Goal: Task Accomplishment & Management: Manage account settings

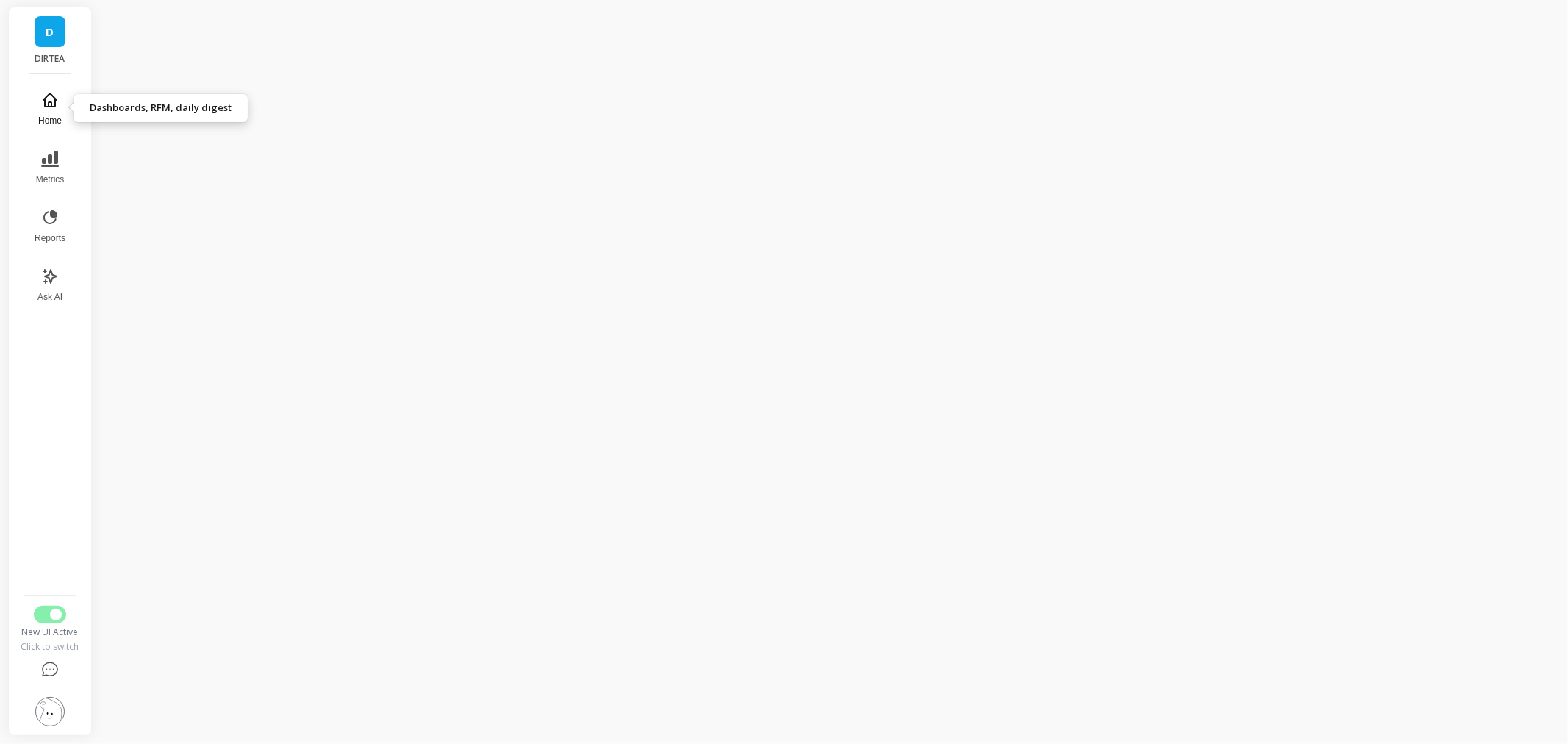
click at [50, 116] on span "Home" at bounding box center [50, 120] width 24 height 12
click at [63, 226] on button "Reports" at bounding box center [50, 225] width 49 height 53
click at [47, 160] on icon at bounding box center [50, 159] width 18 height 18
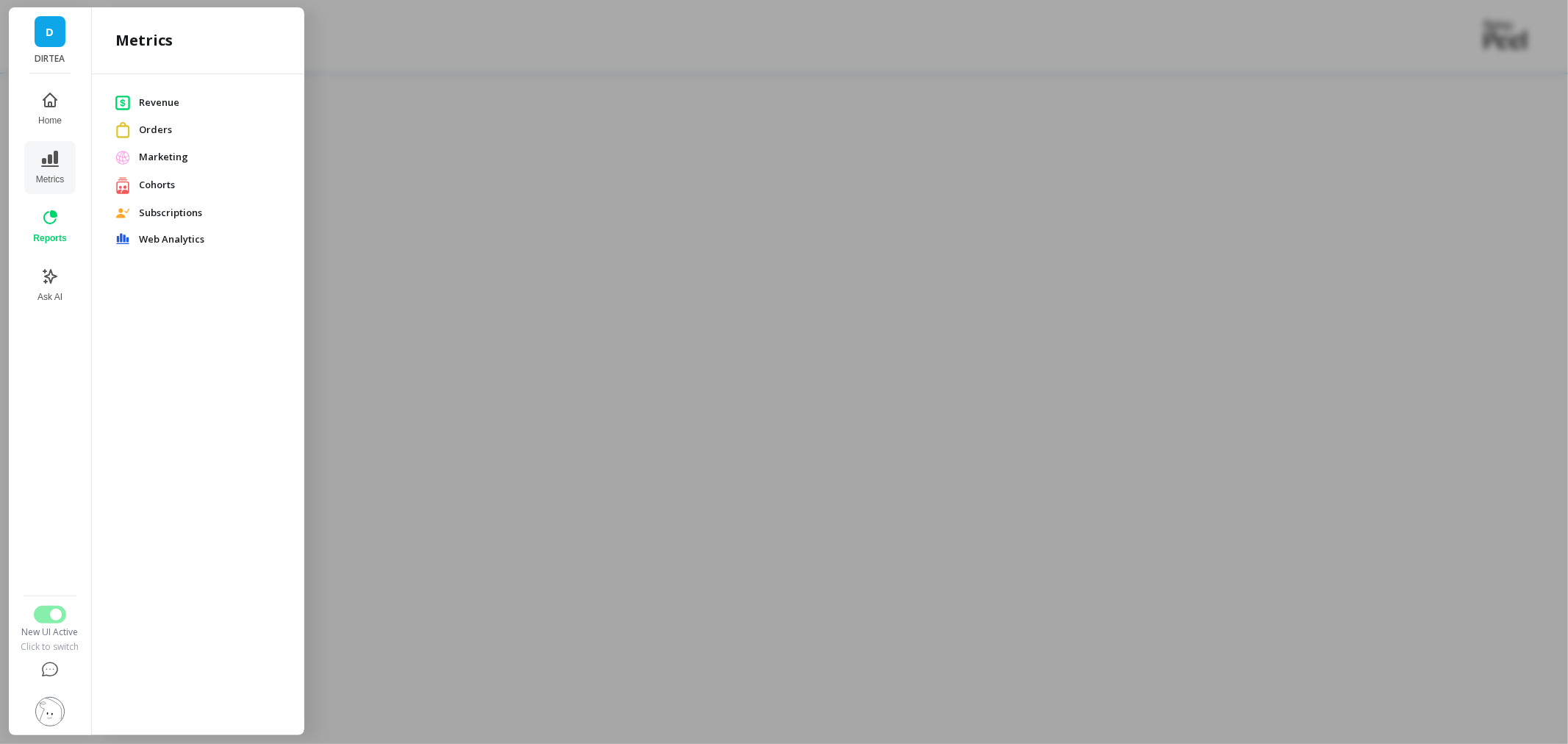
click at [171, 219] on span "Subscriptions" at bounding box center [210, 213] width 142 height 15
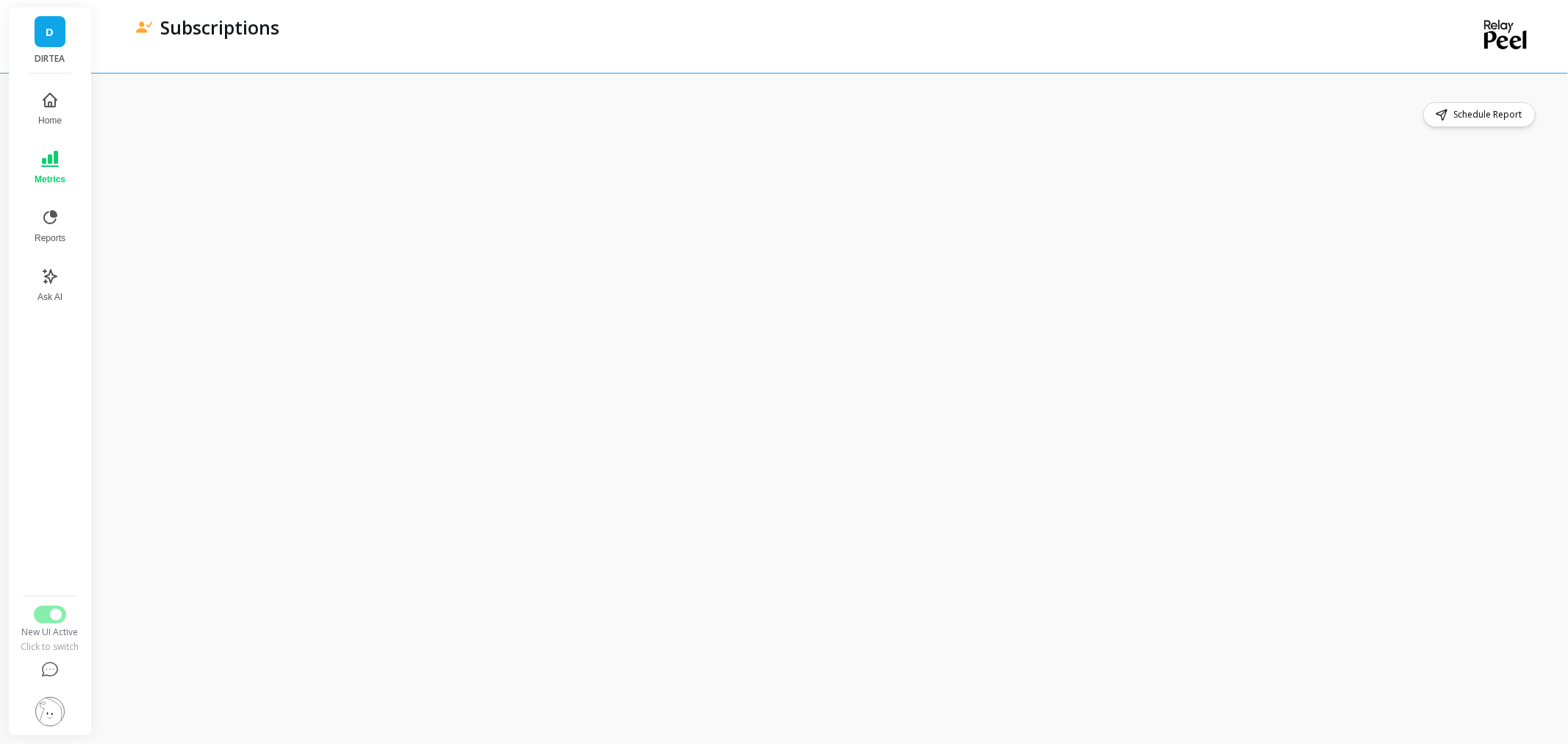
click at [698, 110] on div "Schedule Report" at bounding box center [830, 114] width 1415 height 25
click at [47, 166] on icon at bounding box center [50, 159] width 18 height 16
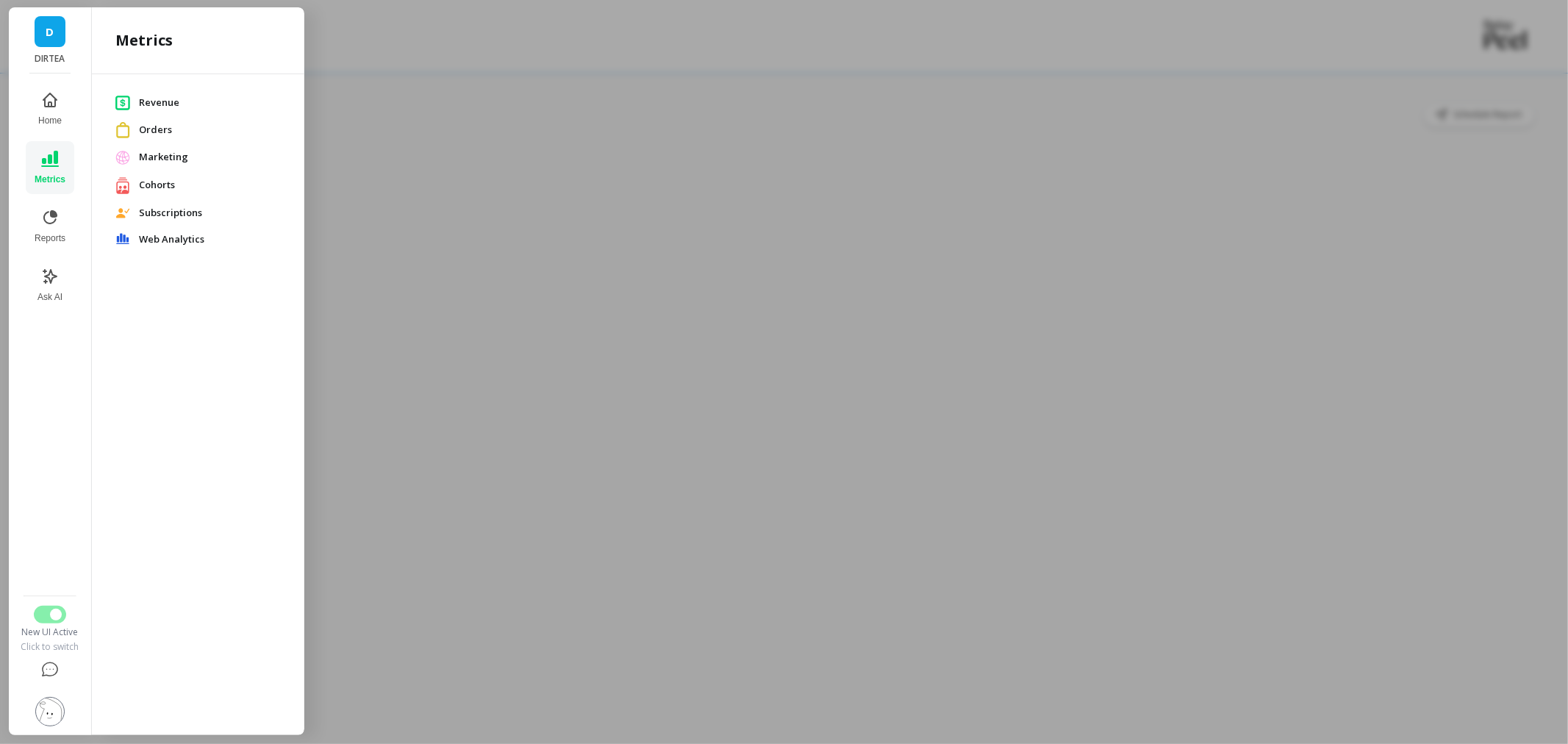
click at [159, 106] on span "Revenue" at bounding box center [210, 102] width 142 height 15
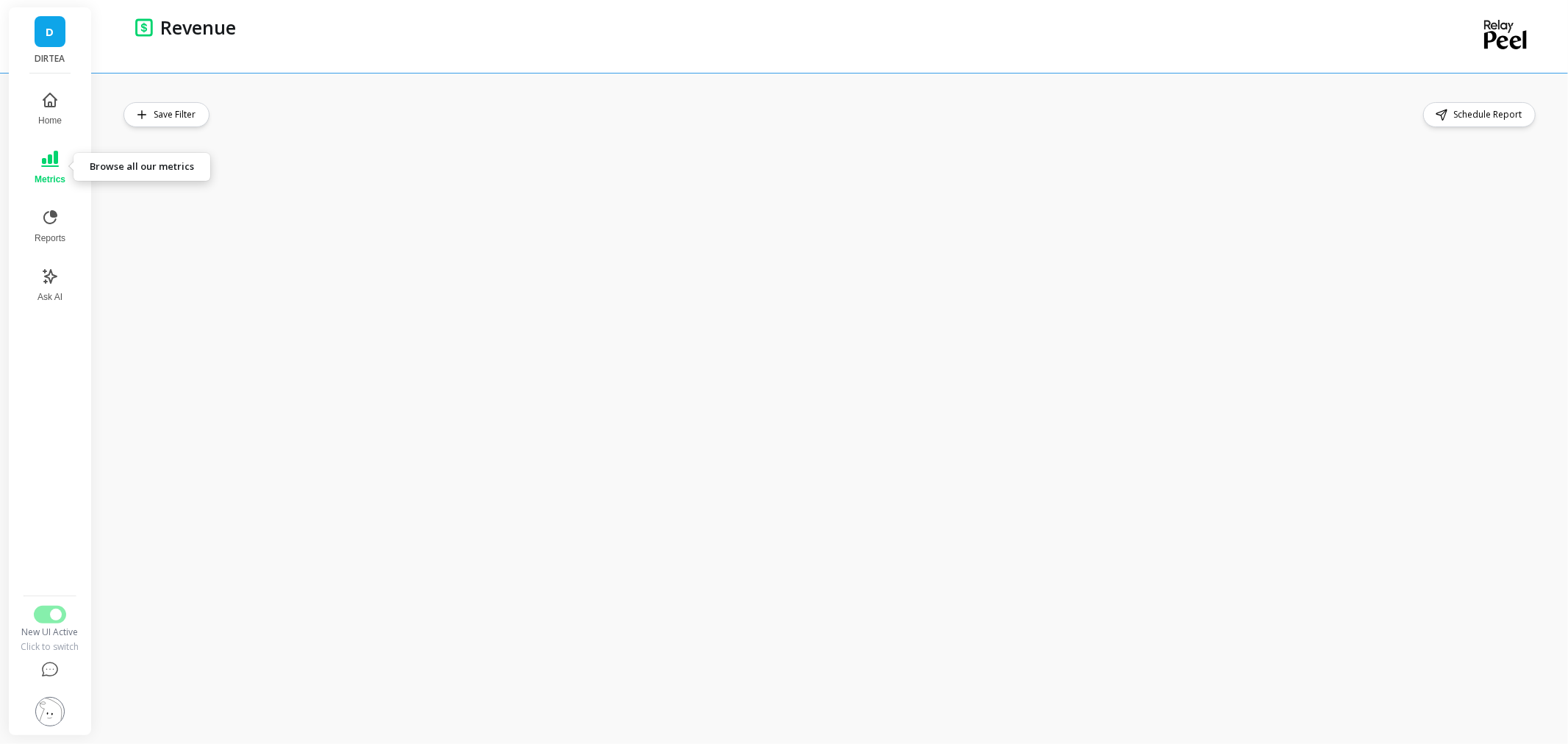
click at [45, 174] on span "Metrics" at bounding box center [50, 180] width 31 height 12
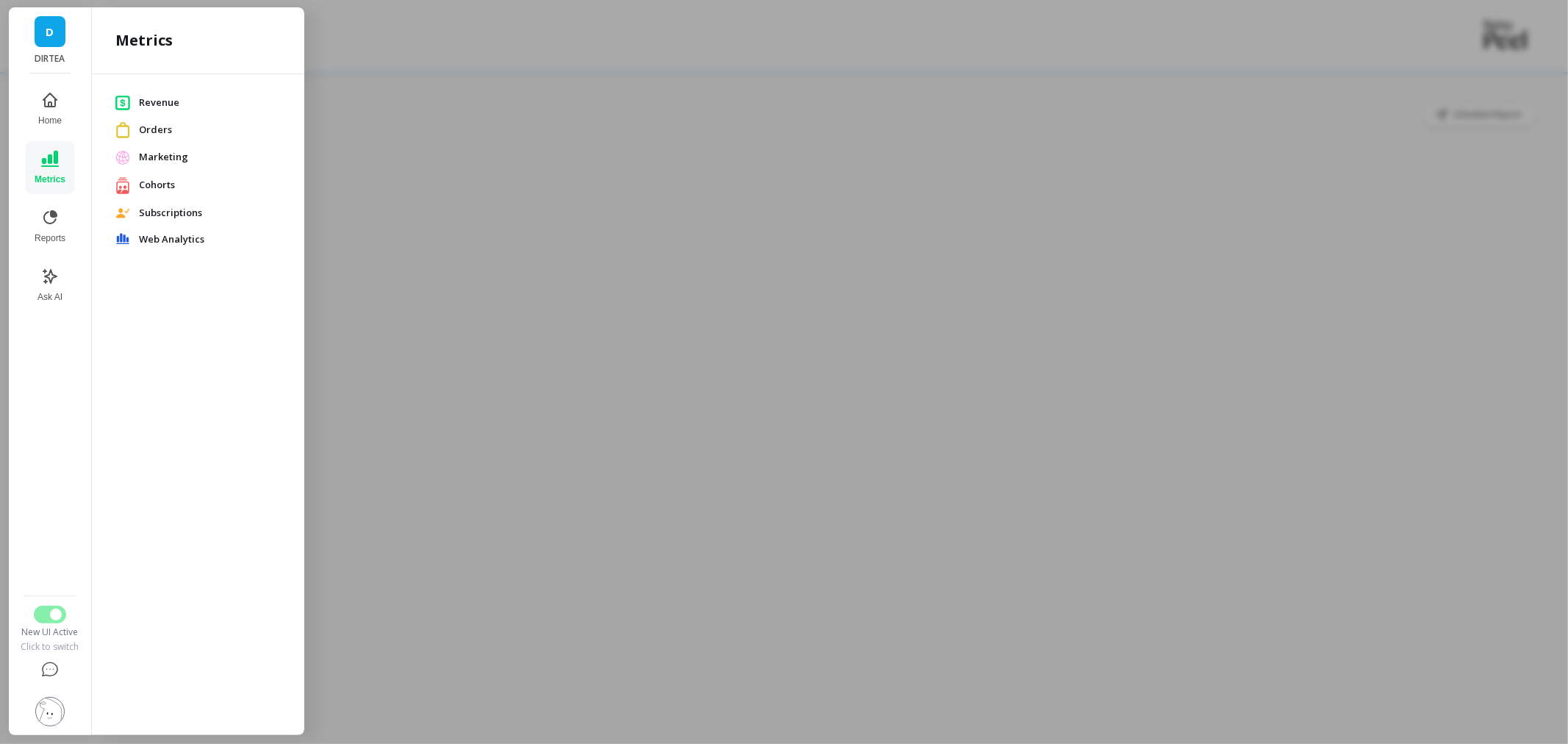
click at [177, 211] on span "Subscriptions" at bounding box center [210, 213] width 142 height 15
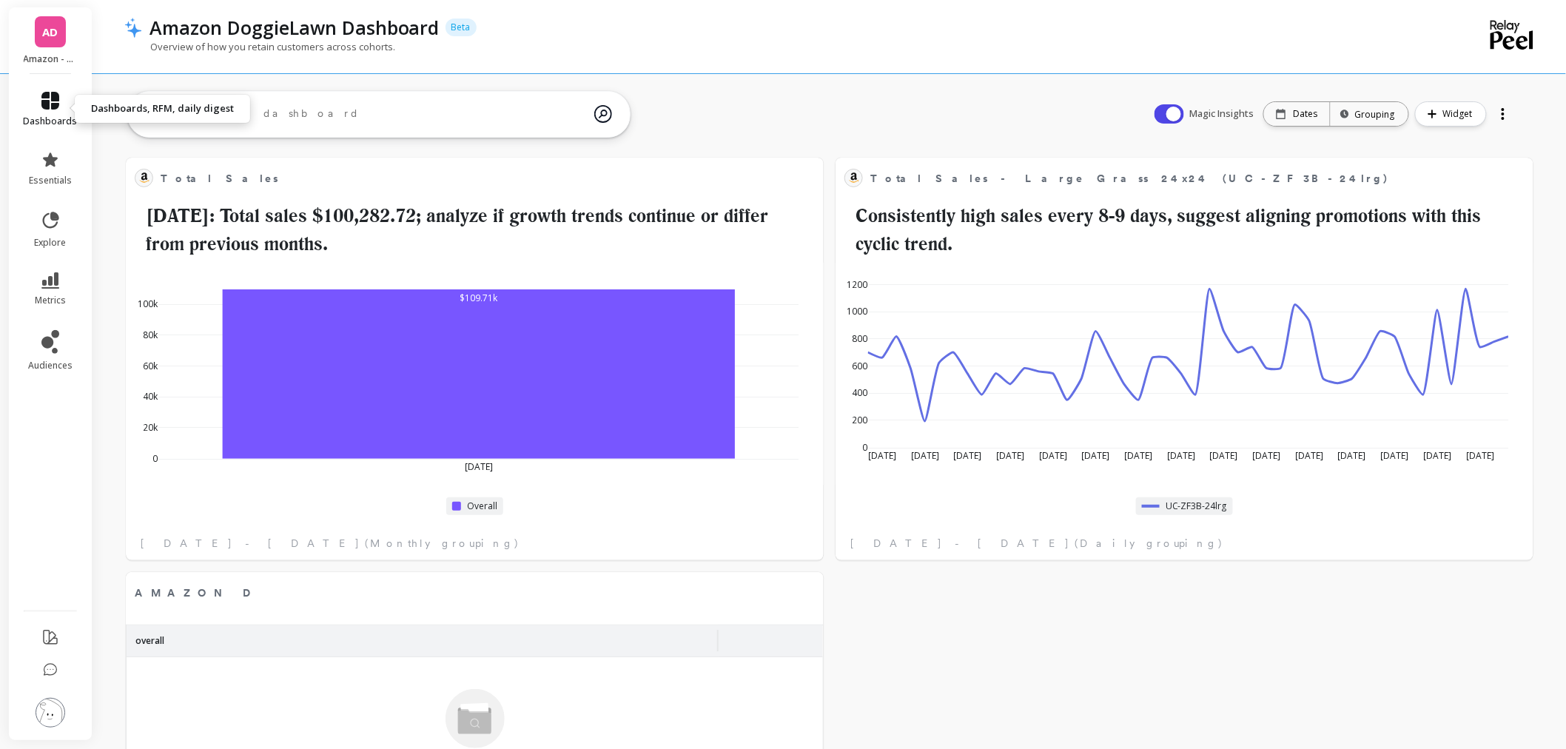
click at [34, 100] on link "dashboards" at bounding box center [51, 110] width 54 height 36
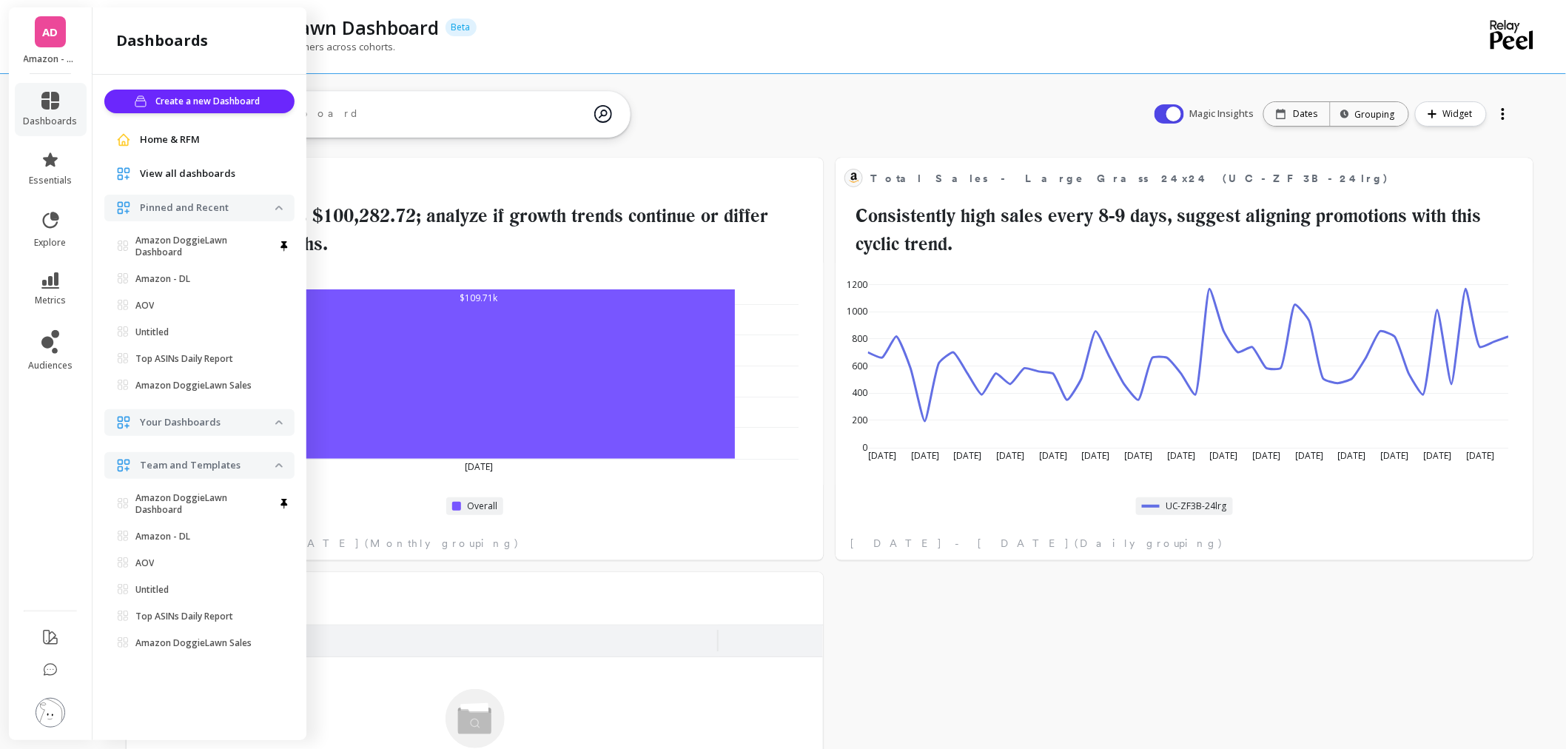
click at [38, 37] on link "AD" at bounding box center [50, 31] width 31 height 31
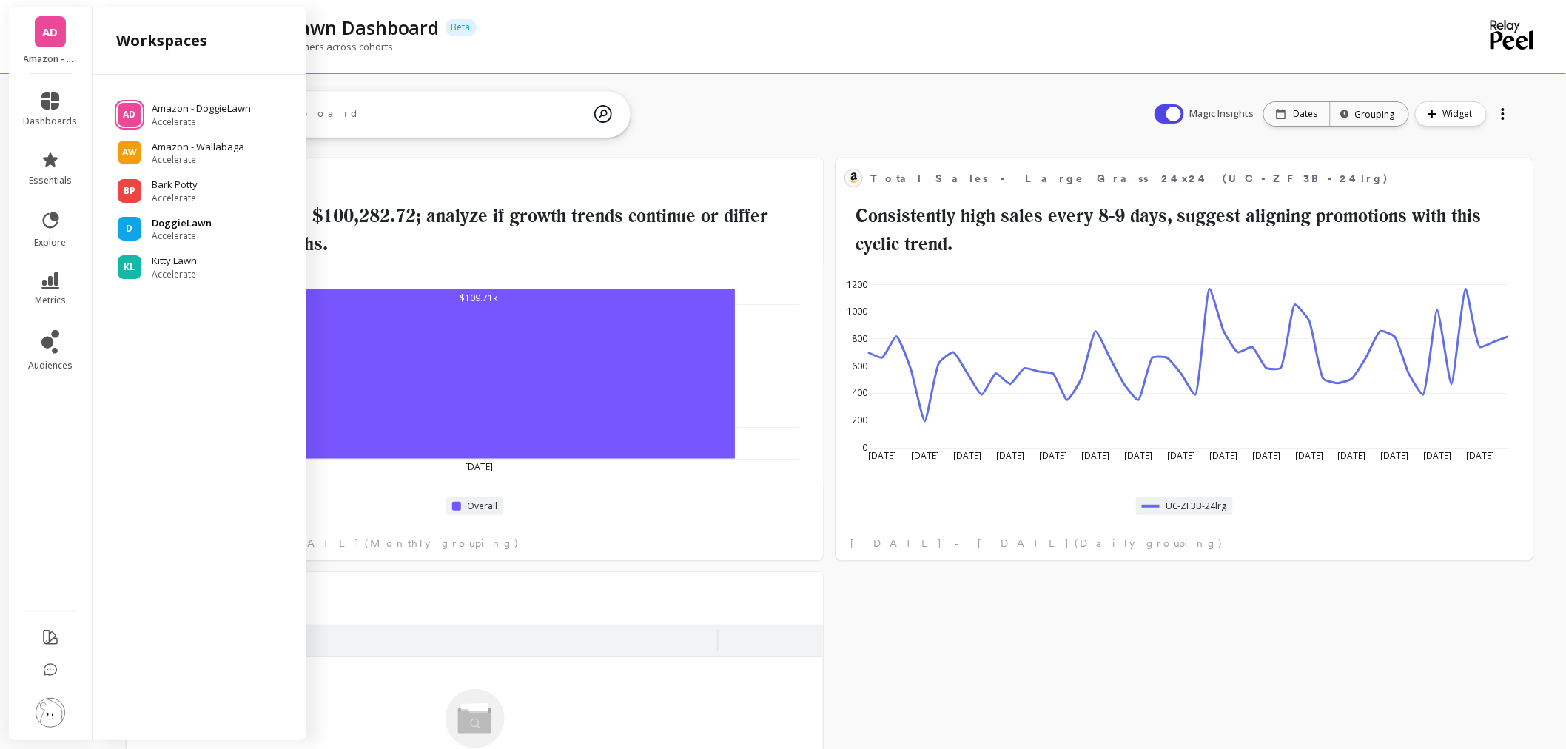
click at [194, 230] on span "Accelerate" at bounding box center [182, 236] width 60 height 12
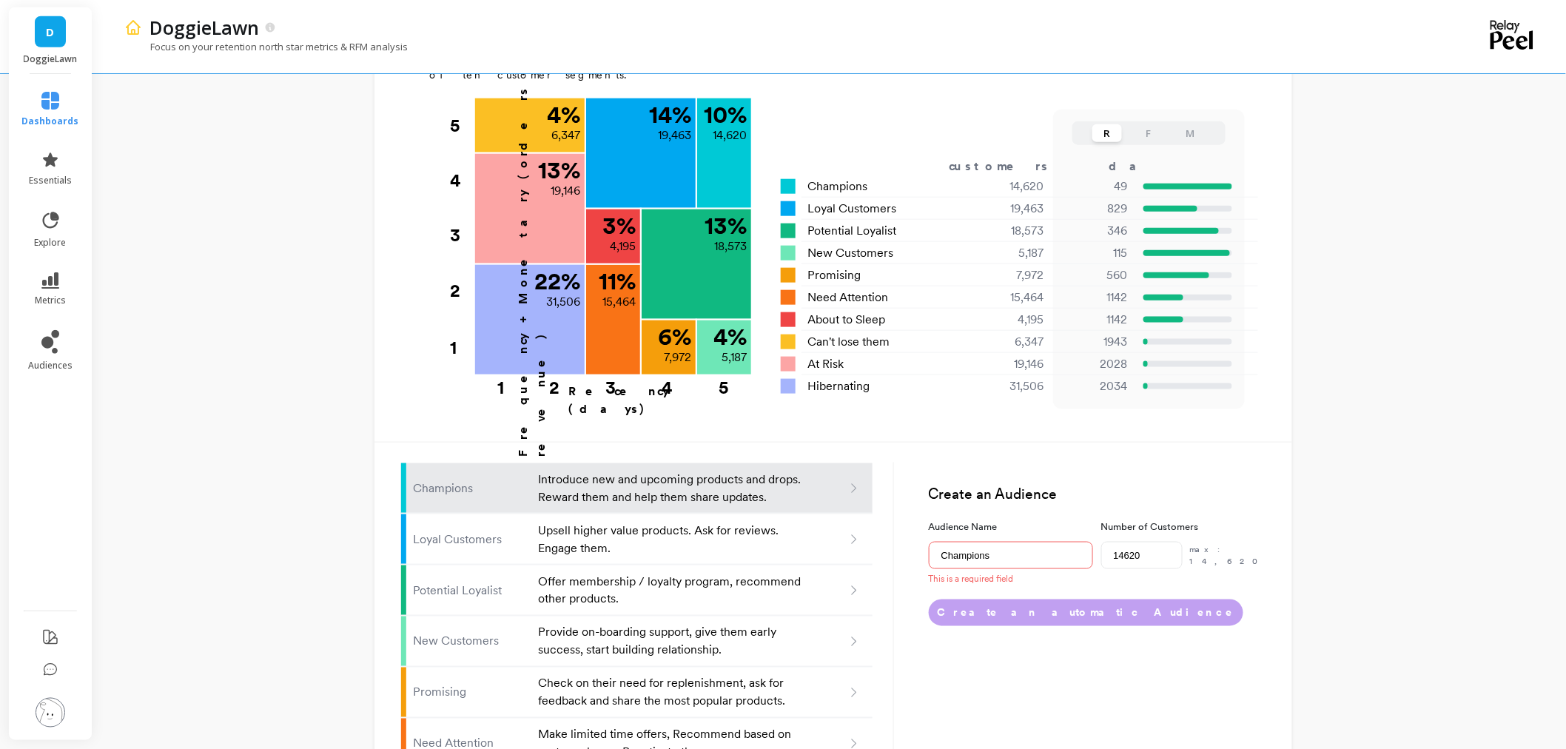
scroll to position [657, 0]
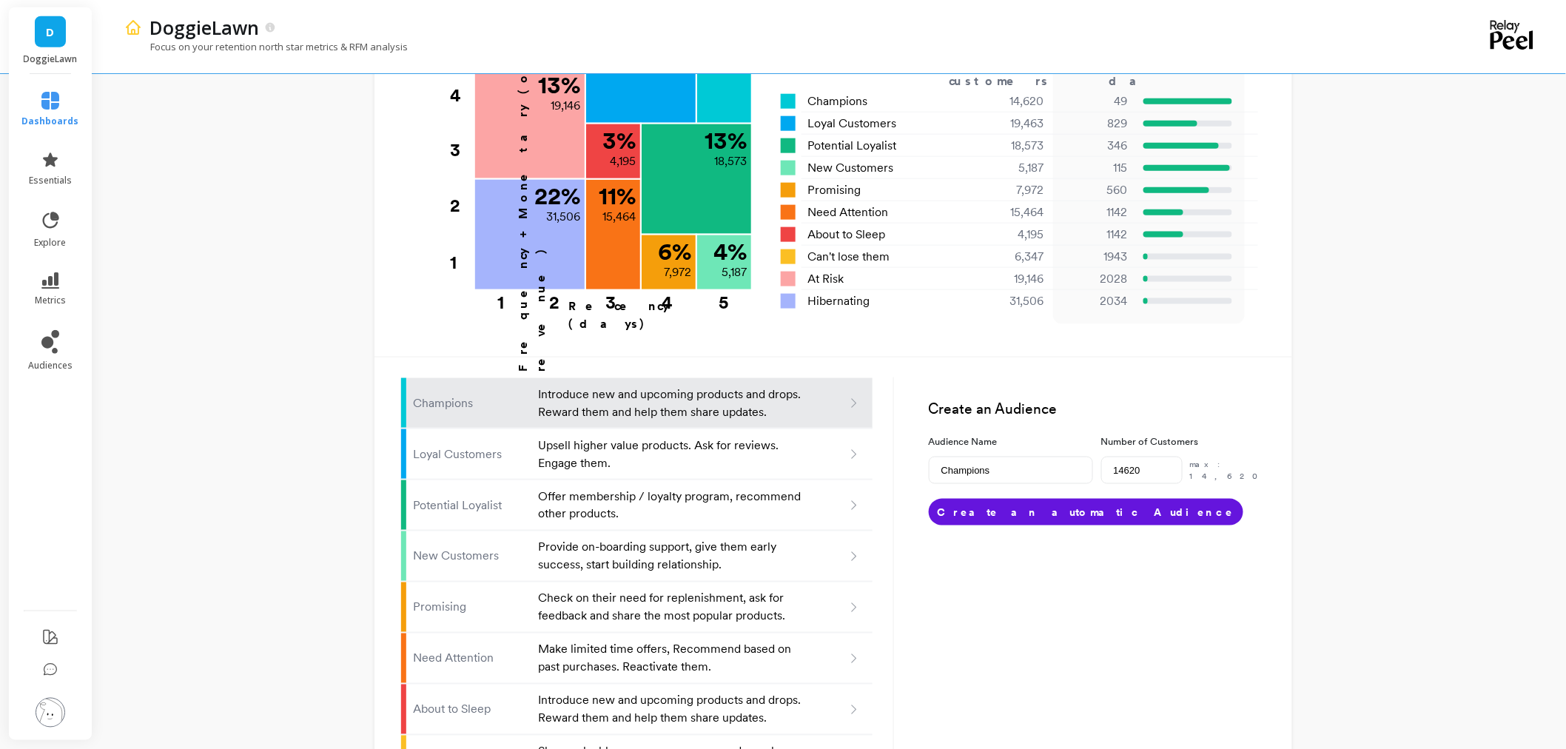
click at [55, 28] on link "D" at bounding box center [50, 31] width 31 height 31
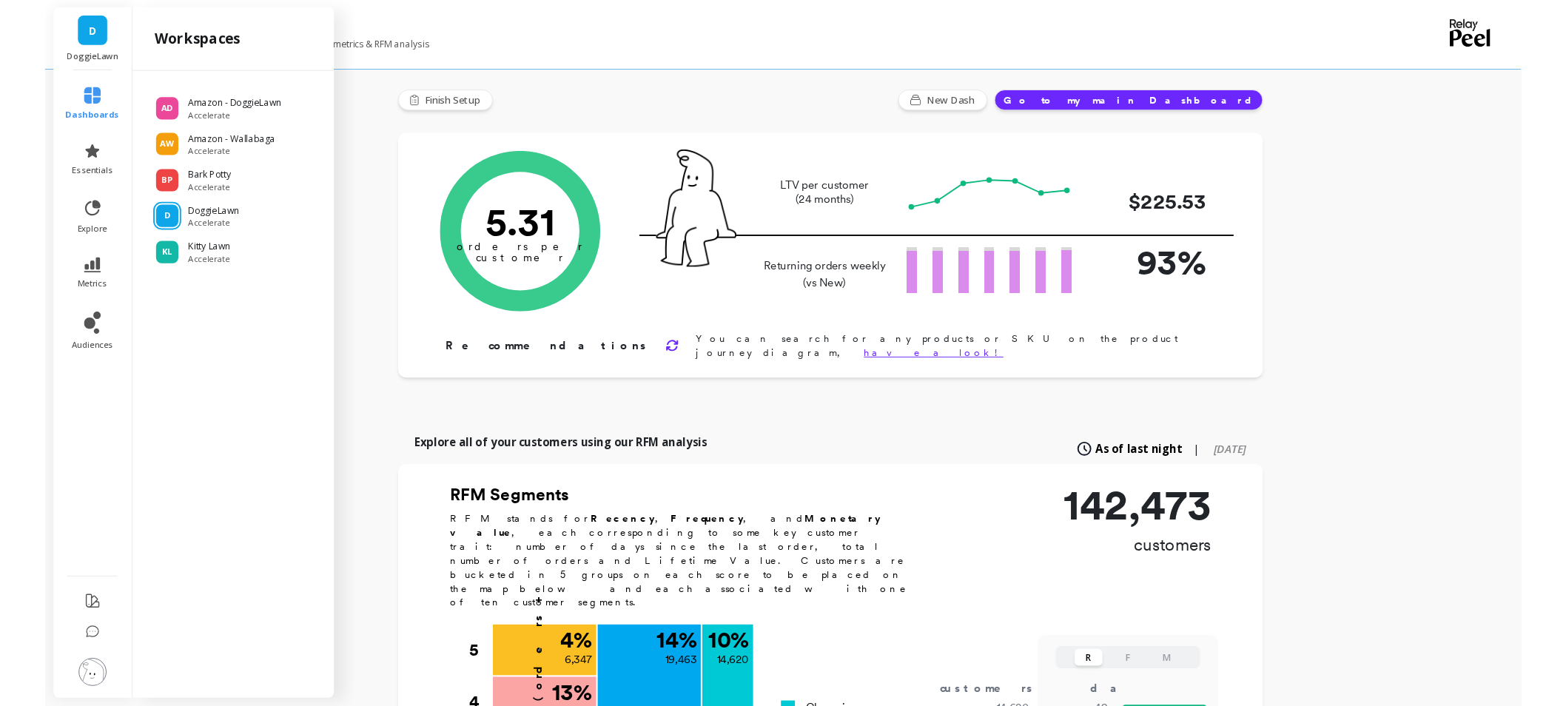
scroll to position [0, 0]
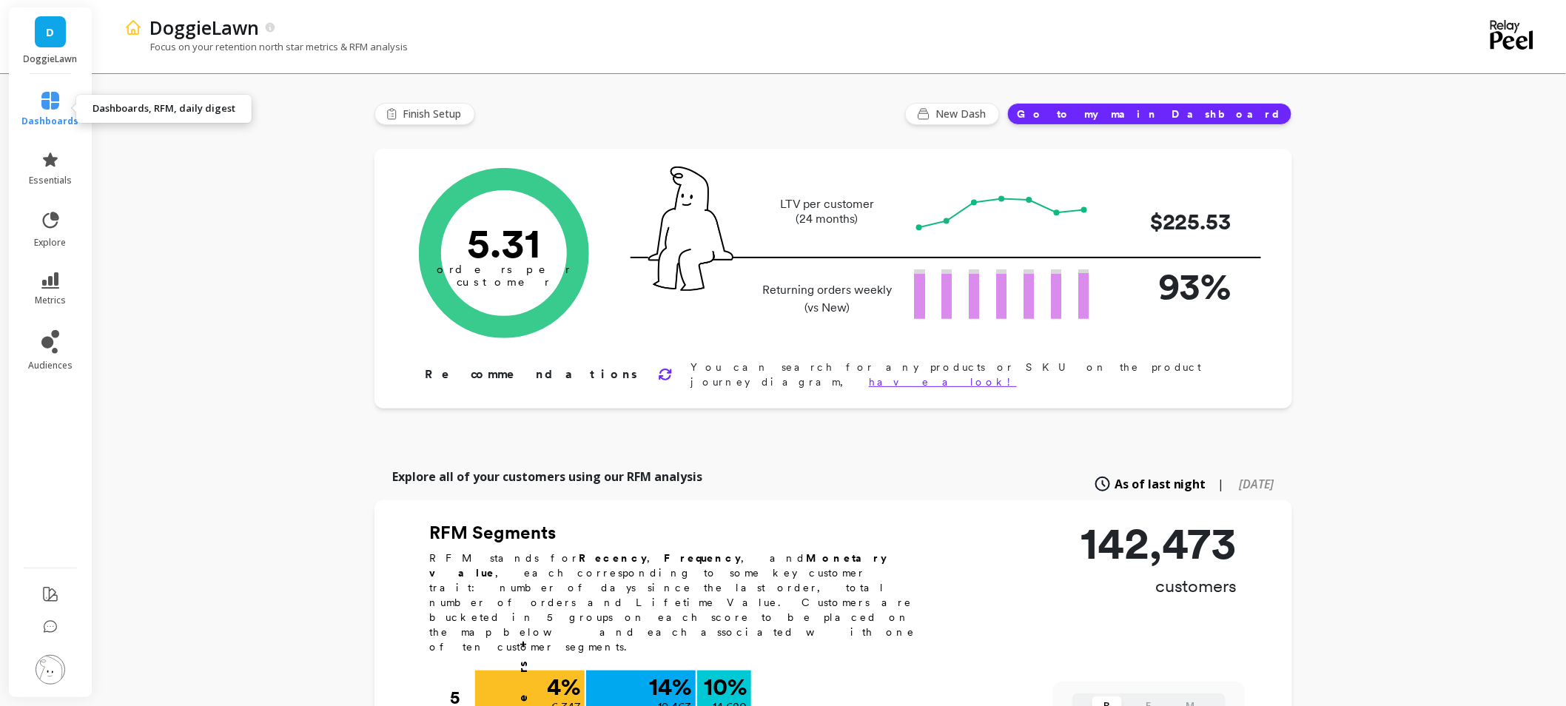
click at [53, 122] on span "dashboards" at bounding box center [50, 121] width 57 height 12
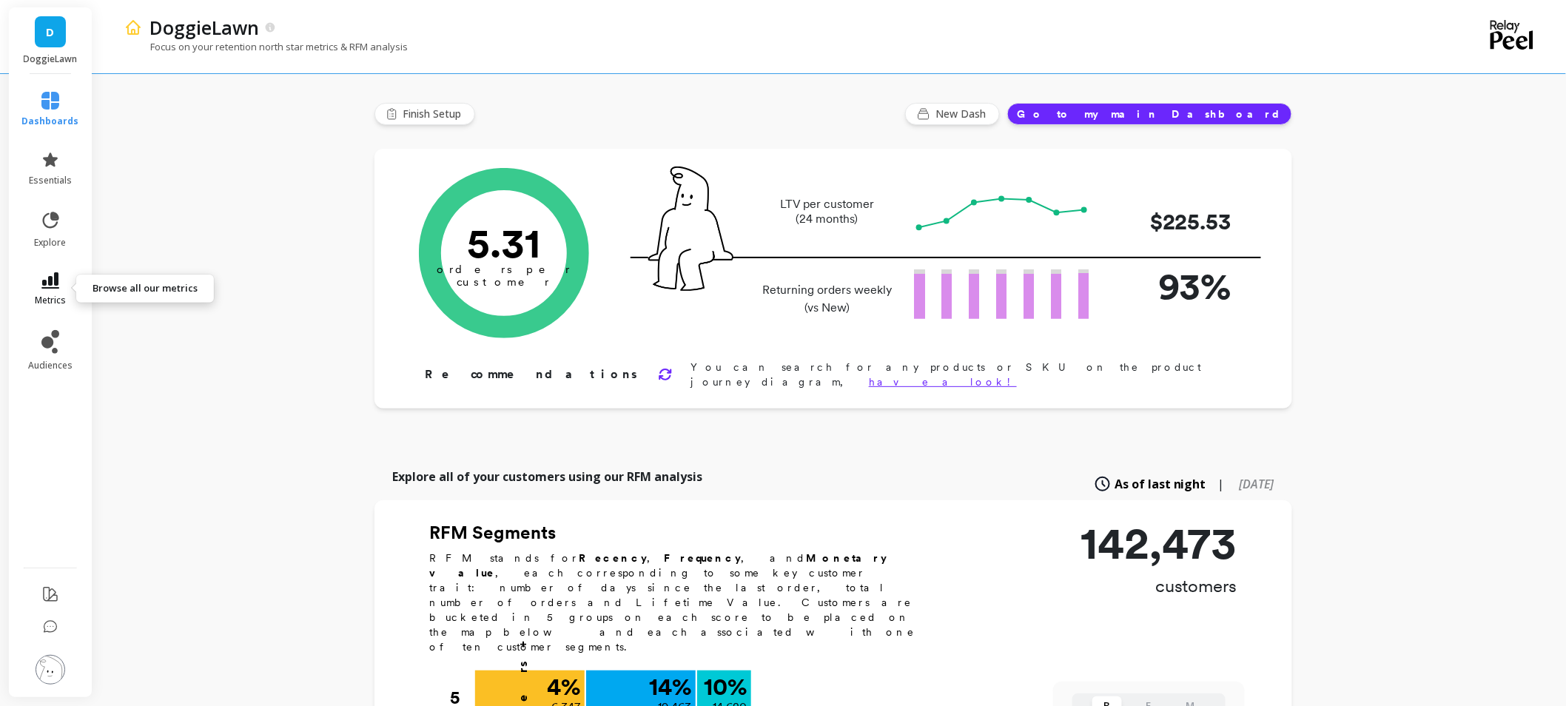
click at [52, 283] on icon at bounding box center [50, 280] width 18 height 16
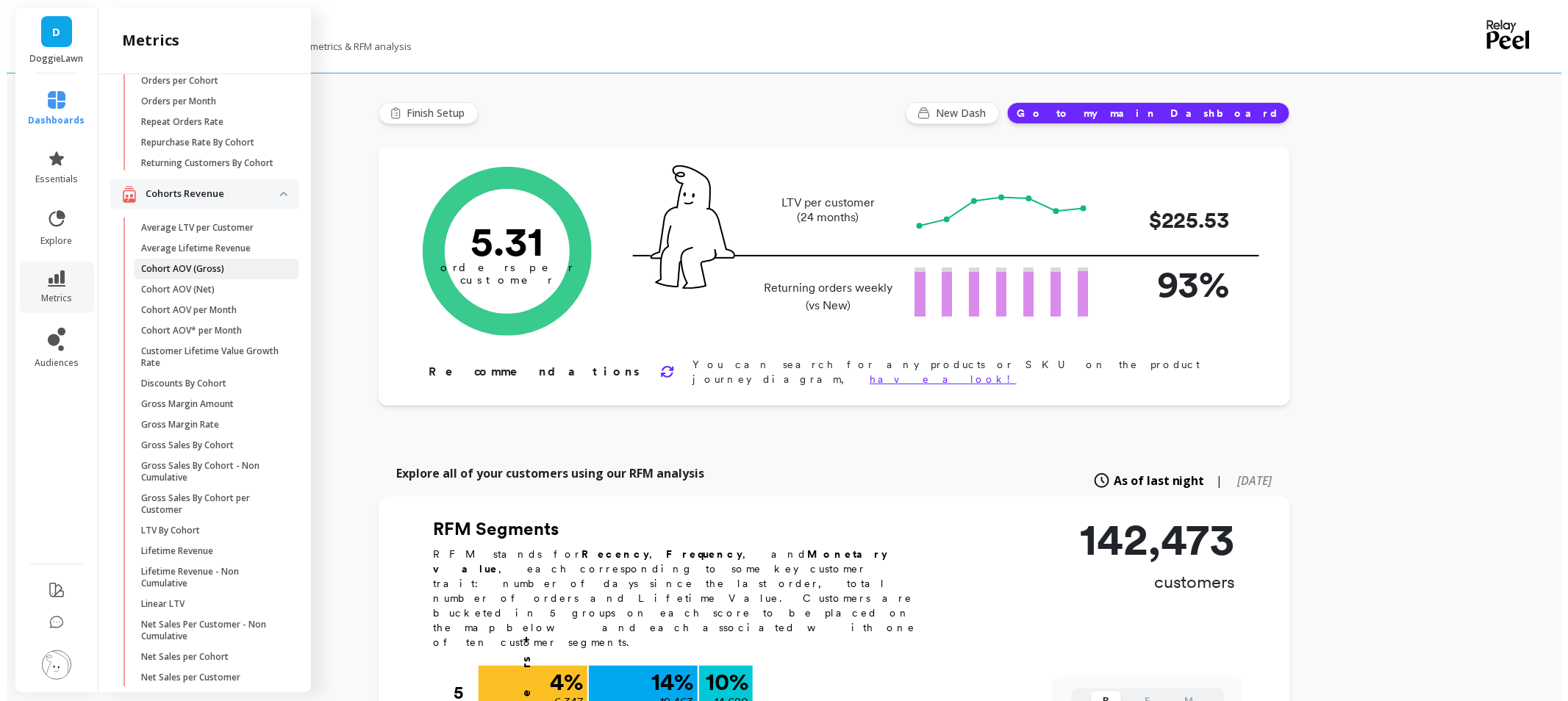
scroll to position [327, 0]
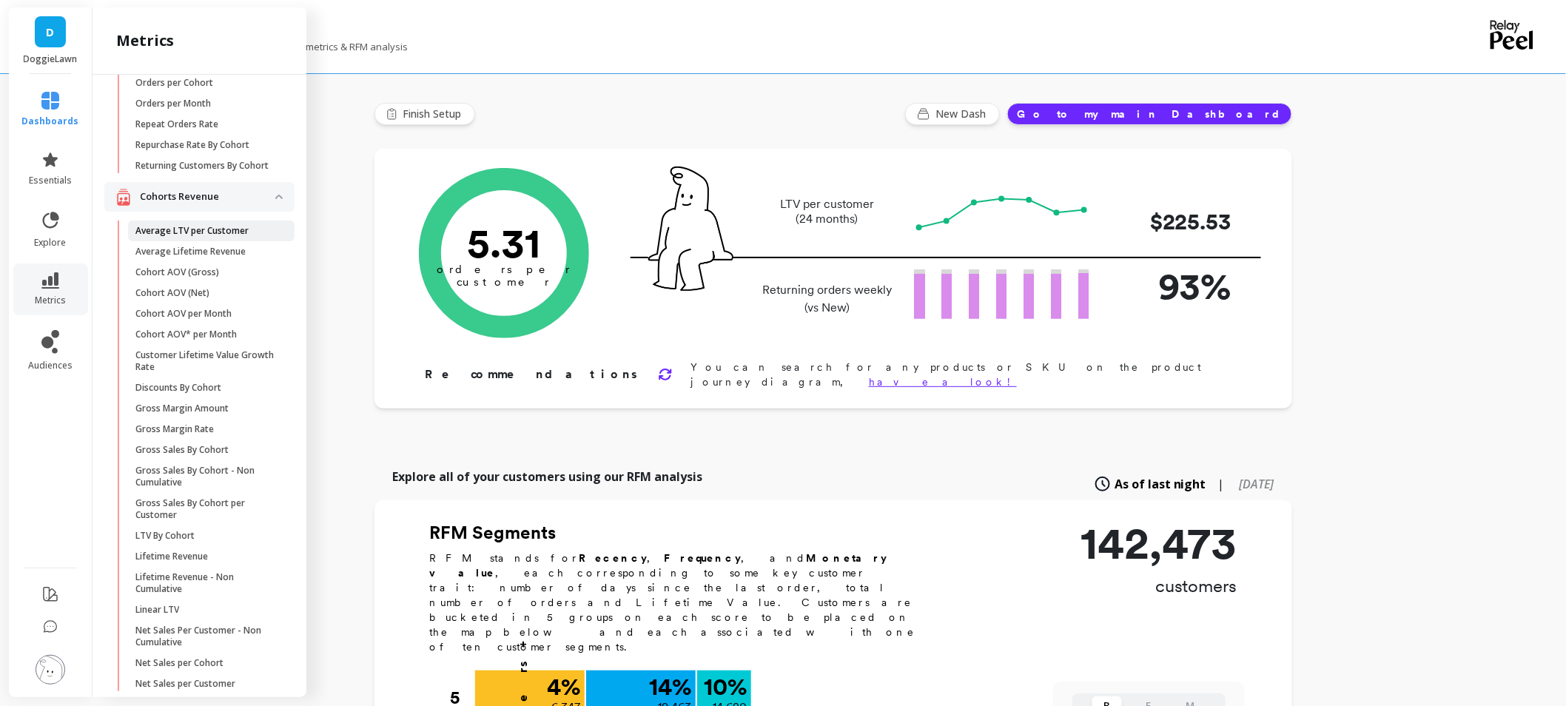
click at [205, 237] on p "Average LTV per Customer" at bounding box center [191, 231] width 113 height 12
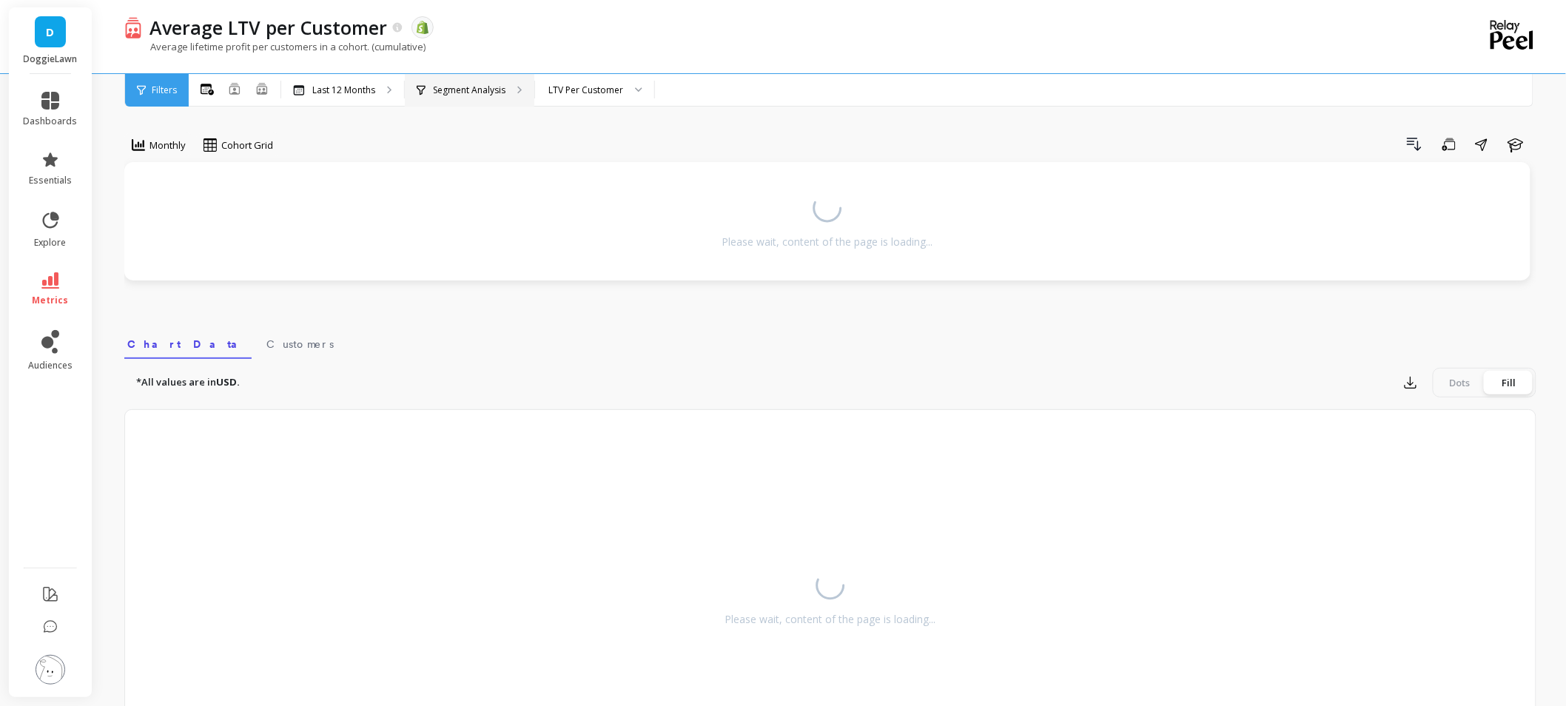
click at [459, 95] on p "Segment Analysis" at bounding box center [469, 90] width 73 height 12
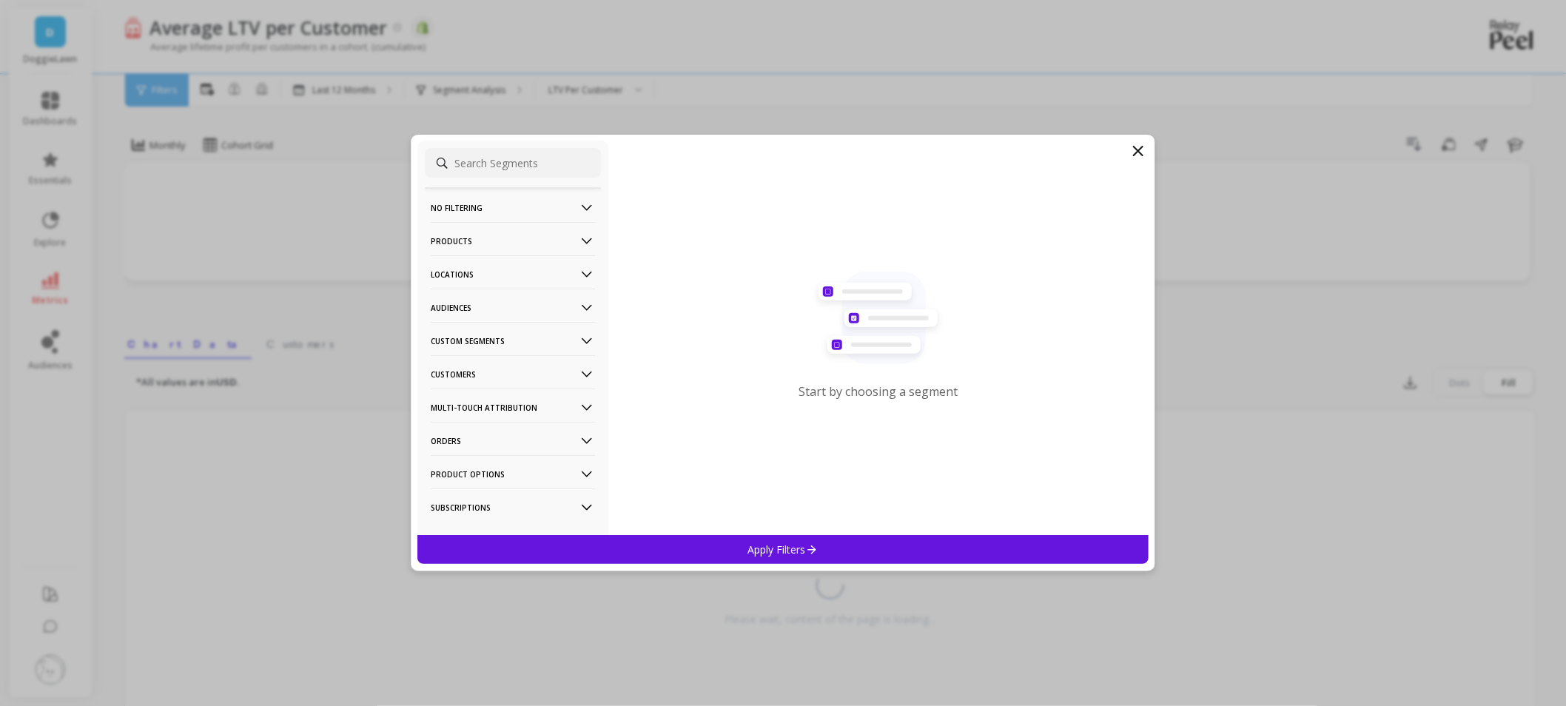
click at [477, 241] on p "Products" at bounding box center [513, 241] width 164 height 38
click at [494, 357] on div "Products" at bounding box center [513, 347] width 176 height 24
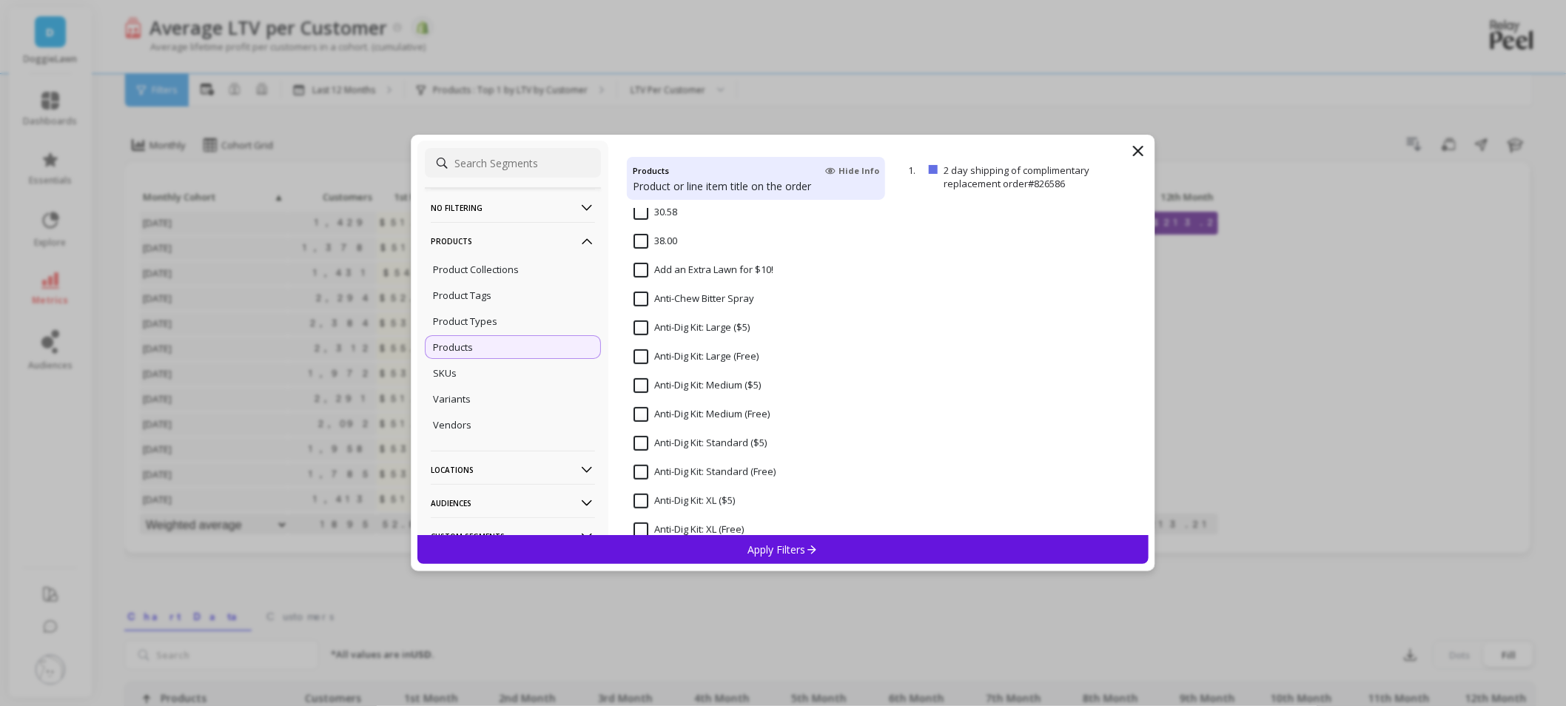
scroll to position [246, 0]
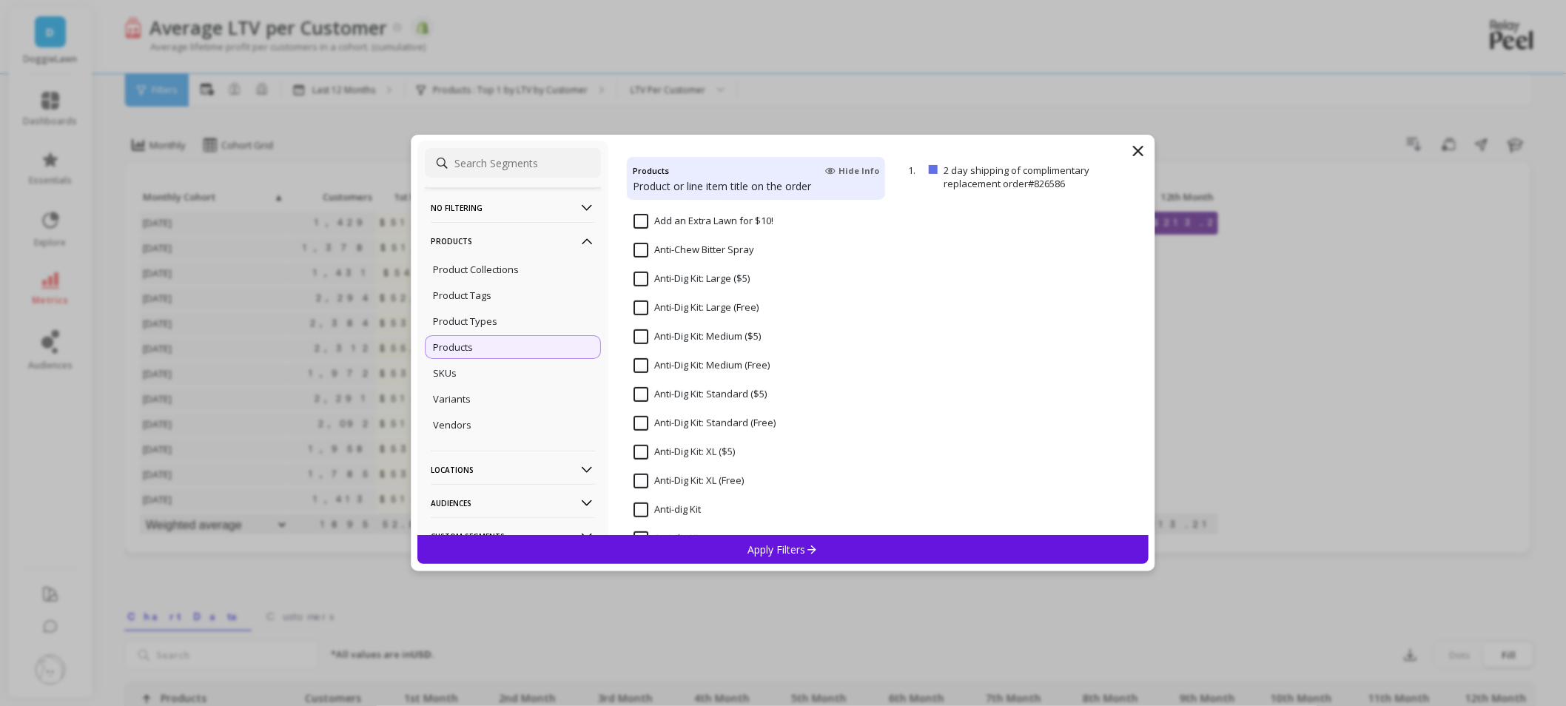
click at [1143, 152] on icon at bounding box center [1138, 151] width 18 height 18
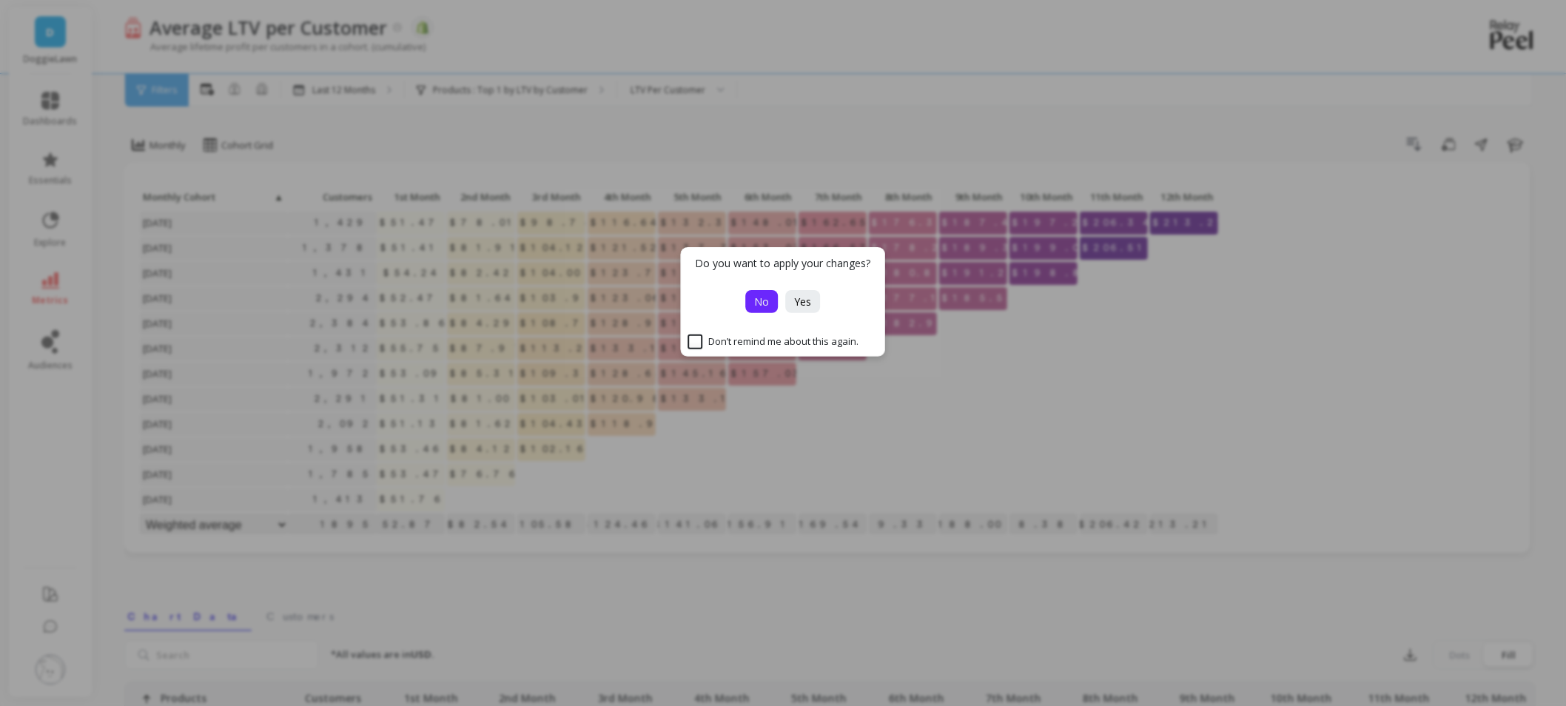
click at [766, 300] on span "No" at bounding box center [762, 302] width 15 height 14
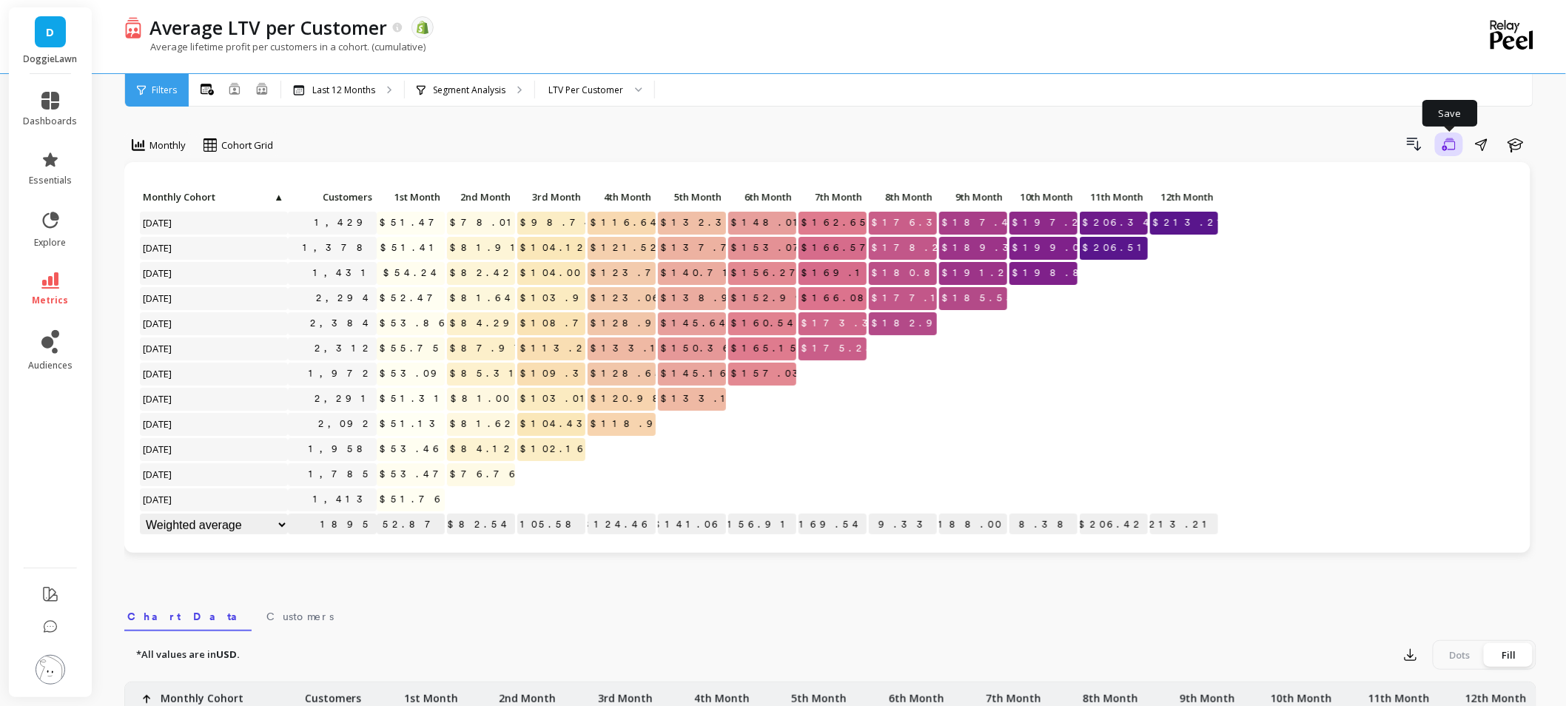
click at [1445, 138] on icon "button" at bounding box center [1448, 145] width 13 height 14
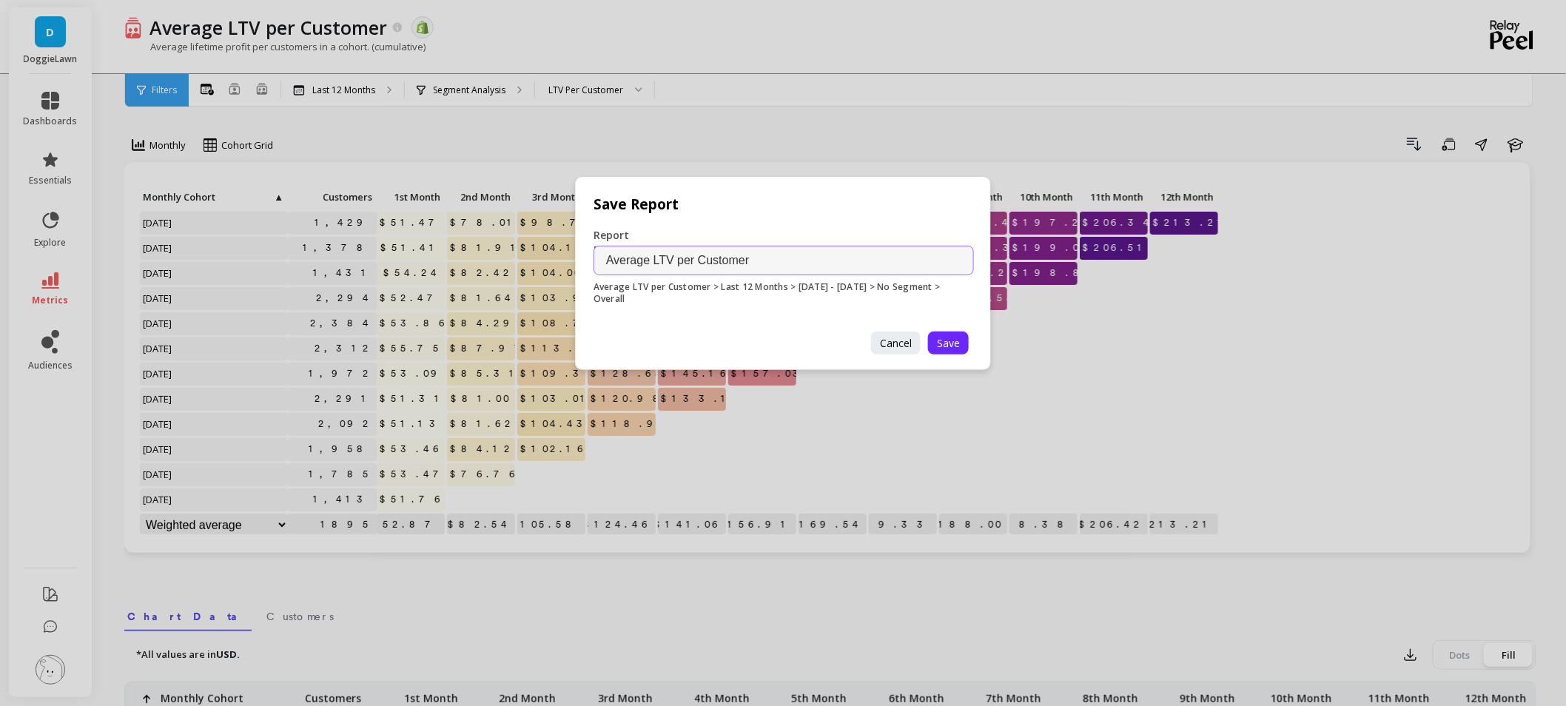
click at [837, 253] on input "Average LTV per Customer" at bounding box center [784, 261] width 380 height 30
type input "Average LTV per Customer name"
click at [960, 344] on button "Save" at bounding box center [948, 343] width 41 height 23
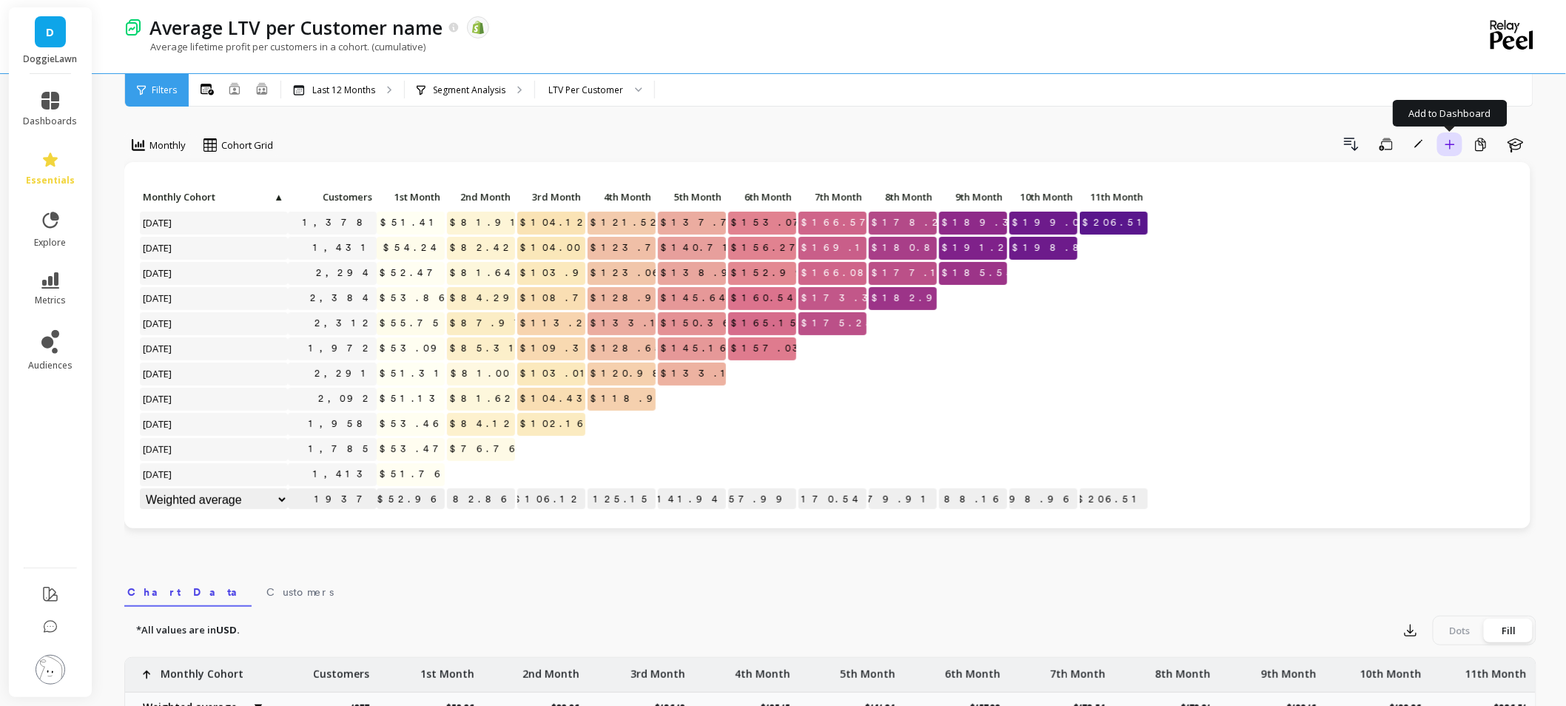
click at [1447, 138] on button "Add to Dashboard" at bounding box center [1449, 144] width 25 height 24
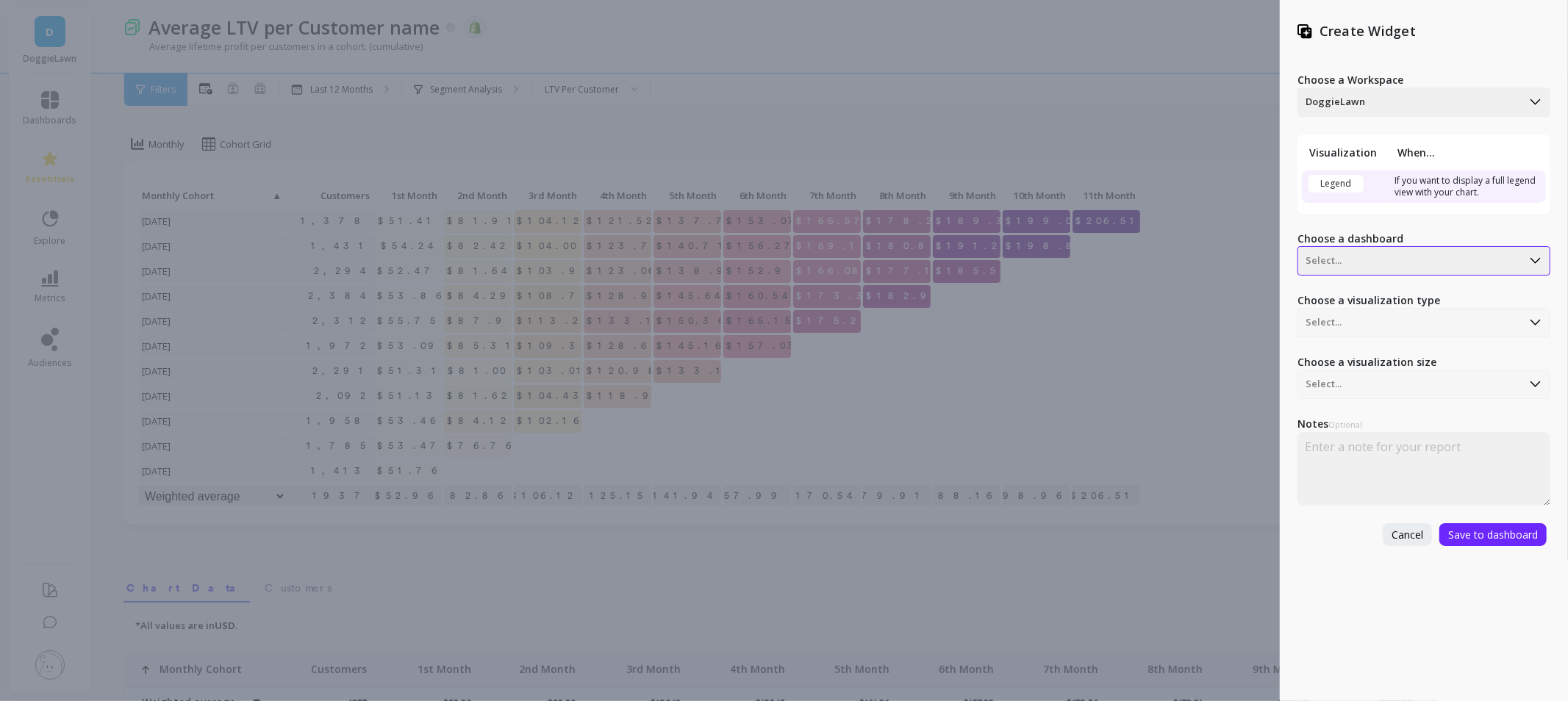
click at [1354, 260] on div at bounding box center [1409, 261] width 209 height 18
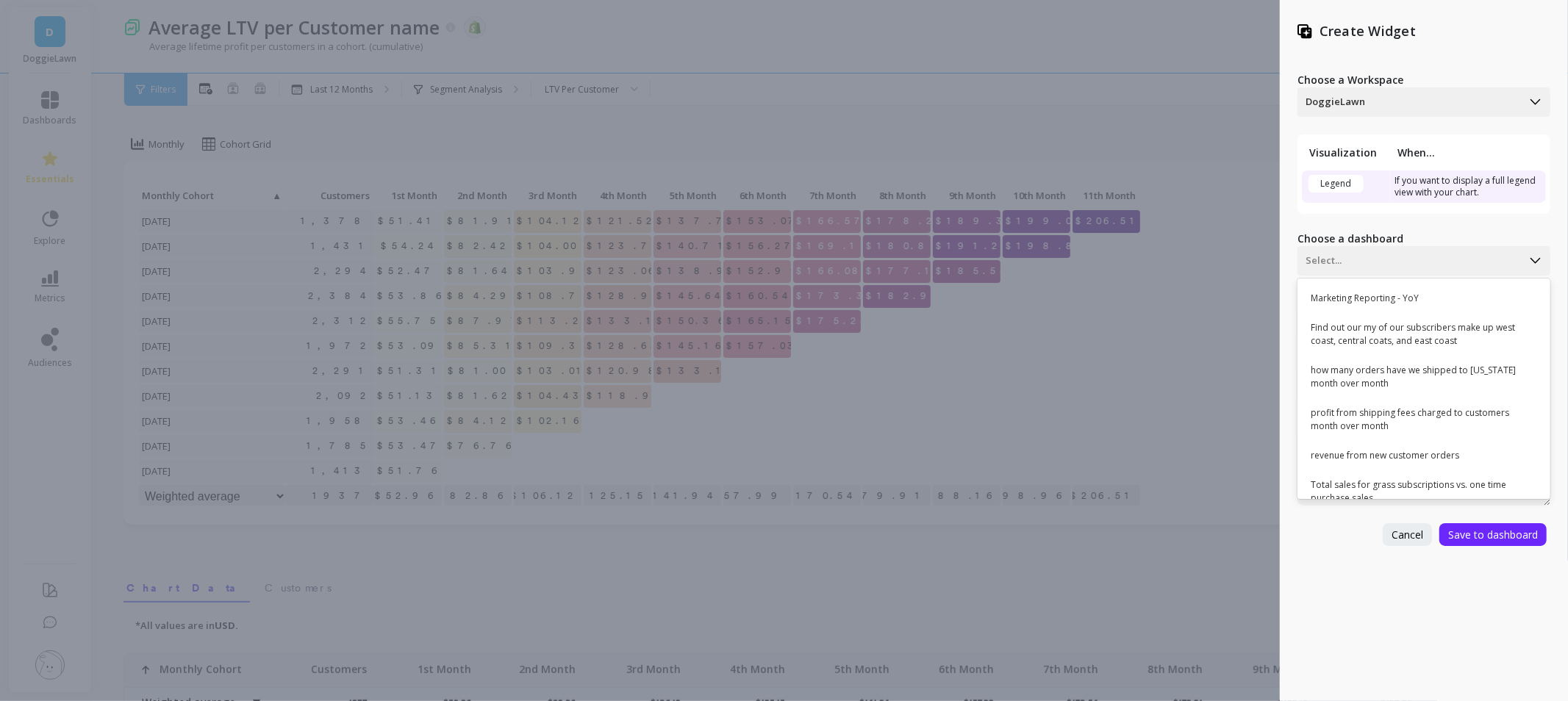
click at [1353, 548] on div "Create Widget Choose a Workspace DoggieLawn Visualization When... Legend If you…" at bounding box center [1423, 350] width 288 height 701
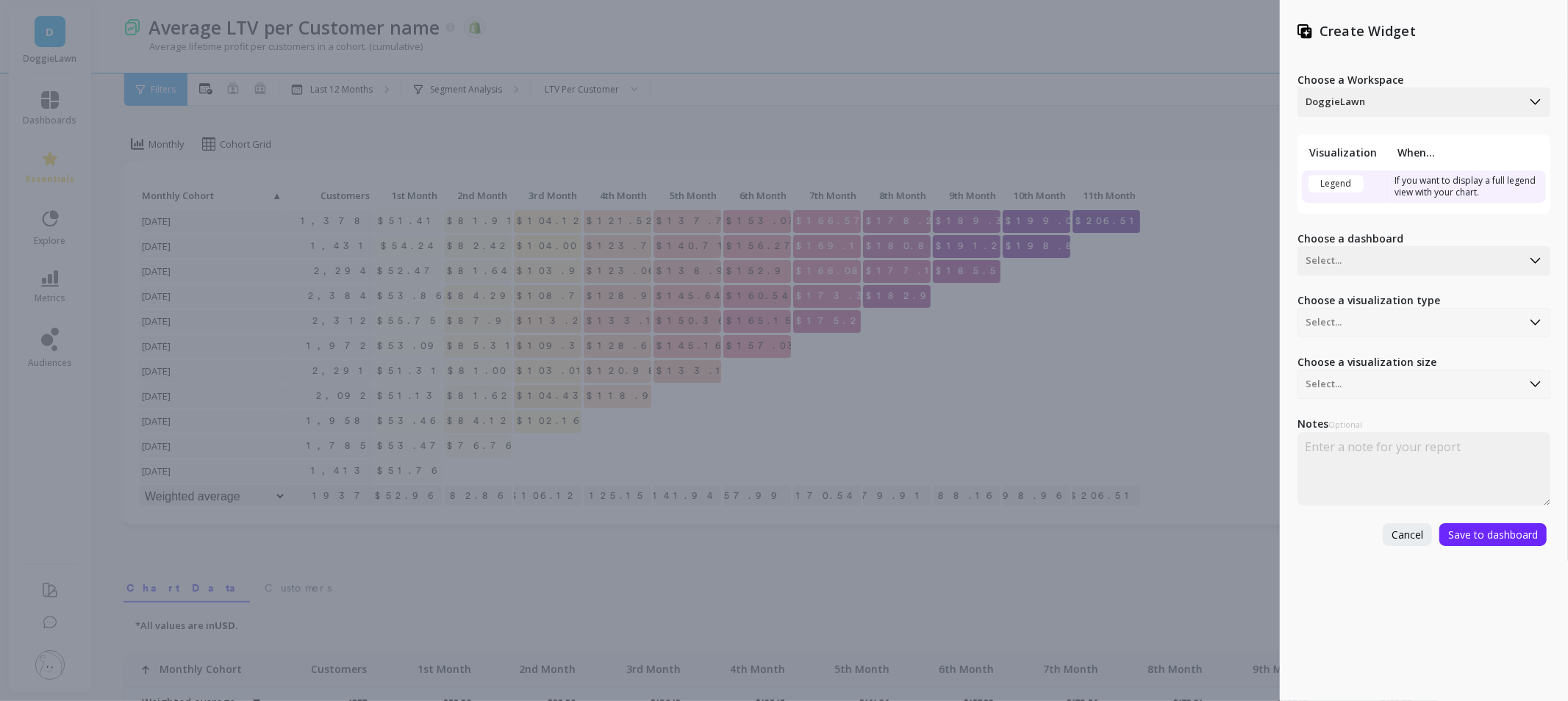
click at [1370, 324] on div "Choose a visualization type Select..." at bounding box center [1423, 315] width 253 height 44
click at [1068, 138] on div "Create Widget Choose a Workspace DoggieLawn Visualization When... Legend If you…" at bounding box center [784, 350] width 1568 height 701
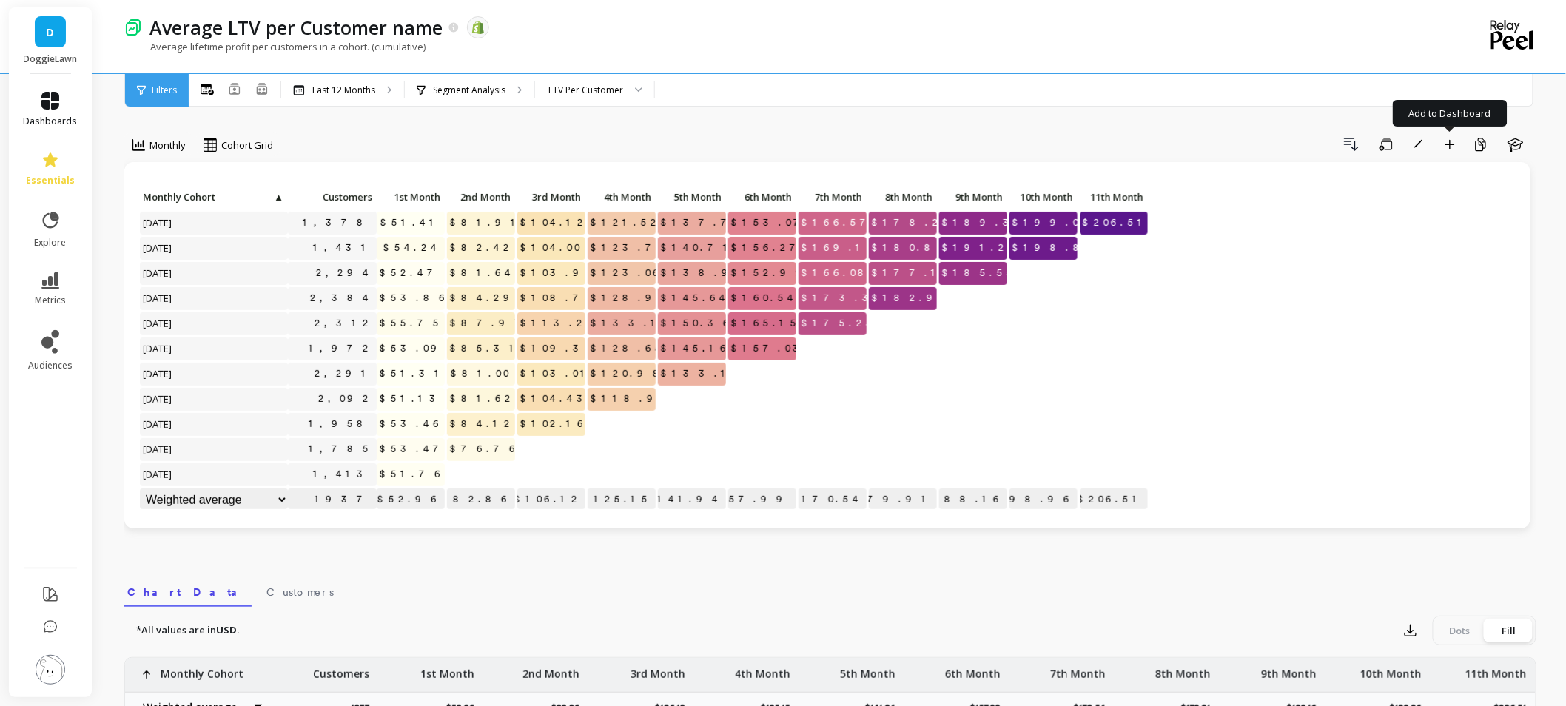
click at [58, 116] on span "dashboards" at bounding box center [51, 121] width 54 height 12
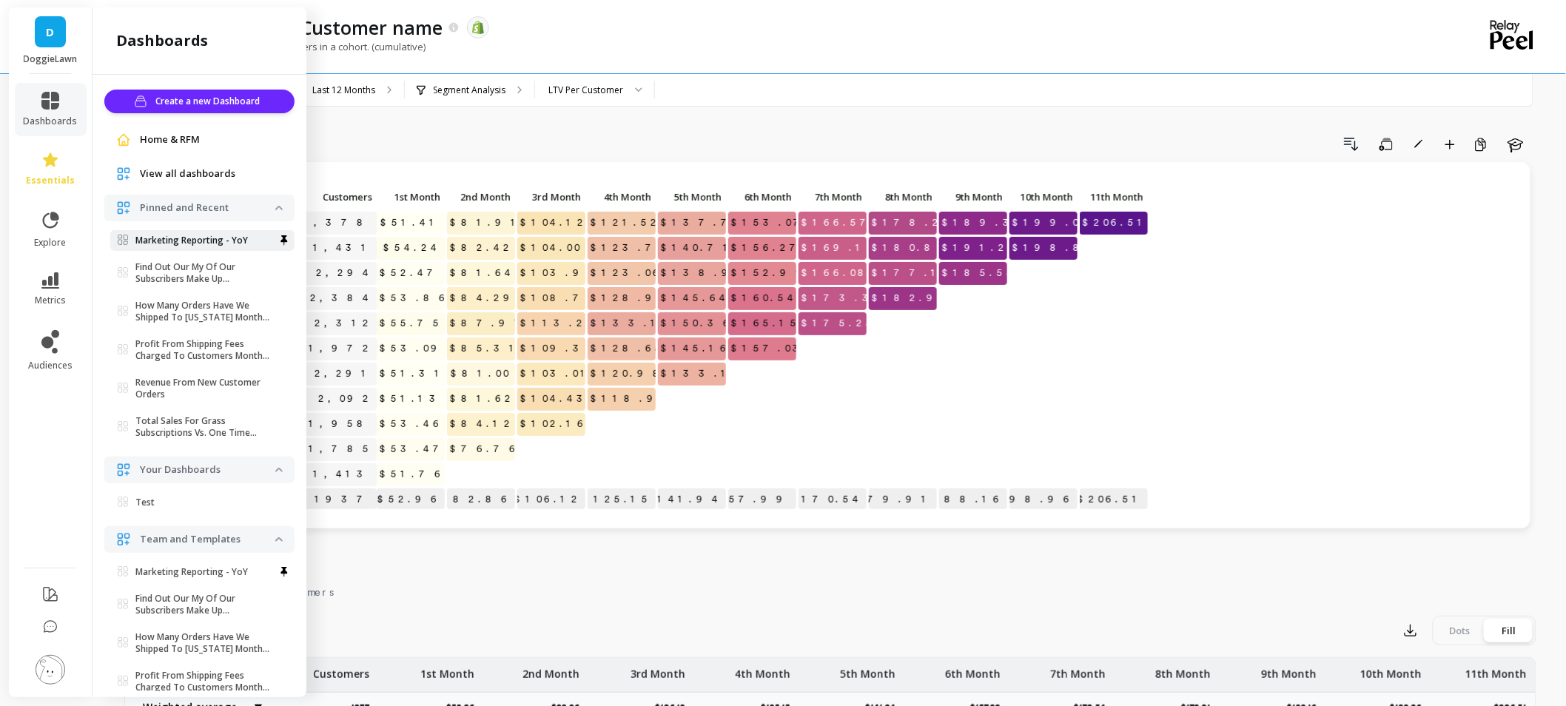
click at [212, 241] on p "Marketing Reporting - YoY" at bounding box center [191, 241] width 112 height 12
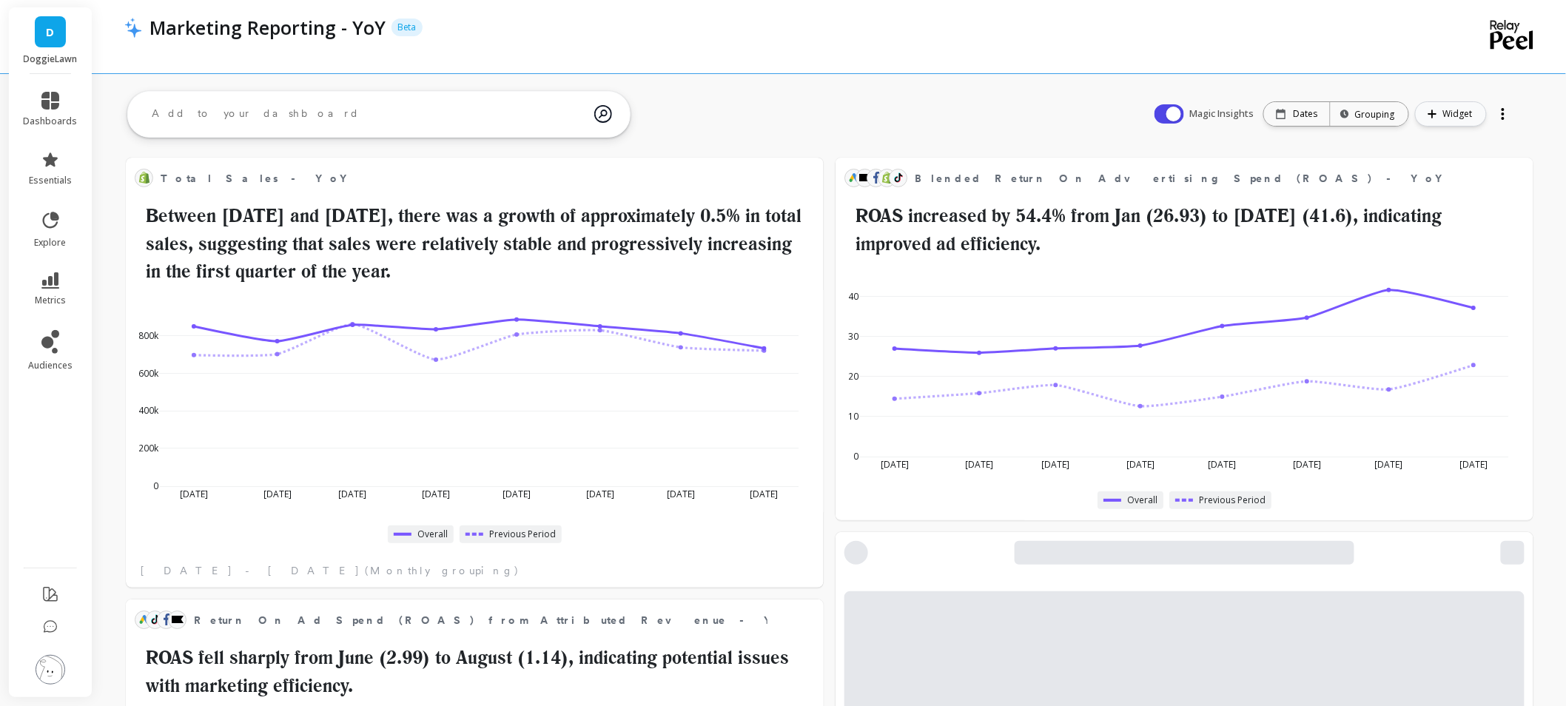
click at [1447, 115] on span "Widget" at bounding box center [1460, 114] width 34 height 15
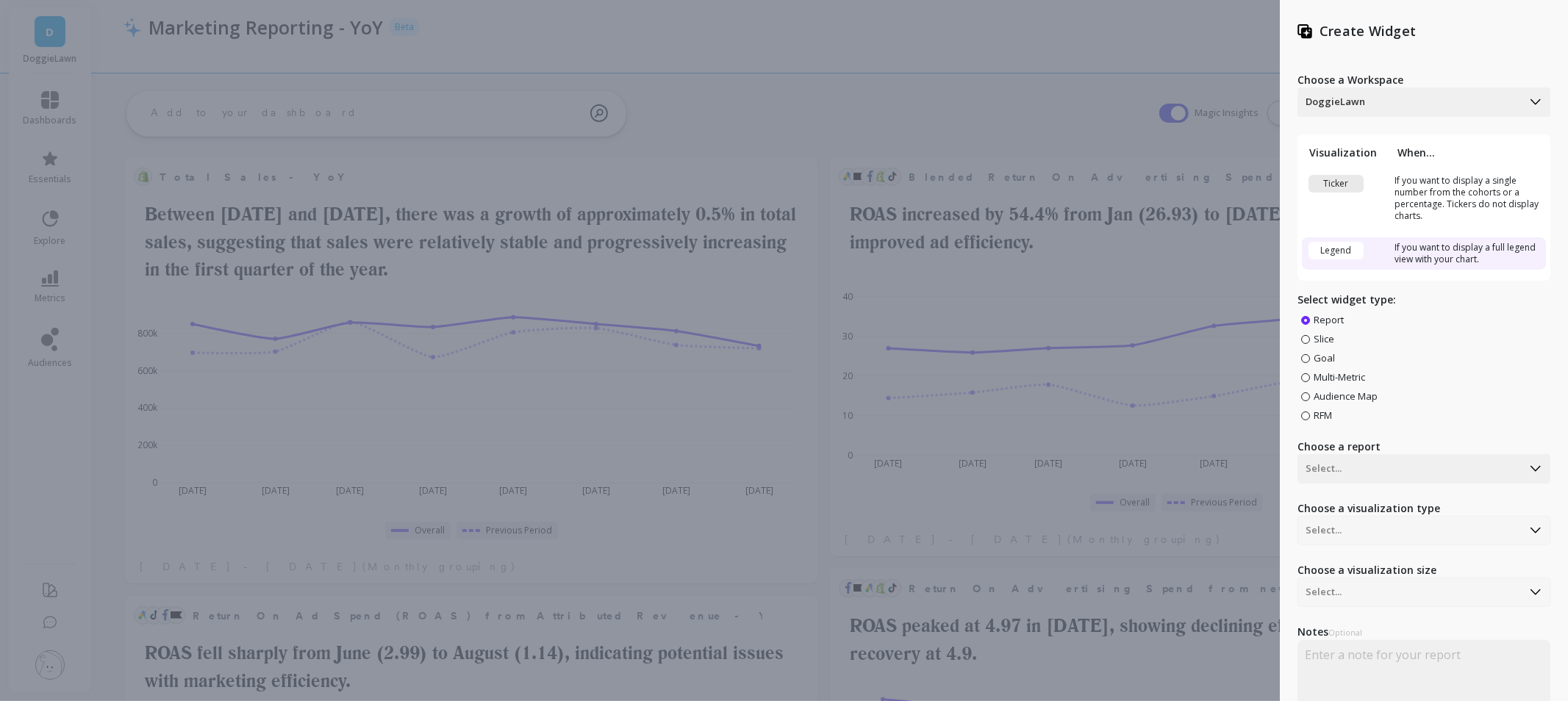
scroll to position [391, 637]
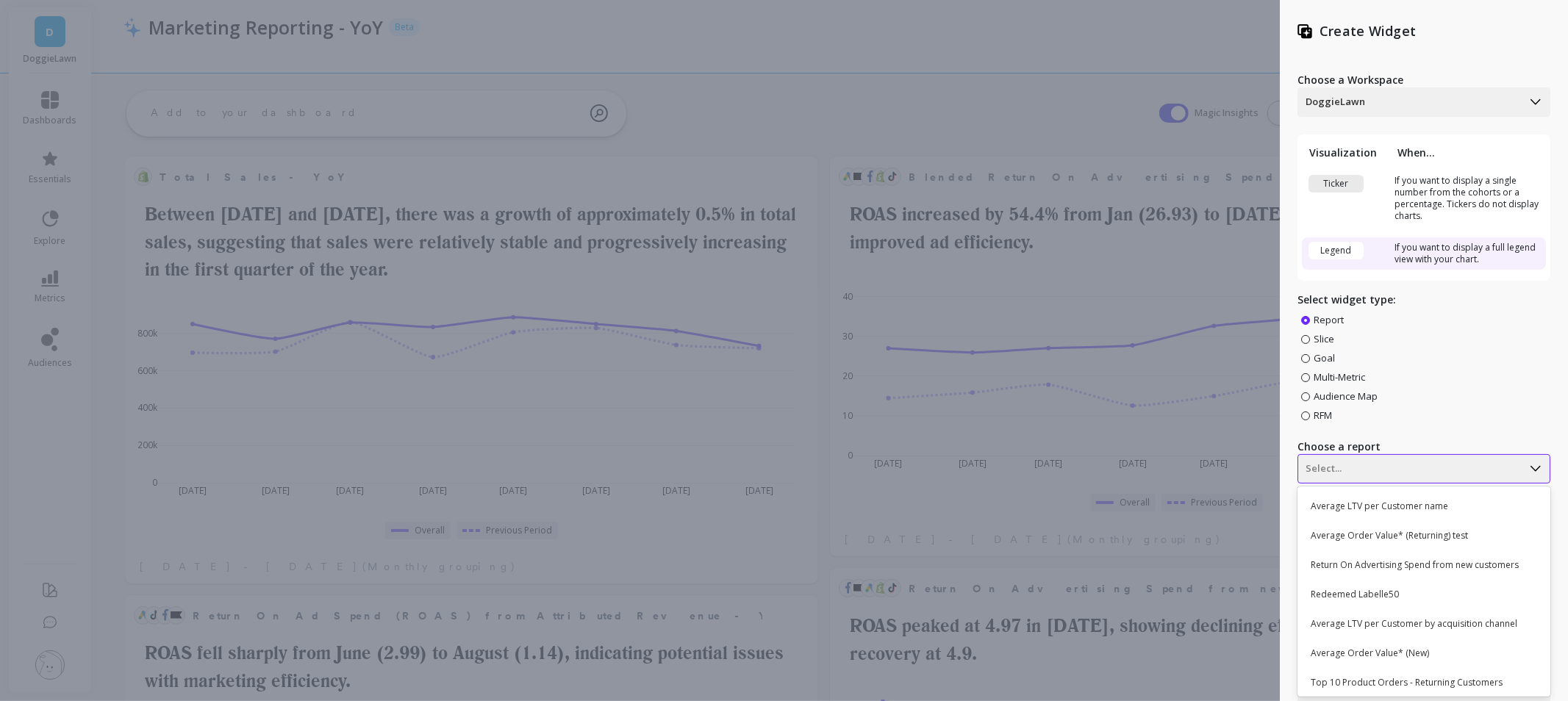
click at [1363, 471] on div "200 results available. Use Up and Down to choose options, press Enter to select…" at bounding box center [1423, 469] width 253 height 30
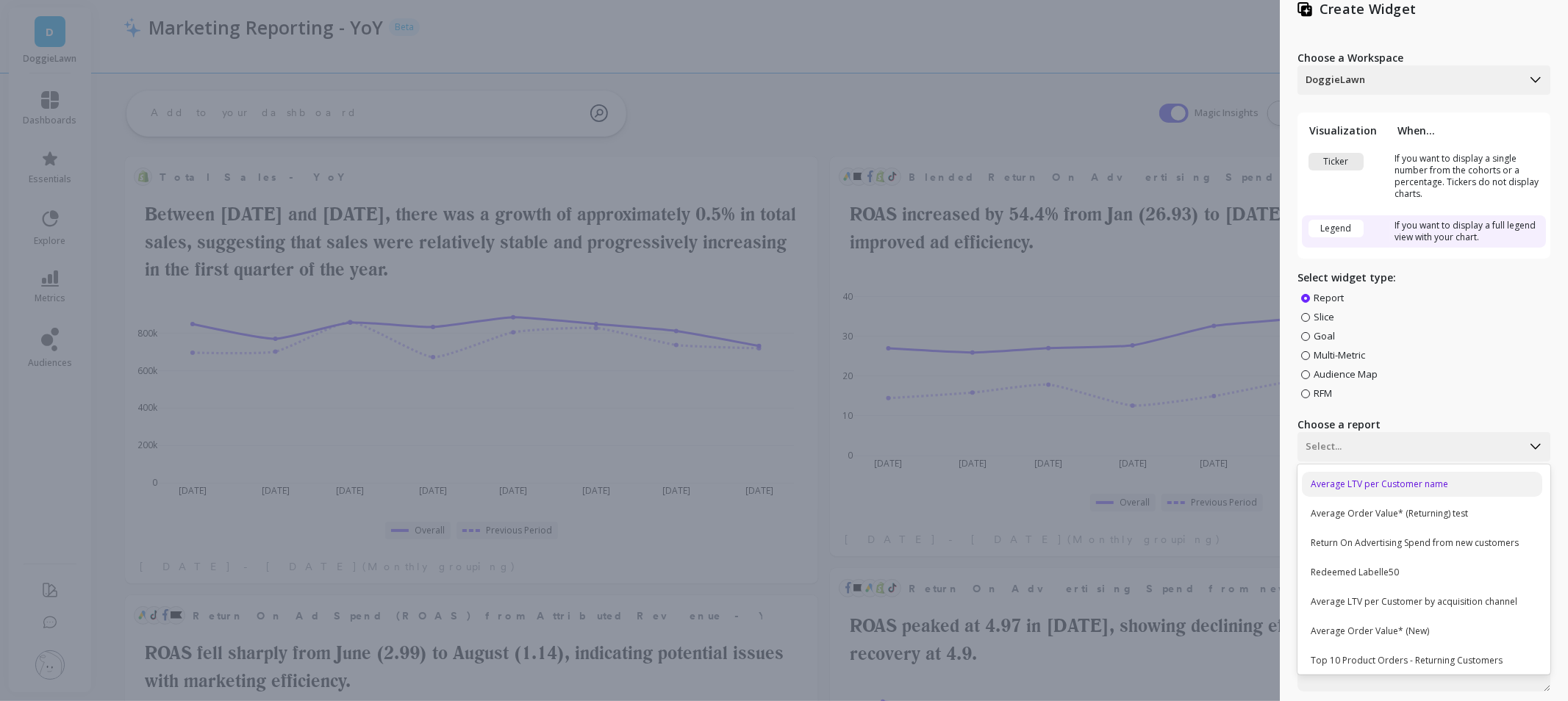
click at [1367, 488] on div "Average LTV per Customer name" at bounding box center [1422, 484] width 240 height 25
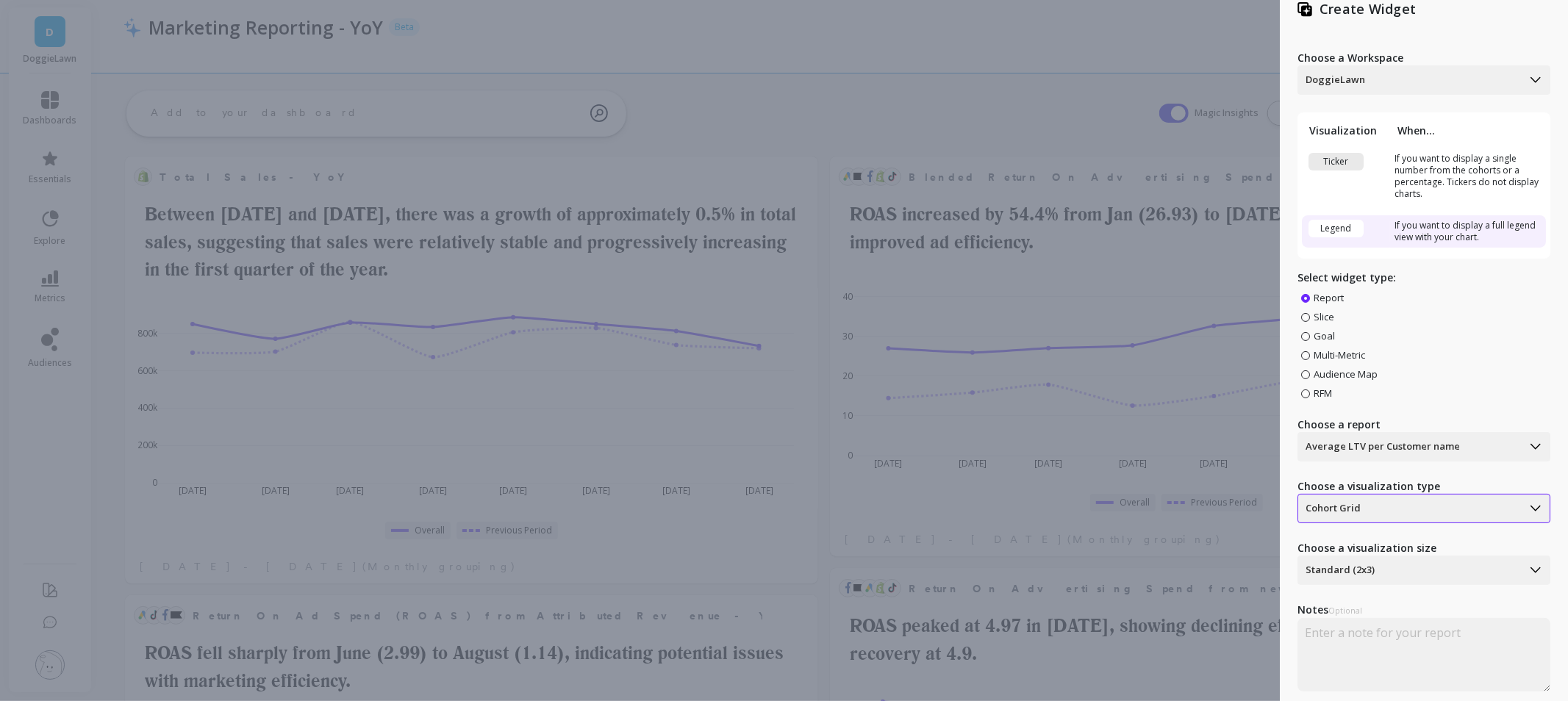
click at [1375, 510] on div at bounding box center [1409, 508] width 209 height 18
click at [1376, 507] on div at bounding box center [1409, 508] width 209 height 18
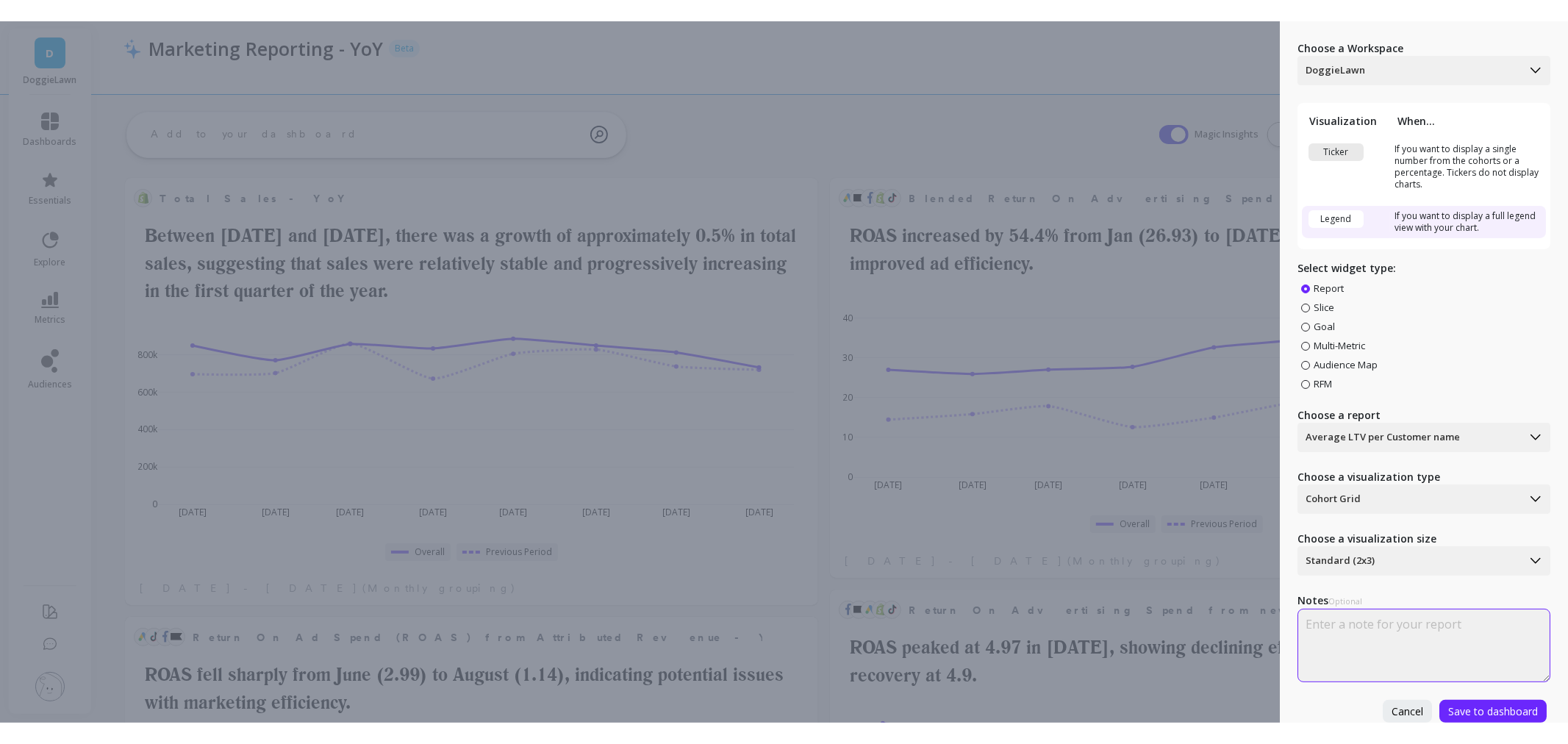
scroll to position [63, 0]
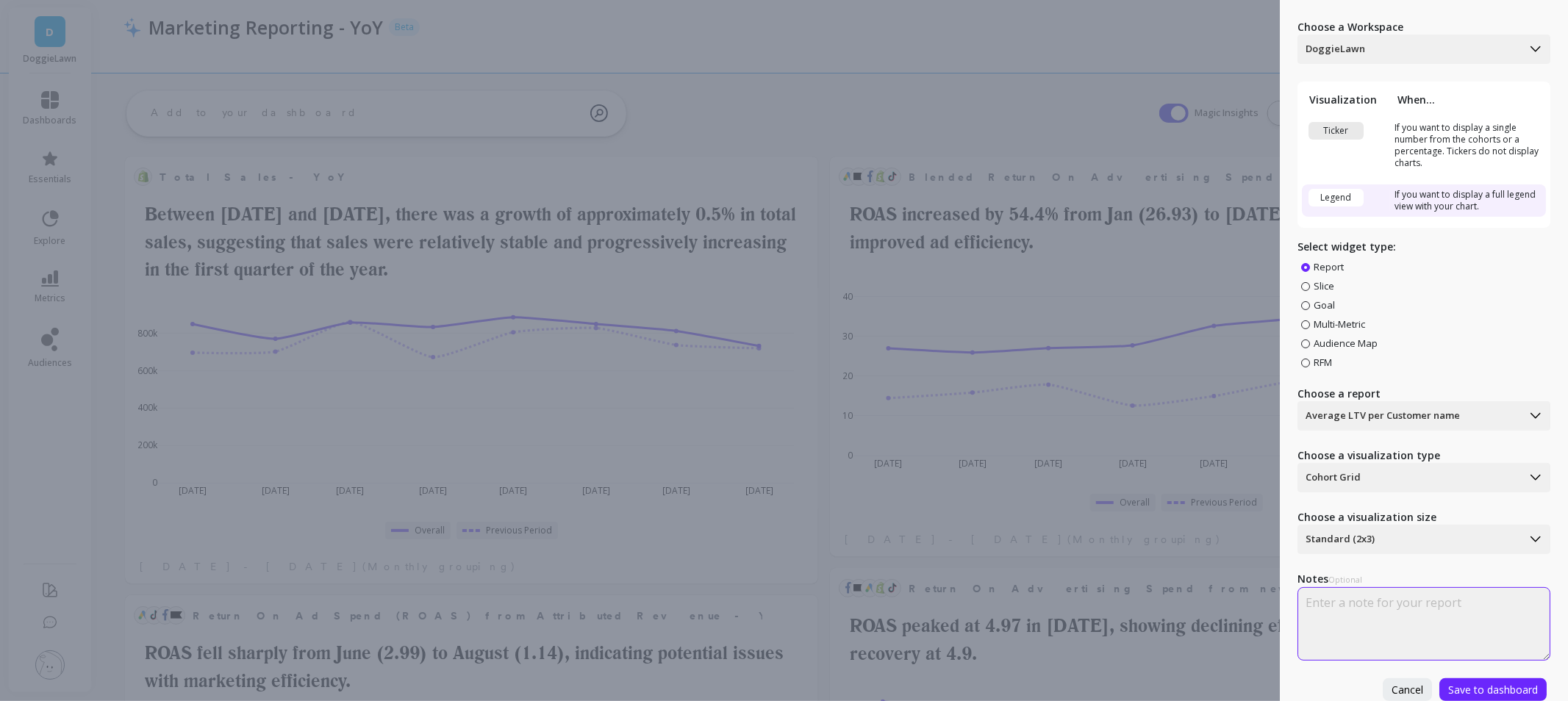
drag, startPoint x: 1348, startPoint y: 594, endPoint x: 1144, endPoint y: 619, distance: 205.5
click at [1351, 593] on textarea at bounding box center [1423, 624] width 253 height 73
click at [1070, 42] on div "Create Widget Choose a Workspace DoggieLawn Visualization When... Ticker If you…" at bounding box center [784, 350] width 1568 height 701
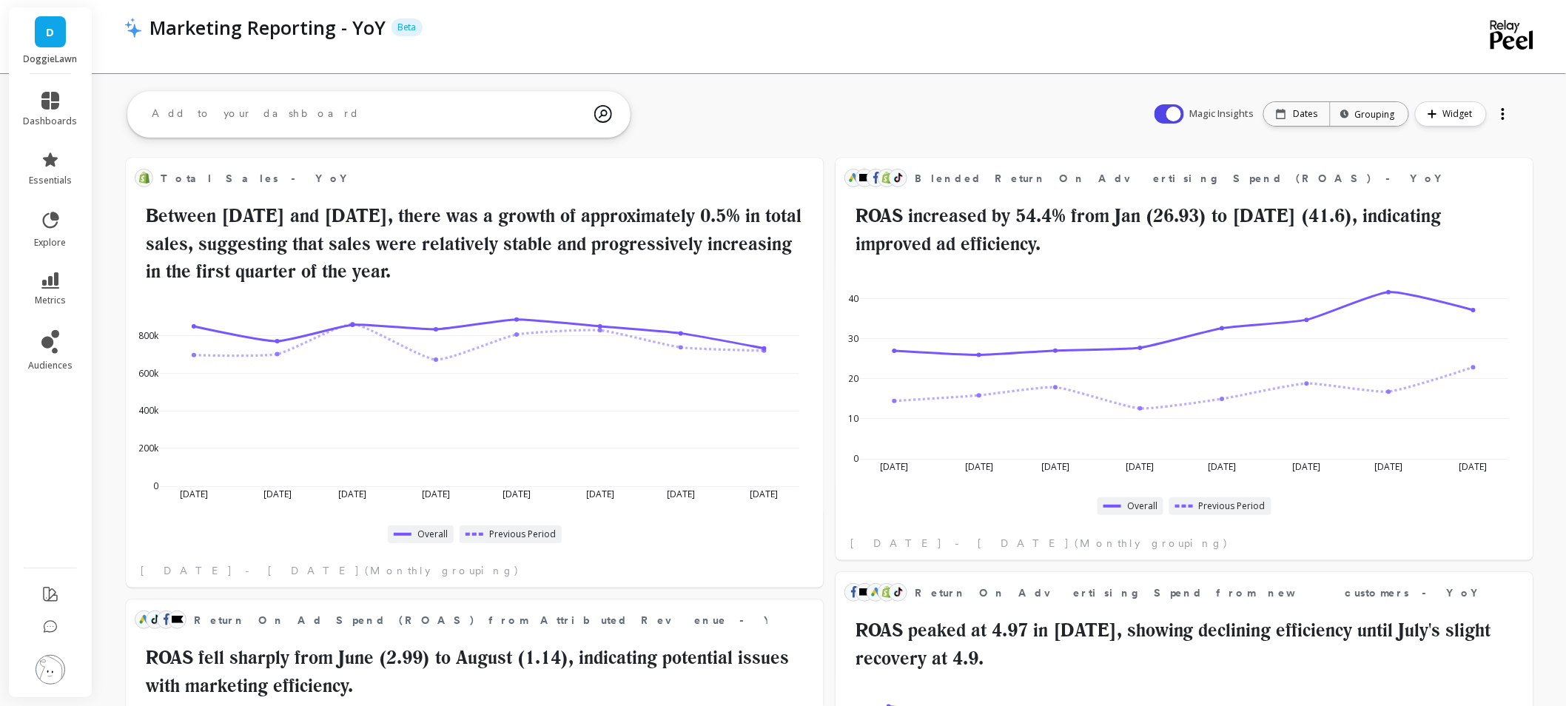
click at [56, 38] on link "D" at bounding box center [50, 31] width 31 height 31
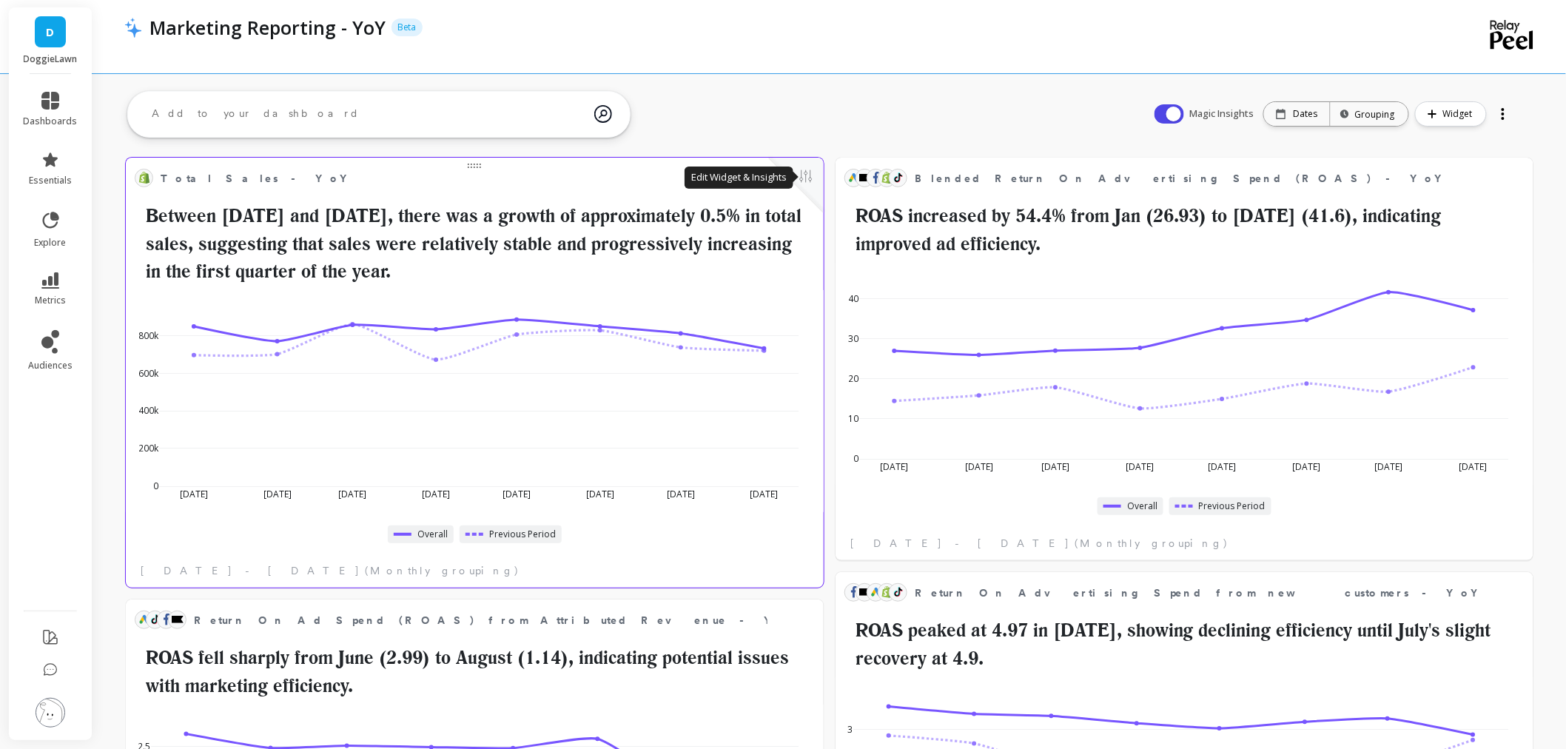
click at [798, 183] on button at bounding box center [806, 177] width 18 height 21
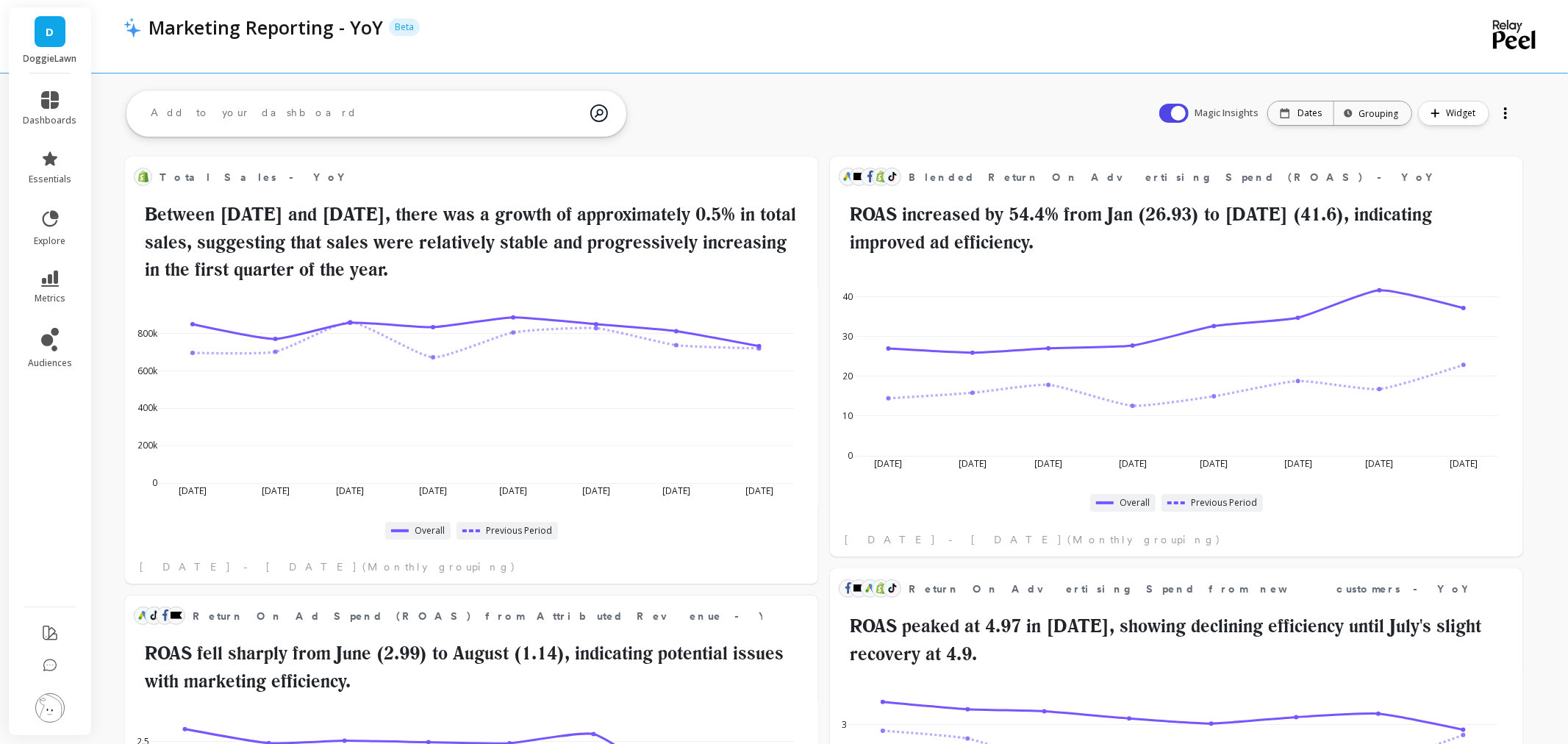
scroll to position [391, 637]
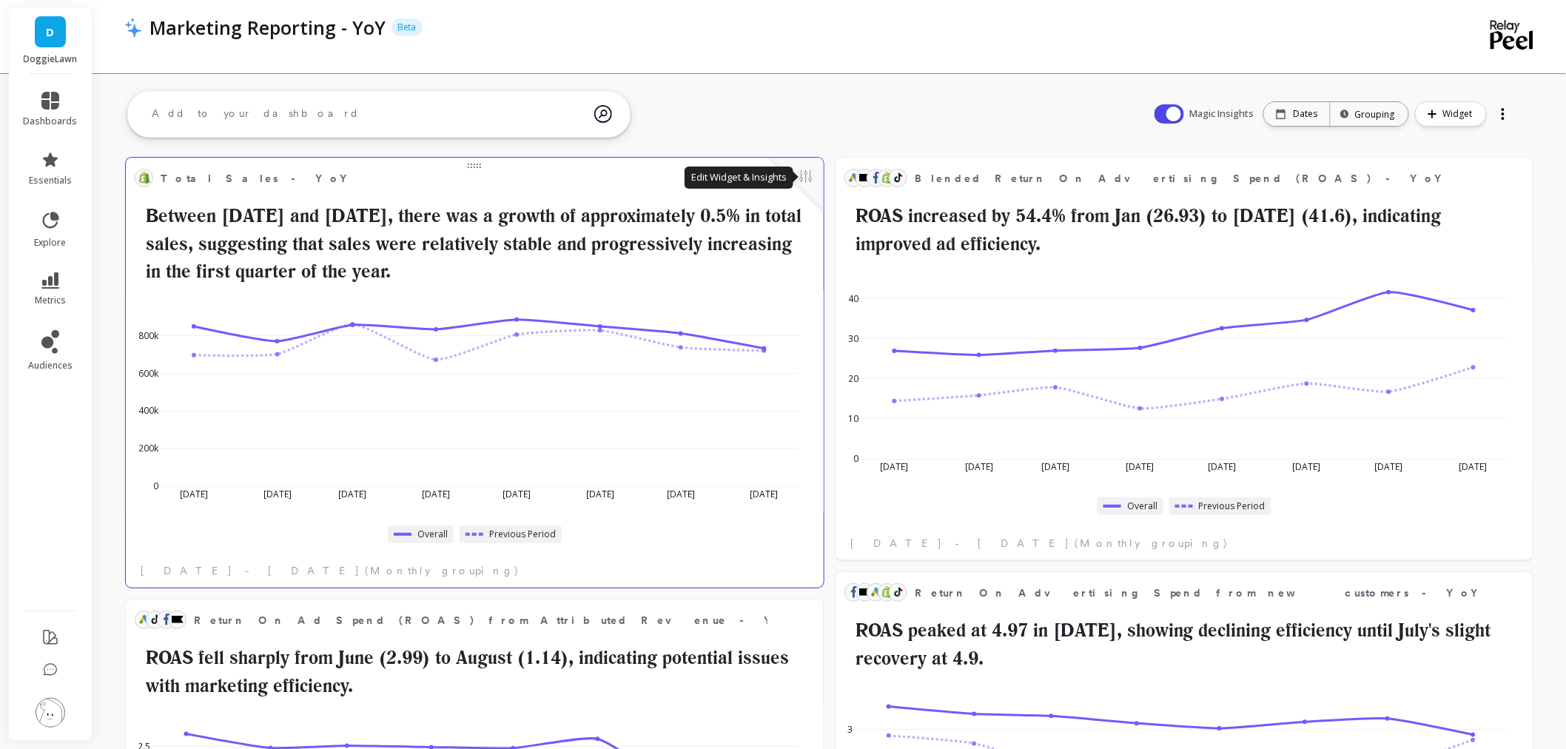
click at [802, 182] on button at bounding box center [806, 177] width 18 height 21
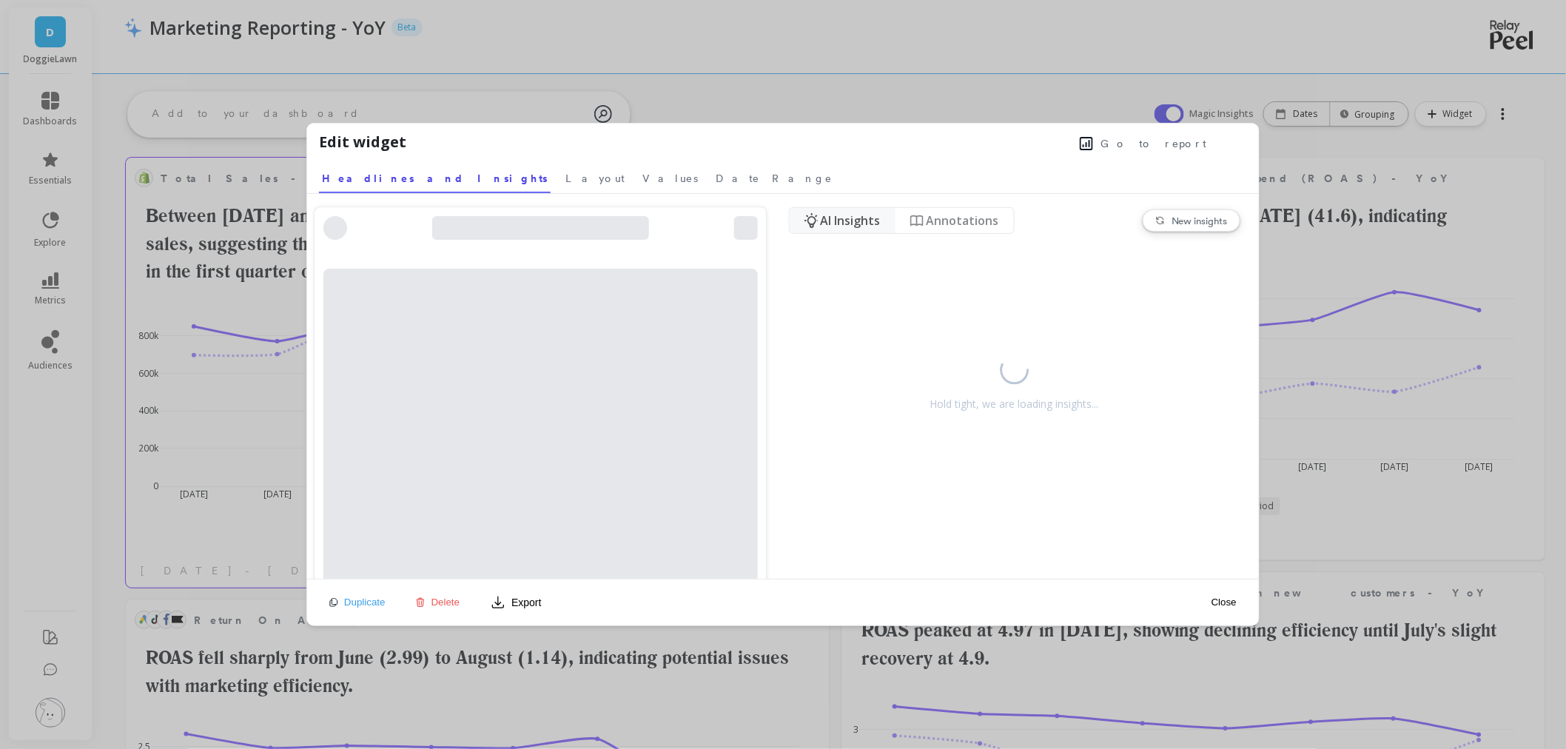
scroll to position [394, 648]
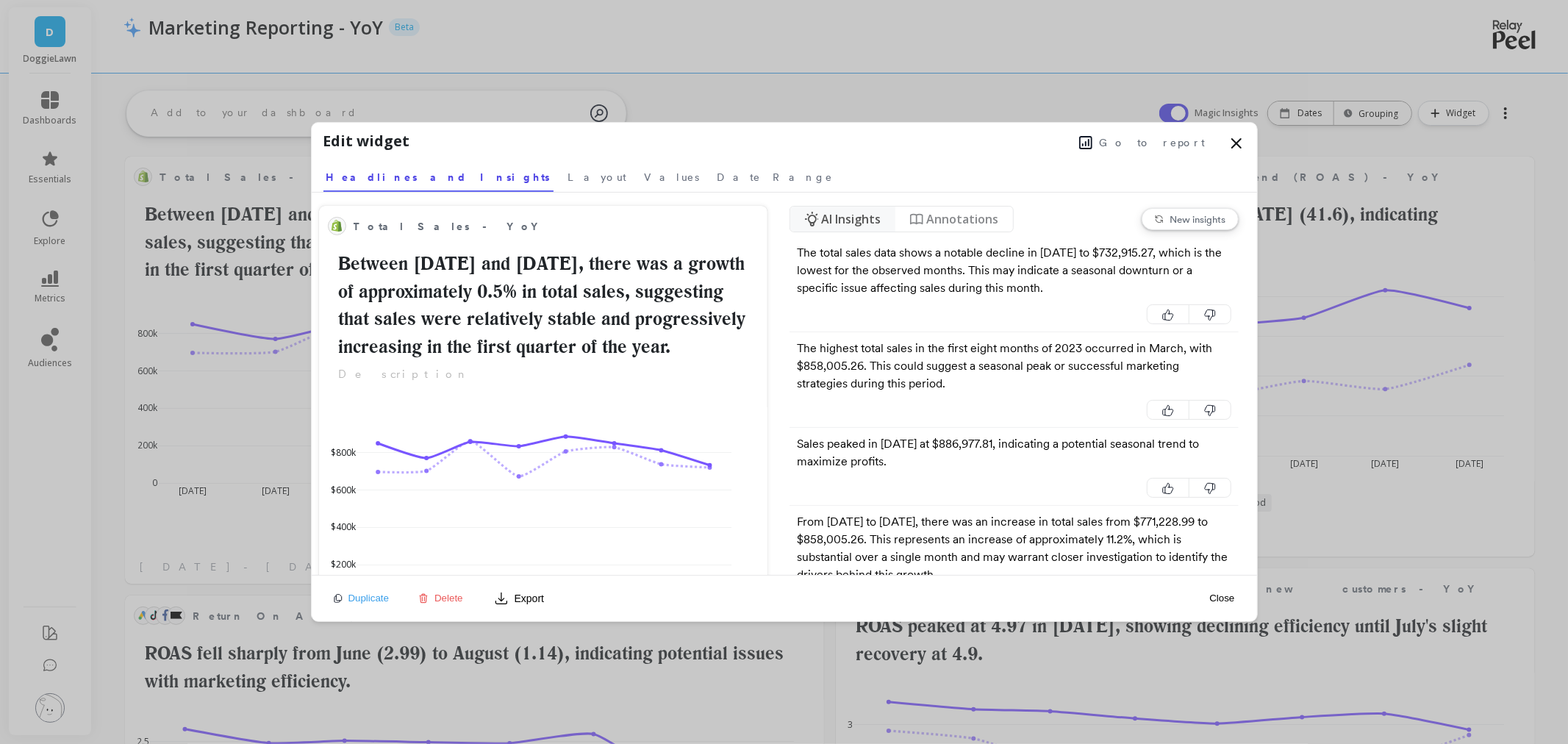
click at [1238, 142] on icon at bounding box center [1236, 143] width 18 height 18
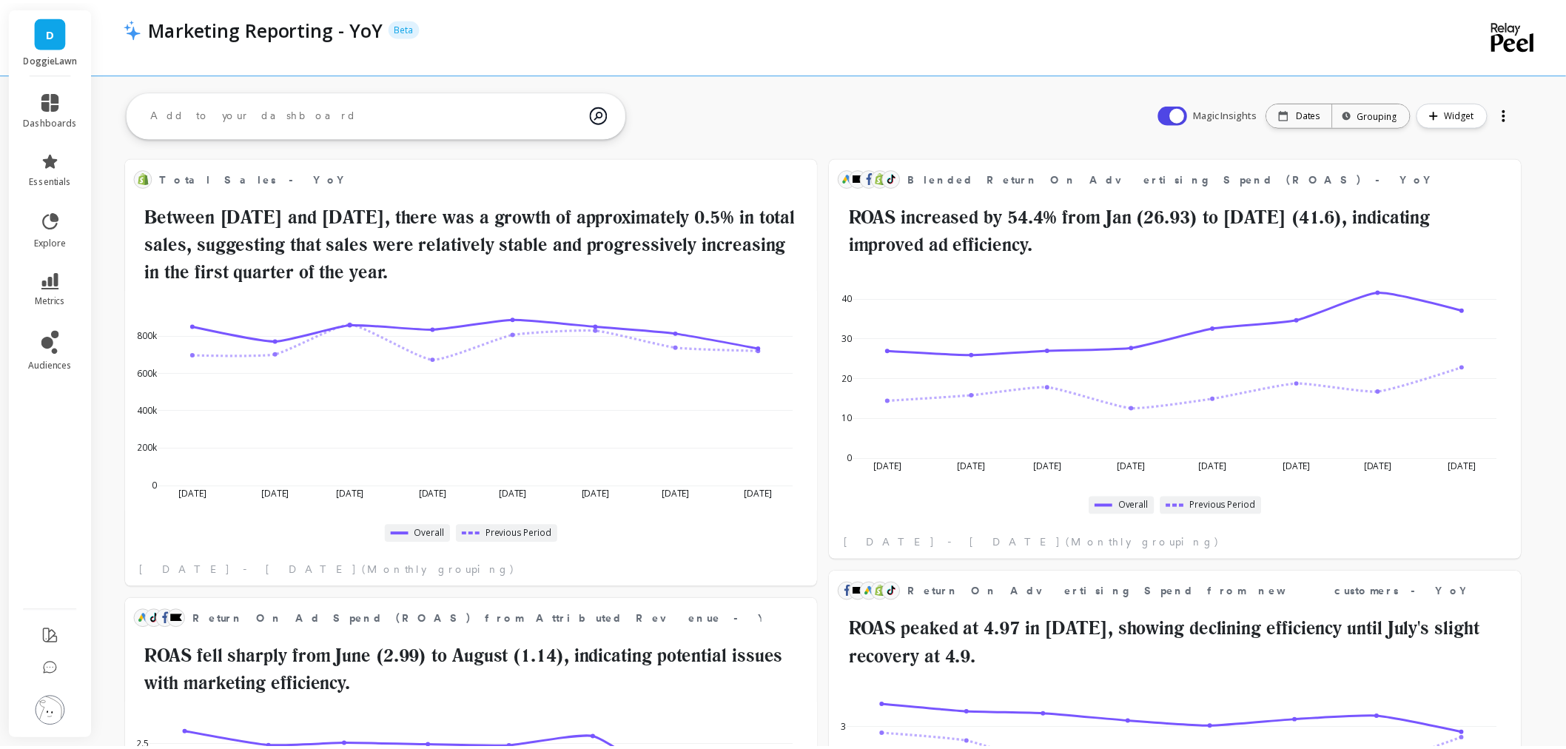
scroll to position [394, 641]
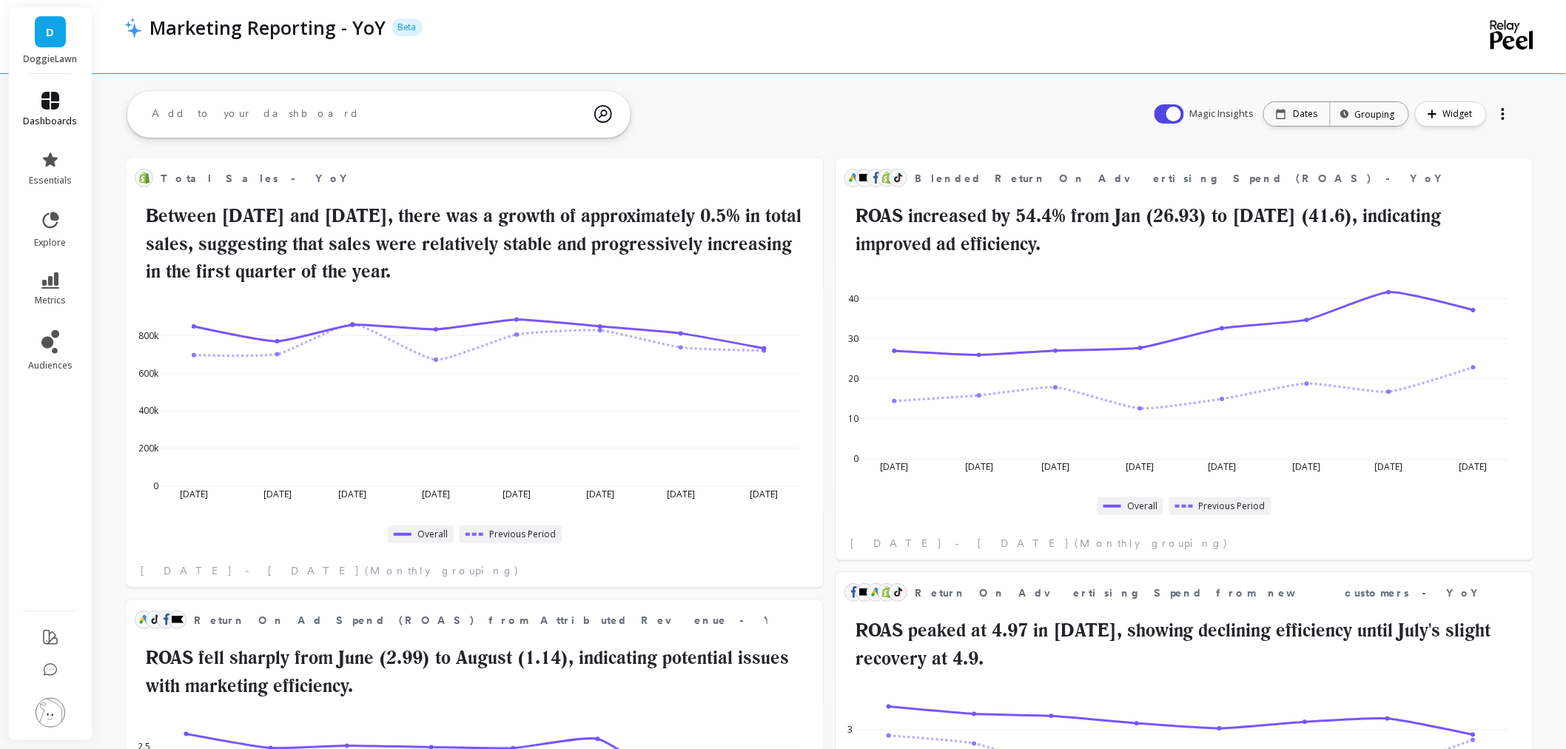
click at [47, 101] on icon at bounding box center [50, 101] width 18 height 18
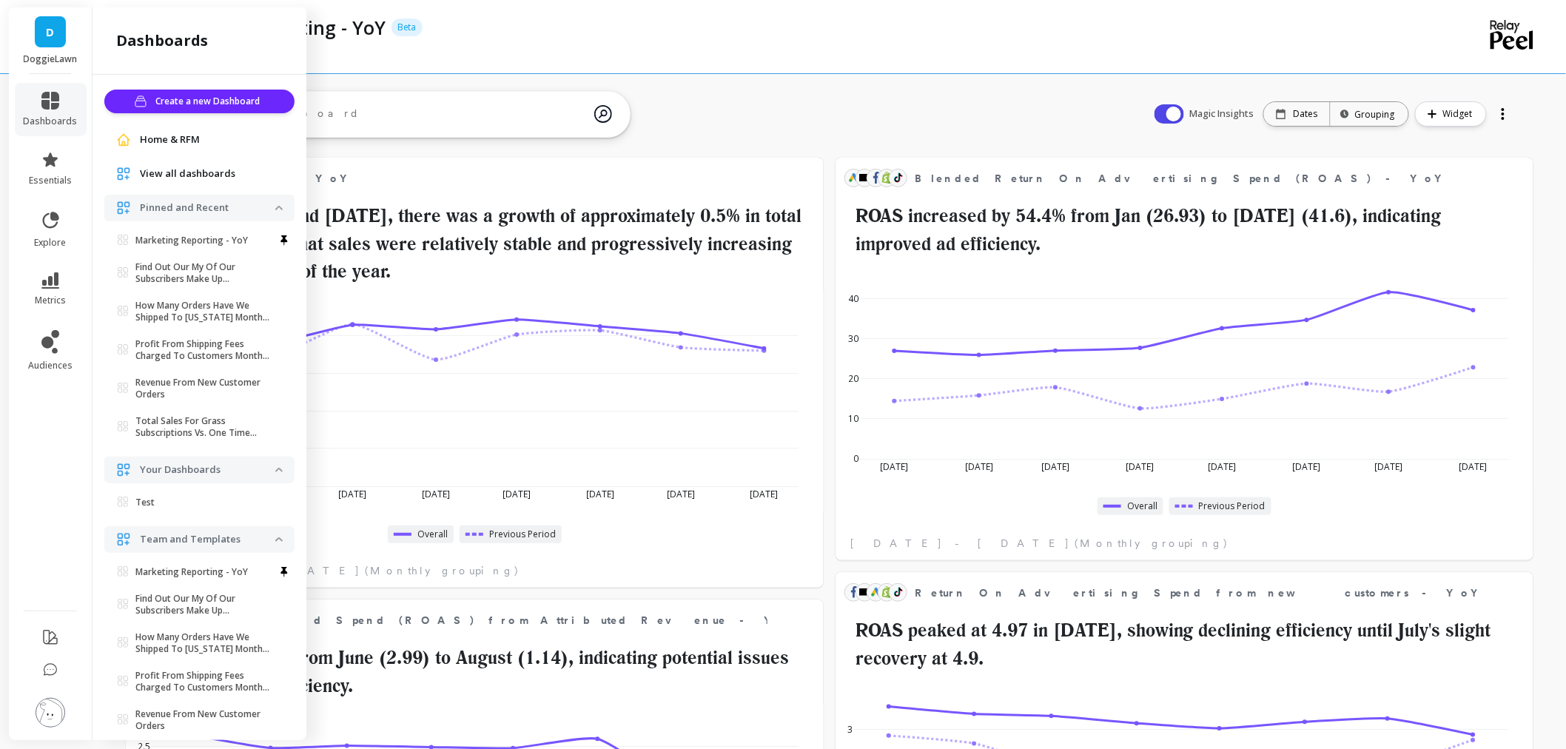
click at [48, 47] on link "D" at bounding box center [50, 31] width 31 height 31
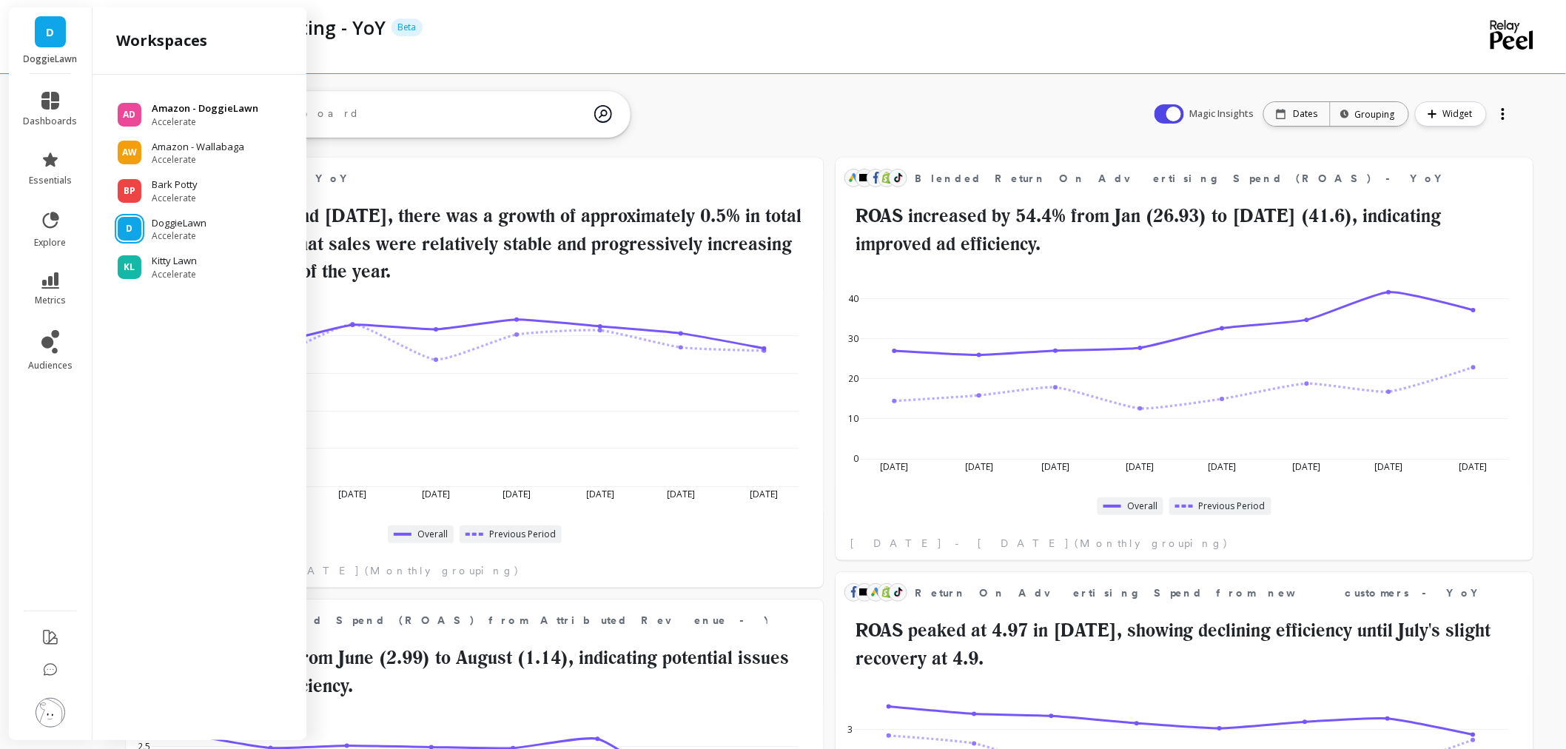
click at [220, 110] on p "Amazon - DoggieLawn" at bounding box center [205, 108] width 107 height 15
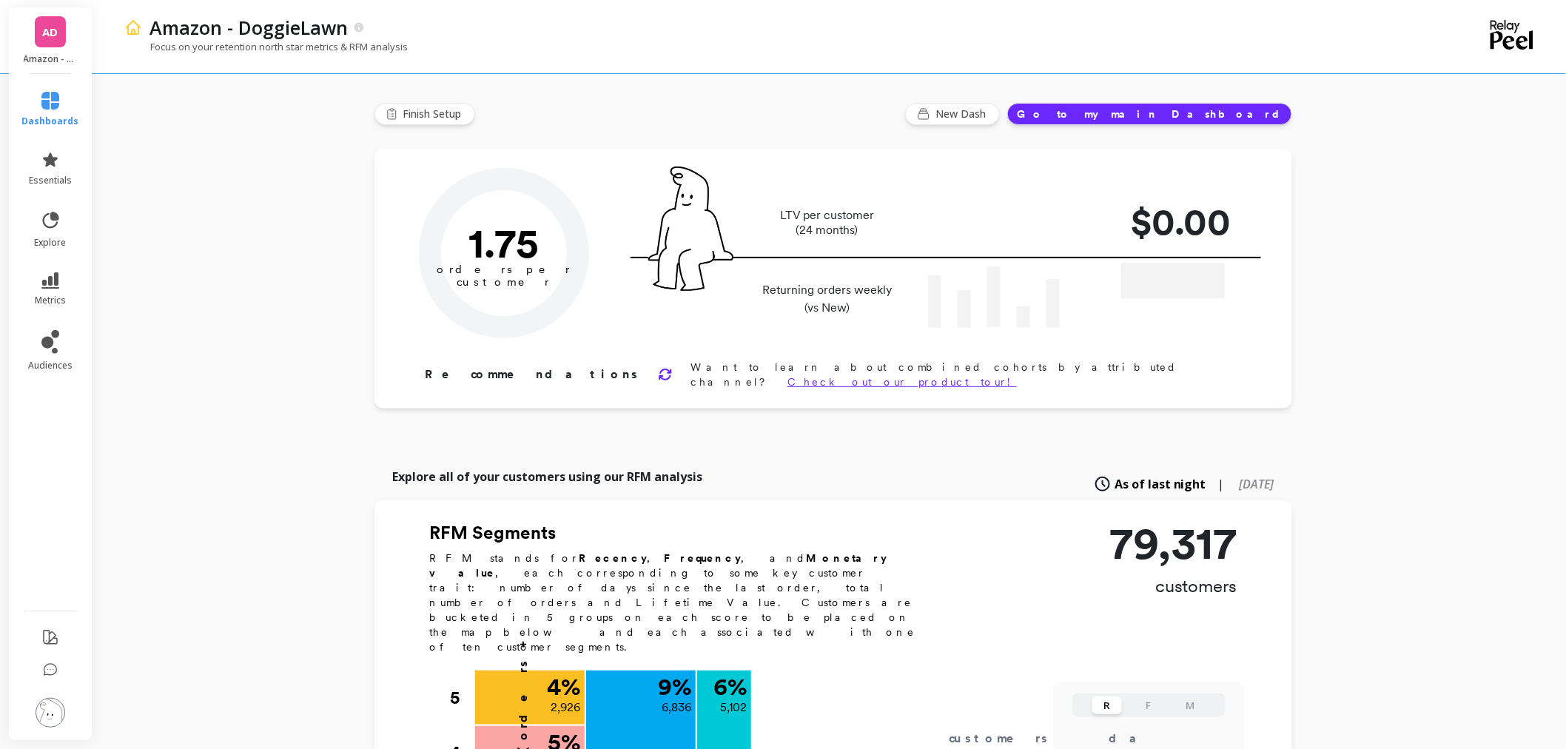
type input "Champions"
type input "5102"
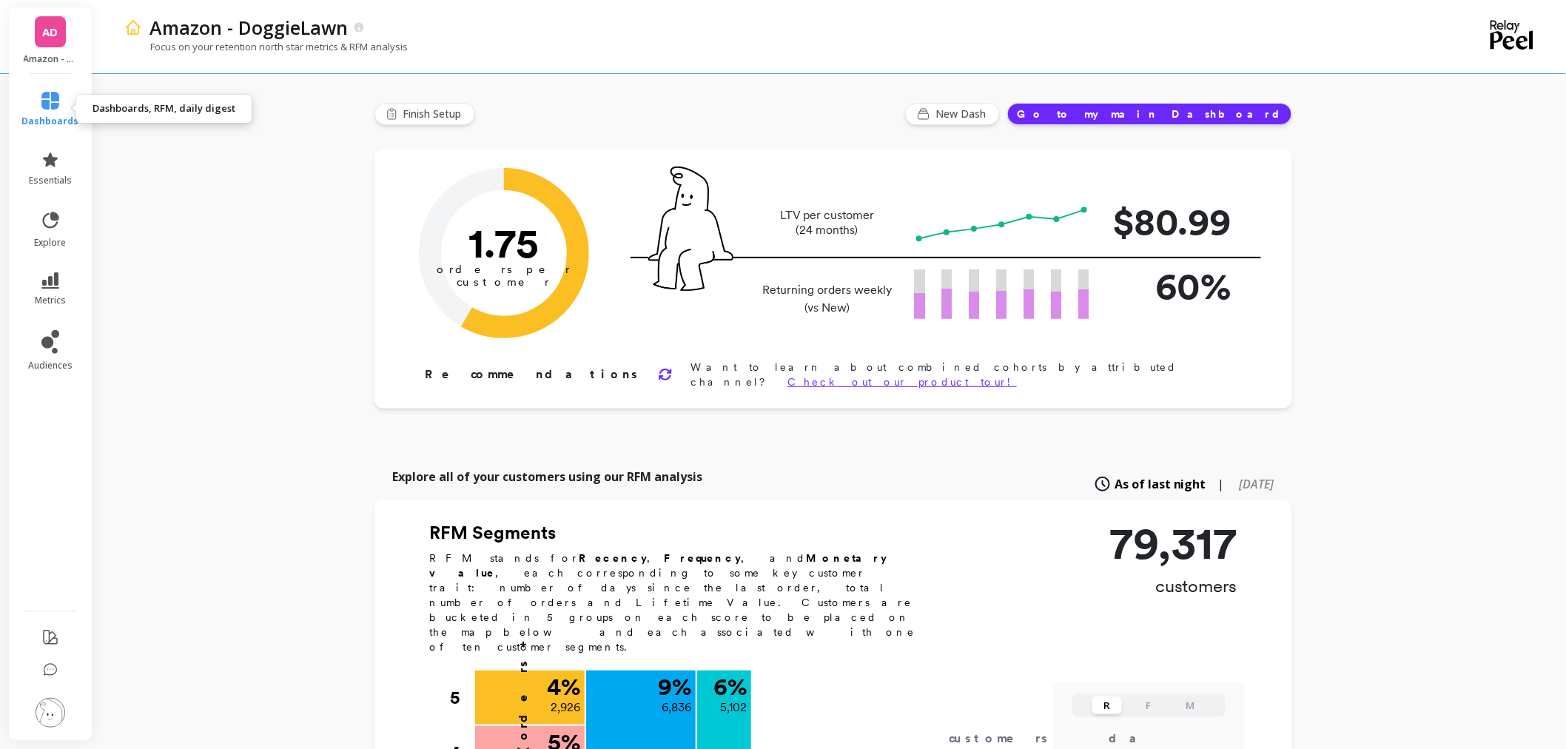
click at [43, 104] on icon at bounding box center [50, 101] width 18 height 18
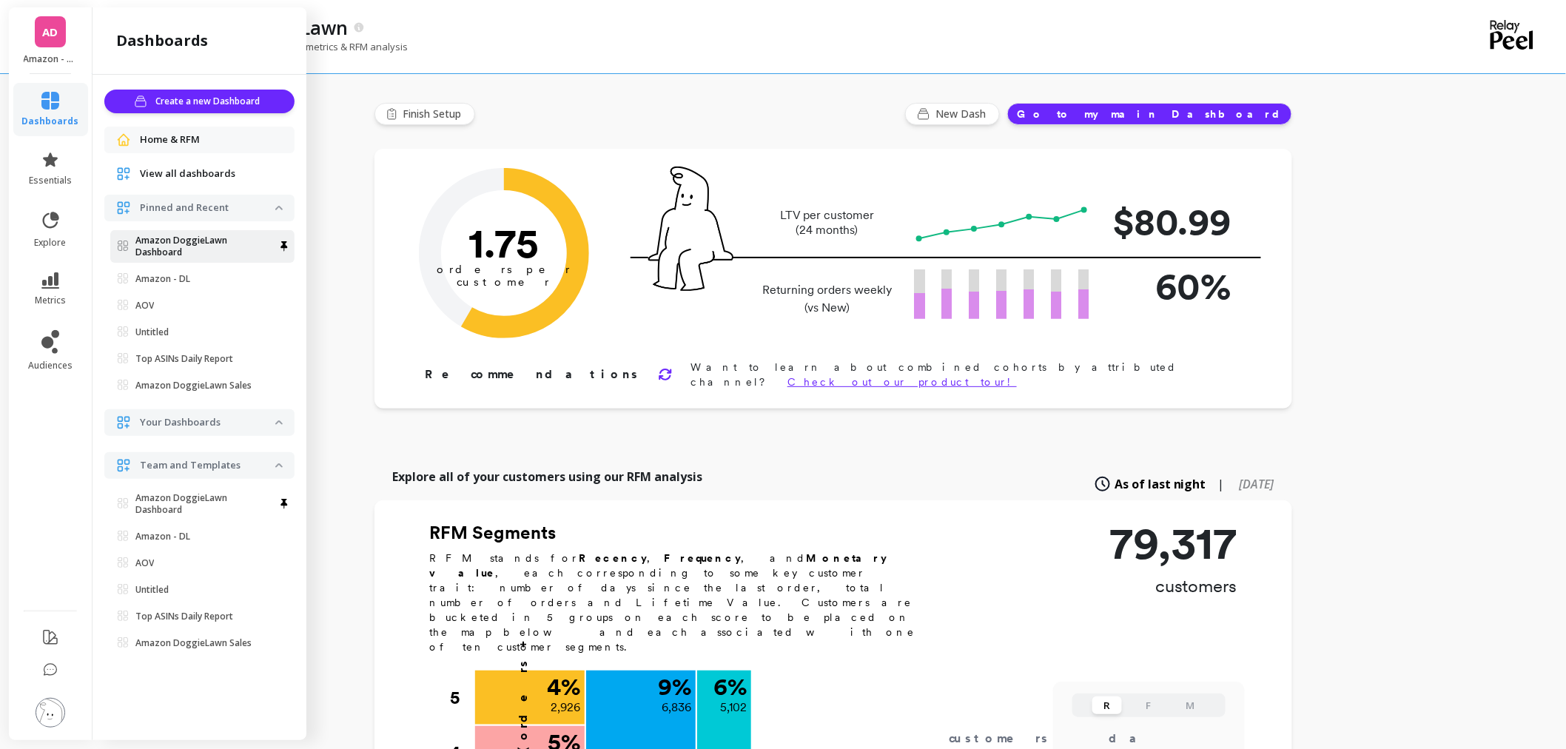
click at [193, 244] on p "Amazon DoggieLawn Dashboard" at bounding box center [205, 247] width 140 height 24
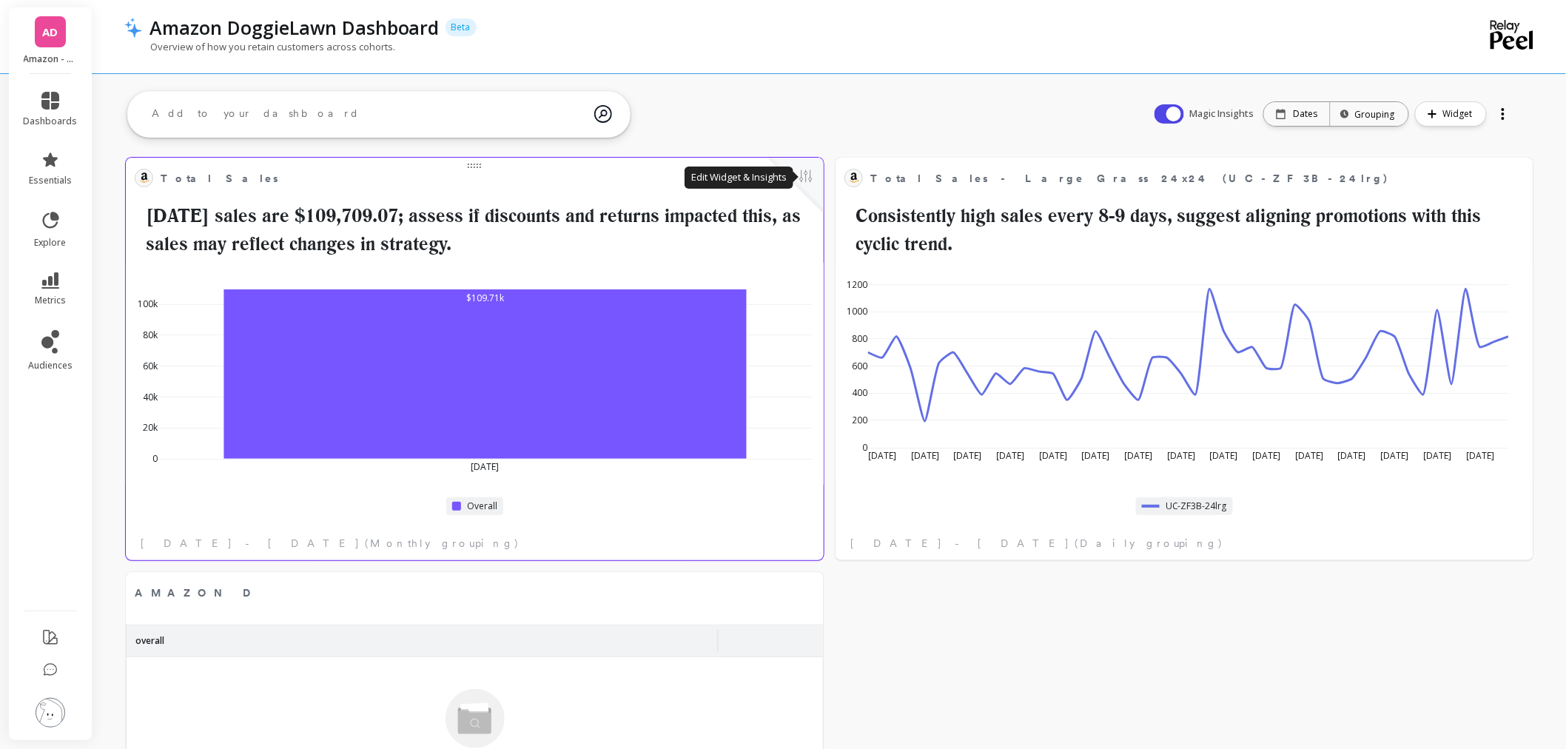
click at [805, 182] on button at bounding box center [806, 177] width 18 height 21
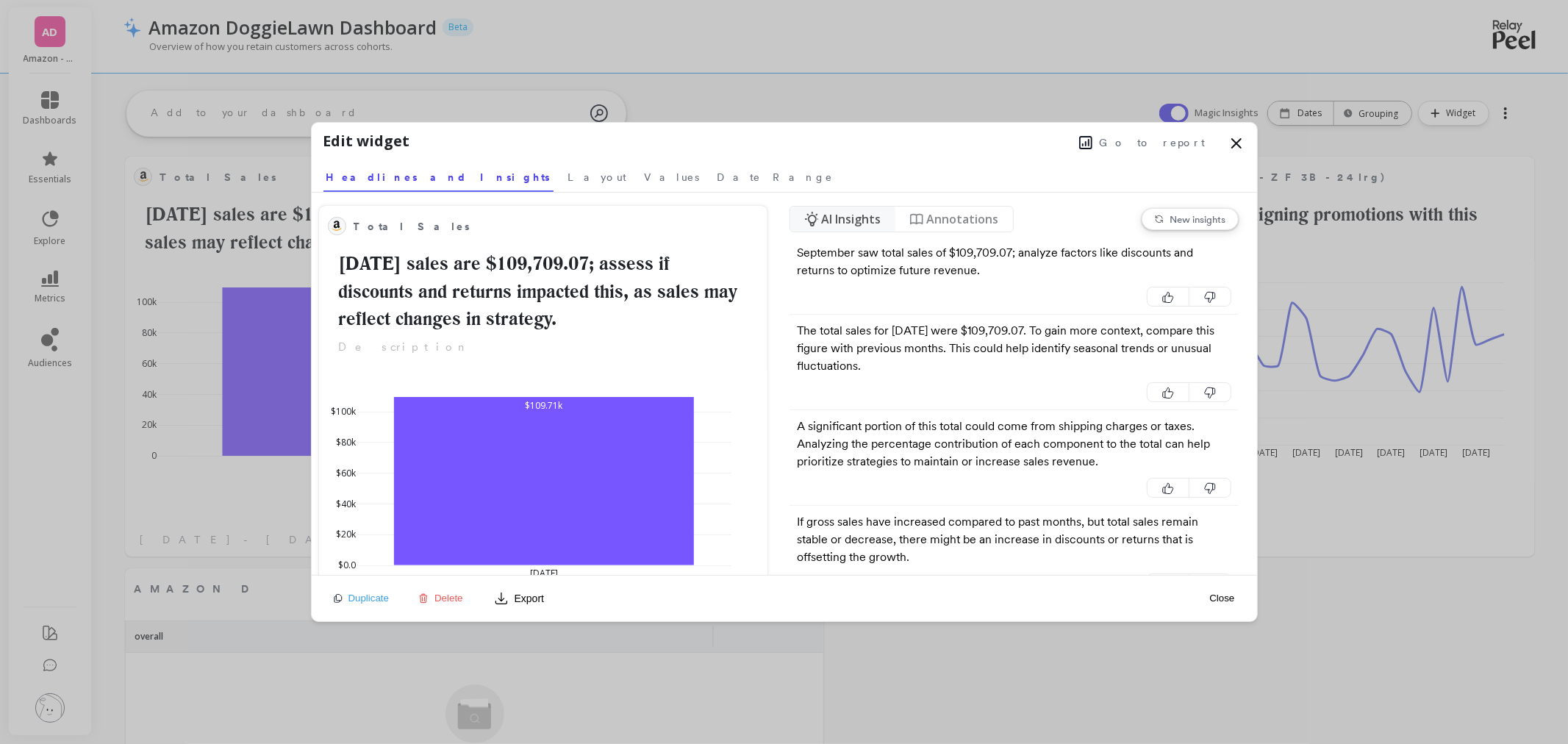
click at [1144, 137] on button "Go to report" at bounding box center [1142, 142] width 135 height 19
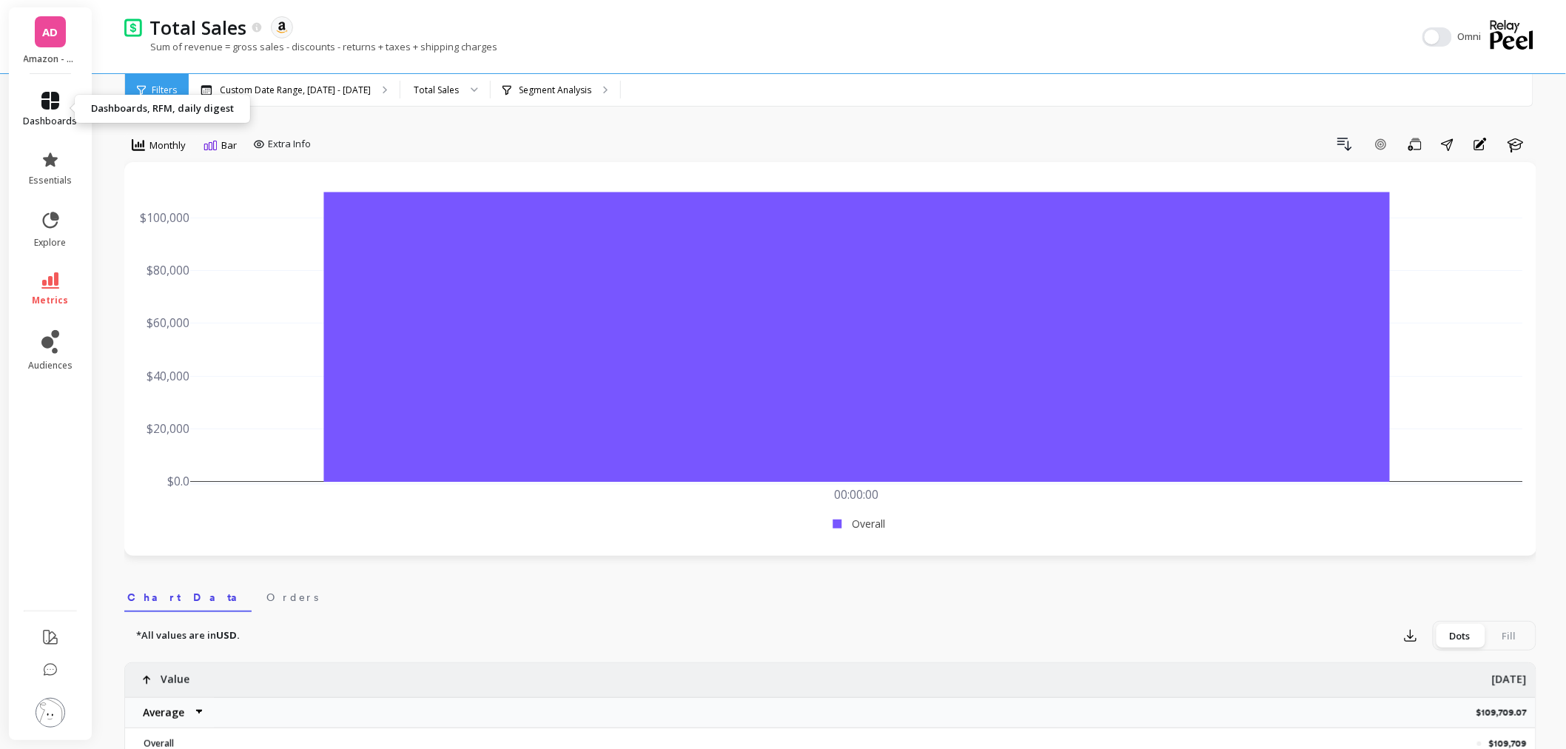
click at [50, 105] on icon at bounding box center [50, 101] width 18 height 18
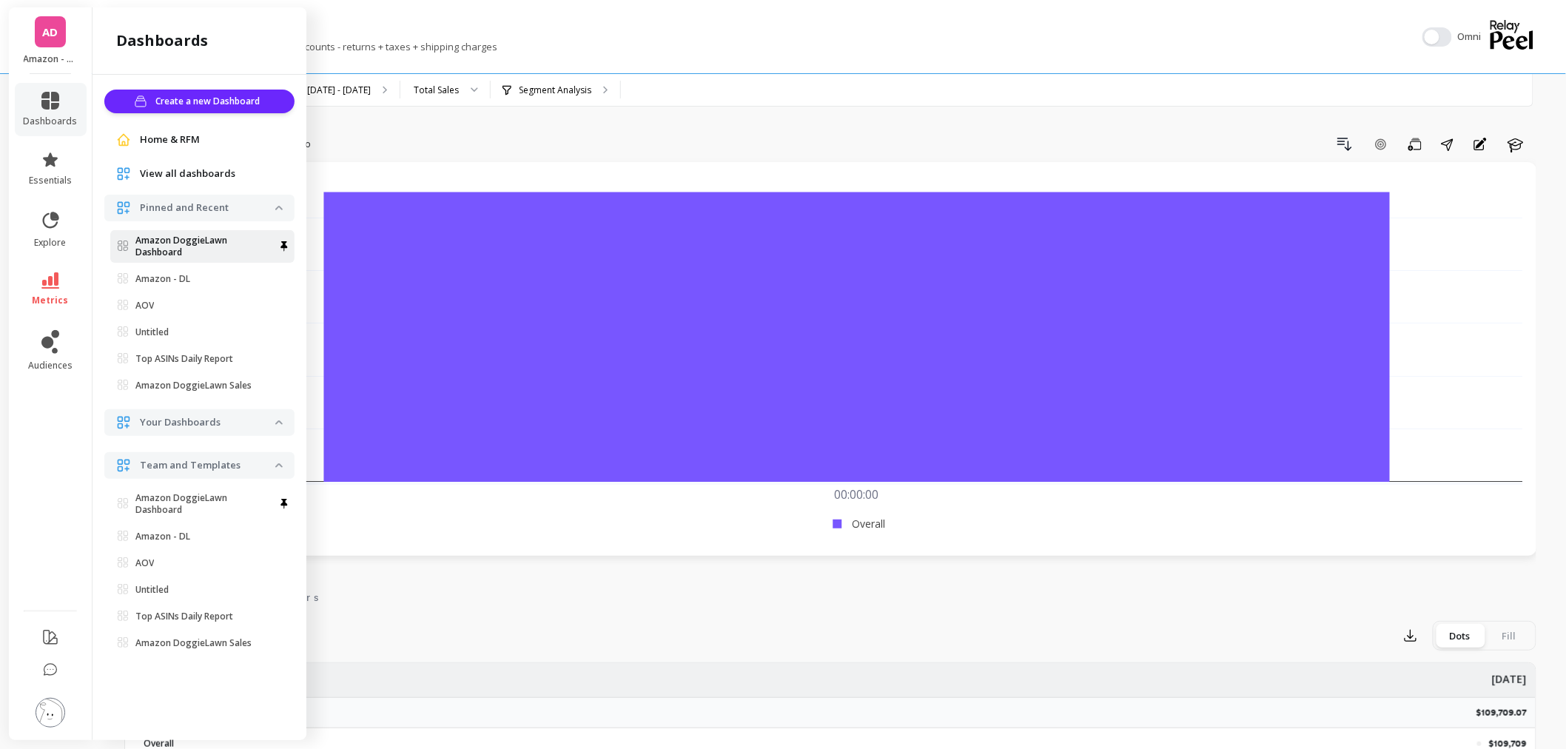
click at [216, 238] on p "Amazon DoggieLawn Dashboard" at bounding box center [205, 247] width 140 height 24
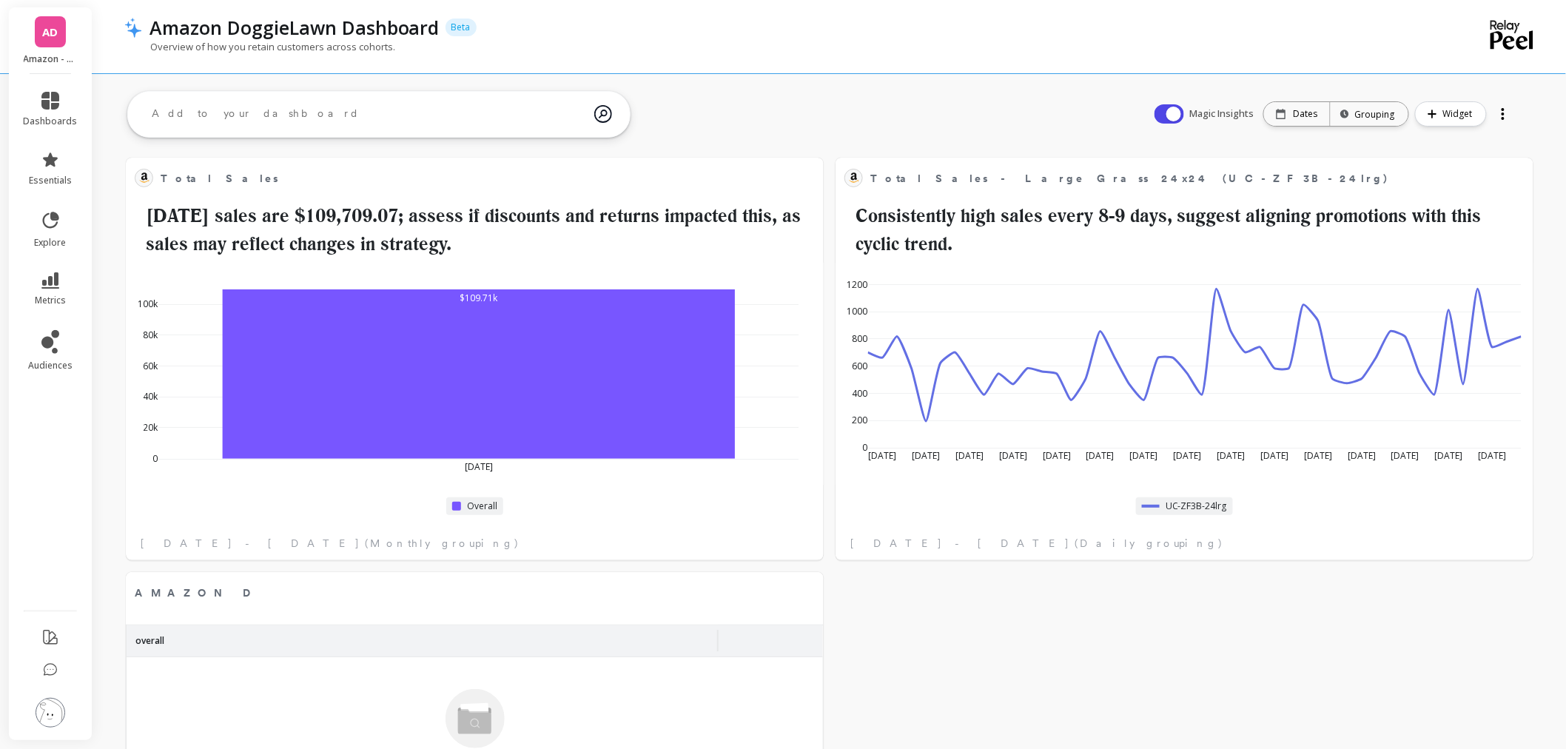
click at [1497, 117] on div at bounding box center [1503, 114] width 21 height 24
click at [1454, 179] on span "Share" at bounding box center [1453, 174] width 27 height 15
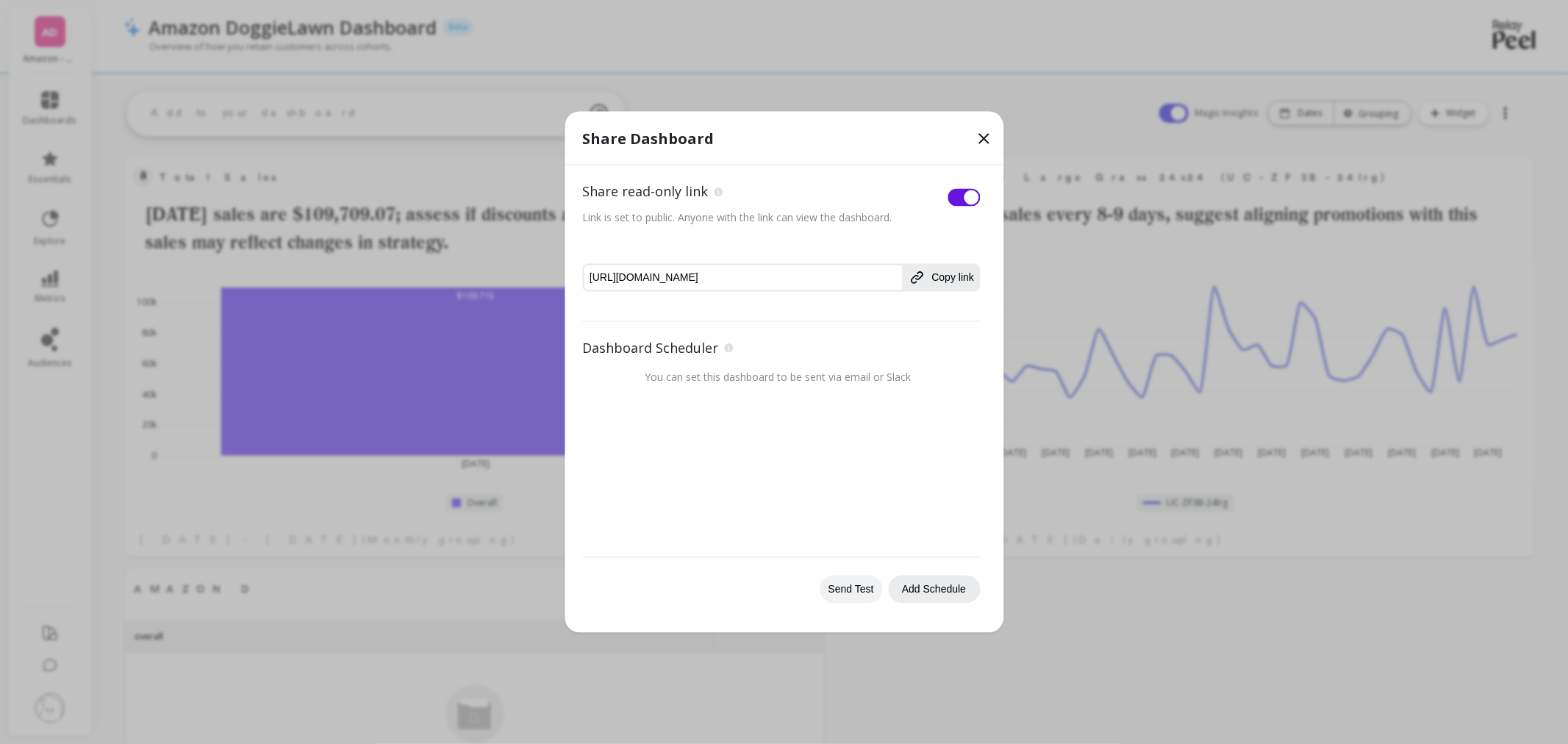
click at [920, 590] on button "Add Schedule" at bounding box center [933, 589] width 92 height 28
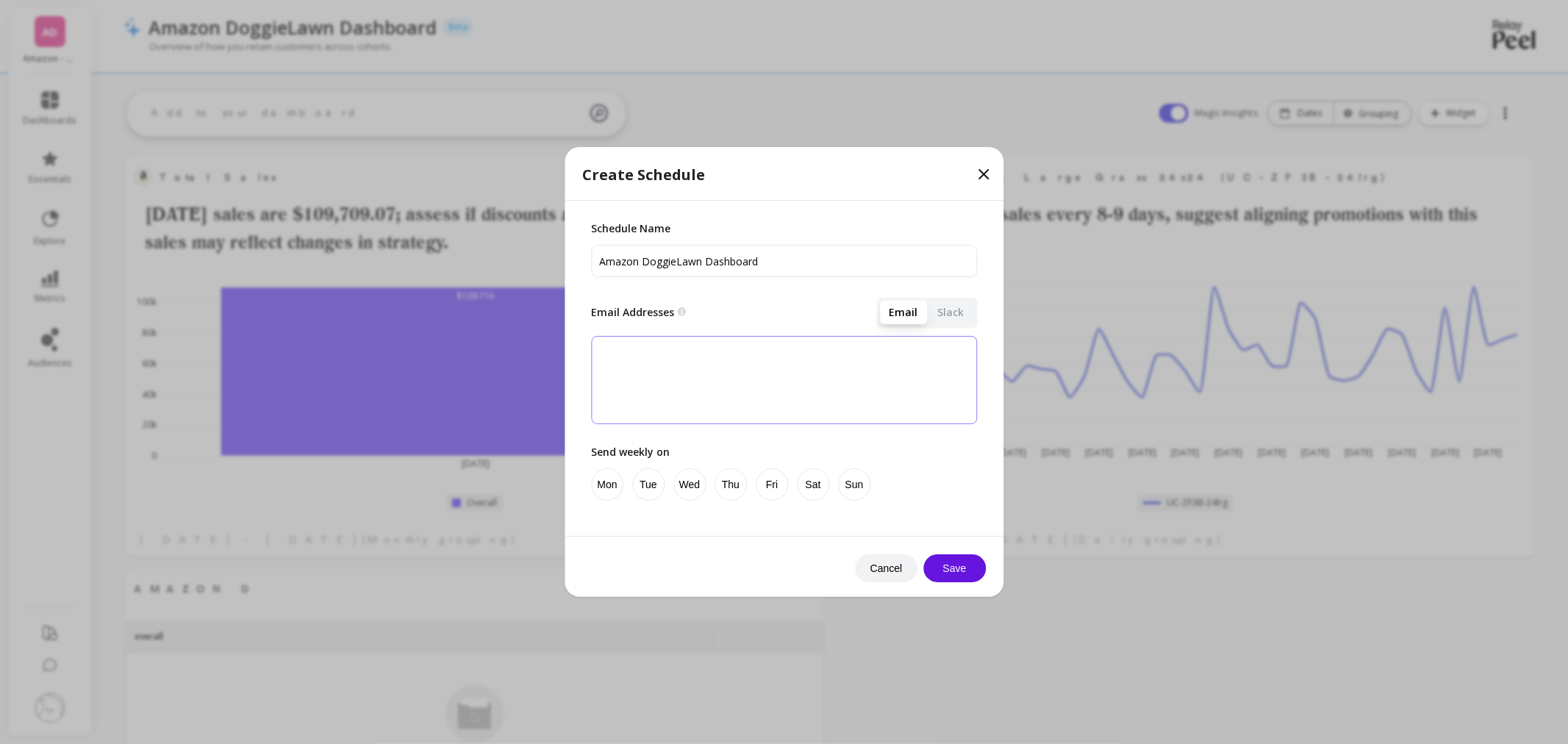
click at [671, 348] on textarea at bounding box center [784, 379] width 386 height 88
click at [988, 173] on icon at bounding box center [983, 175] width 18 height 18
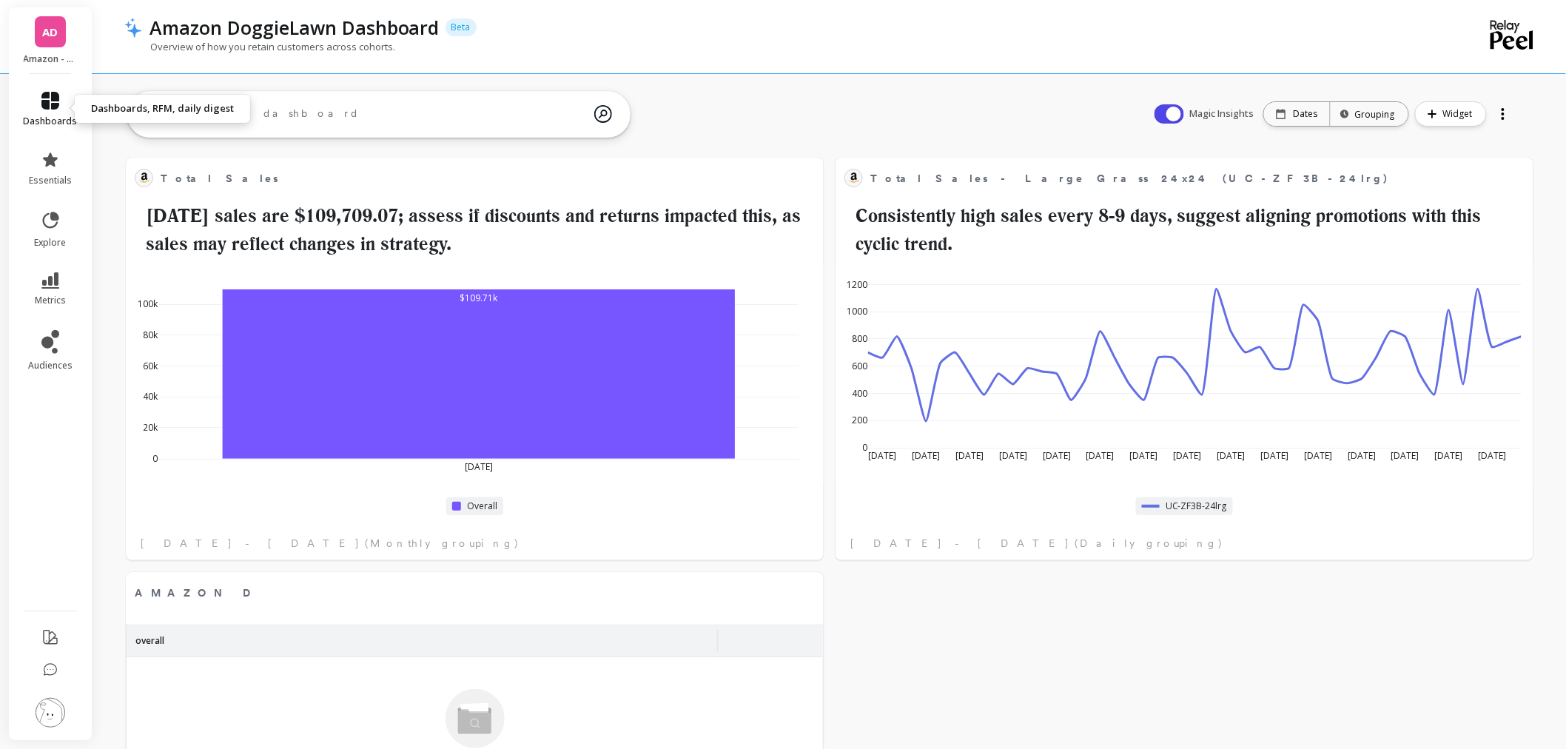
click at [47, 113] on link "dashboards" at bounding box center [51, 110] width 54 height 36
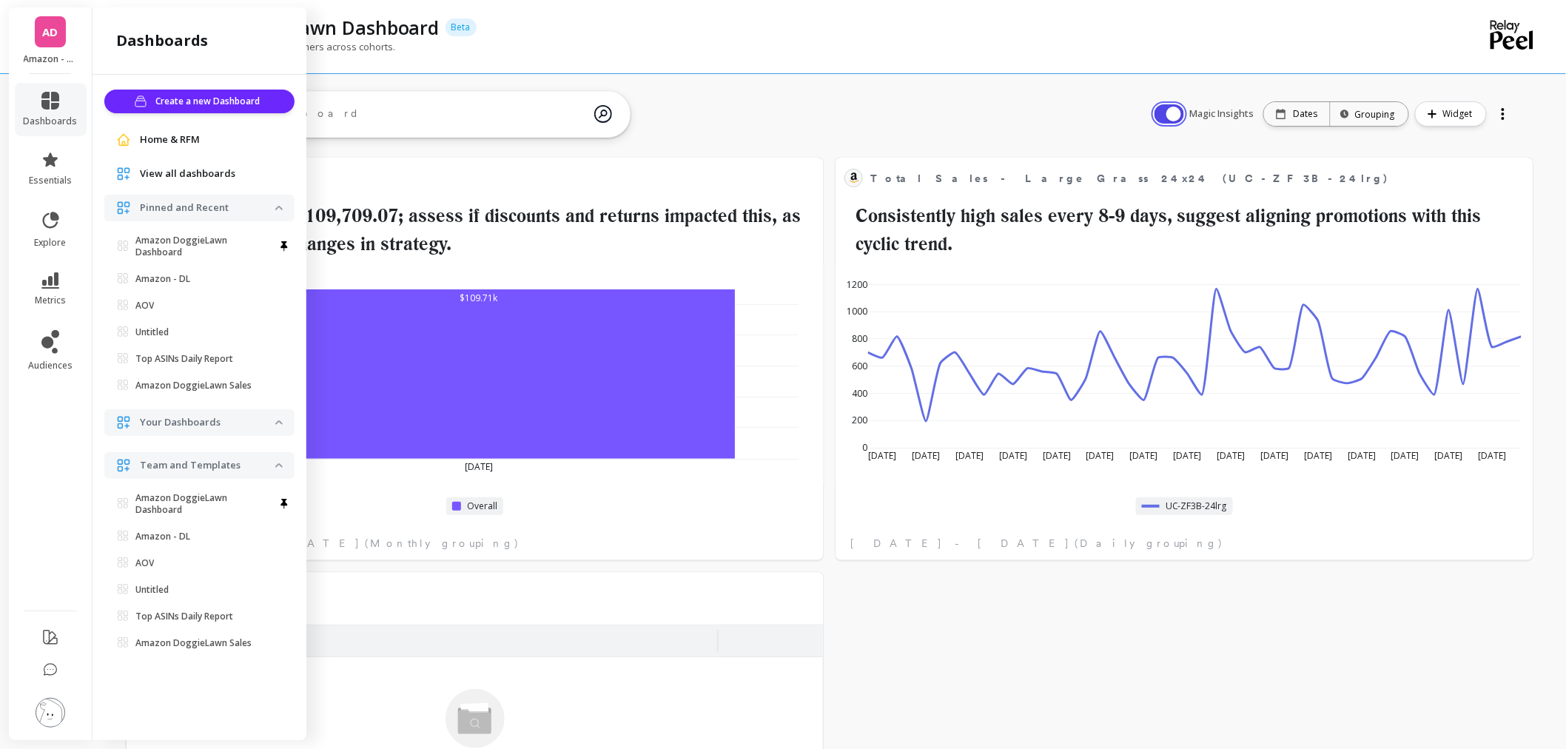
click at [1163, 113] on button "button" at bounding box center [1170, 113] width 30 height 19
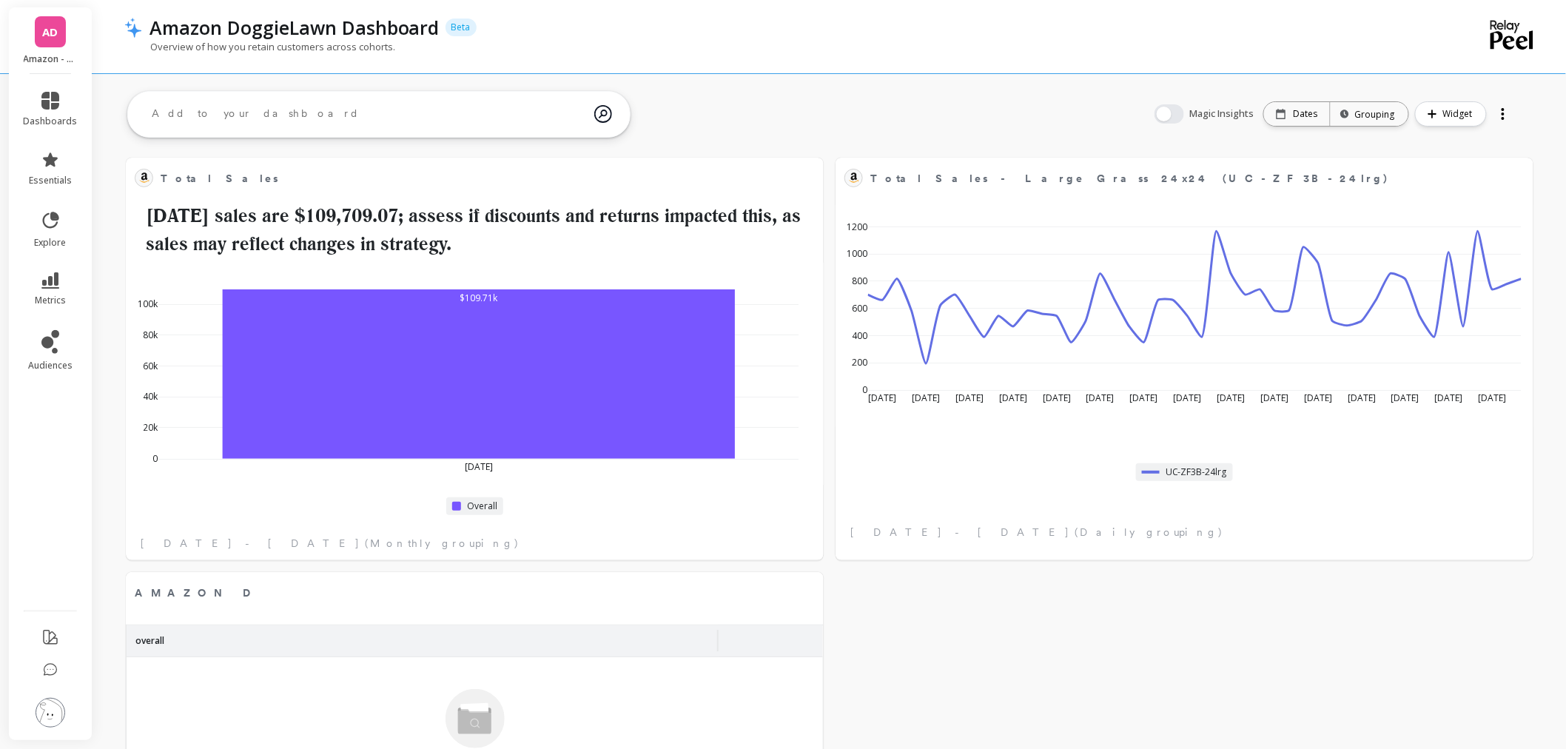
click at [55, 39] on span "AD" at bounding box center [51, 32] width 16 height 17
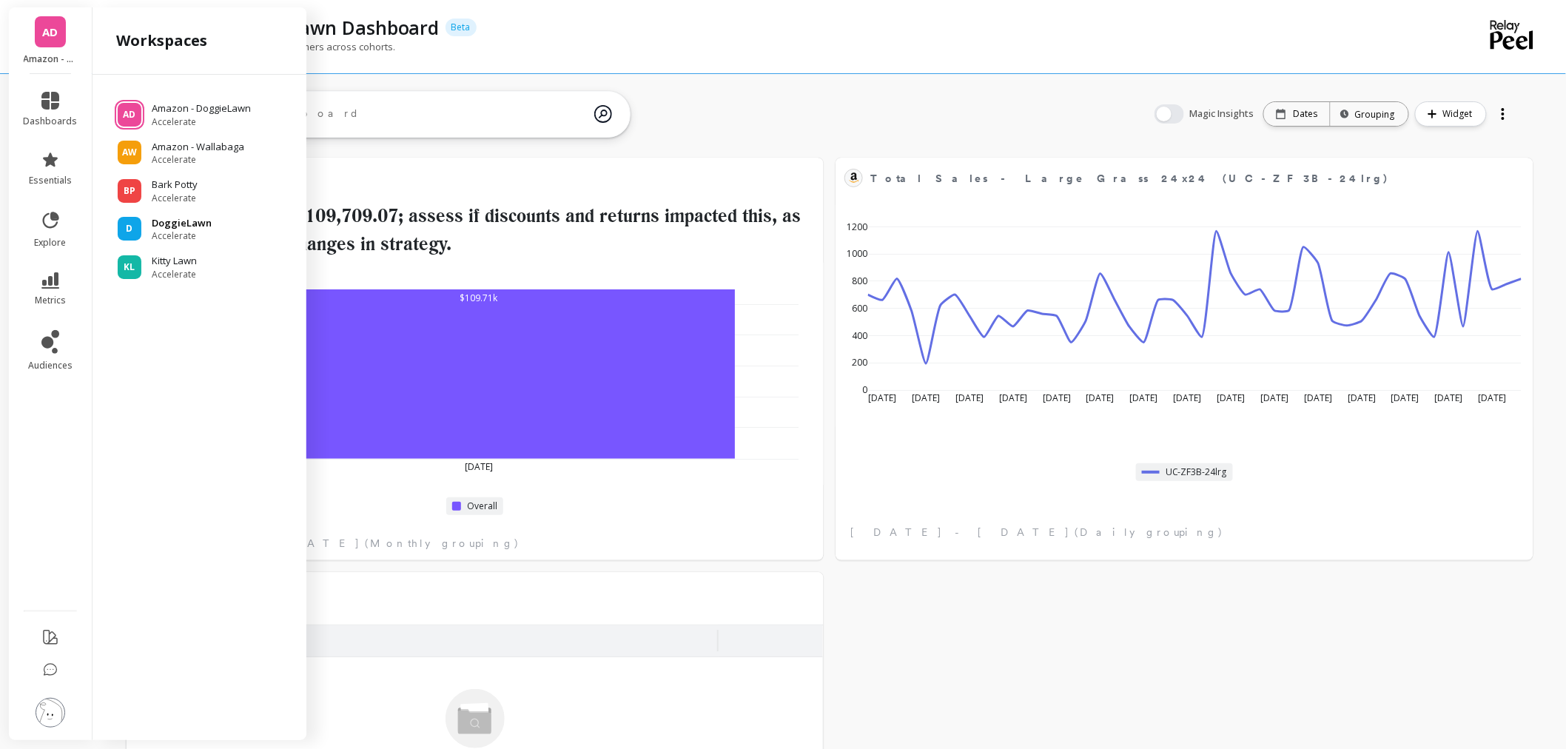
click at [178, 230] on span "Accelerate" at bounding box center [182, 236] width 60 height 12
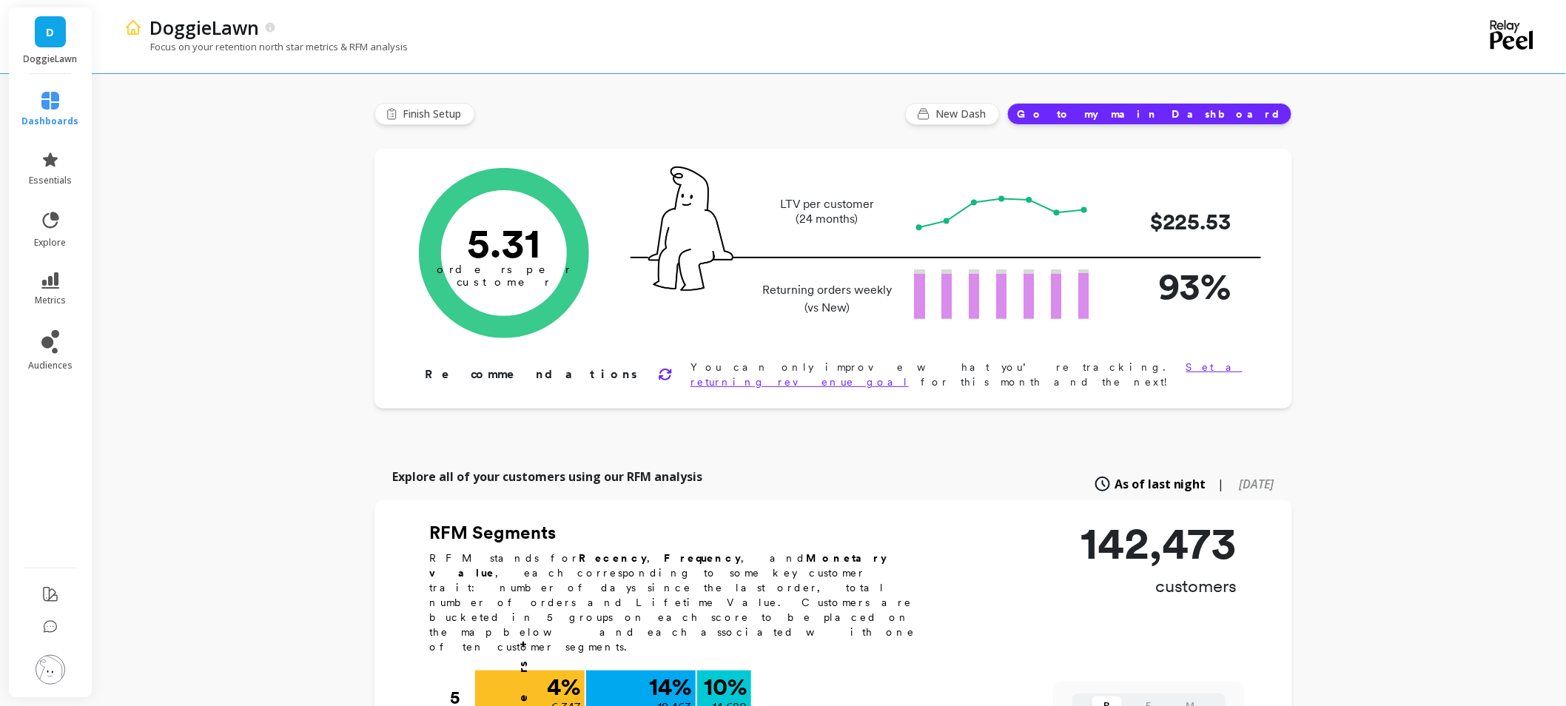
click at [60, 43] on link "D" at bounding box center [50, 31] width 31 height 31
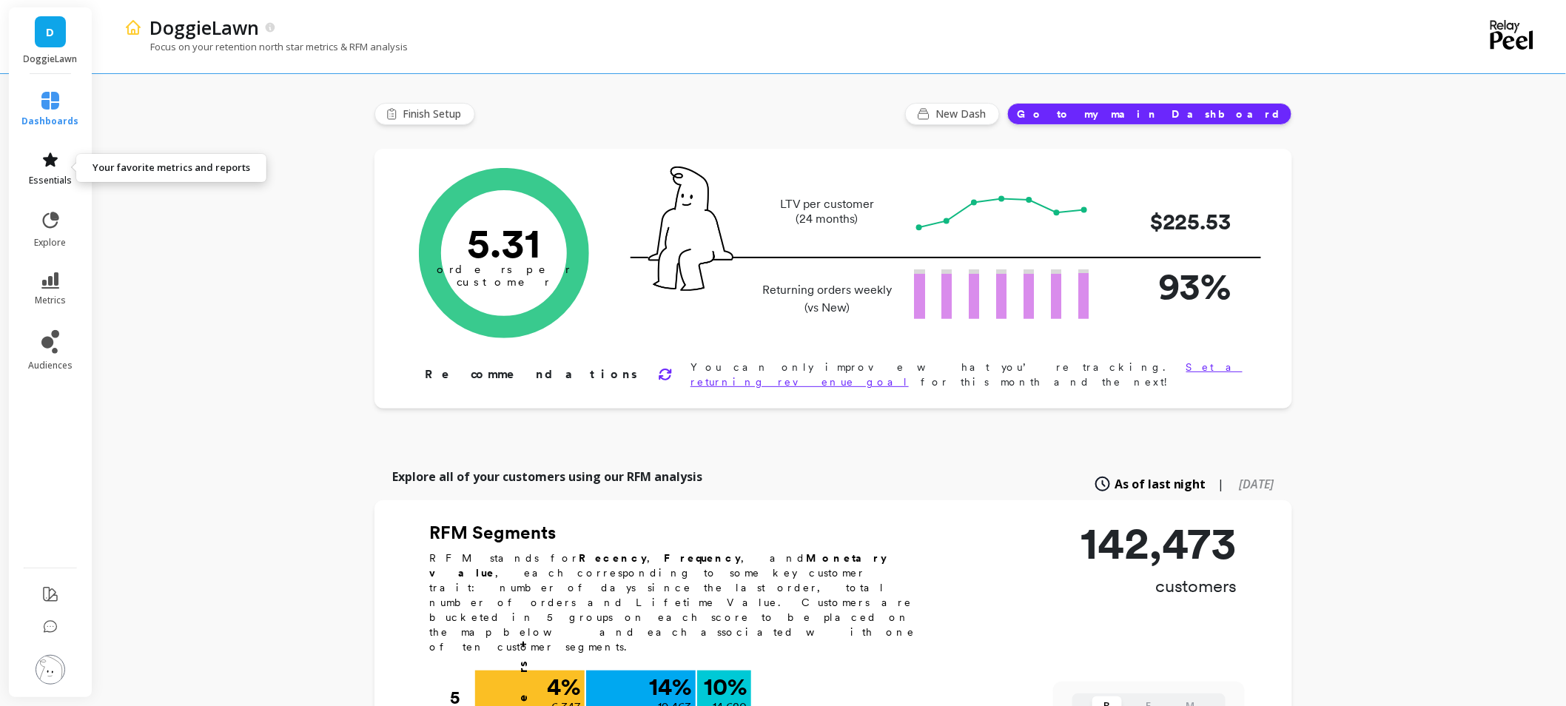
click at [37, 176] on span "essentials" at bounding box center [50, 181] width 43 height 12
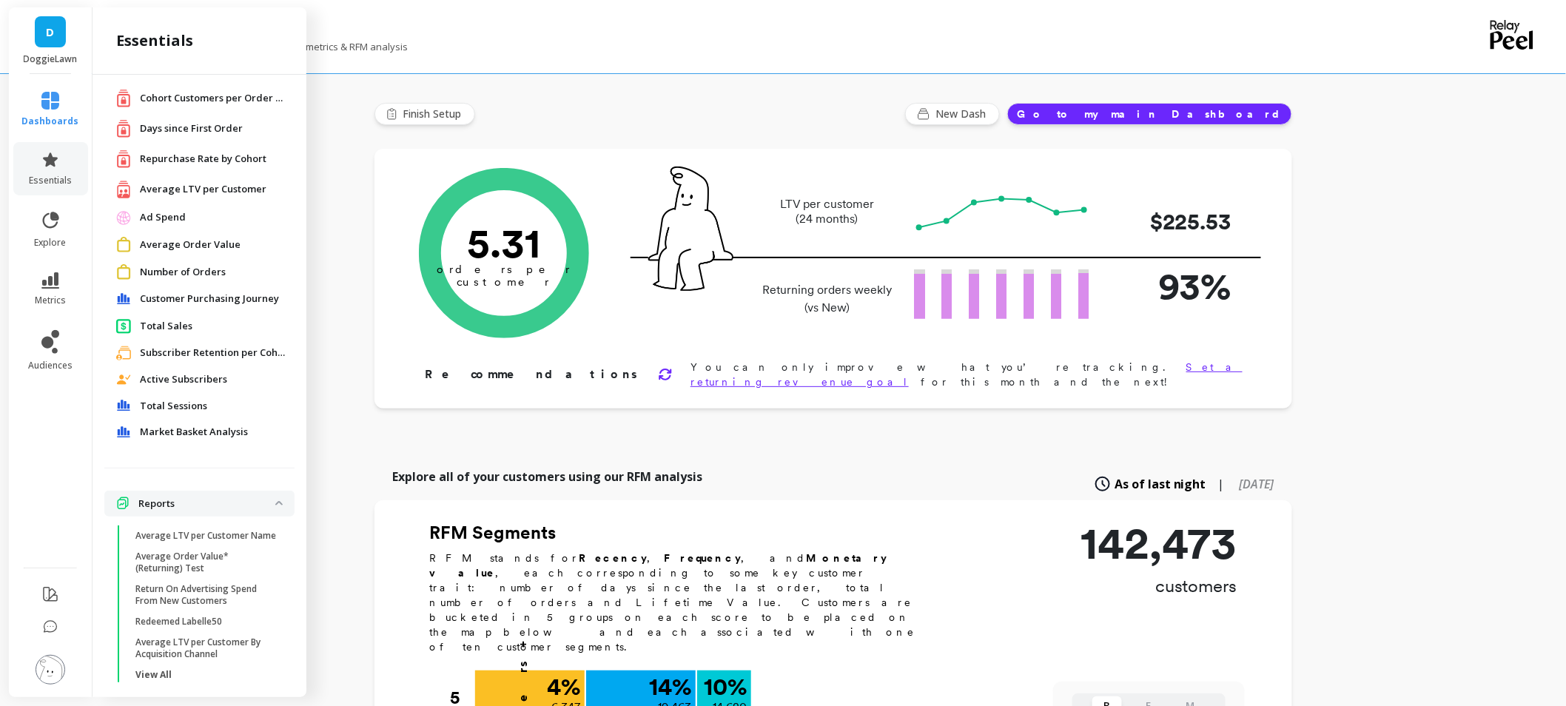
scroll to position [60, 0]
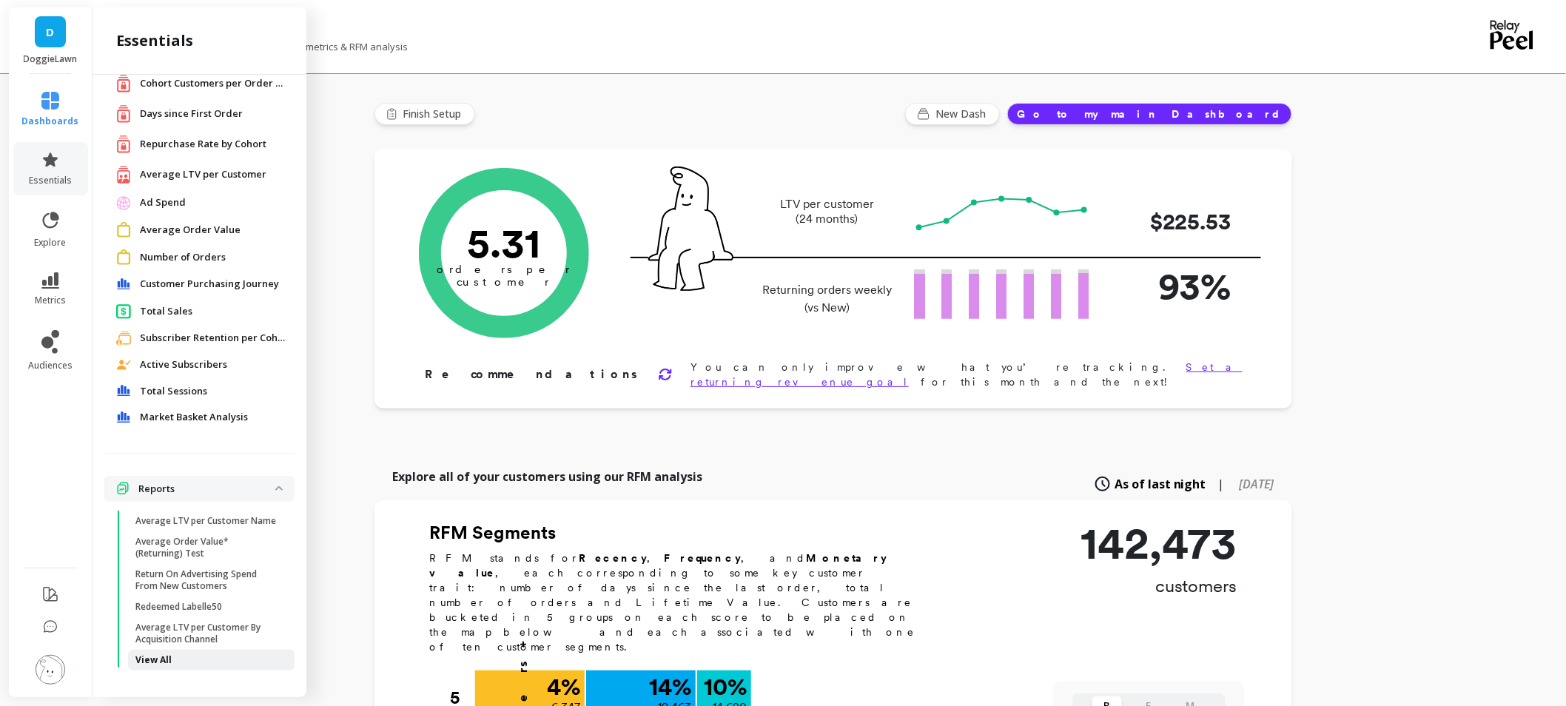
click at [147, 657] on p "View All" at bounding box center [153, 660] width 36 height 12
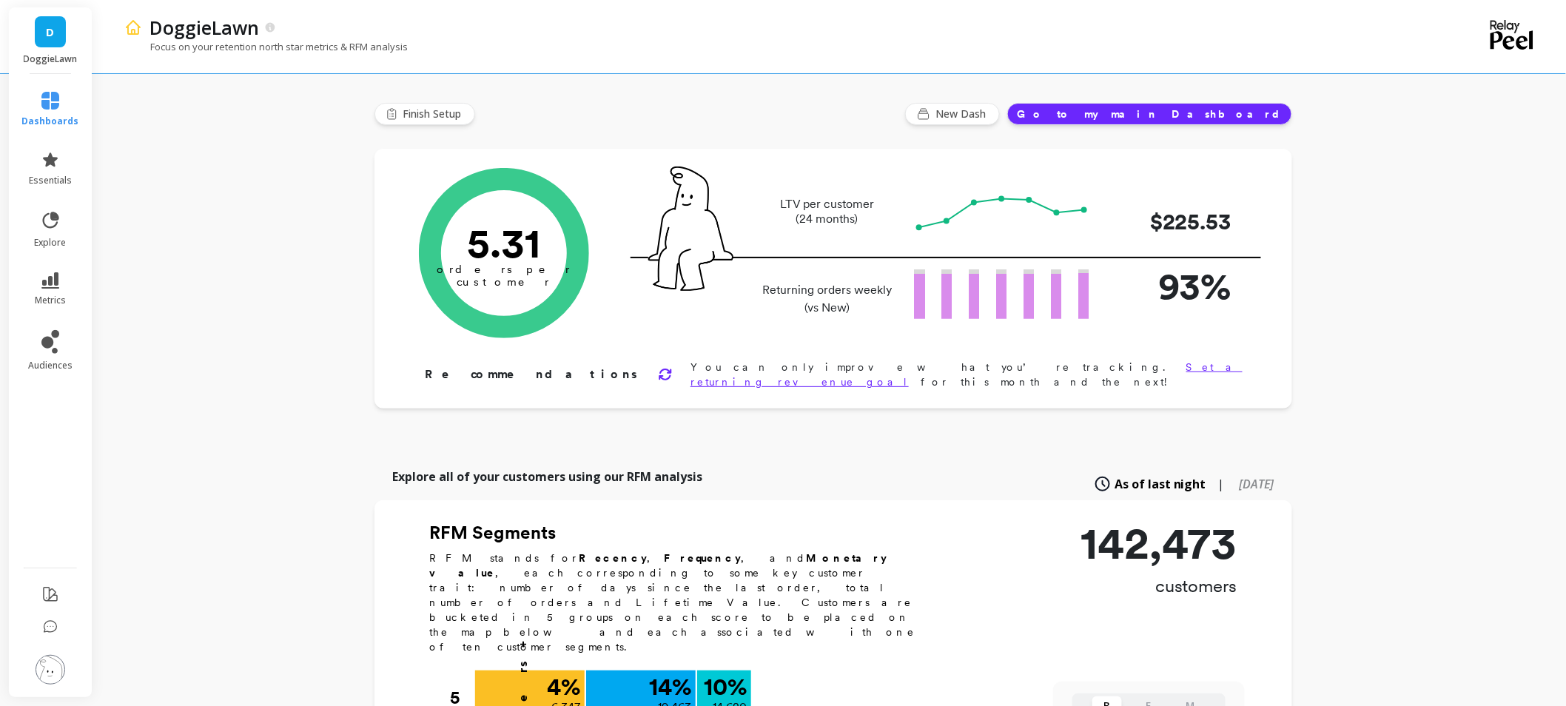
scroll to position [0, 0]
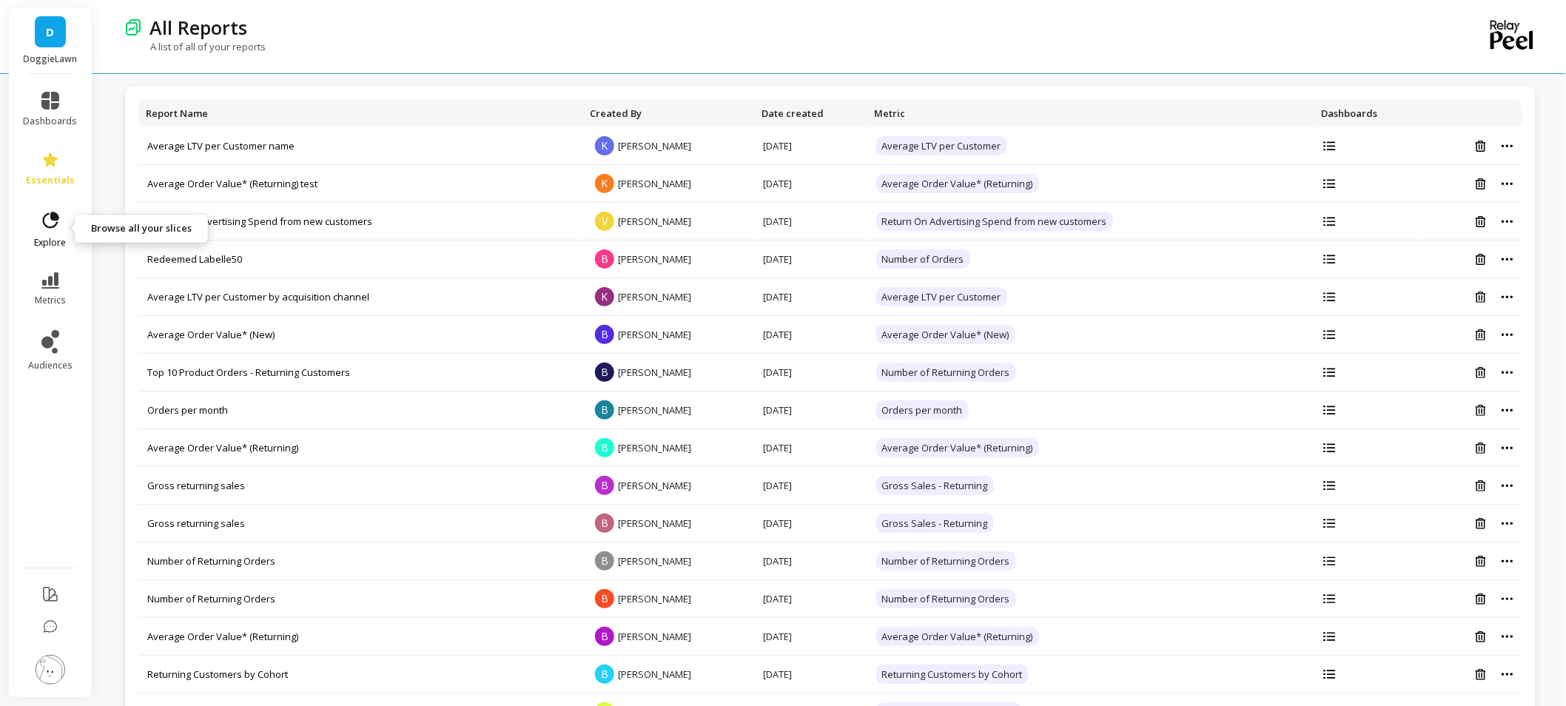
click at [53, 235] on link "explore" at bounding box center [51, 229] width 54 height 38
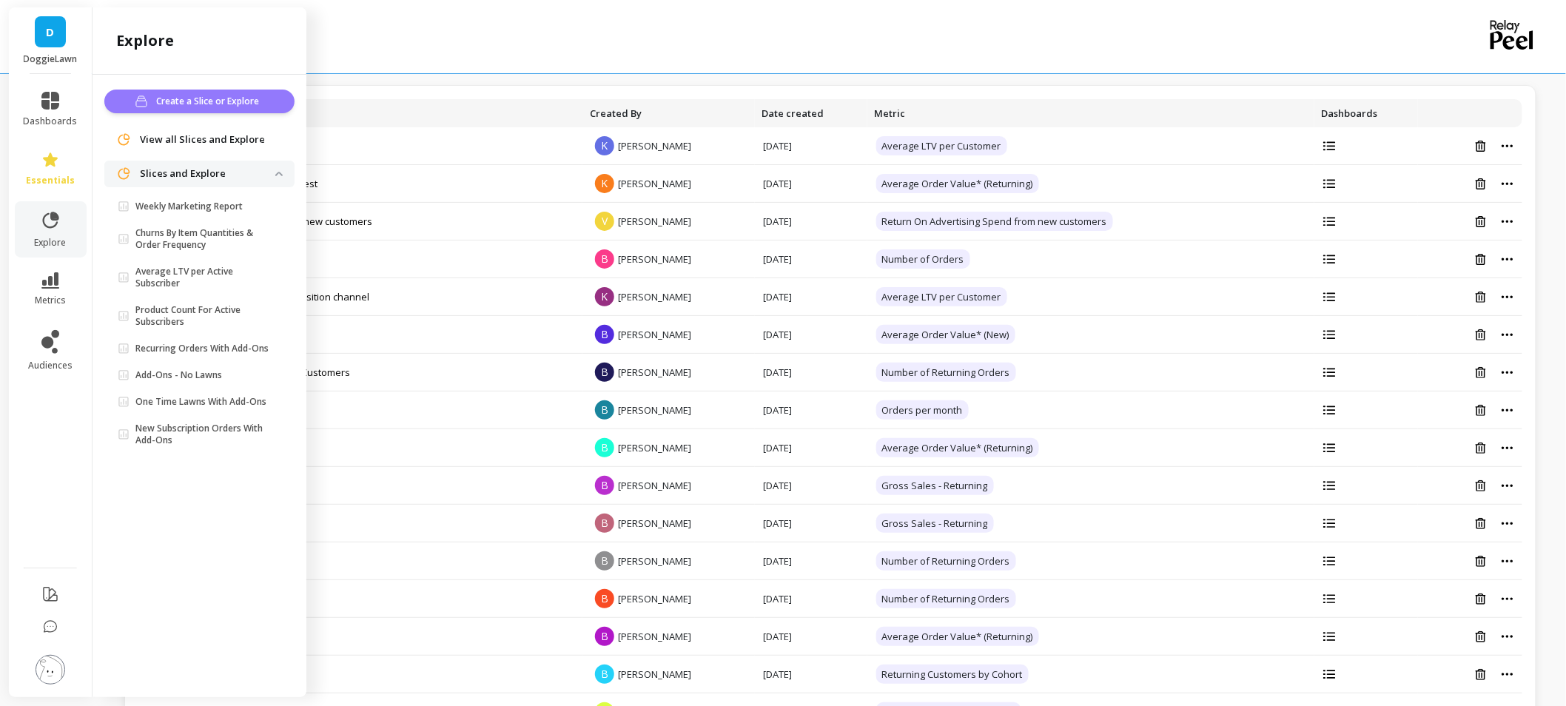
click at [218, 94] on span "Create a Slice or Explore" at bounding box center [209, 101] width 107 height 15
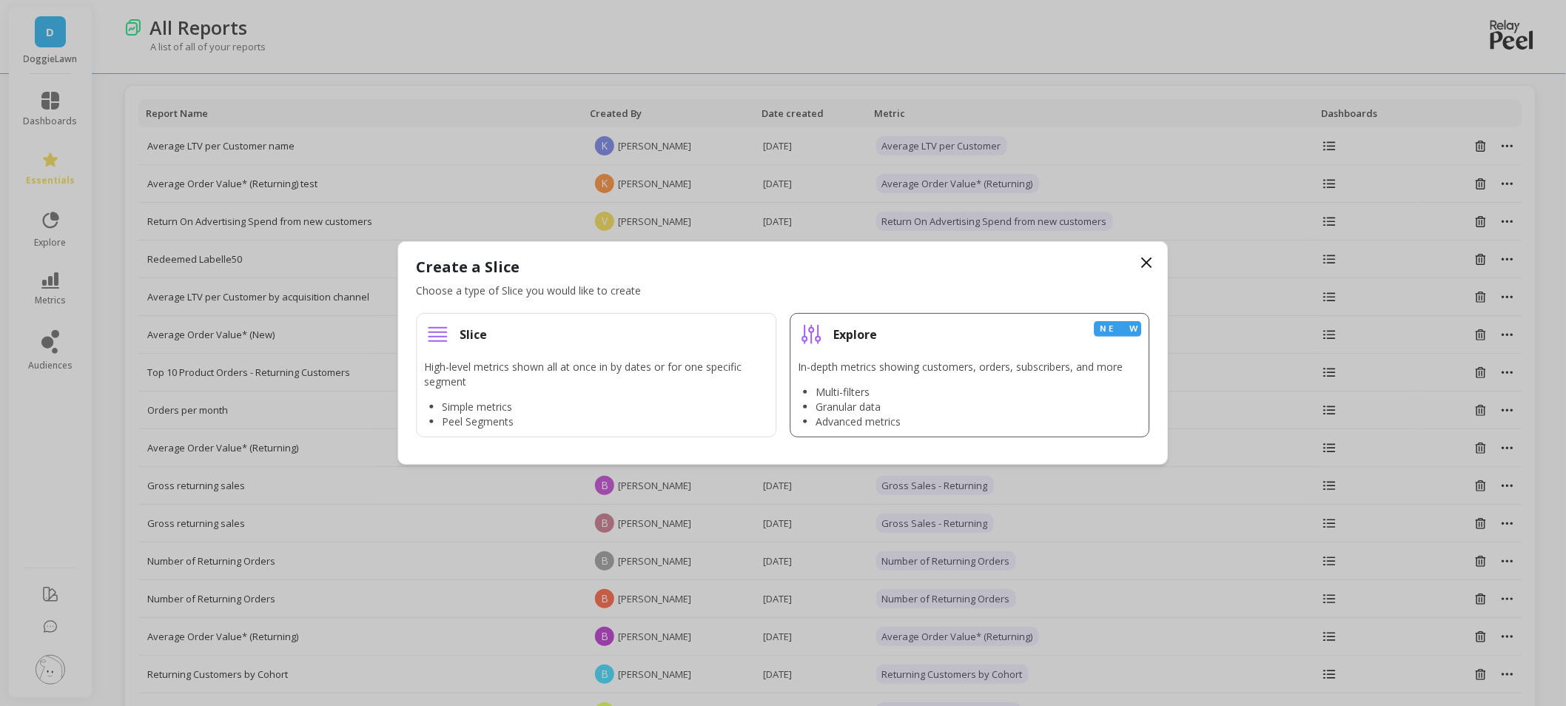
click at [882, 394] on li "Multi-filters" at bounding box center [969, 392] width 307 height 15
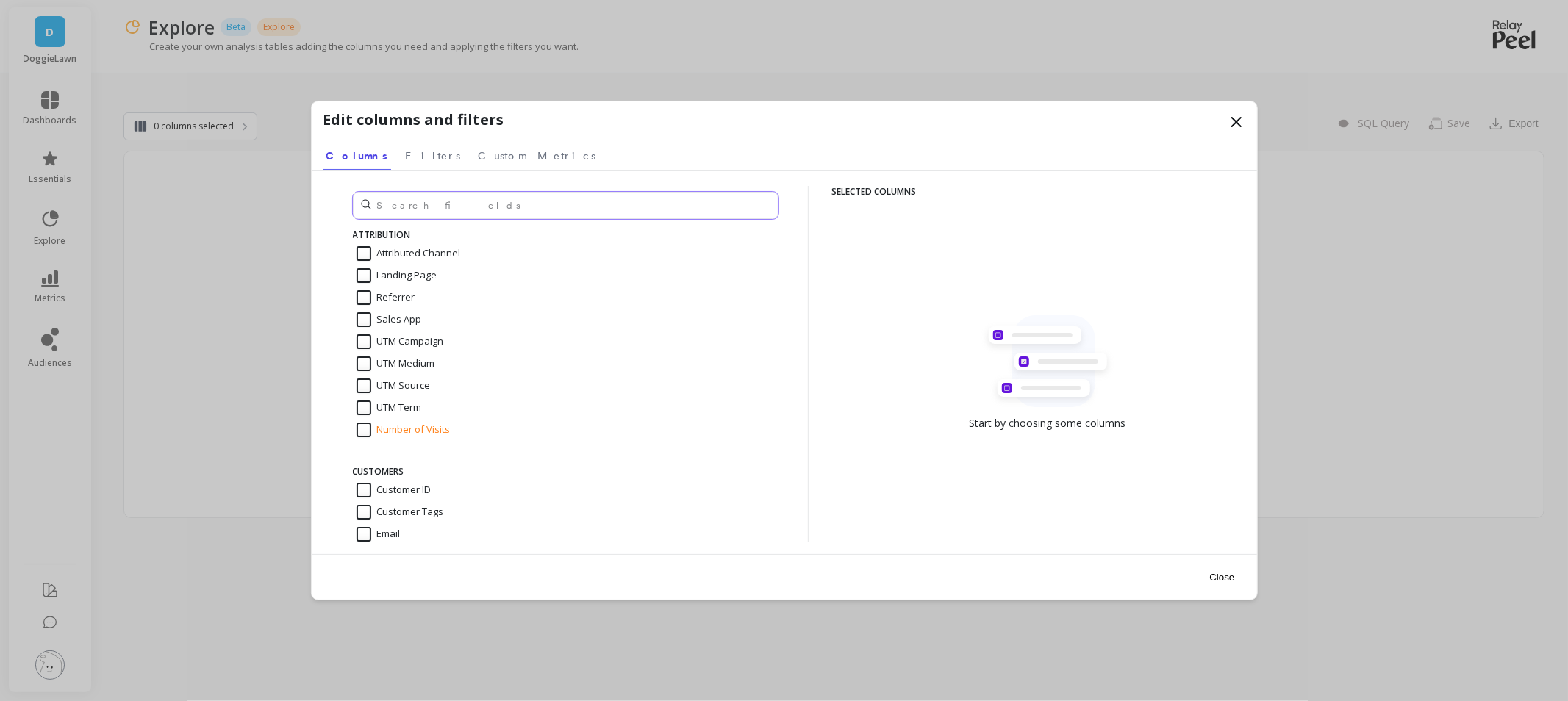
click at [473, 207] on input "text" at bounding box center [565, 205] width 426 height 27
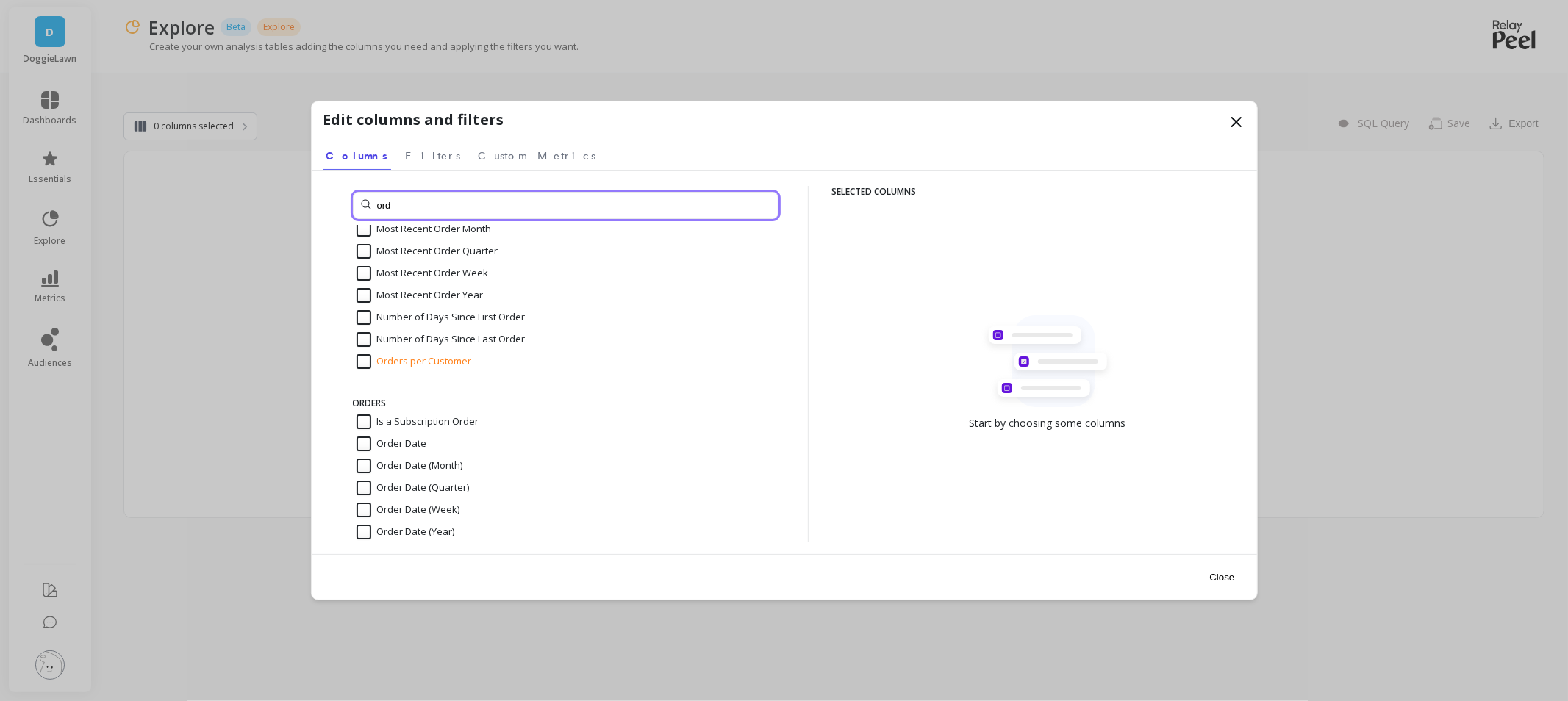
scroll to position [254, 0]
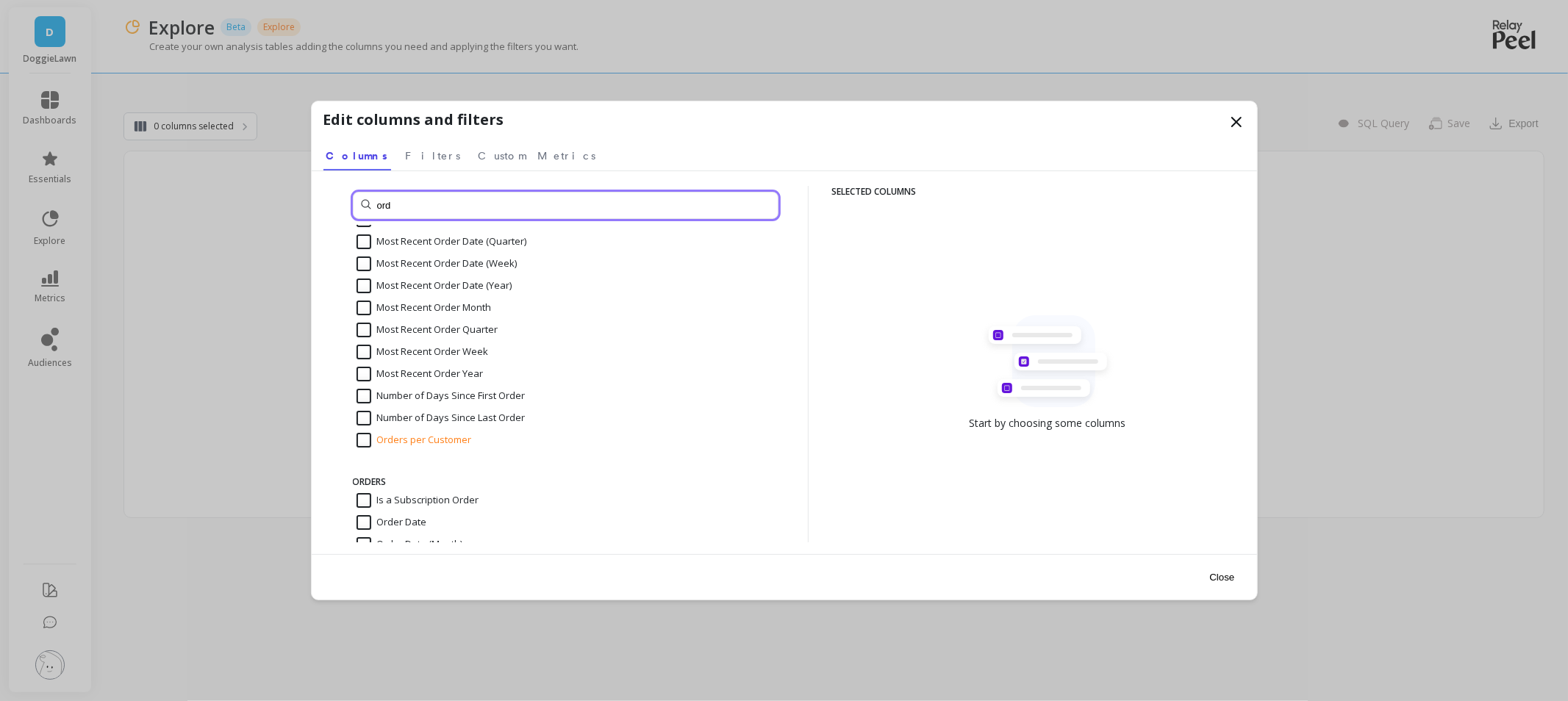
type input "ord"
click at [364, 437] on input "Orders per Customer" at bounding box center [414, 440] width 115 height 15
checkbox input "true"
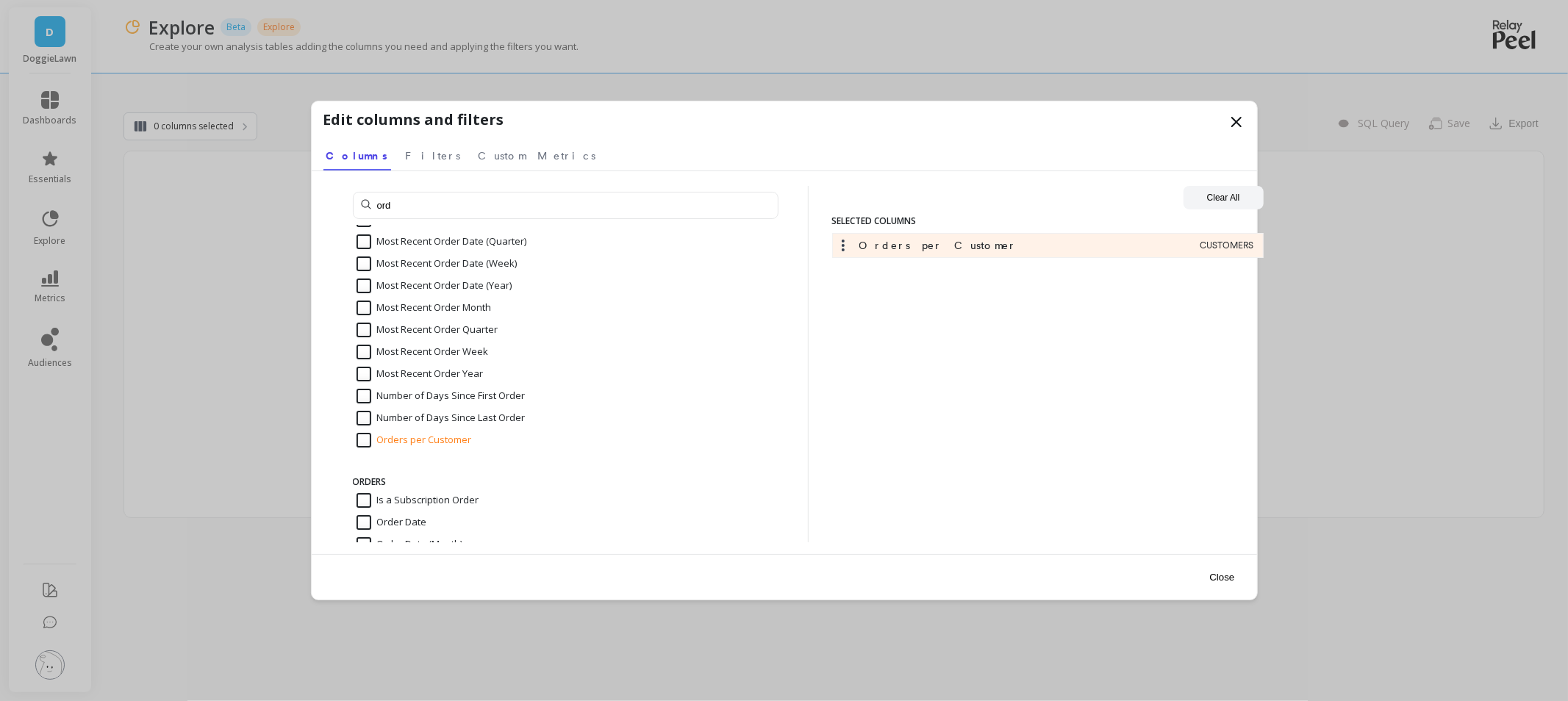
scroll to position [581, 0]
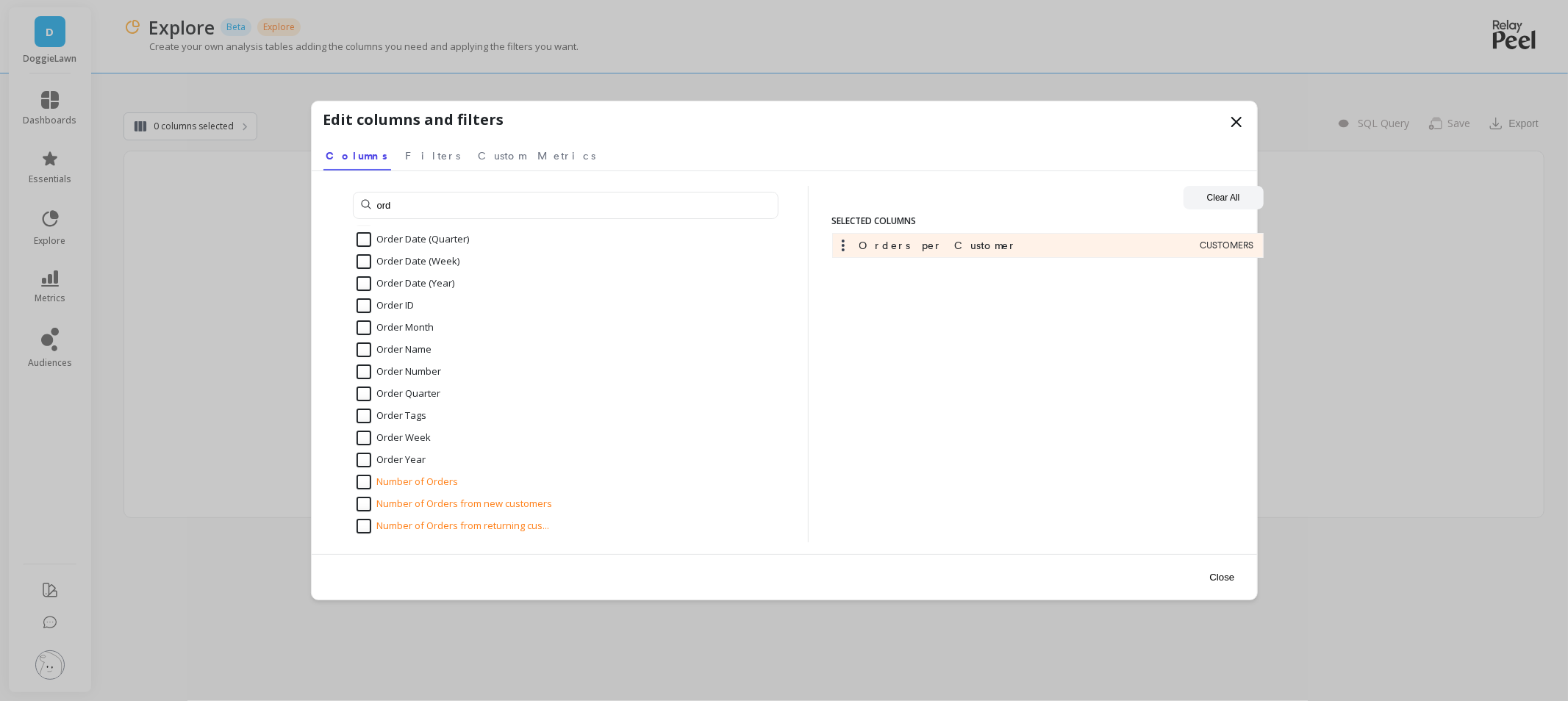
click at [362, 435] on input "Order Week" at bounding box center [393, 438] width 74 height 15
checkbox input "true"
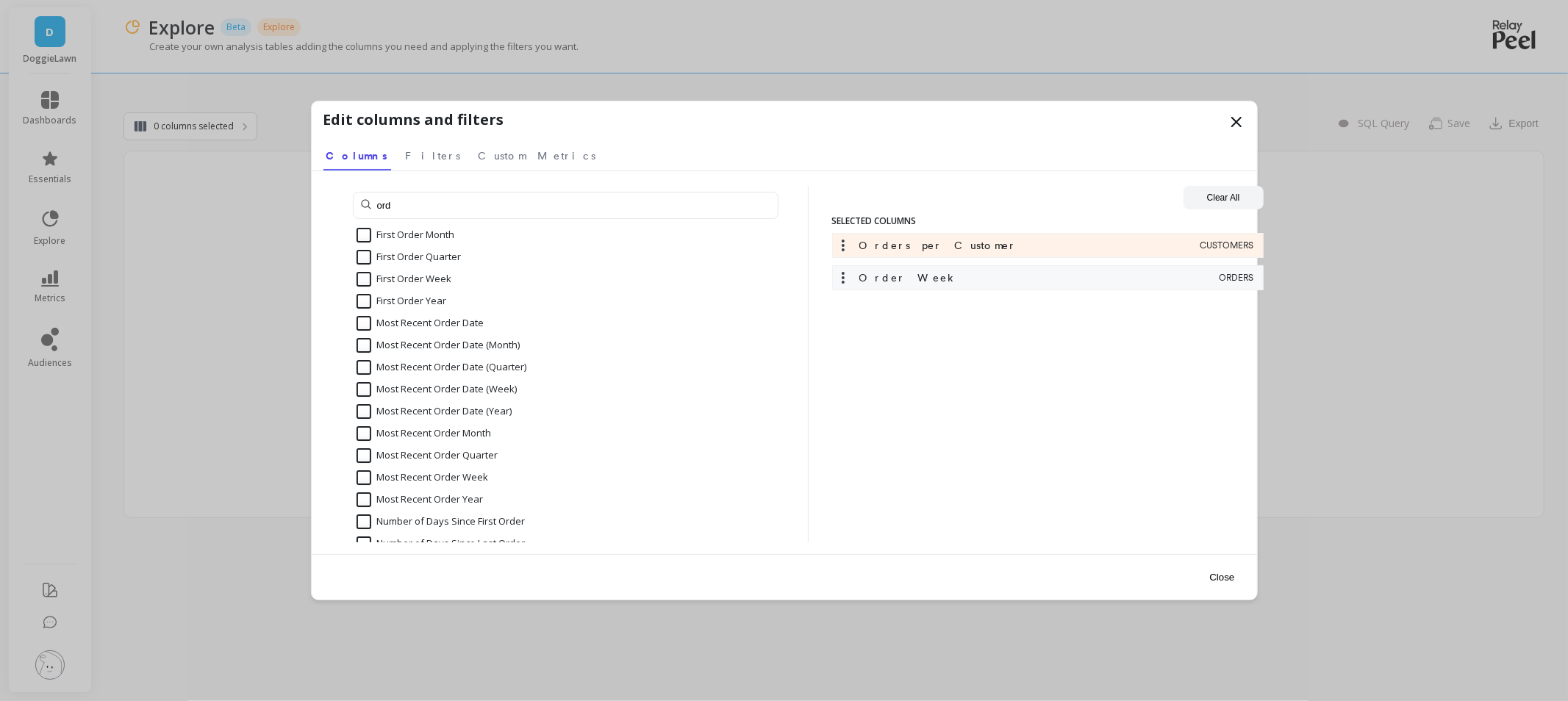
scroll to position [0, 0]
click at [451, 196] on input "ord" at bounding box center [565, 205] width 426 height 27
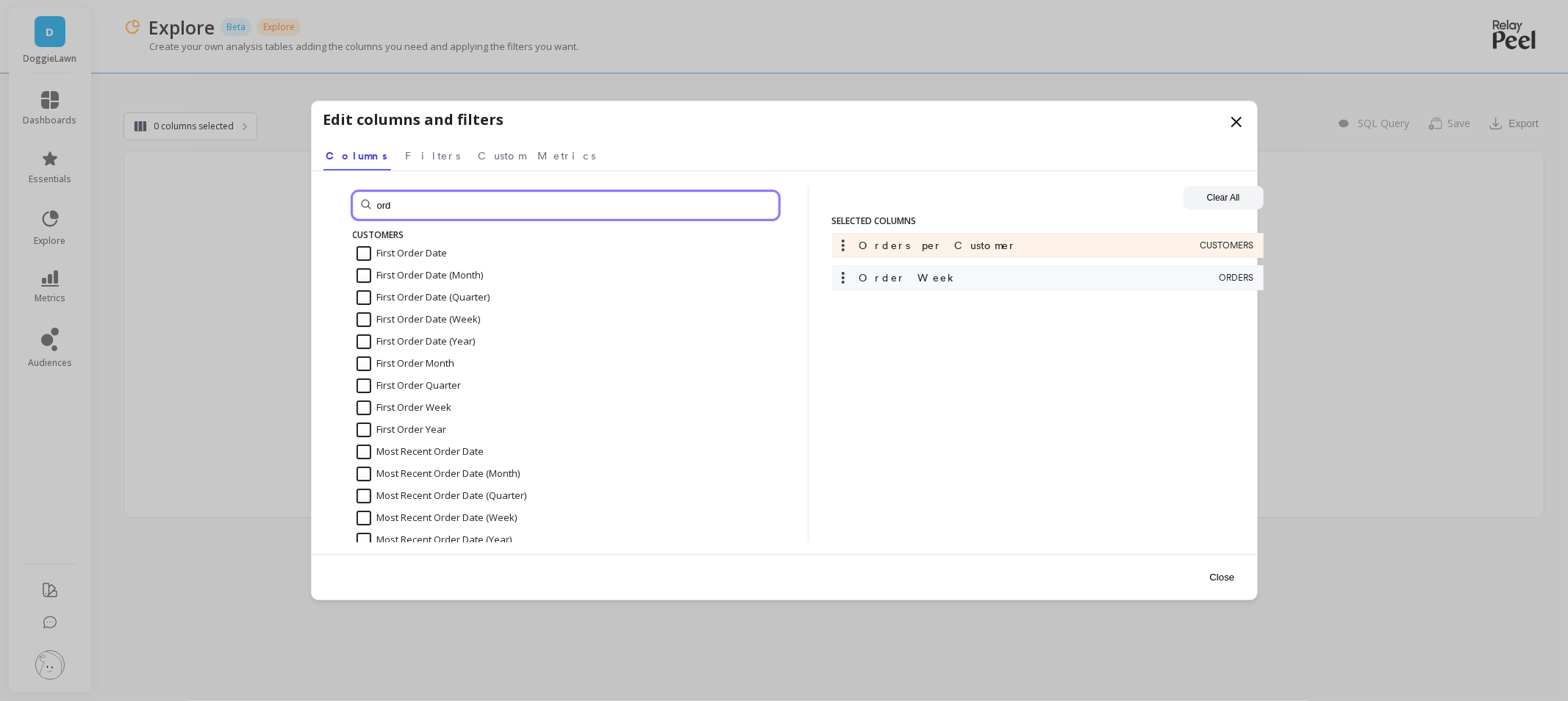
drag, startPoint x: 326, startPoint y: 177, endPoint x: 227, endPoint y: 148, distance: 103.2
click at [196, 170] on div "Edit columns and filters Select a tab Columns Filters Custom Metrics Columns Fi…" at bounding box center [784, 350] width 1568 height 701
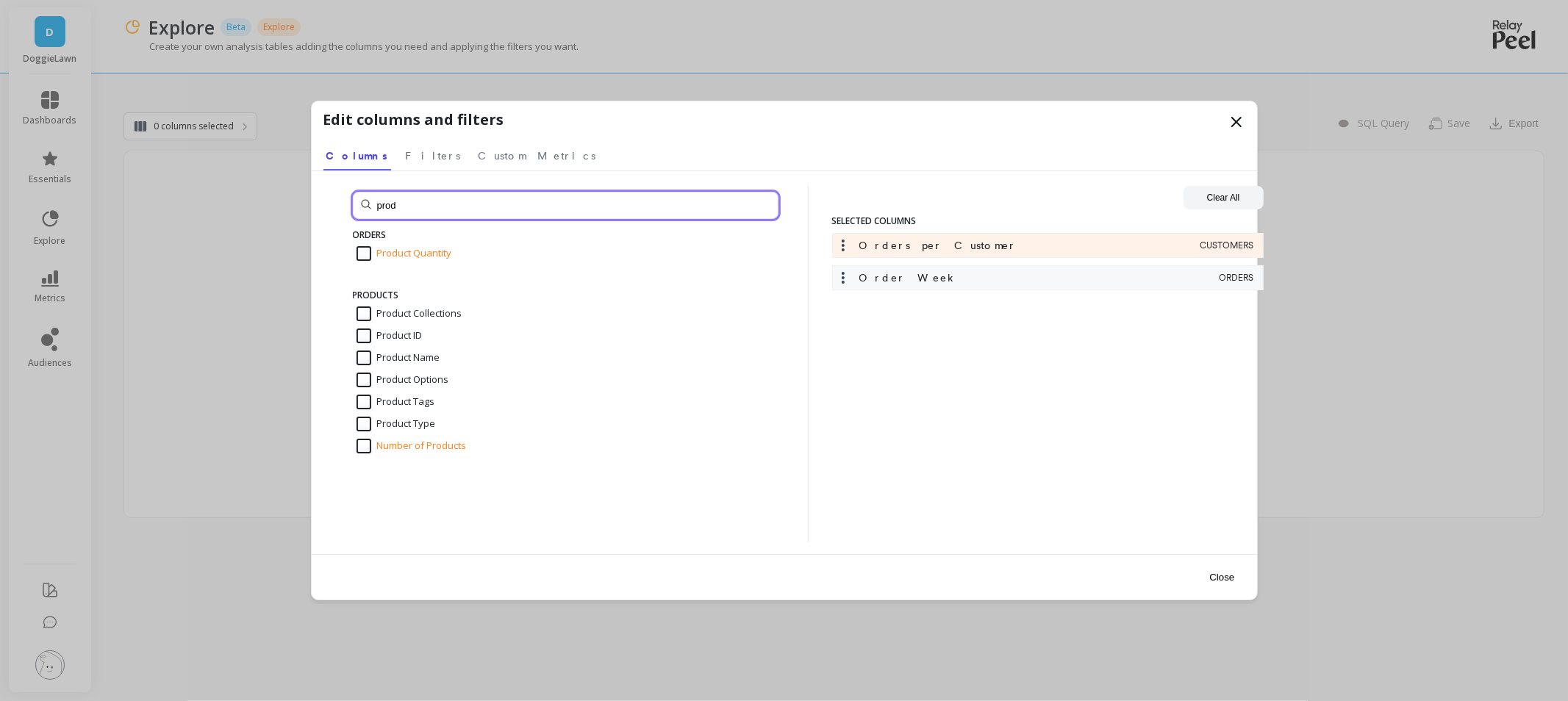
type input "prod"
click at [375, 255] on input "Product Quantity" at bounding box center [404, 253] width 95 height 15
checkbox input "true"
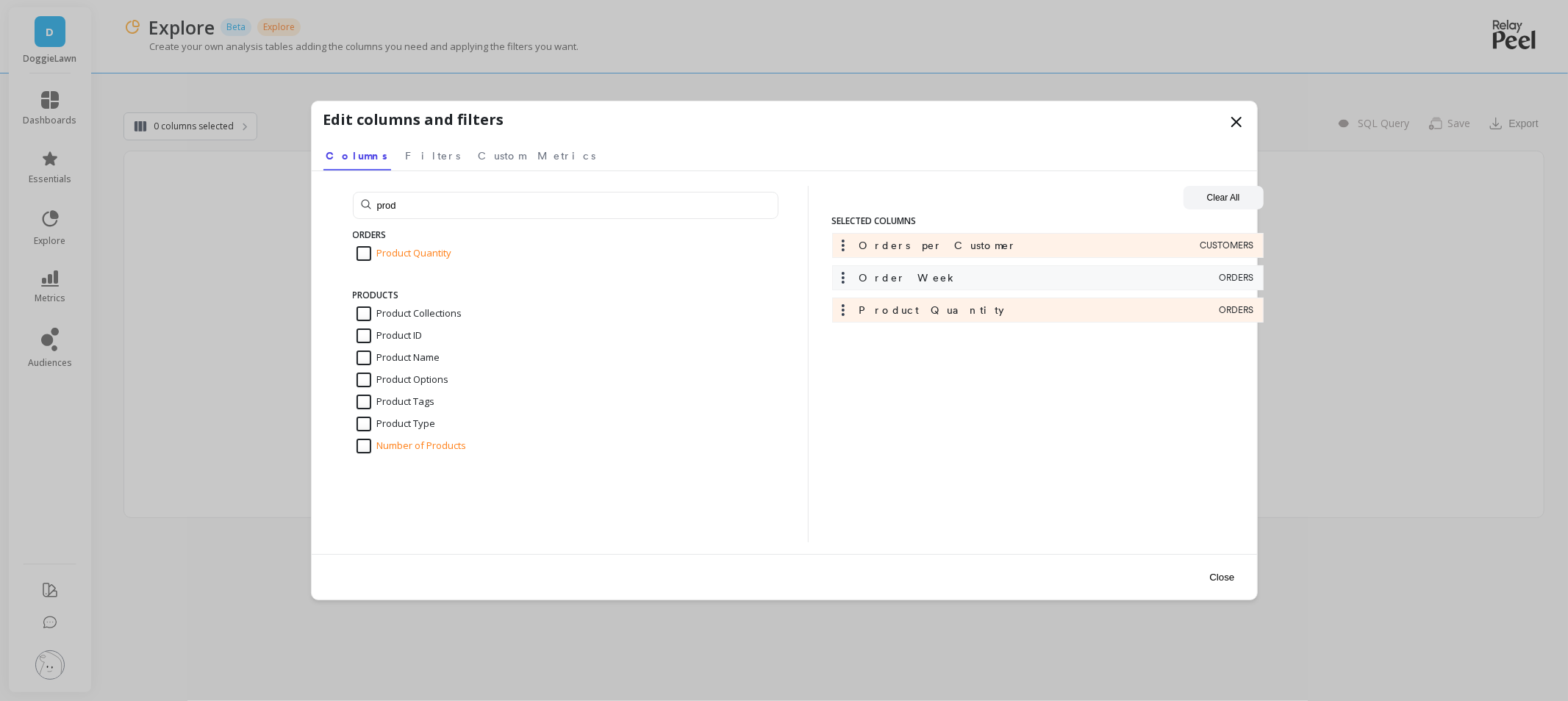
click at [371, 333] on input "Product ID" at bounding box center [389, 336] width 67 height 15
checkbox input "true"
click at [368, 407] on input "Product Tags" at bounding box center [395, 401] width 78 height 15
checkbox input "true"
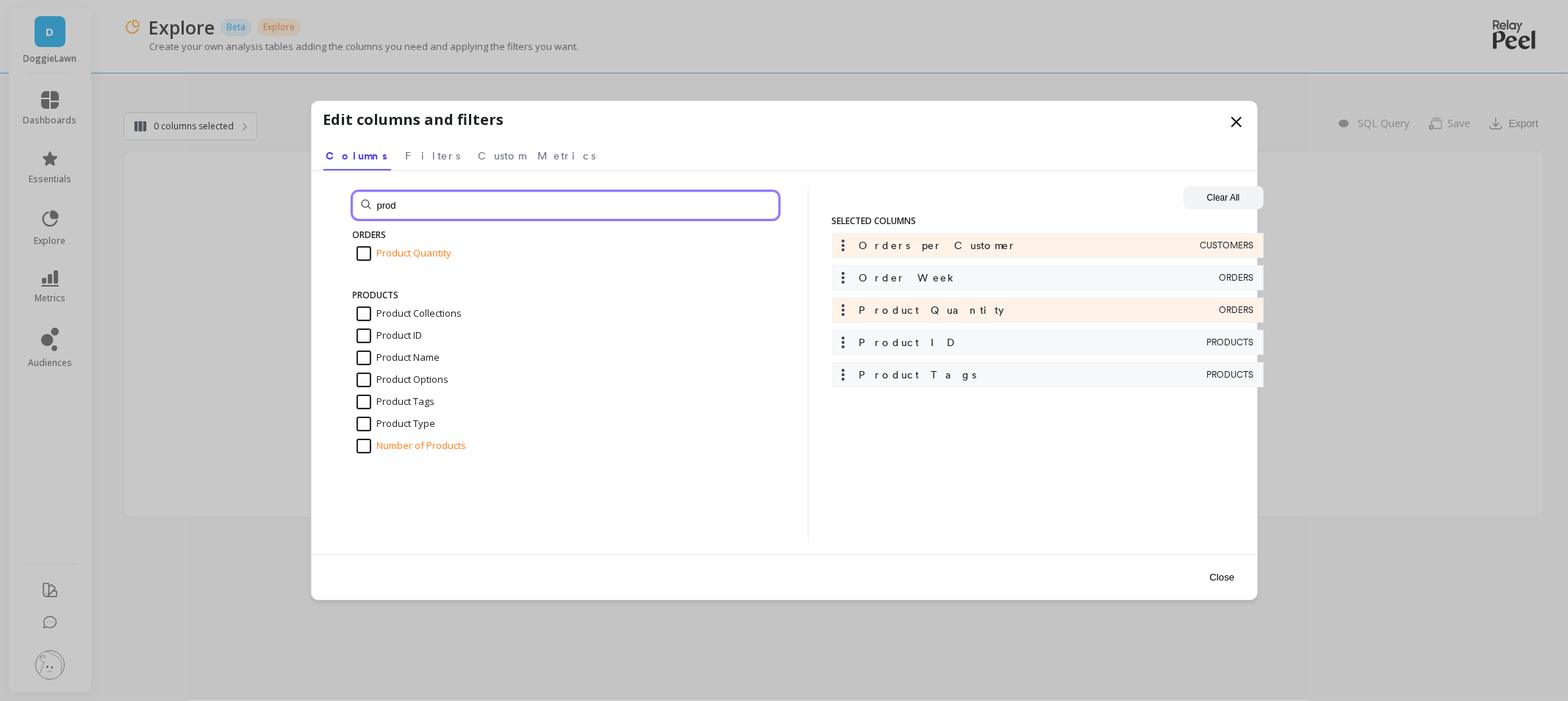
drag, startPoint x: 400, startPoint y: 204, endPoint x: 347, endPoint y: 204, distance: 53.0
click at [347, 204] on div "prod ORDERS Product Quantity PRODUCTS Product Collections Product ID Product Na…" at bounding box center [554, 363] width 461 height 356
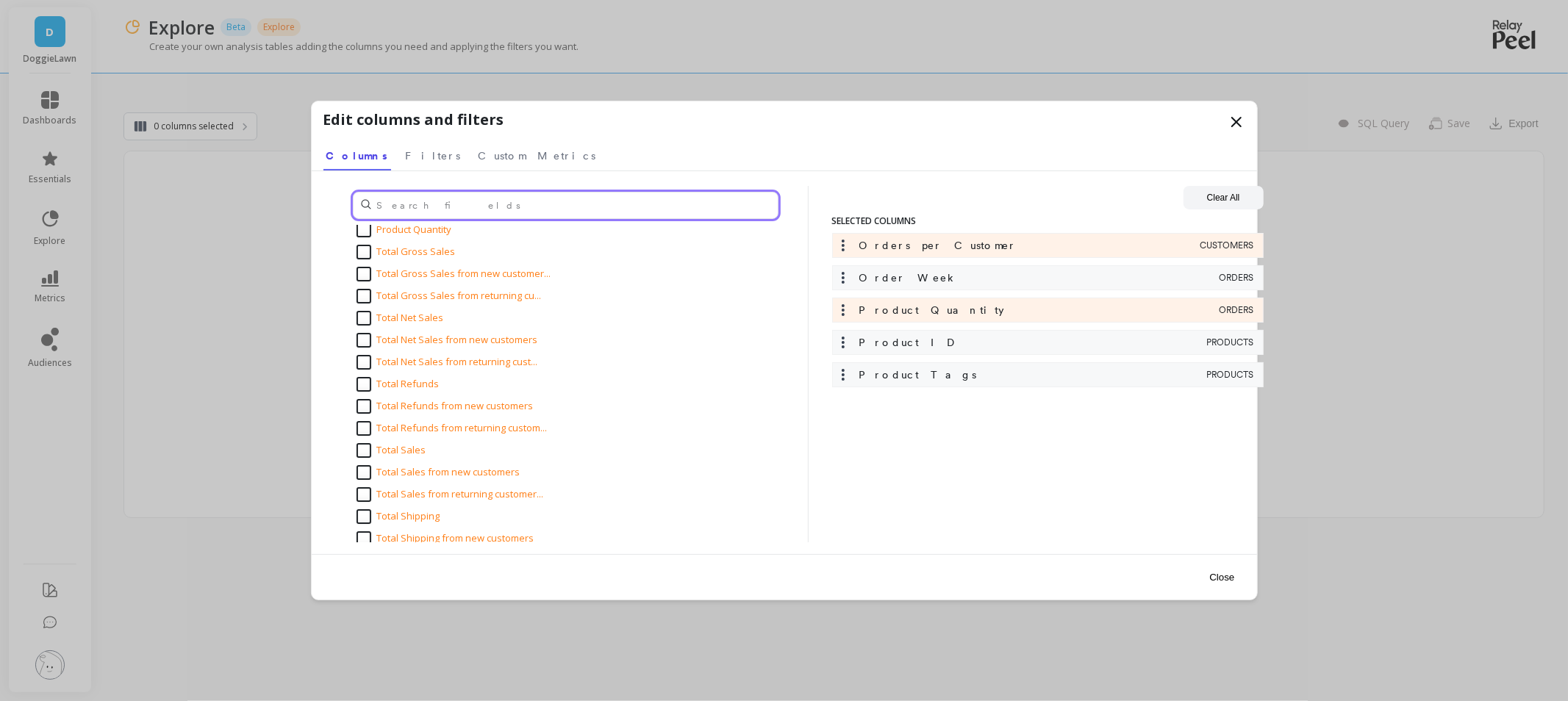
scroll to position [1959, 0]
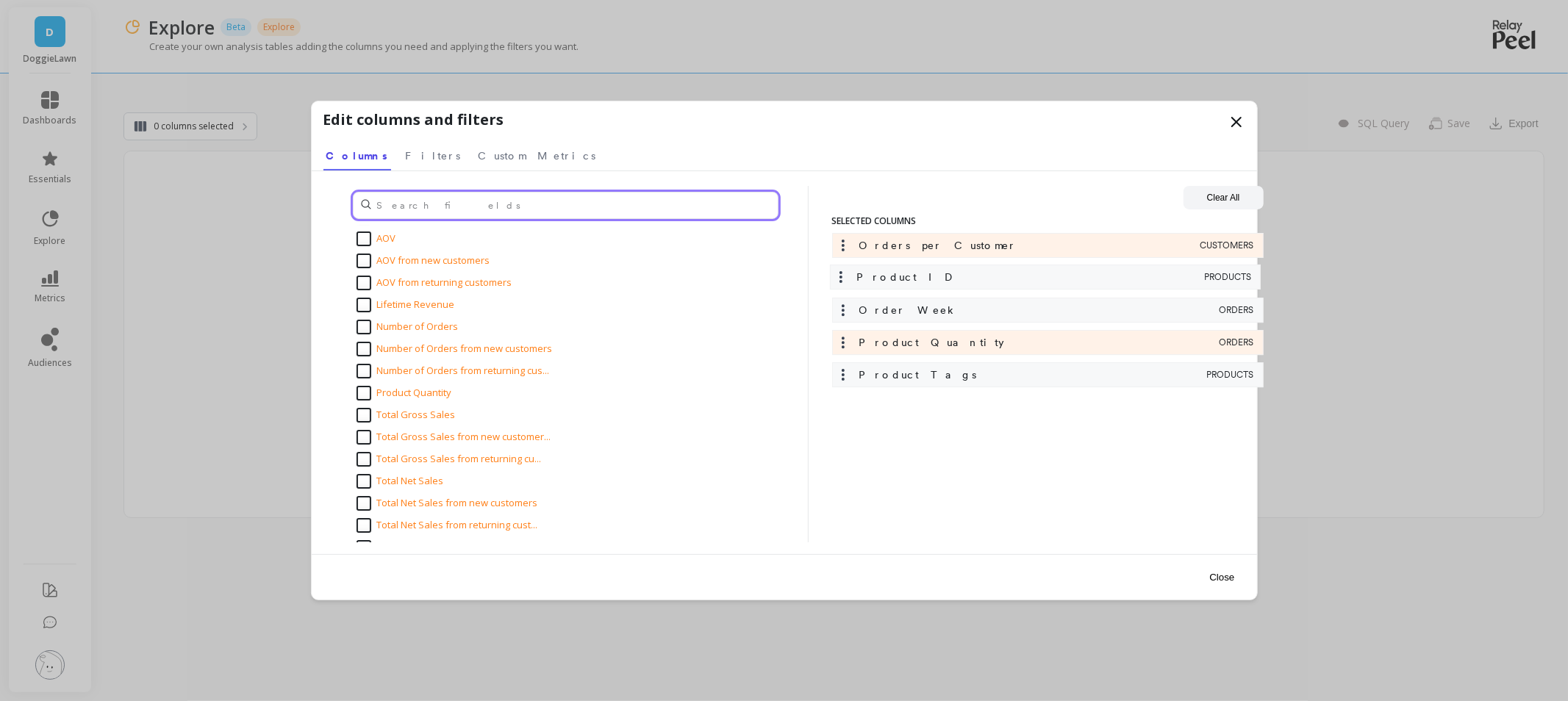
drag, startPoint x: 922, startPoint y: 354, endPoint x: 921, endPoint y: 276, distance: 78.0
click at [921, 276] on div "Orders per Customer CUSTOMERS Order Week ORDERS Product Quantity ORDERS Product…" at bounding box center [1048, 314] width 431 height 162
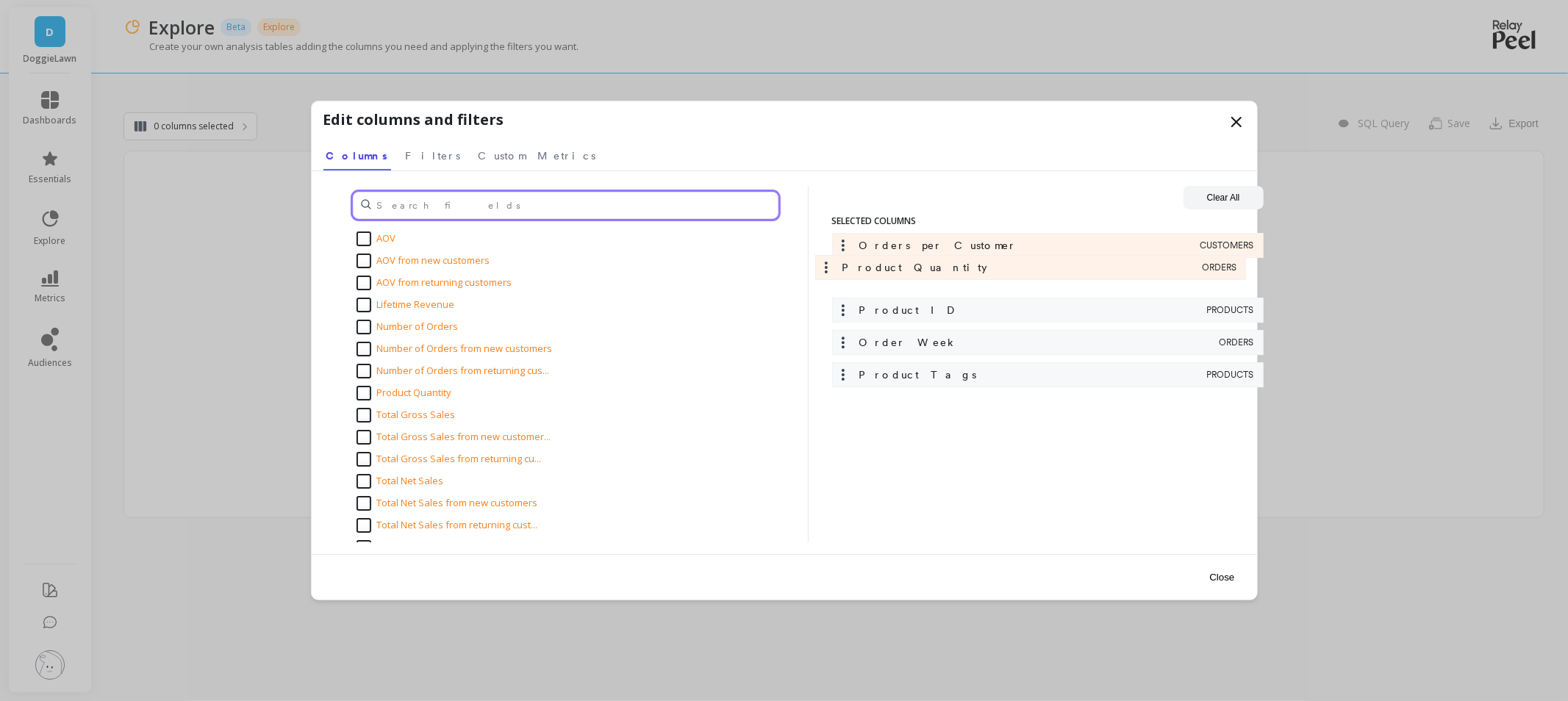
drag, startPoint x: 921, startPoint y: 354, endPoint x: 903, endPoint y: 275, distance: 81.0
click at [903, 275] on div "Orders per Customer CUSTOMERS Product ID PRODUCTS Order Week ORDERS Product Qua…" at bounding box center [1048, 314] width 431 height 162
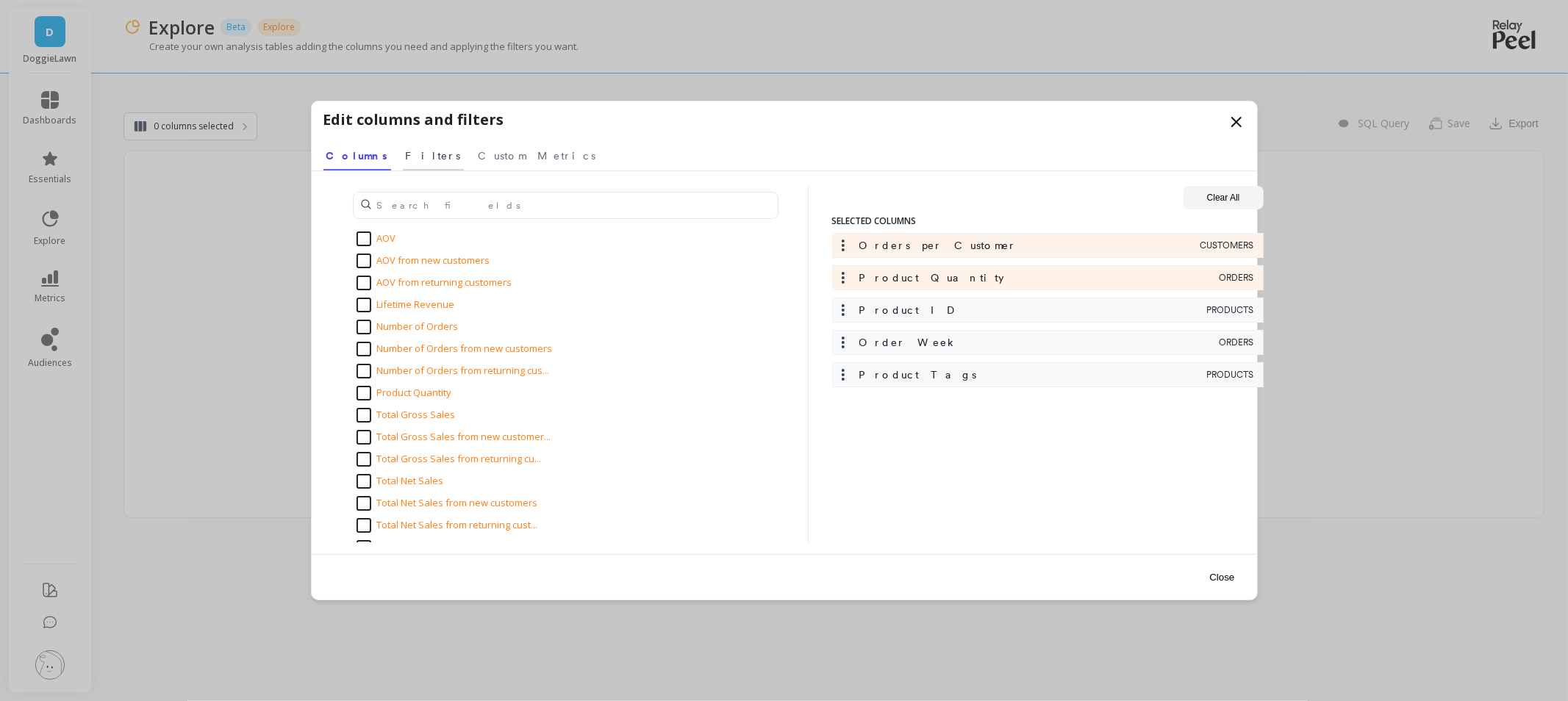
click at [406, 163] on span "Filters" at bounding box center [434, 155] width 56 height 15
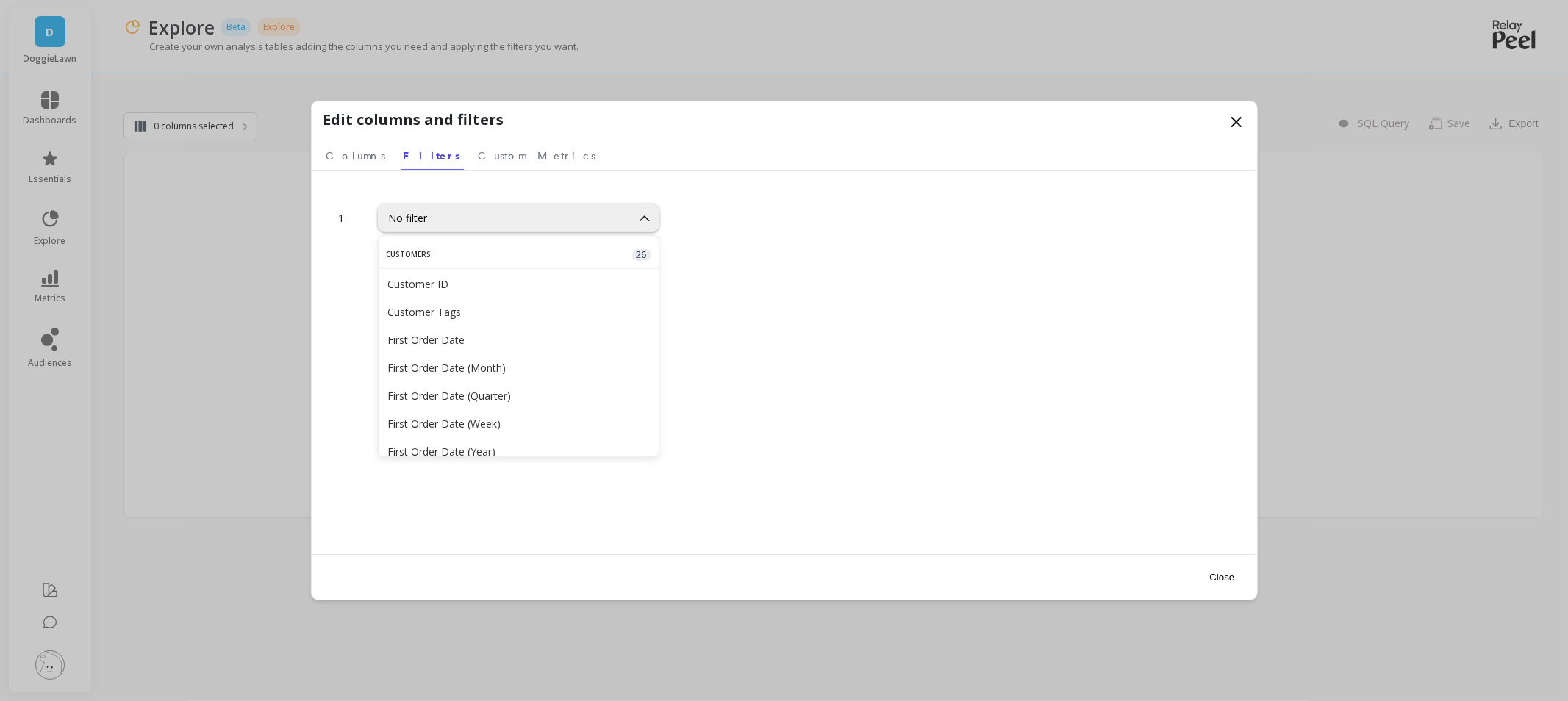
scroll to position [327, 0]
click at [494, 310] on div "Customer Tags" at bounding box center [518, 311] width 262 height 14
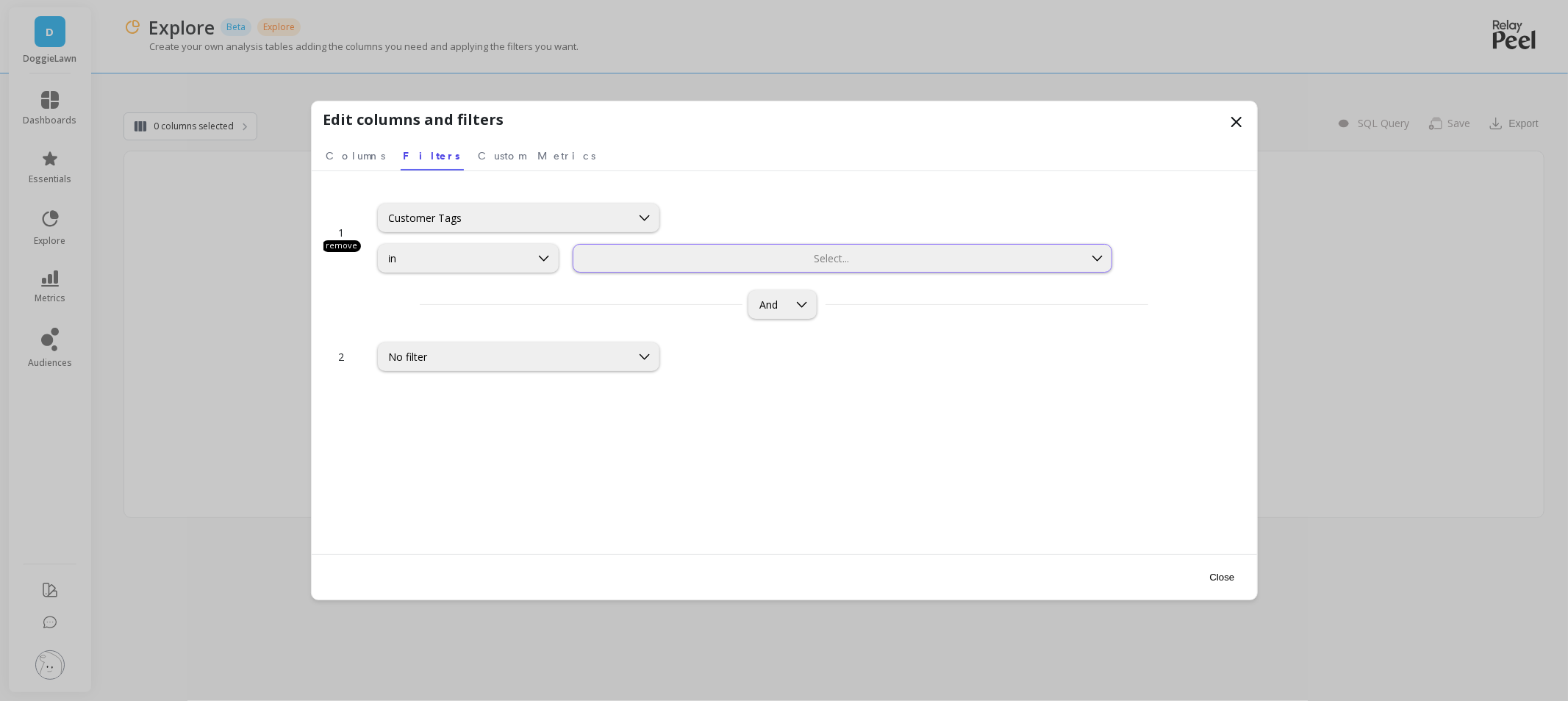
click at [651, 259] on div at bounding box center [828, 258] width 506 height 14
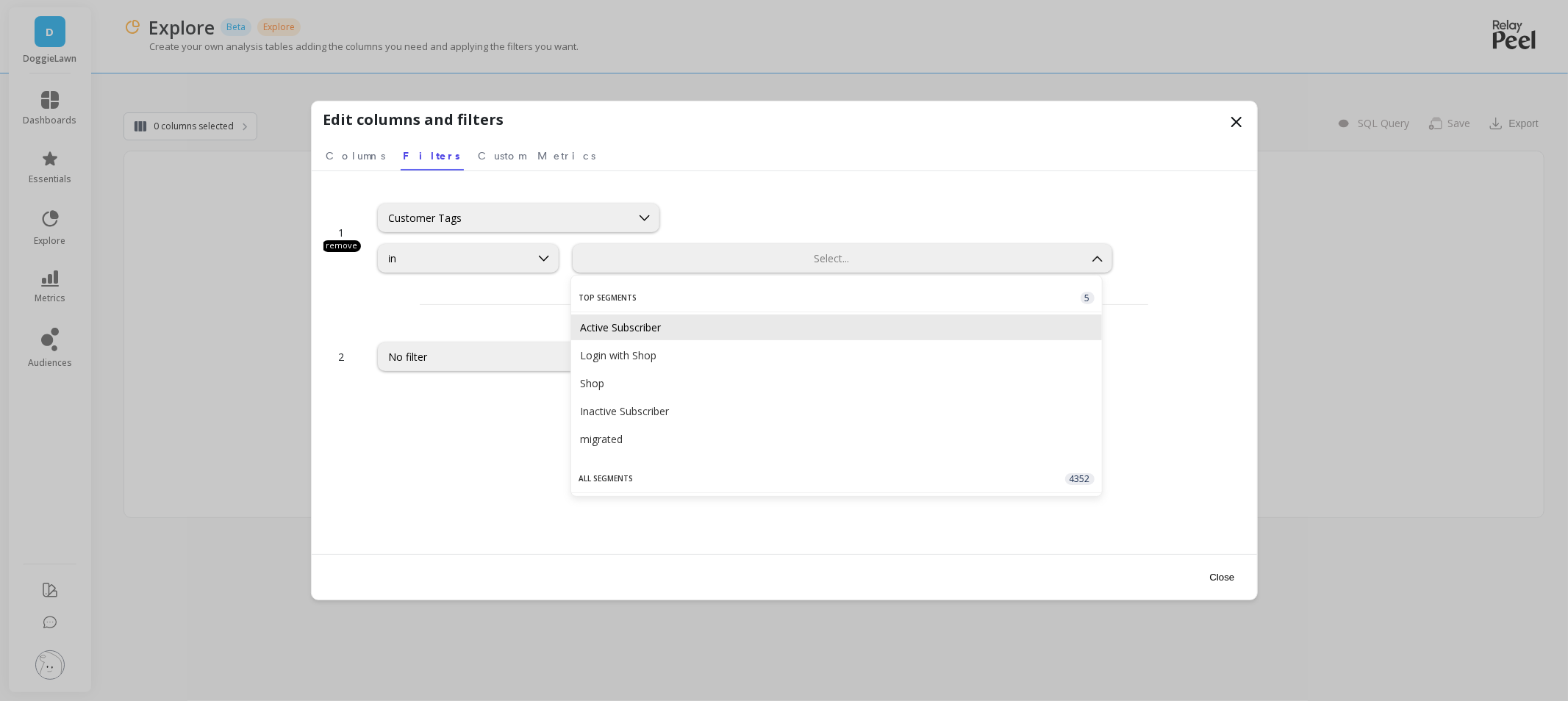
click at [624, 338] on div "Active Subscriber" at bounding box center [836, 328] width 530 height 26
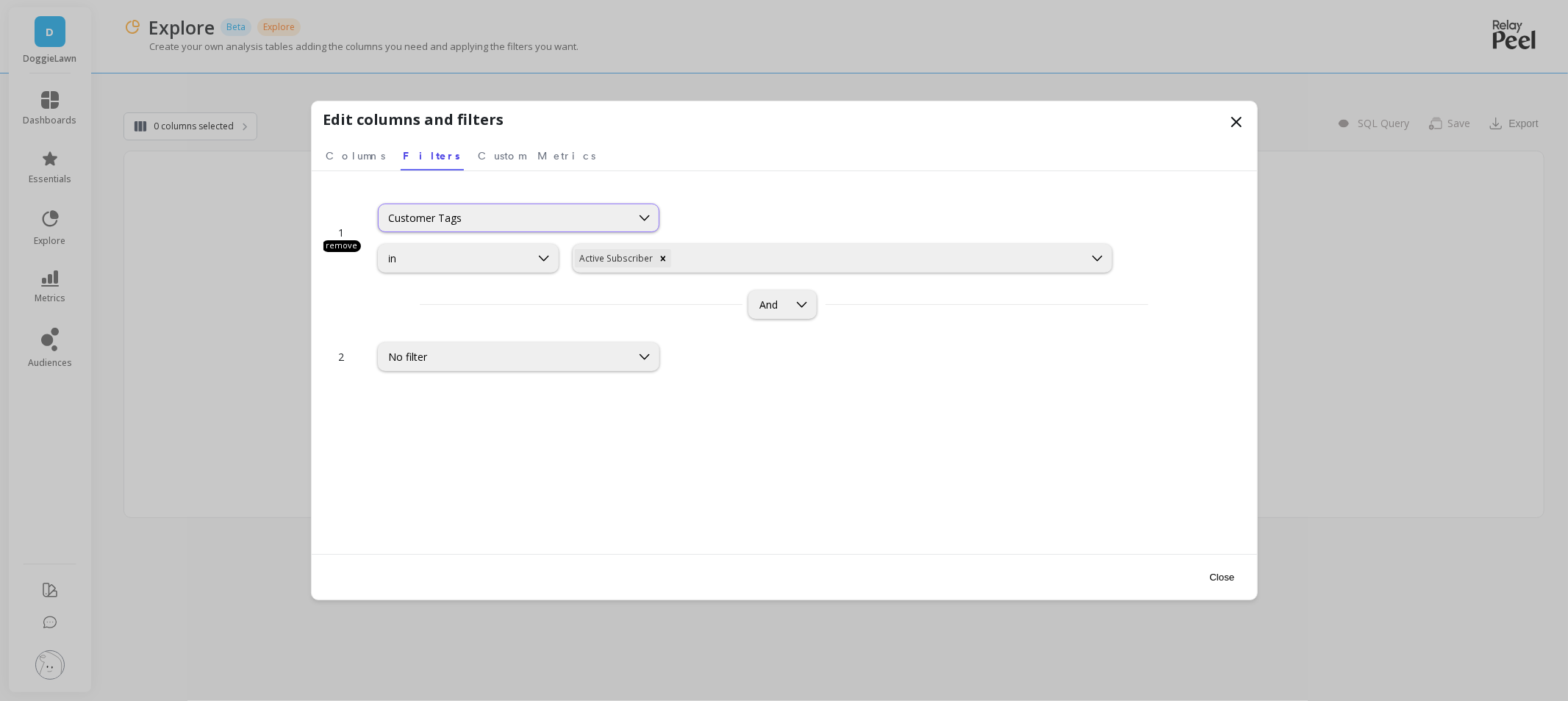
click at [497, 220] on div "Customer Tags" at bounding box center [504, 217] width 231 height 14
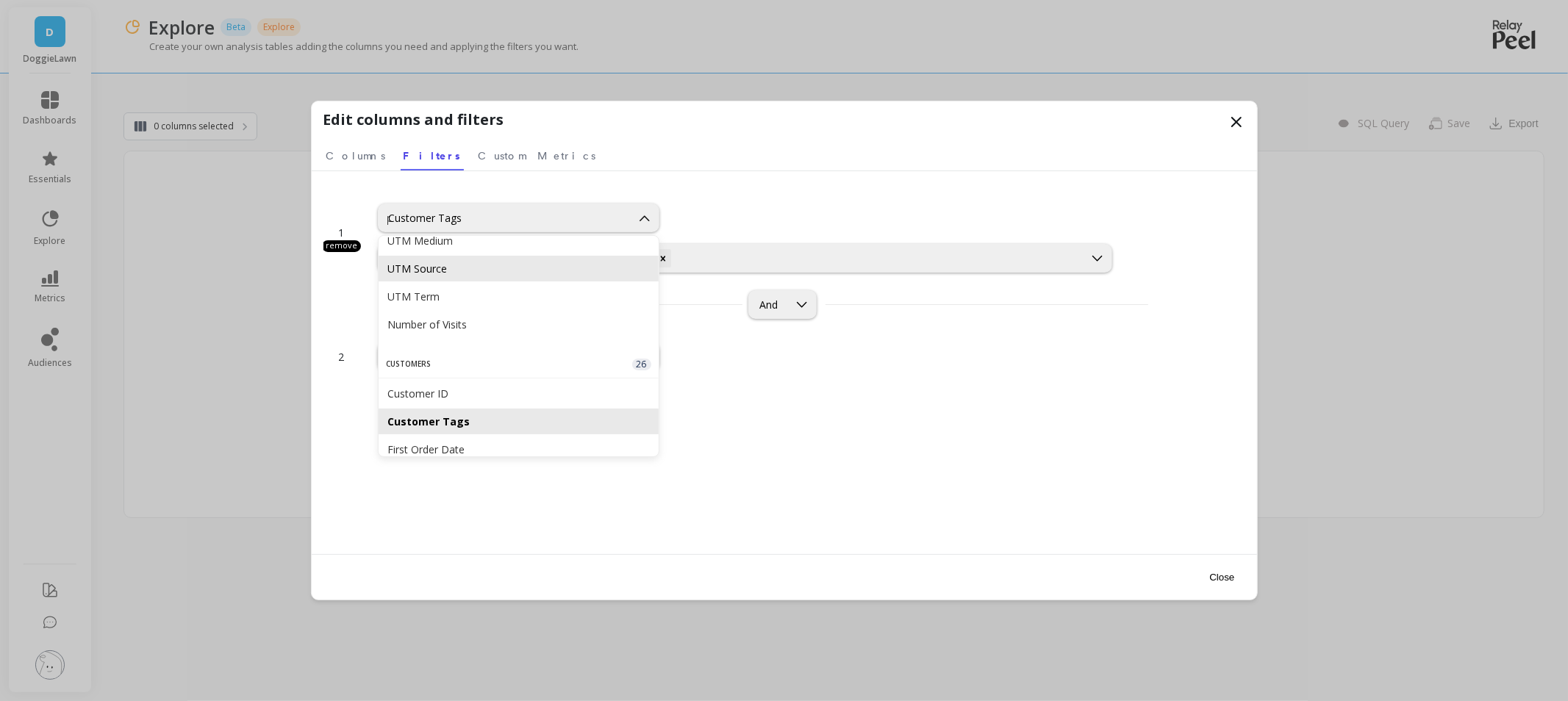
scroll to position [186, 0]
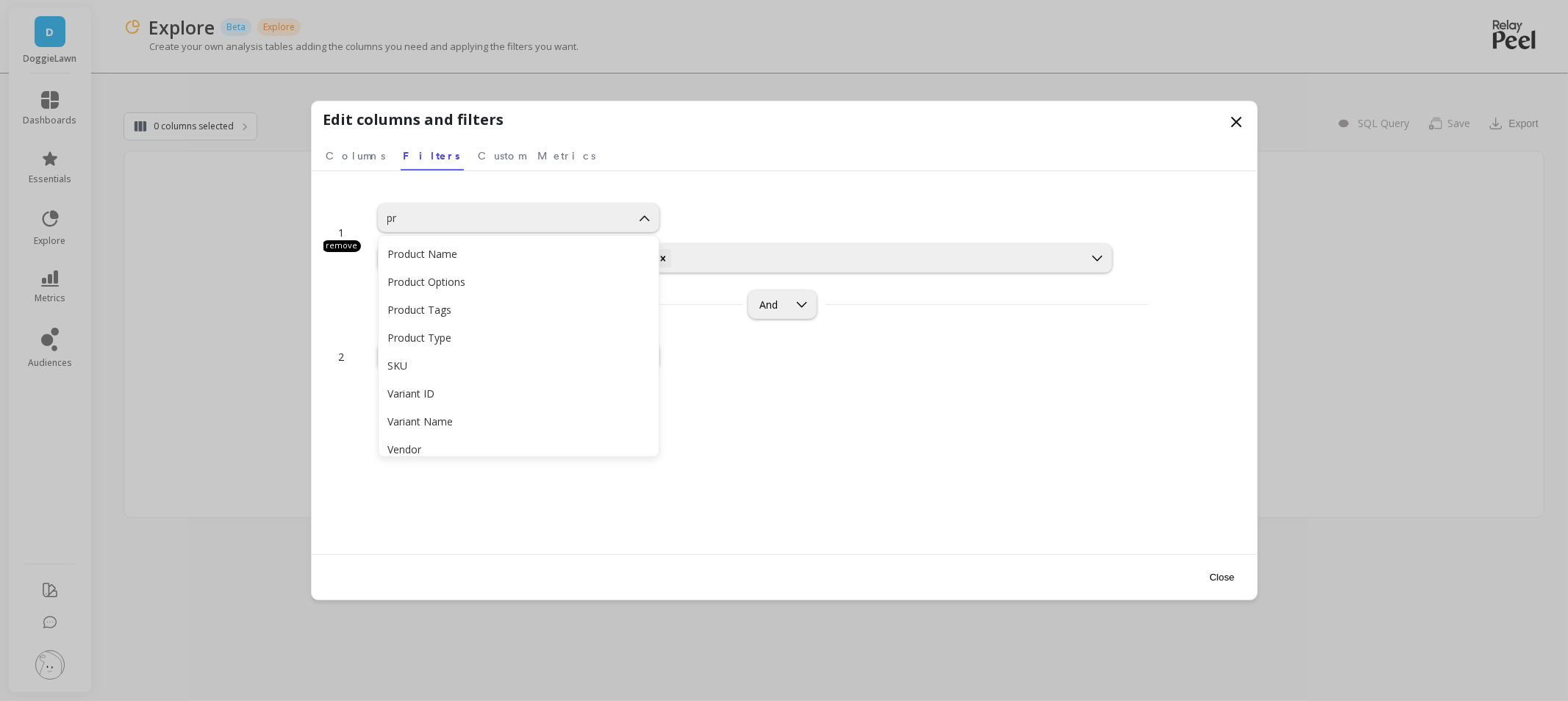
type input "pro"
click at [475, 361] on div "SKU" at bounding box center [518, 365] width 262 height 14
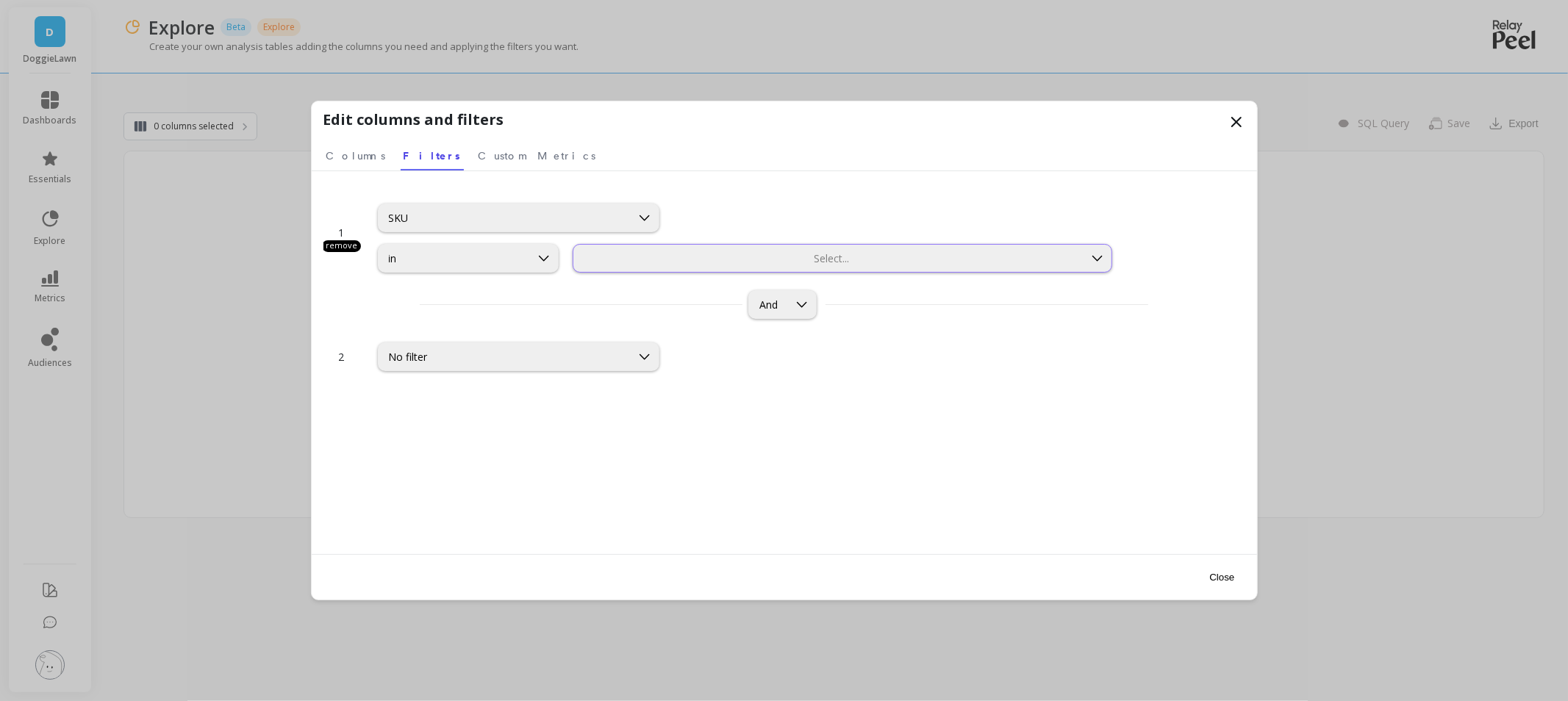
click at [861, 247] on div "Select..." at bounding box center [842, 258] width 538 height 29
click at [725, 184] on div "1 remove SKU in 739 results available. Use Up and Down to choose options, press…" at bounding box center [784, 362] width 945 height 383
click at [1228, 576] on button "Close" at bounding box center [1221, 577] width 34 height 33
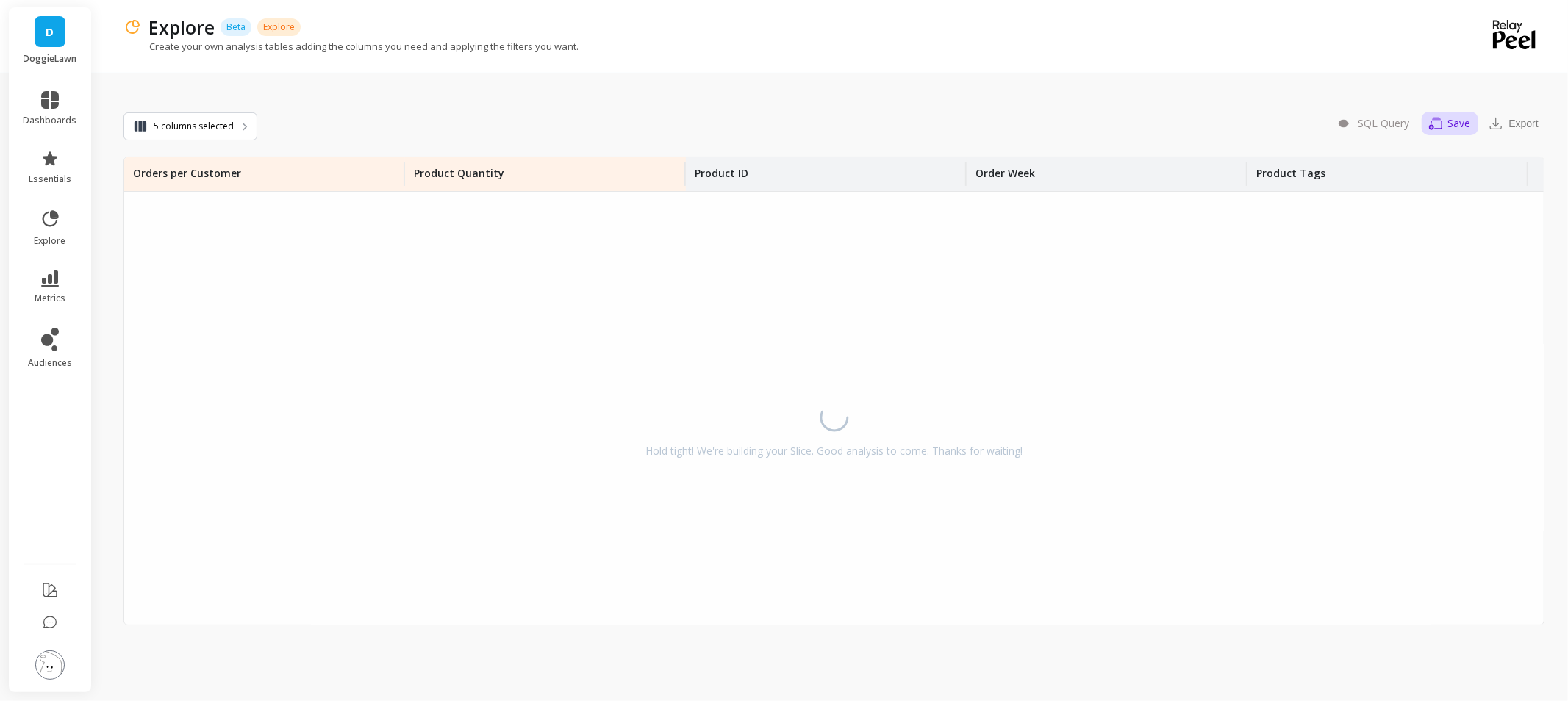
click at [1466, 120] on span "Save" at bounding box center [1459, 123] width 23 height 13
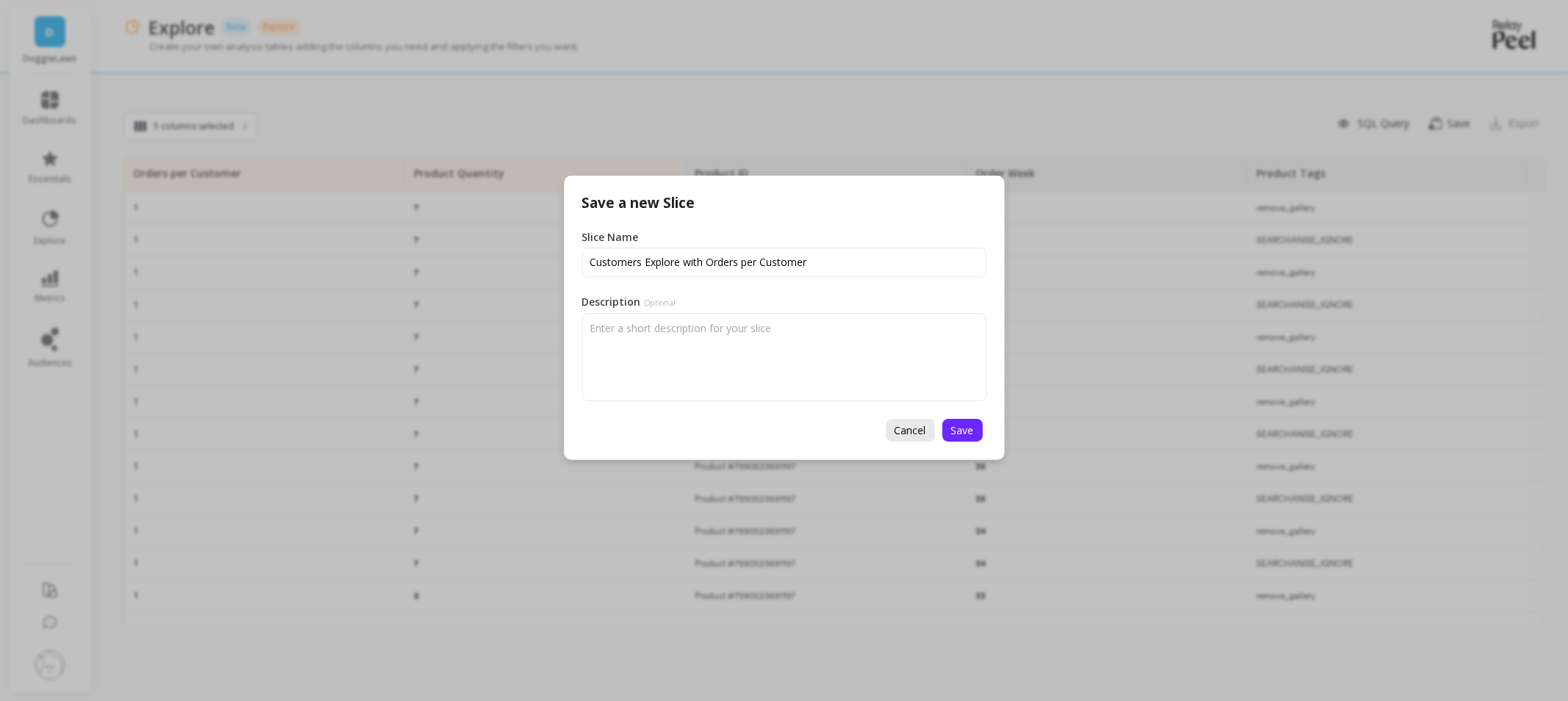
click at [915, 432] on span "Cancel" at bounding box center [911, 430] width 32 height 14
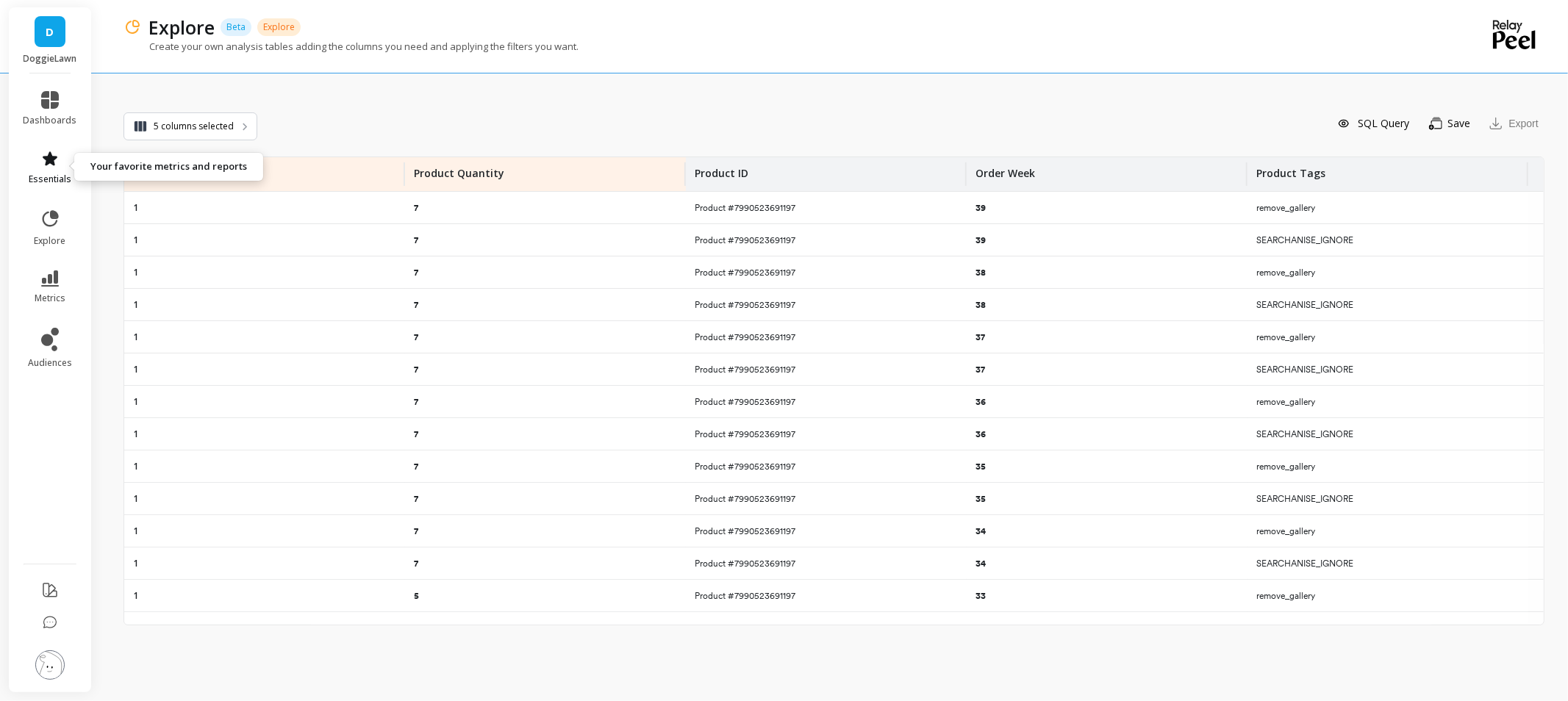
click at [53, 180] on span "essentials" at bounding box center [50, 180] width 43 height 12
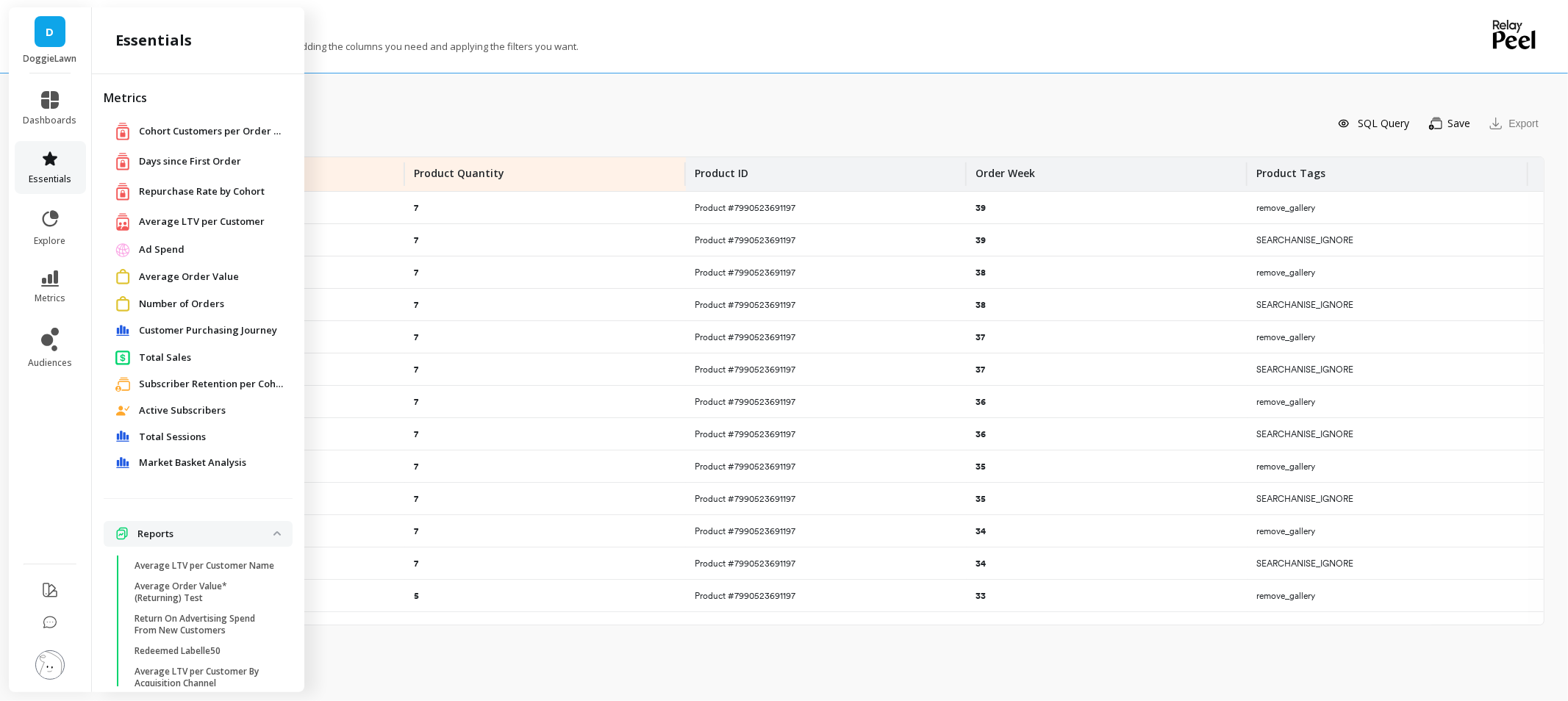
scroll to position [60, 0]
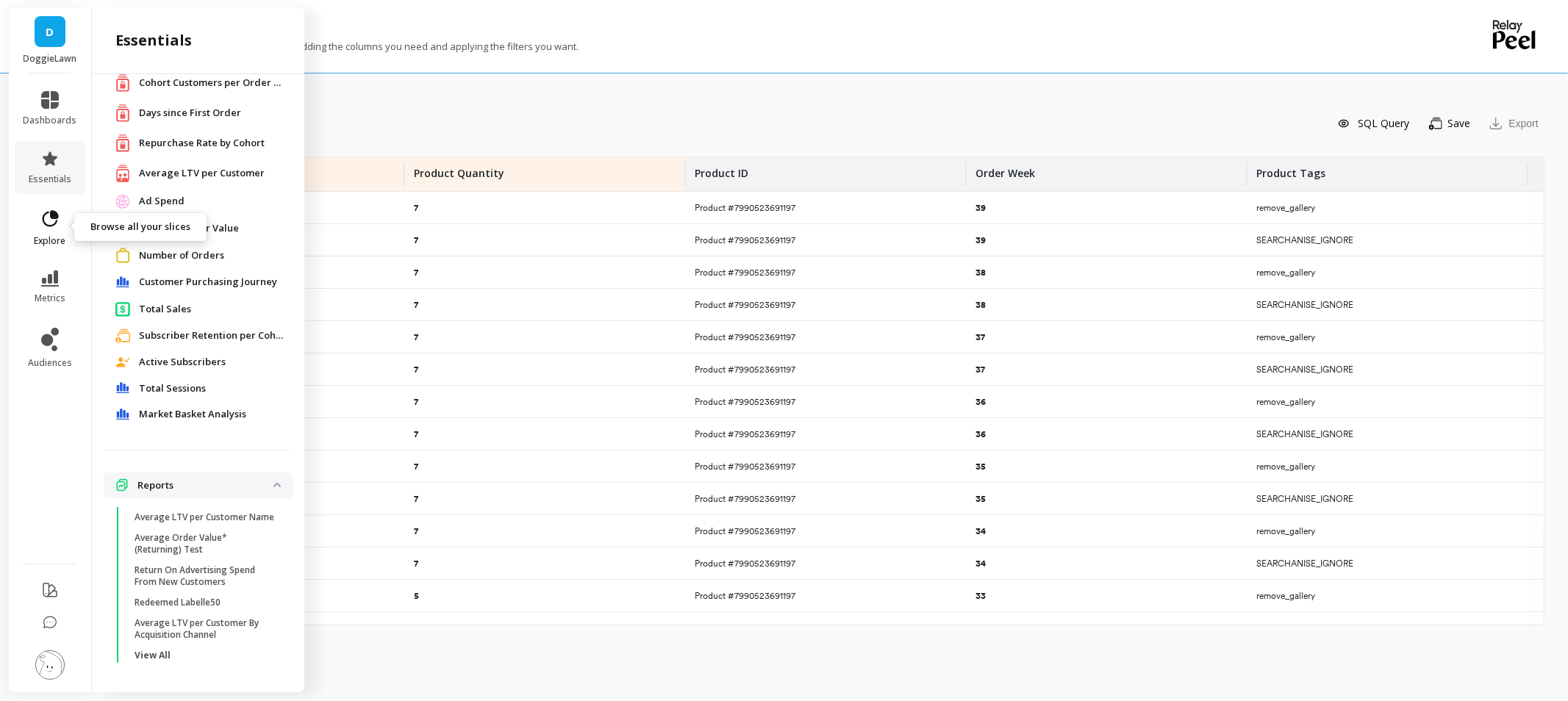
click at [36, 235] on span "explore" at bounding box center [51, 241] width 32 height 12
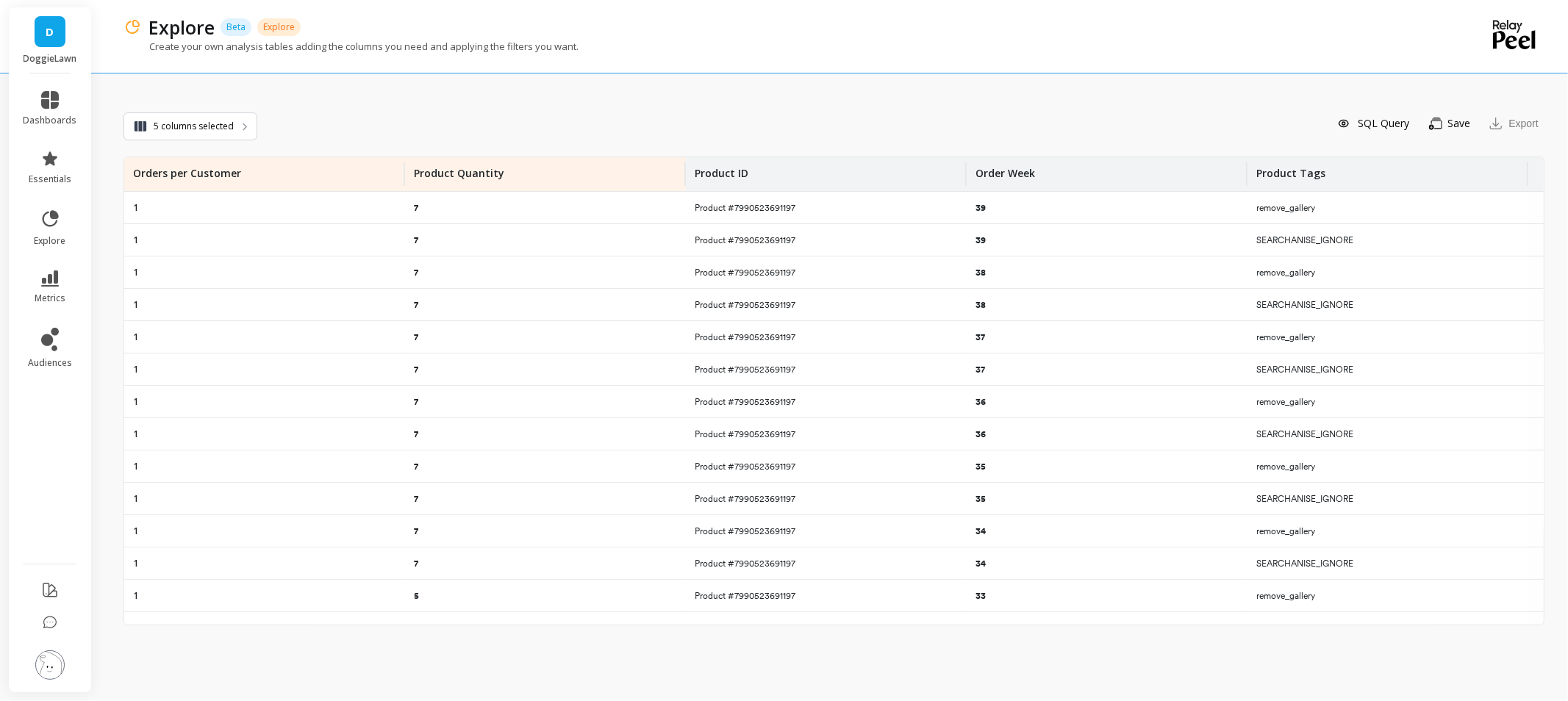
click at [533, 126] on div "SQL Query Save You need to save the slice to export it Export" at bounding box center [901, 123] width 1287 height 31
click at [52, 237] on span "explore" at bounding box center [51, 241] width 32 height 12
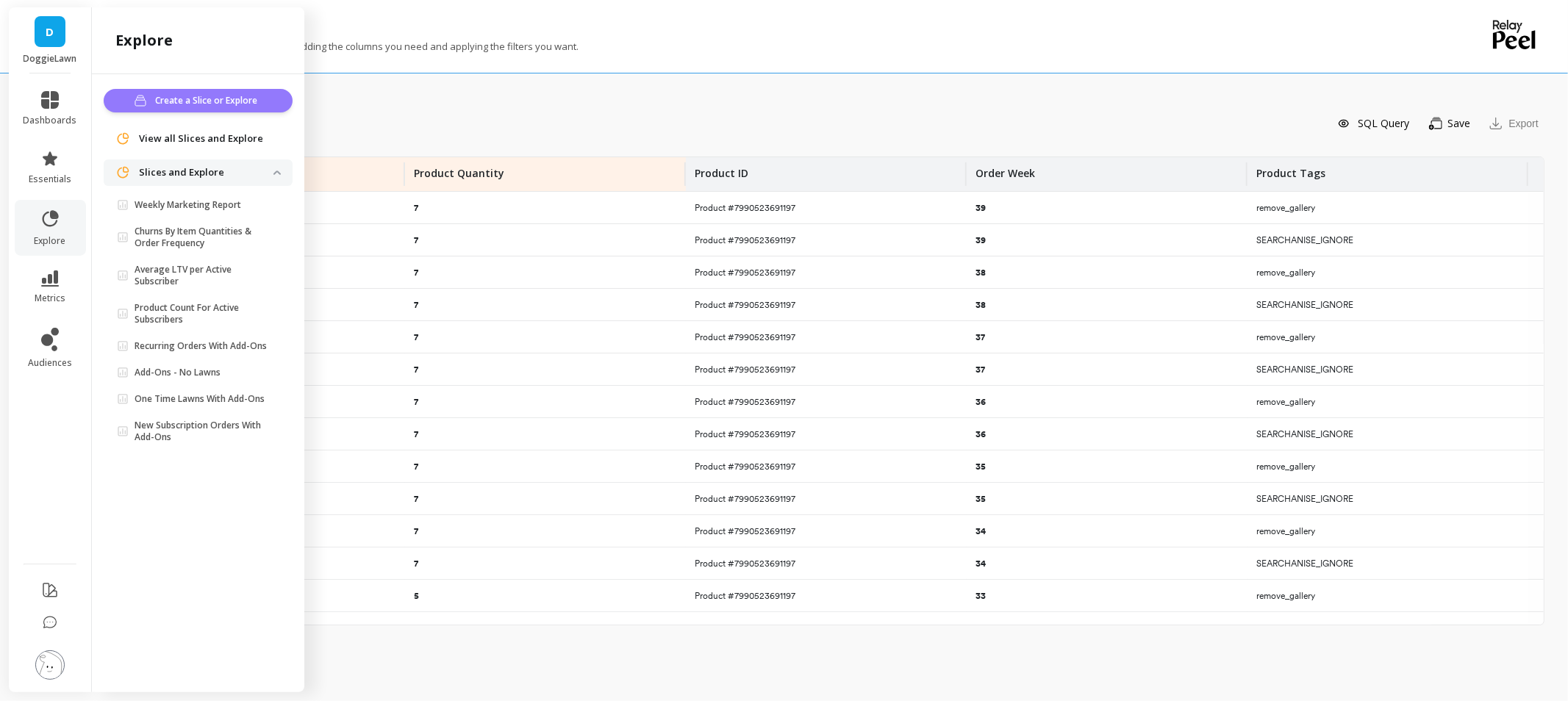
click at [200, 100] on span "Create a Slice or Explore" at bounding box center [208, 100] width 106 height 15
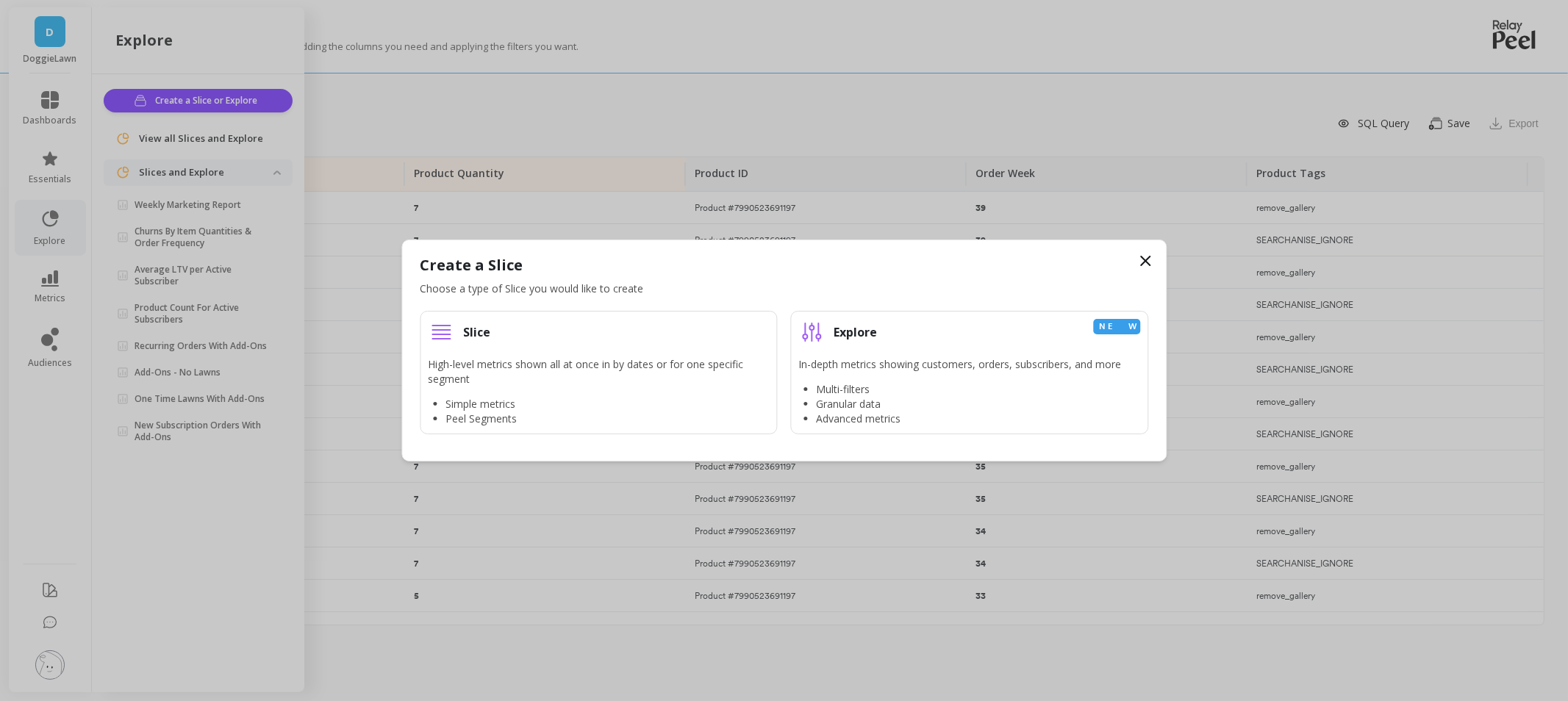
click at [1150, 259] on icon at bounding box center [1145, 261] width 18 height 18
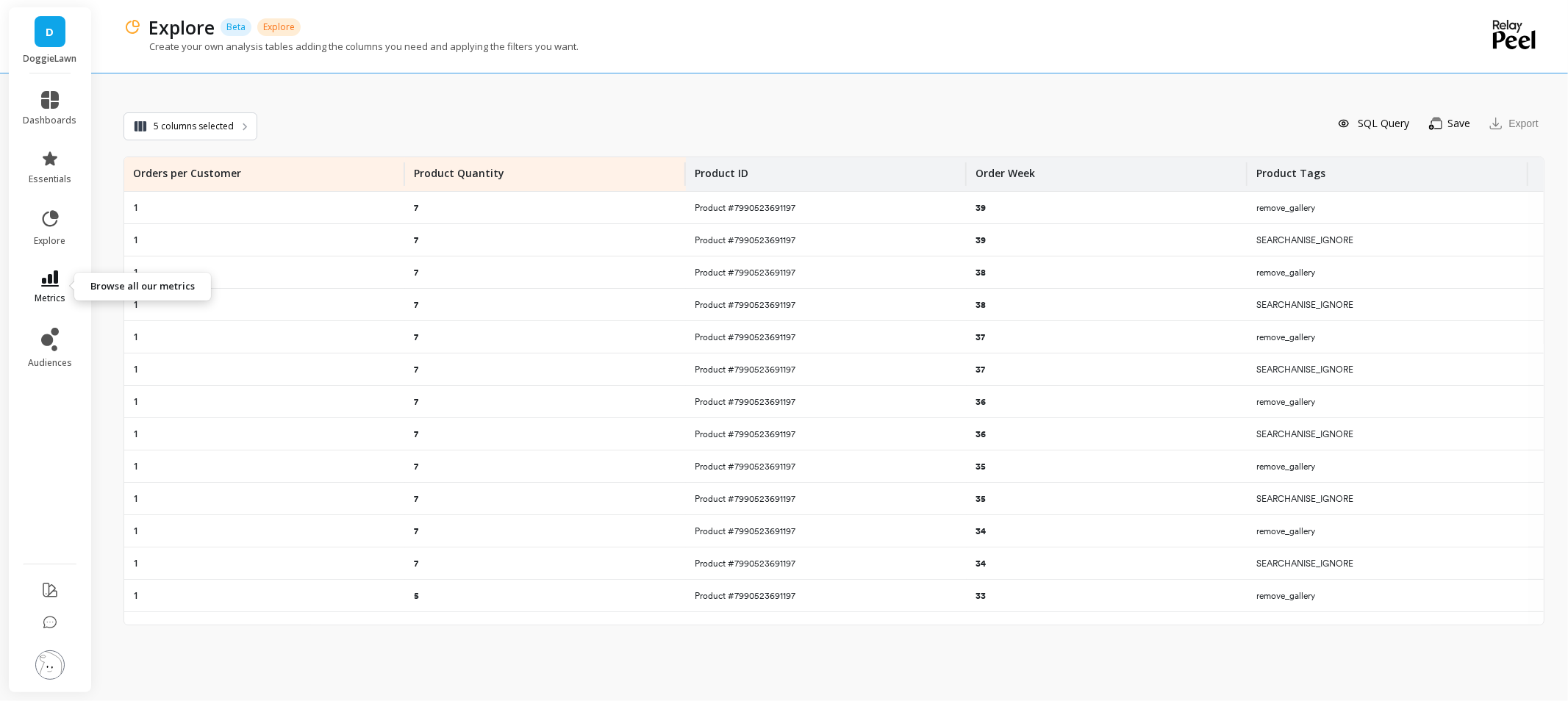
click at [39, 284] on link "metrics" at bounding box center [51, 287] width 54 height 34
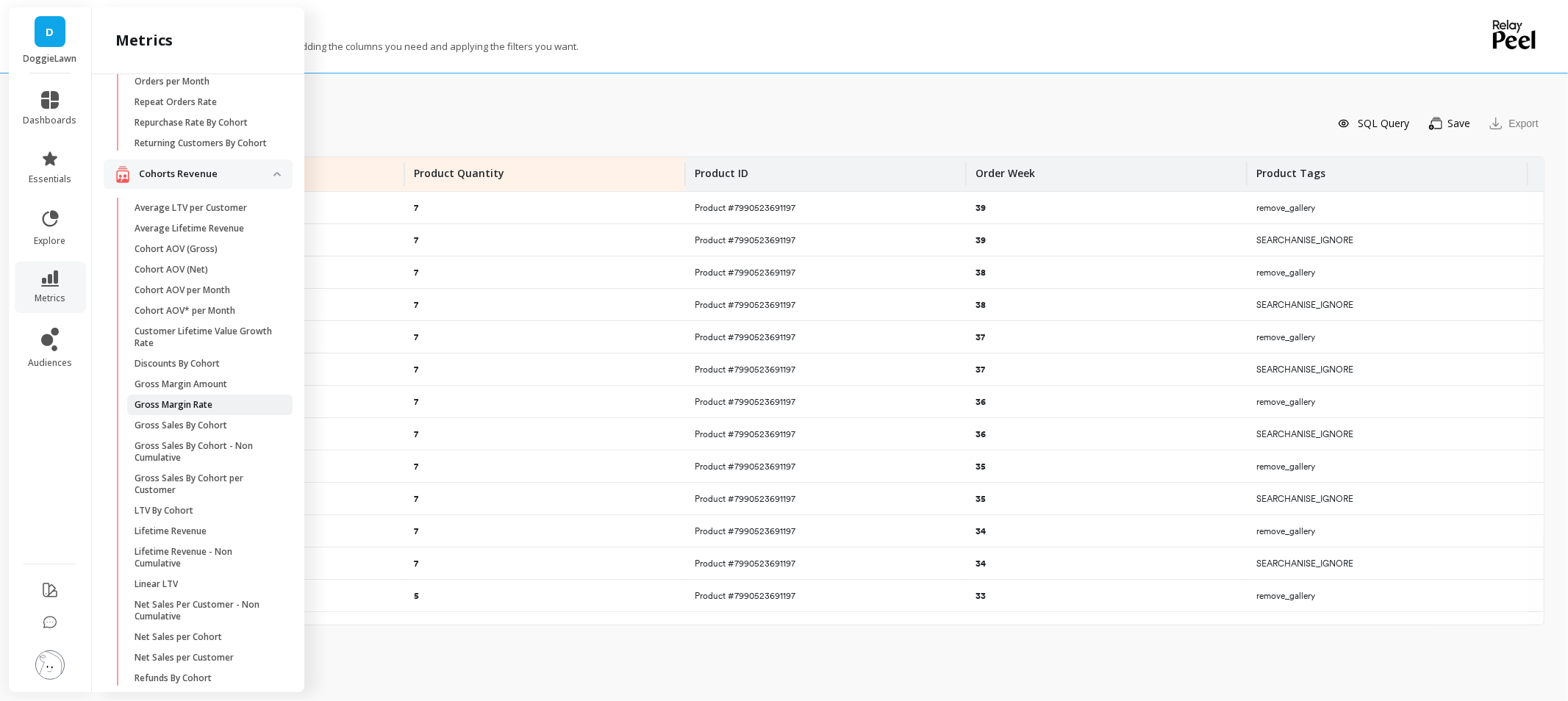
scroll to position [327, 0]
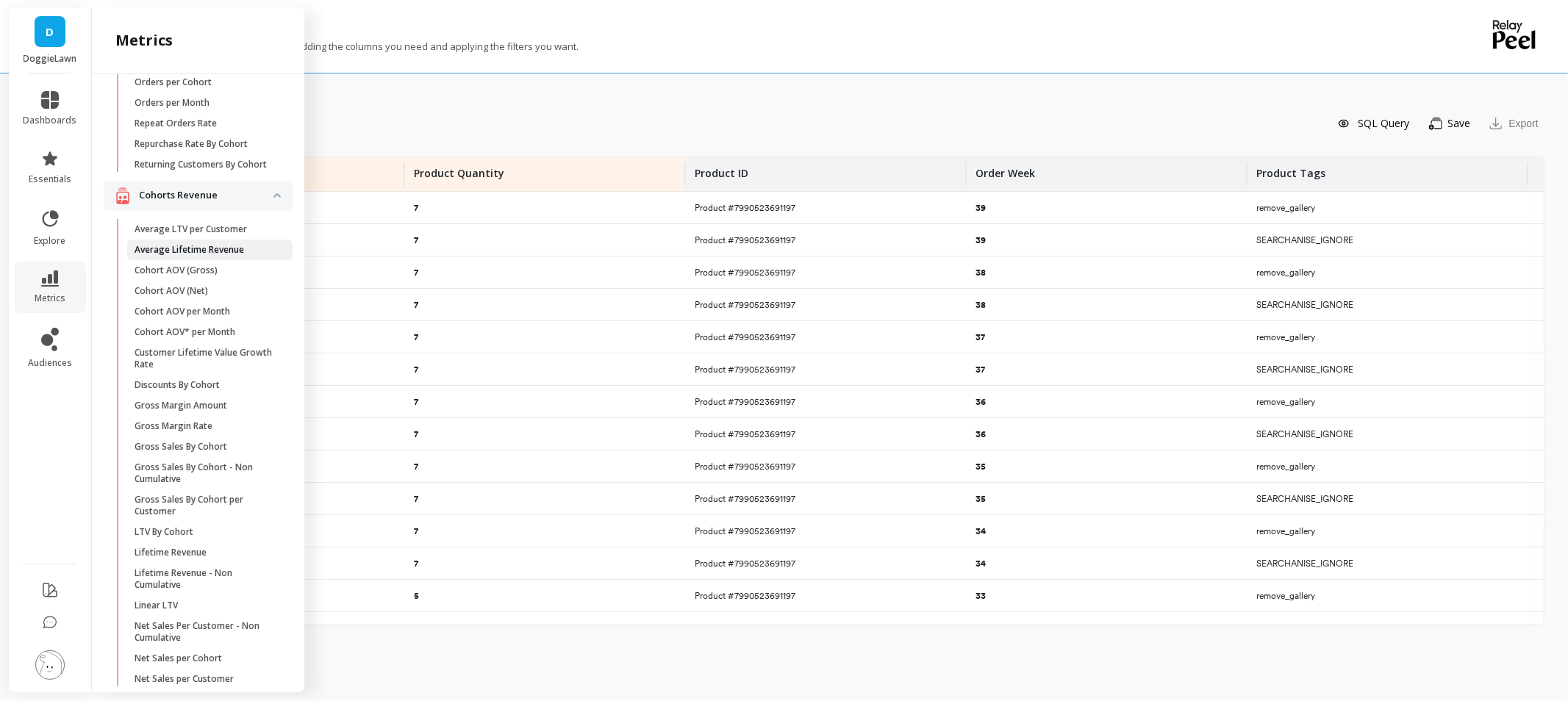
click at [188, 256] on p "Average Lifetime Revenue" at bounding box center [189, 250] width 109 height 12
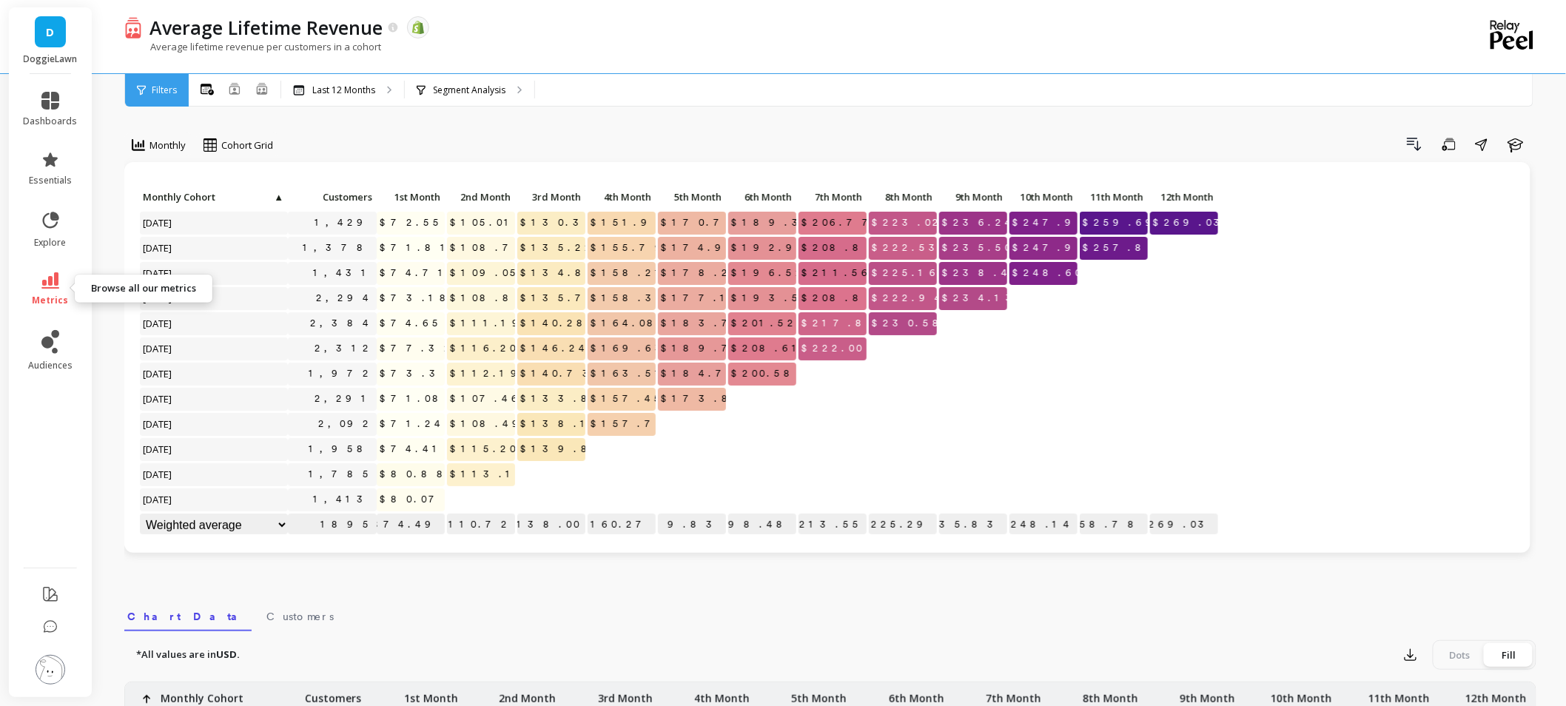
click at [57, 300] on span "metrics" at bounding box center [51, 301] width 36 height 12
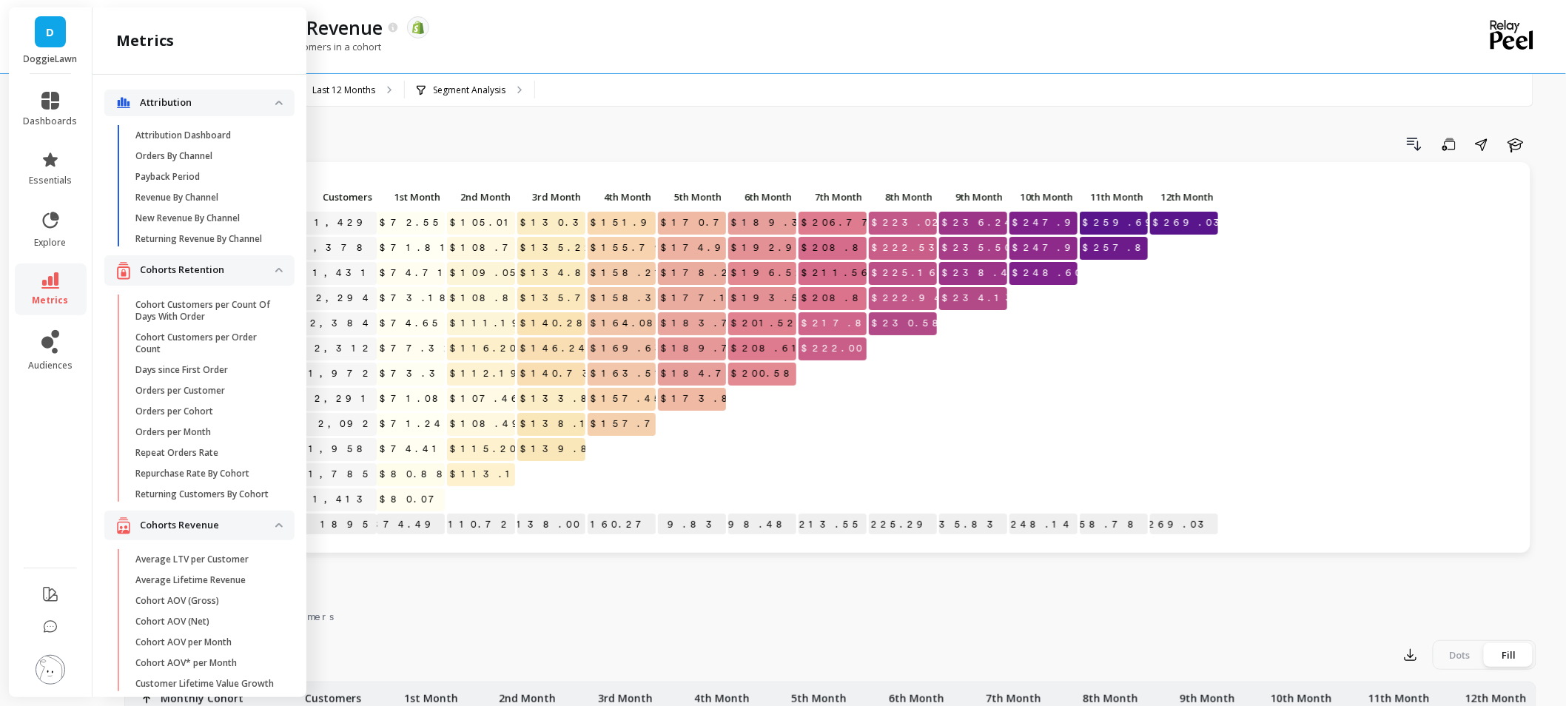
scroll to position [329, 0]
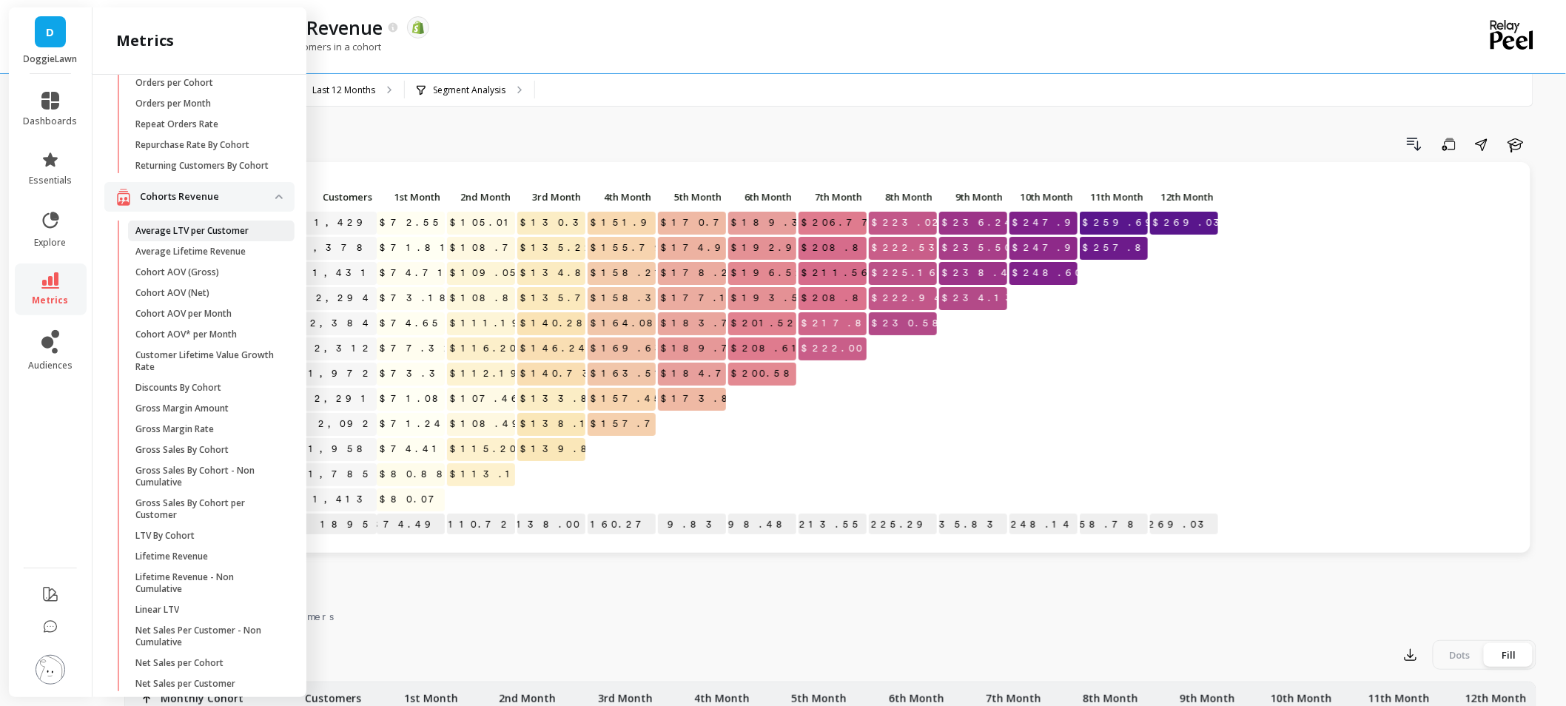
click at [189, 237] on p "Average LTV per Customer" at bounding box center [191, 231] width 113 height 12
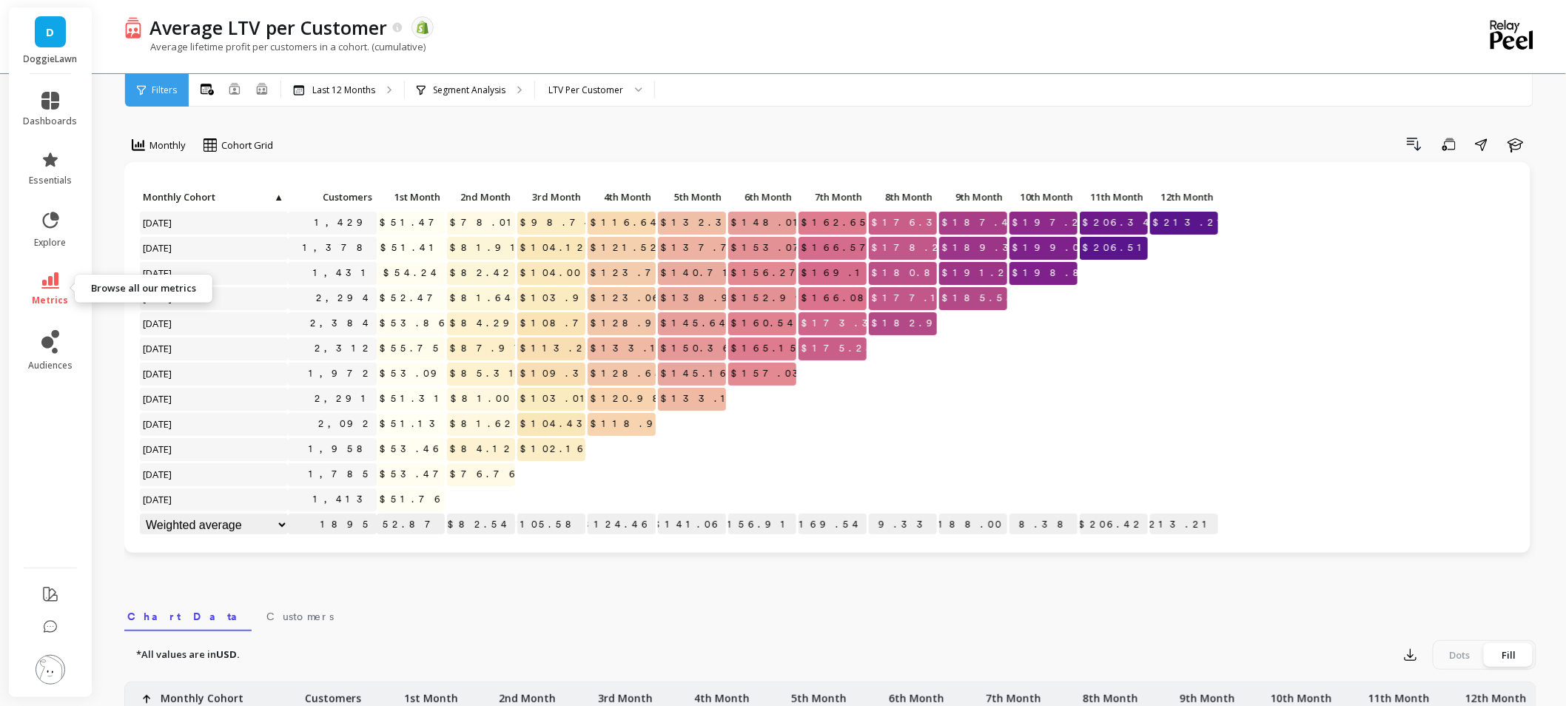
click at [50, 272] on icon at bounding box center [50, 280] width 18 height 16
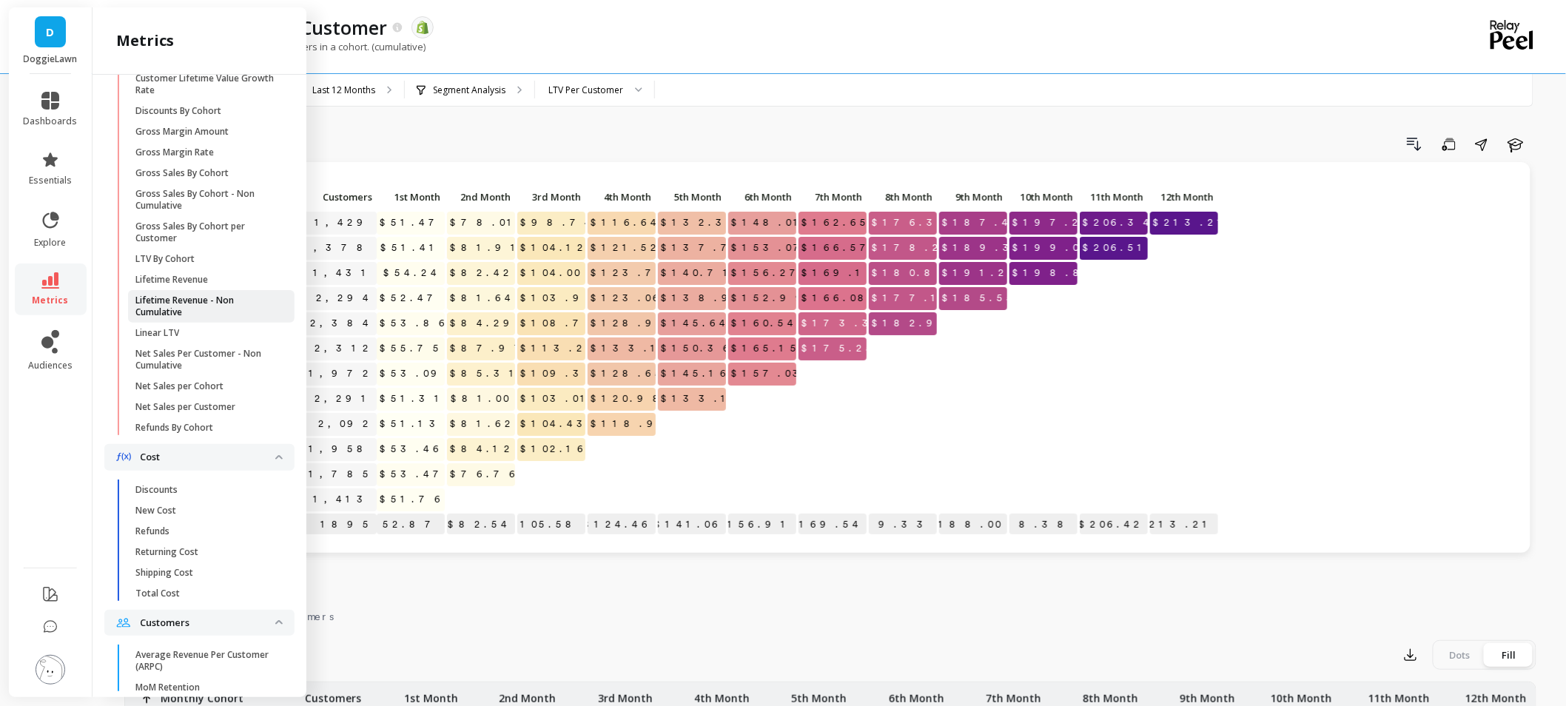
scroll to position [740, 0]
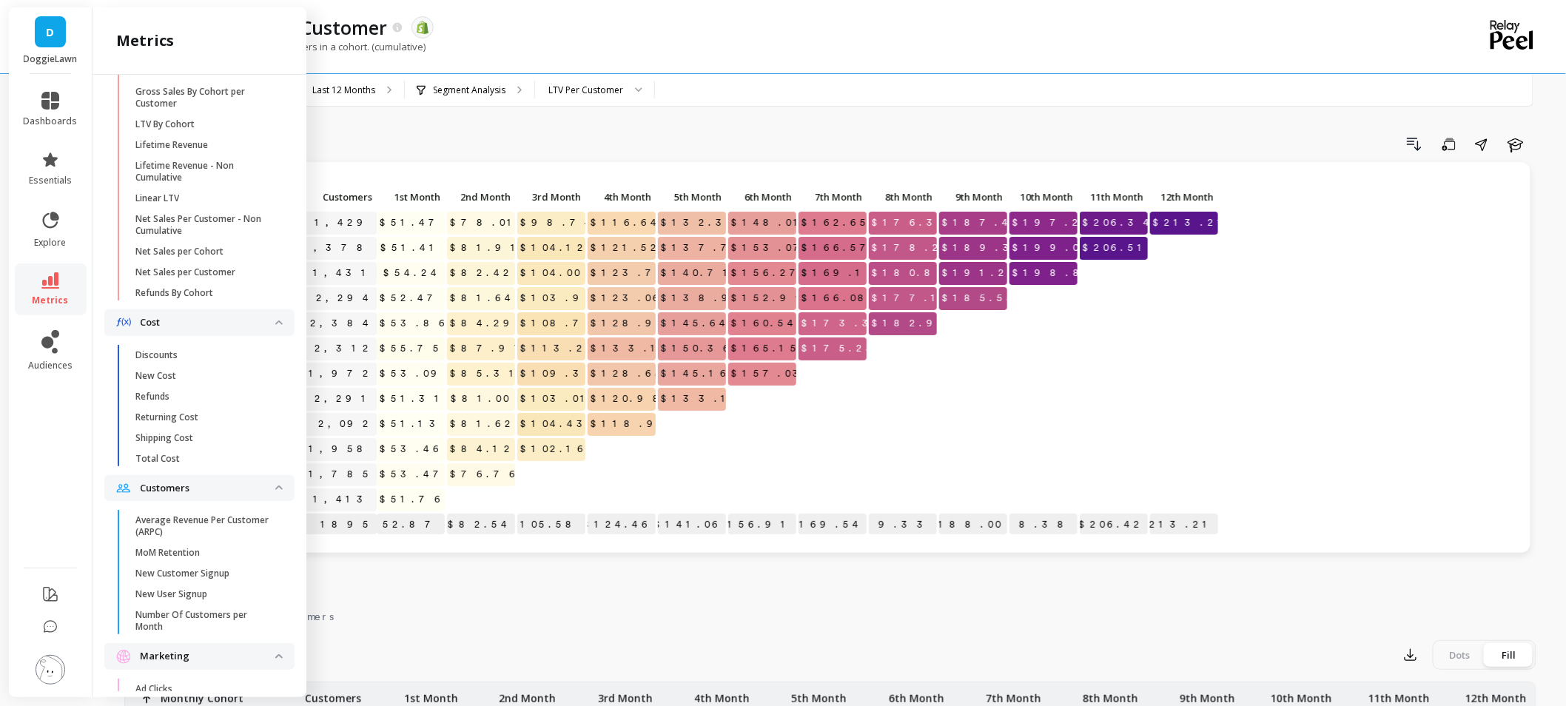
click at [408, 135] on div "Drill Down Save Share Learn" at bounding box center [909, 144] width 1253 height 24
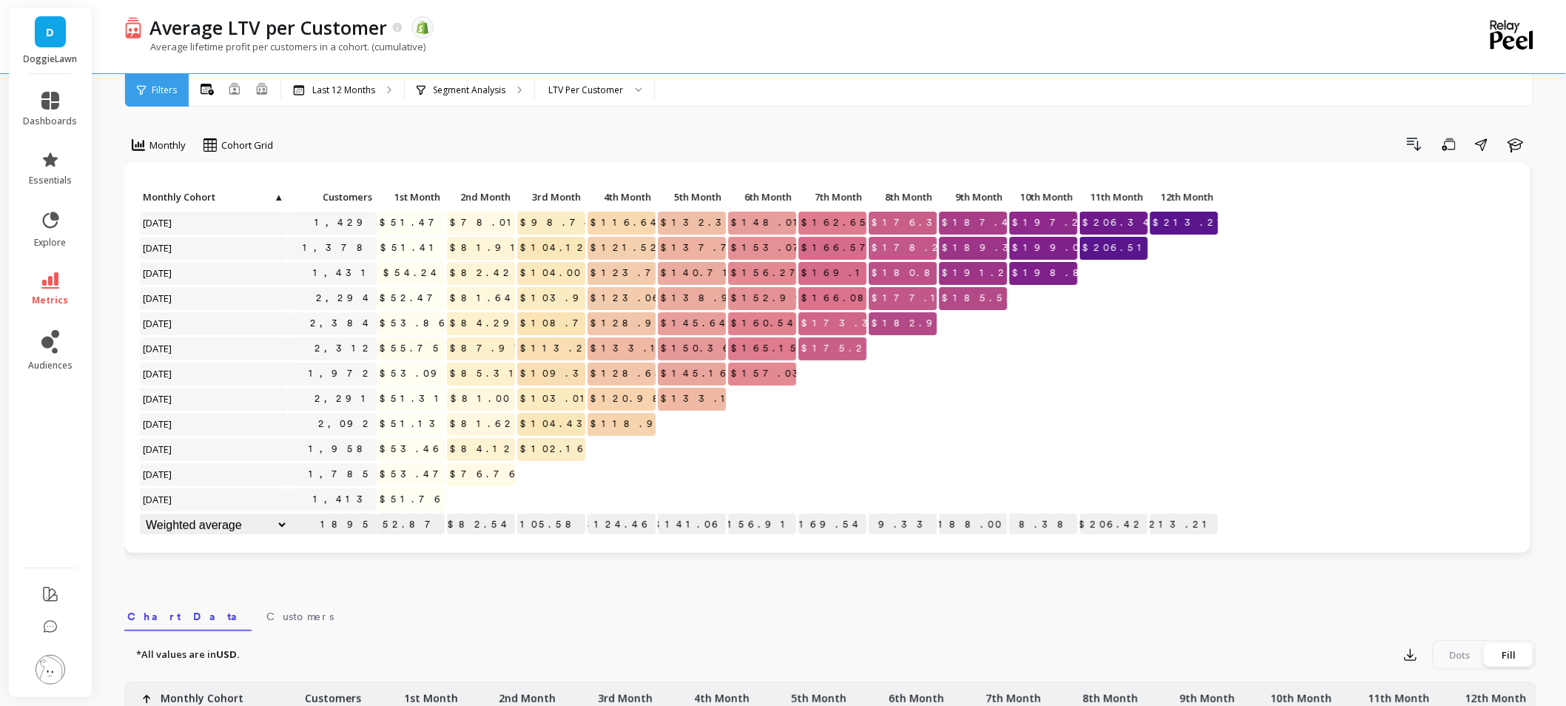
scroll to position [0, 0]
click at [1511, 144] on icon "button" at bounding box center [1516, 145] width 16 height 14
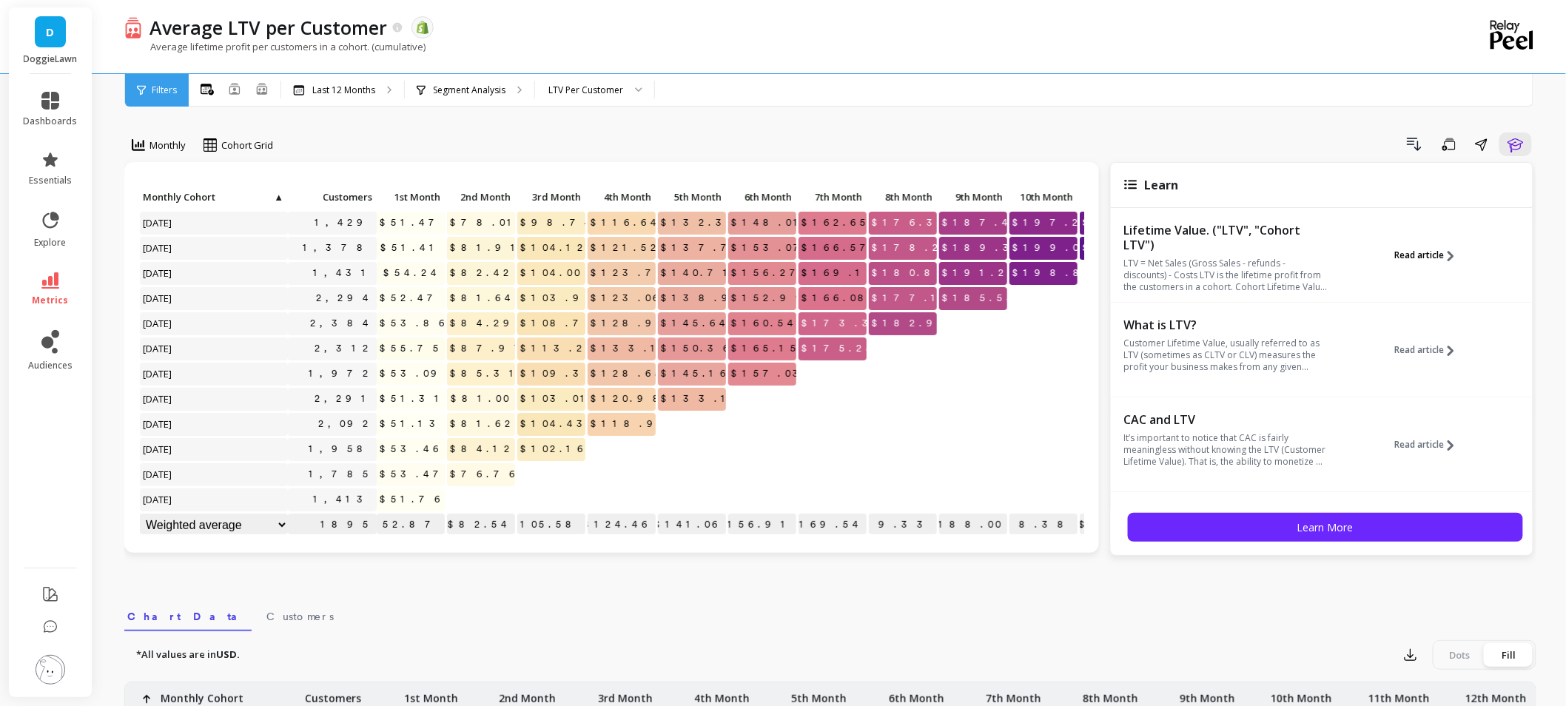
click at [1447, 260] on icon at bounding box center [1450, 256] width 11 height 11
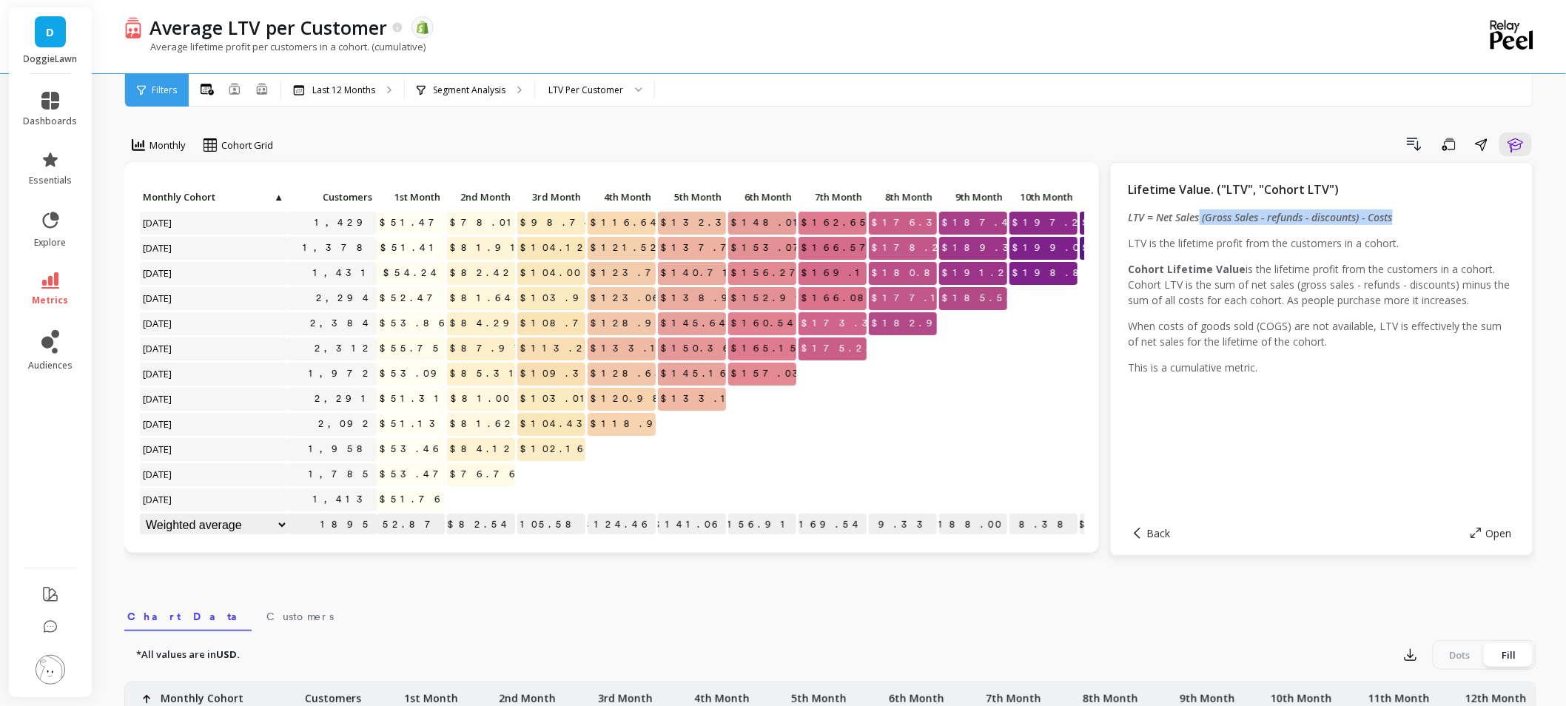
drag, startPoint x: 1200, startPoint y: 218, endPoint x: 1417, endPoint y: 204, distance: 218.0
click at [1417, 204] on div "Lifetime Value. ("LTV", "Cohort LTV") LTV = Net Sales (Gross Sales - refunds - …" at bounding box center [1322, 346] width 386 height 331
click at [1257, 404] on div "Lifetime Value. ("LTV", "Cohort LTV") LTV = Net Sales (Gross Sales - refunds - …" at bounding box center [1322, 346] width 386 height 331
click at [45, 661] on img at bounding box center [51, 670] width 30 height 30
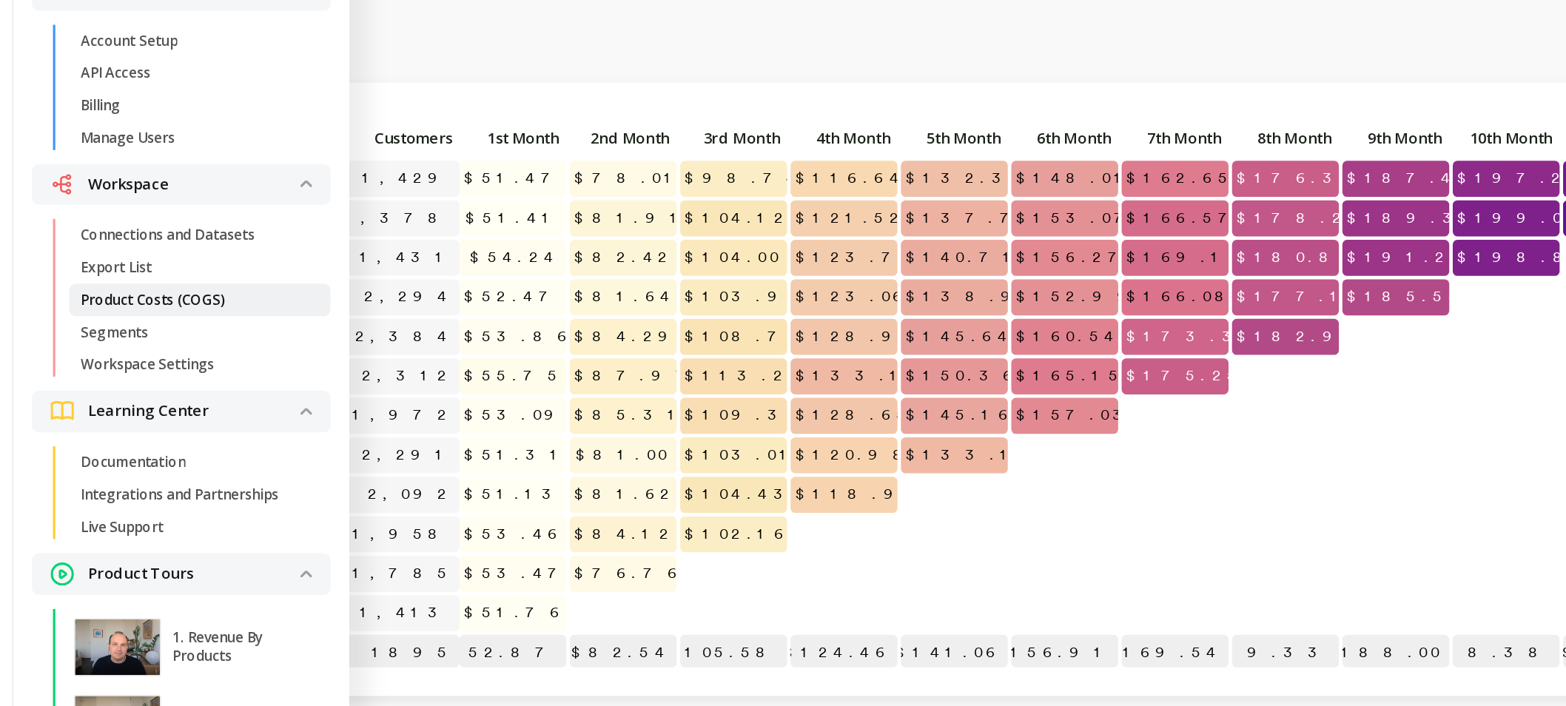
click at [185, 300] on p "Product Costs (COGS)" at bounding box center [181, 301] width 92 height 12
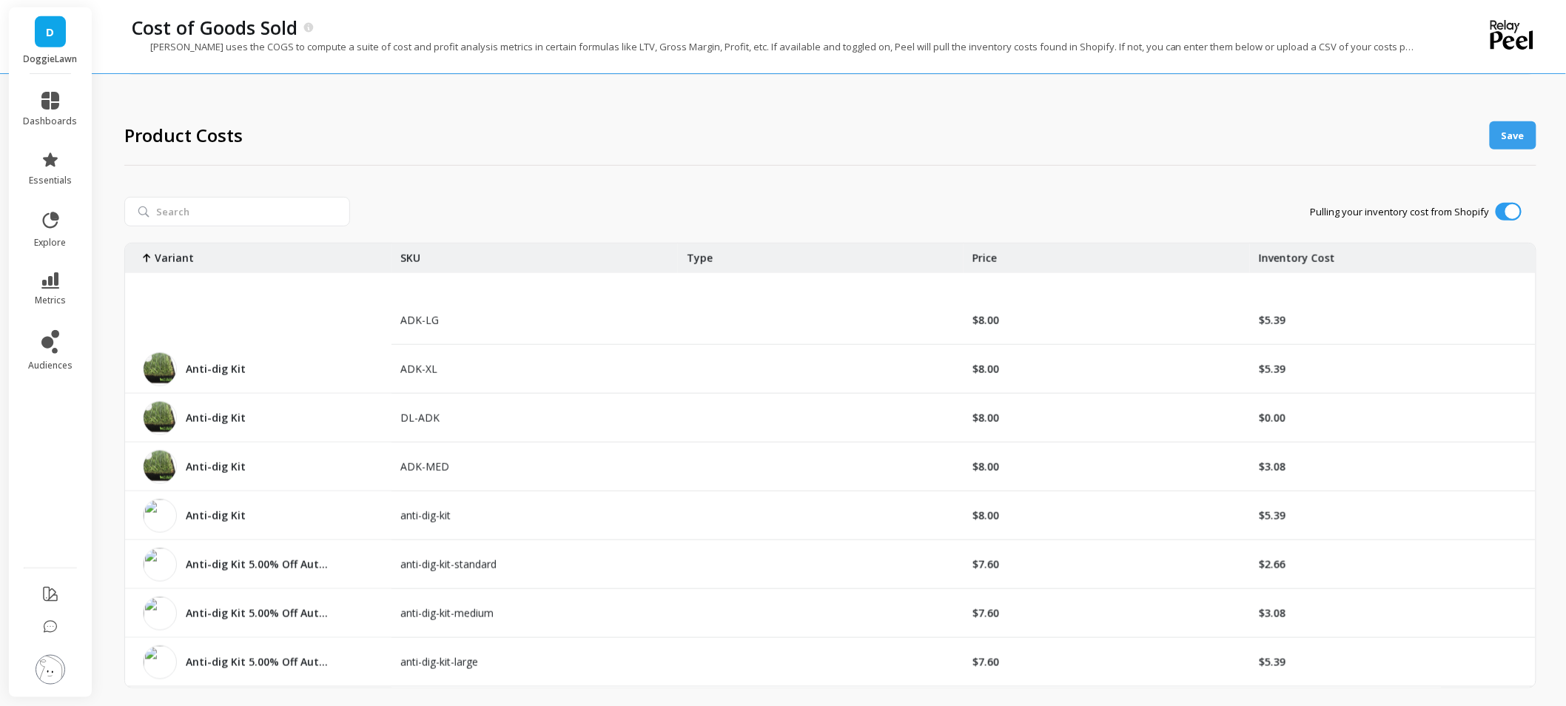
scroll to position [740, 0]
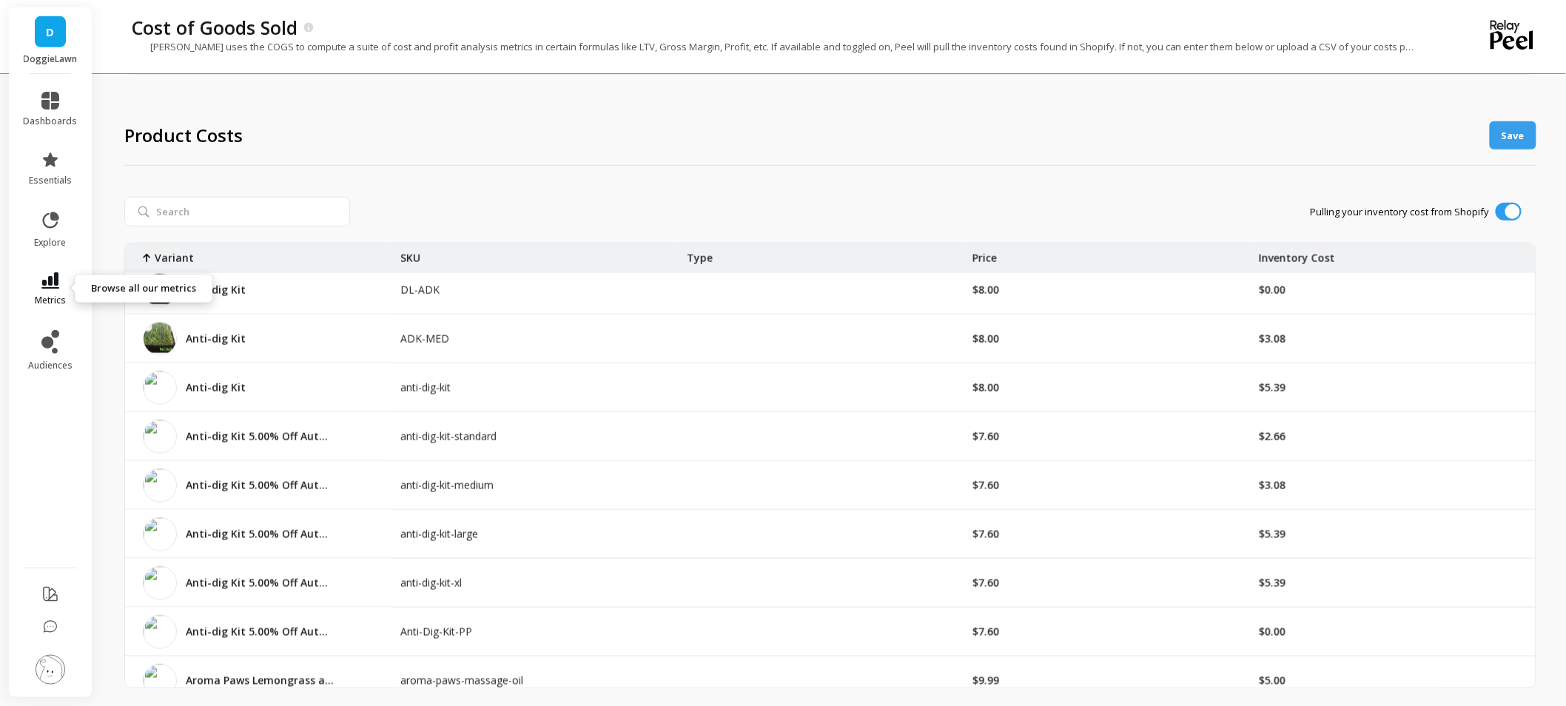
click at [61, 286] on link "metrics" at bounding box center [51, 289] width 54 height 34
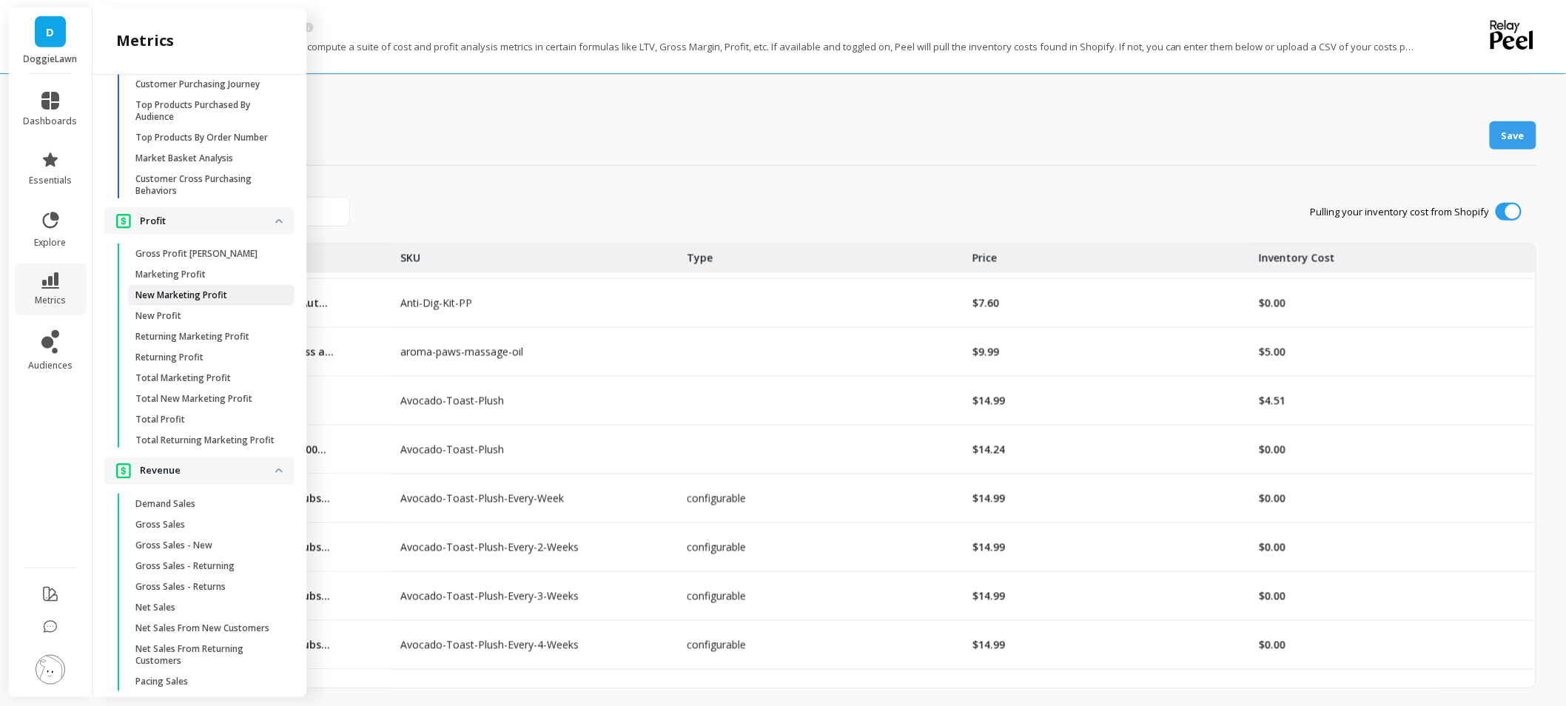
scroll to position [2960, 0]
click at [46, 676] on img at bounding box center [51, 670] width 30 height 30
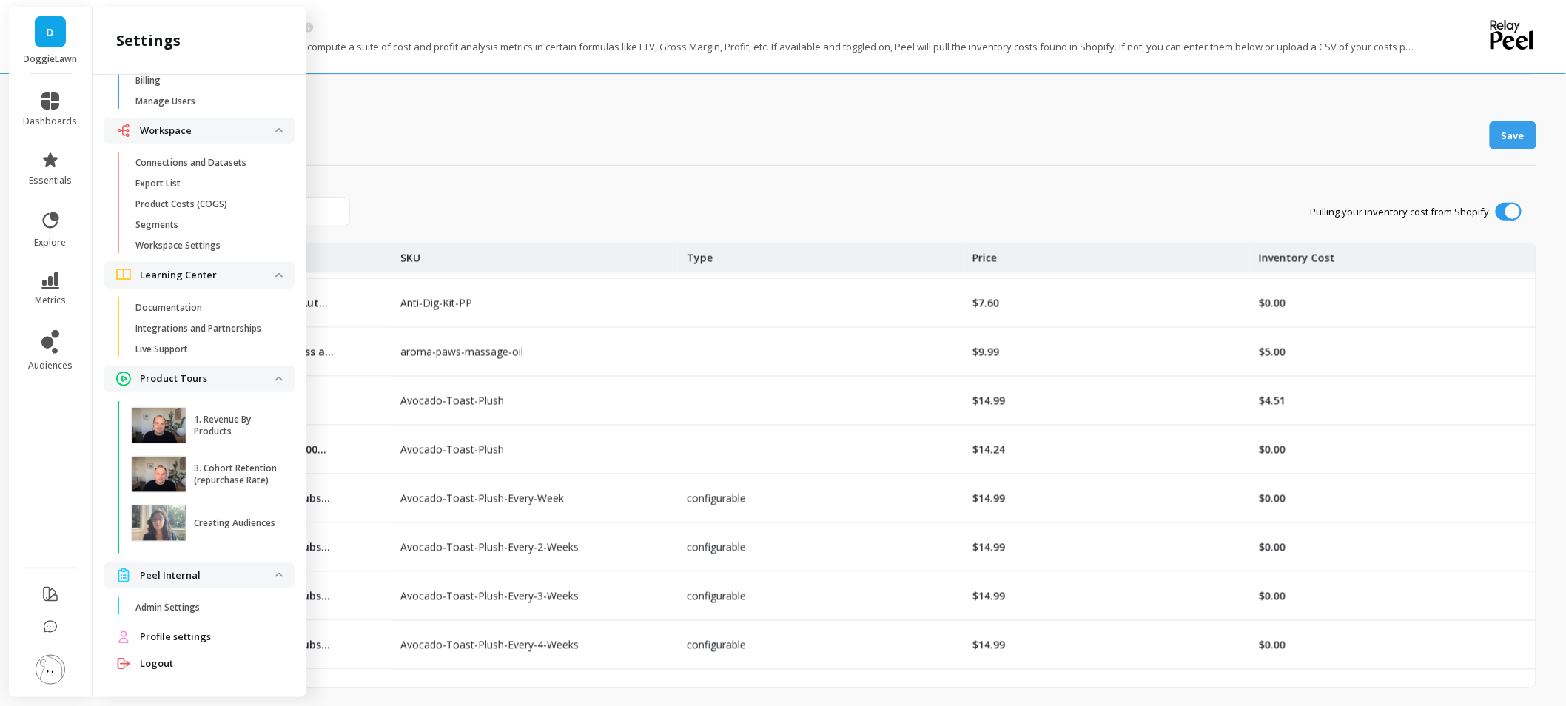
scroll to position [0, 0]
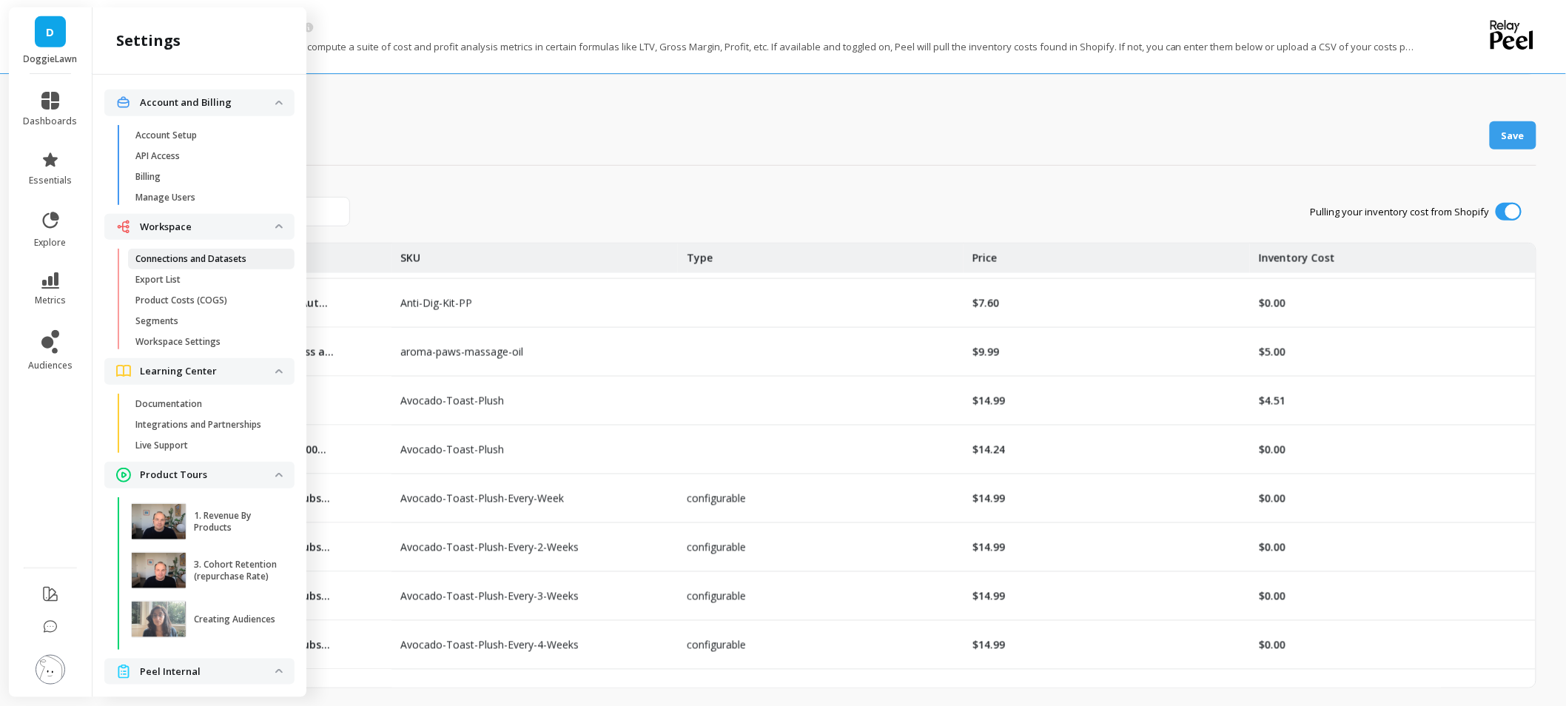
click at [191, 263] on p "Connections and Datasets" at bounding box center [190, 259] width 111 height 12
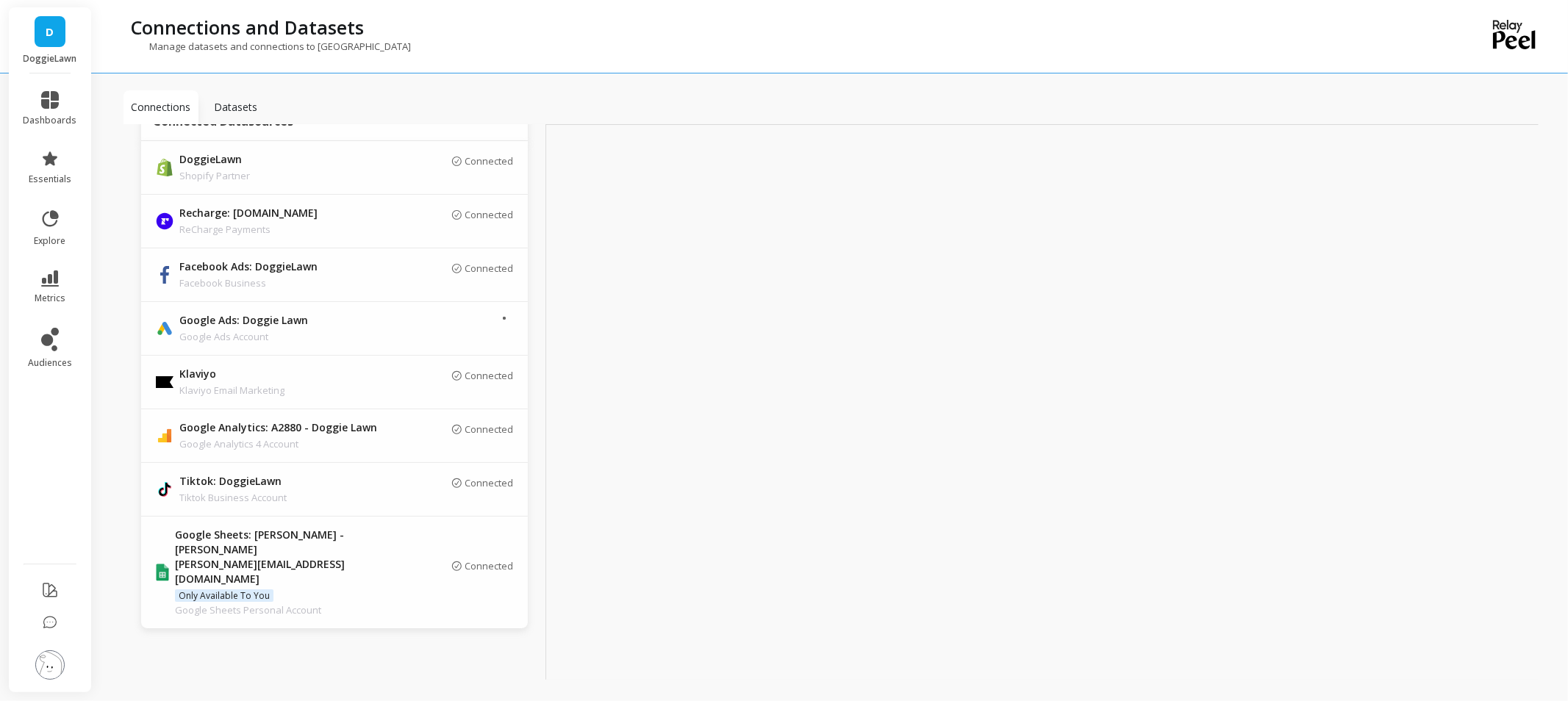
scroll to position [49, 0]
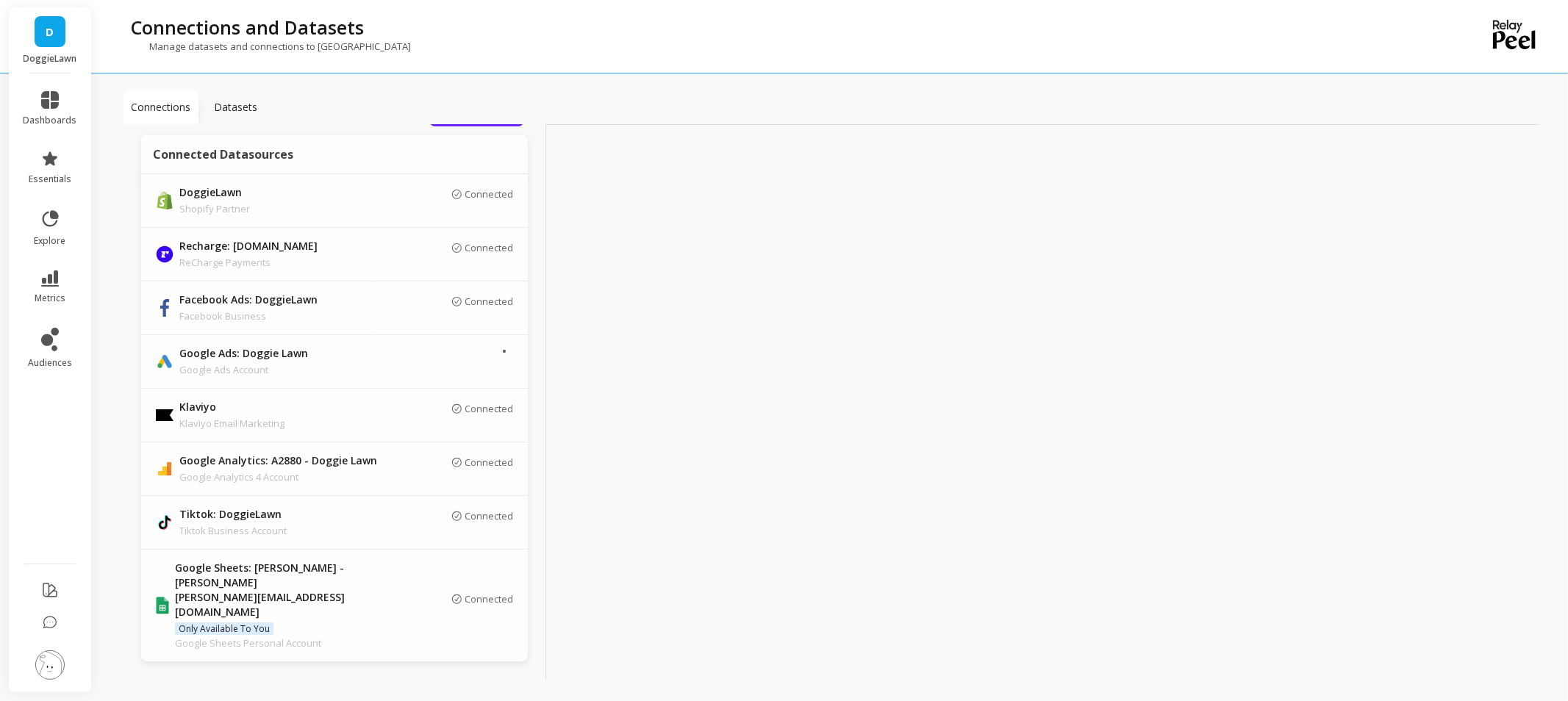
click at [43, 24] on link "D" at bounding box center [50, 31] width 31 height 31
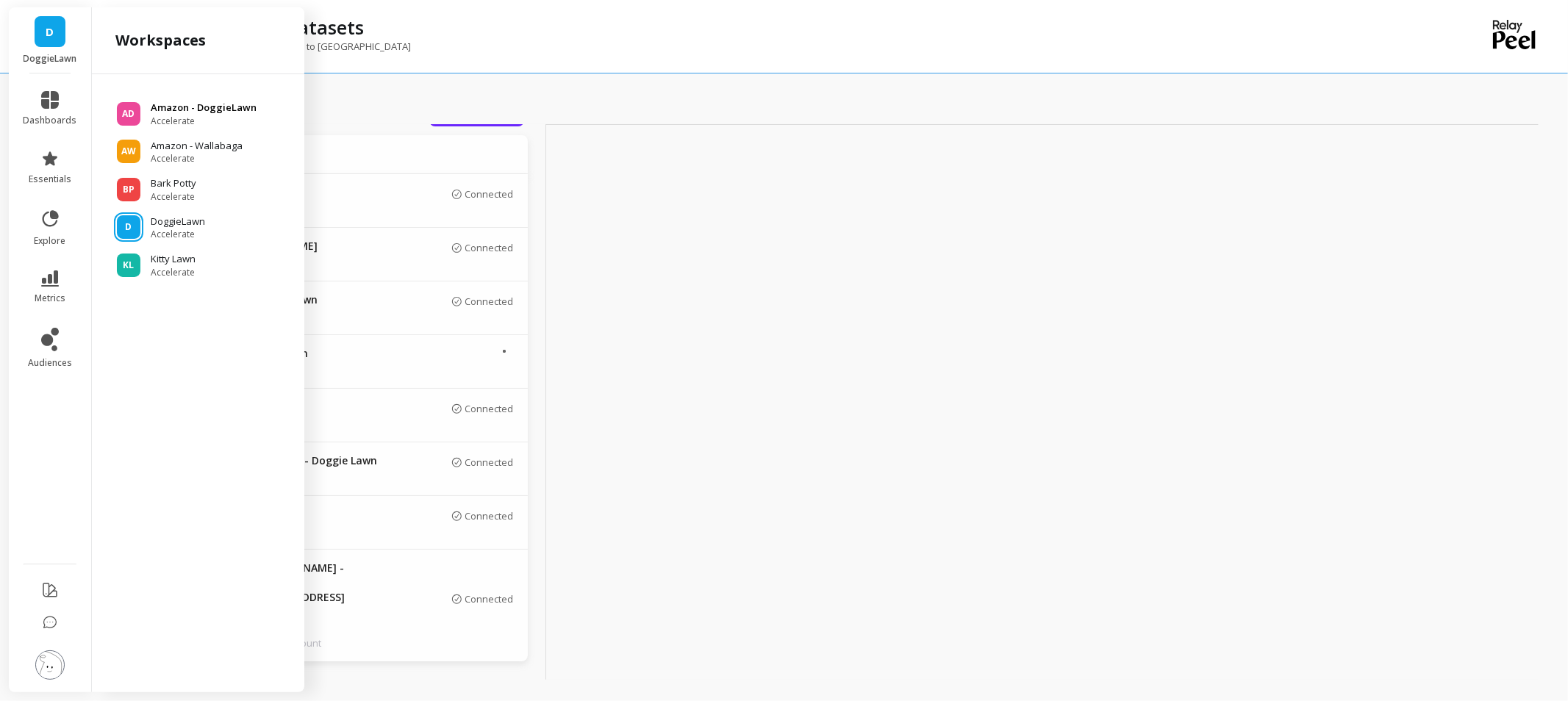
click at [236, 110] on p "Amazon - DoggieLawn" at bounding box center [204, 107] width 106 height 15
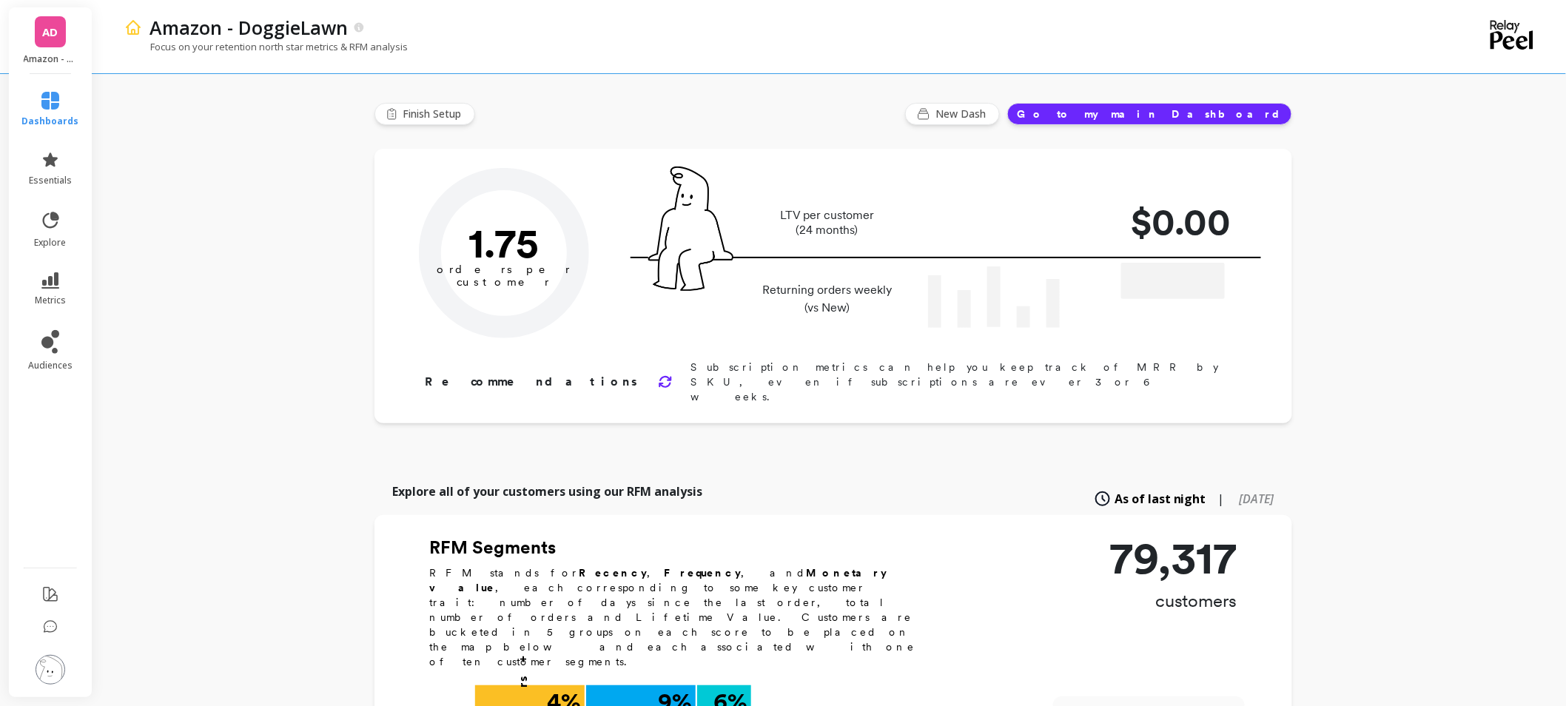
type input "Champions"
type input "5102"
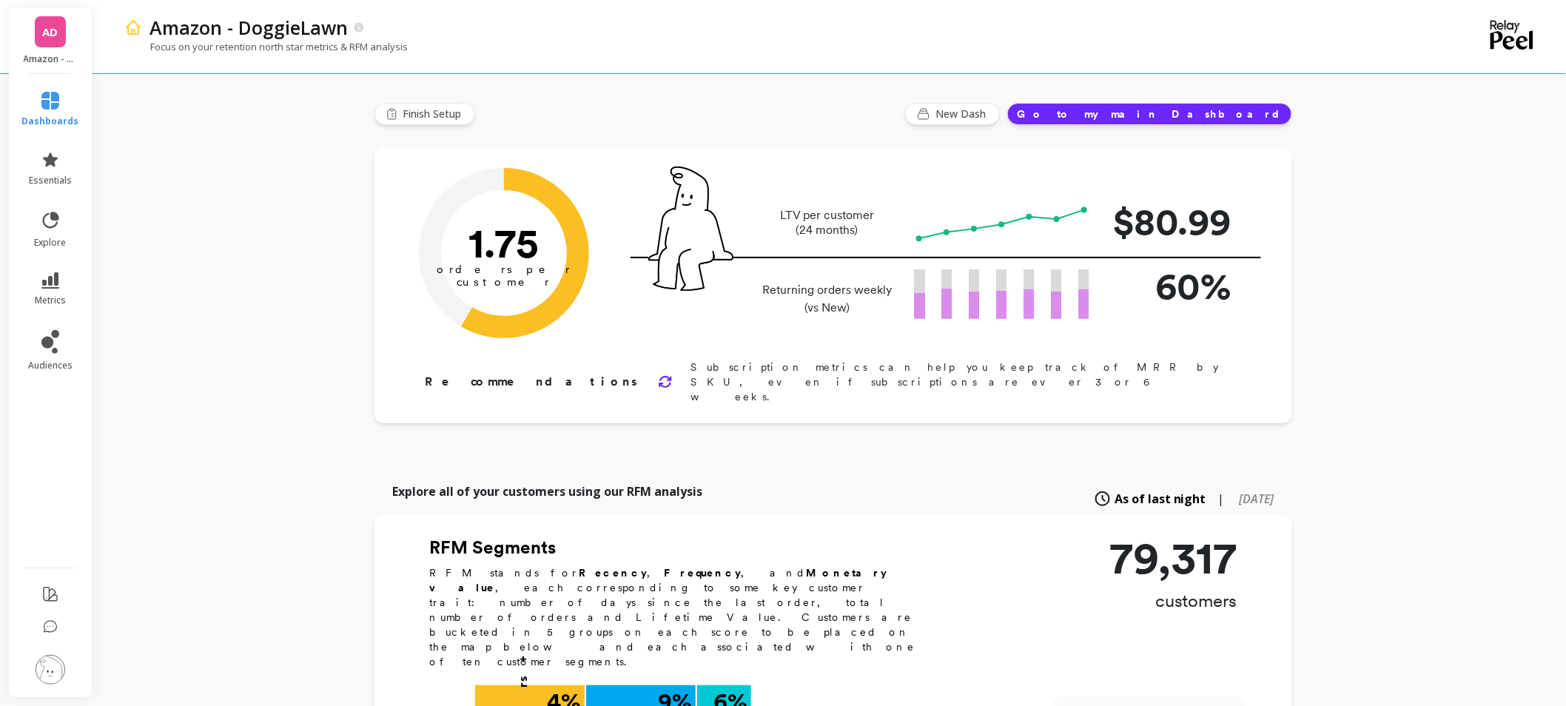
click at [47, 678] on img at bounding box center [51, 670] width 30 height 30
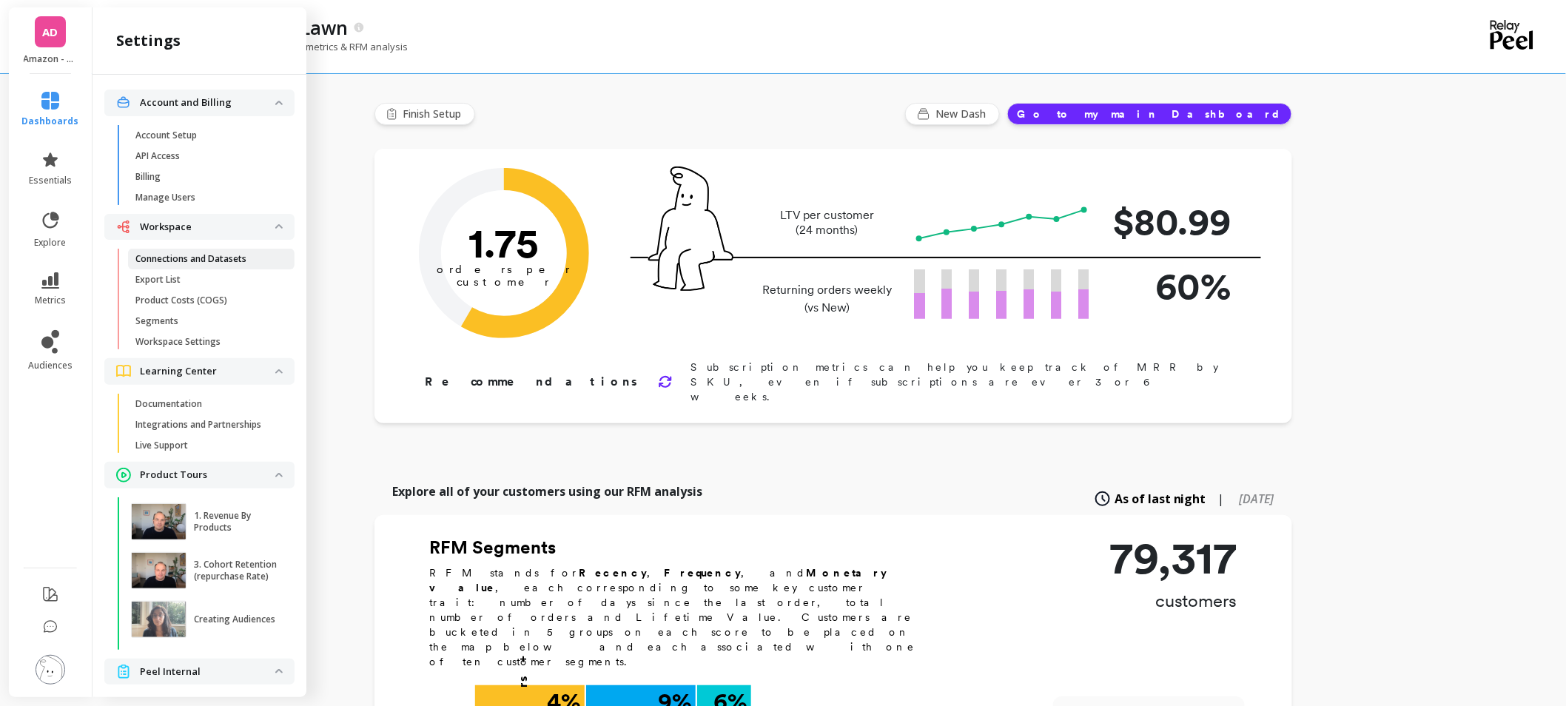
click at [202, 255] on p "Connections and Datasets" at bounding box center [190, 259] width 111 height 12
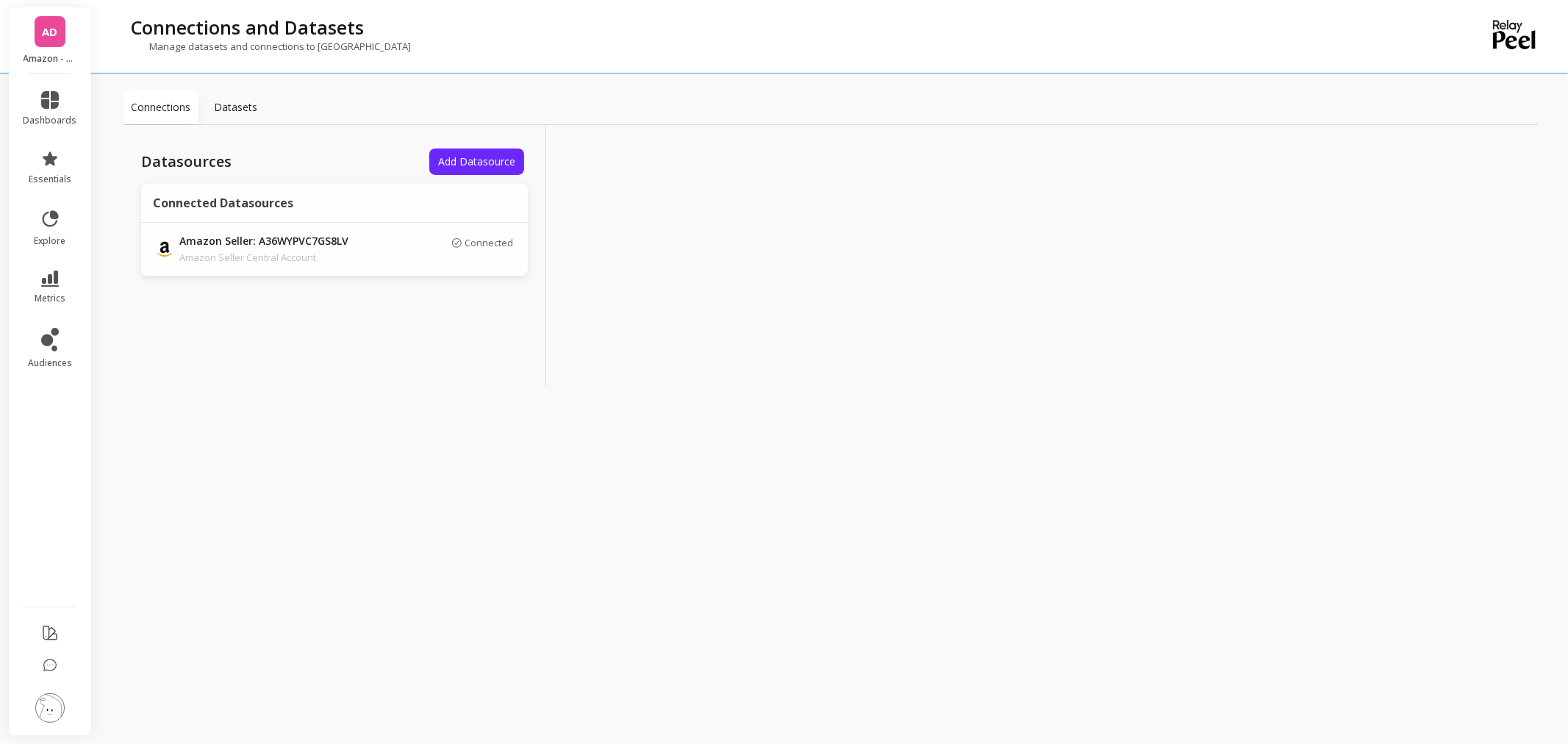
click at [47, 27] on span "AD" at bounding box center [51, 32] width 16 height 17
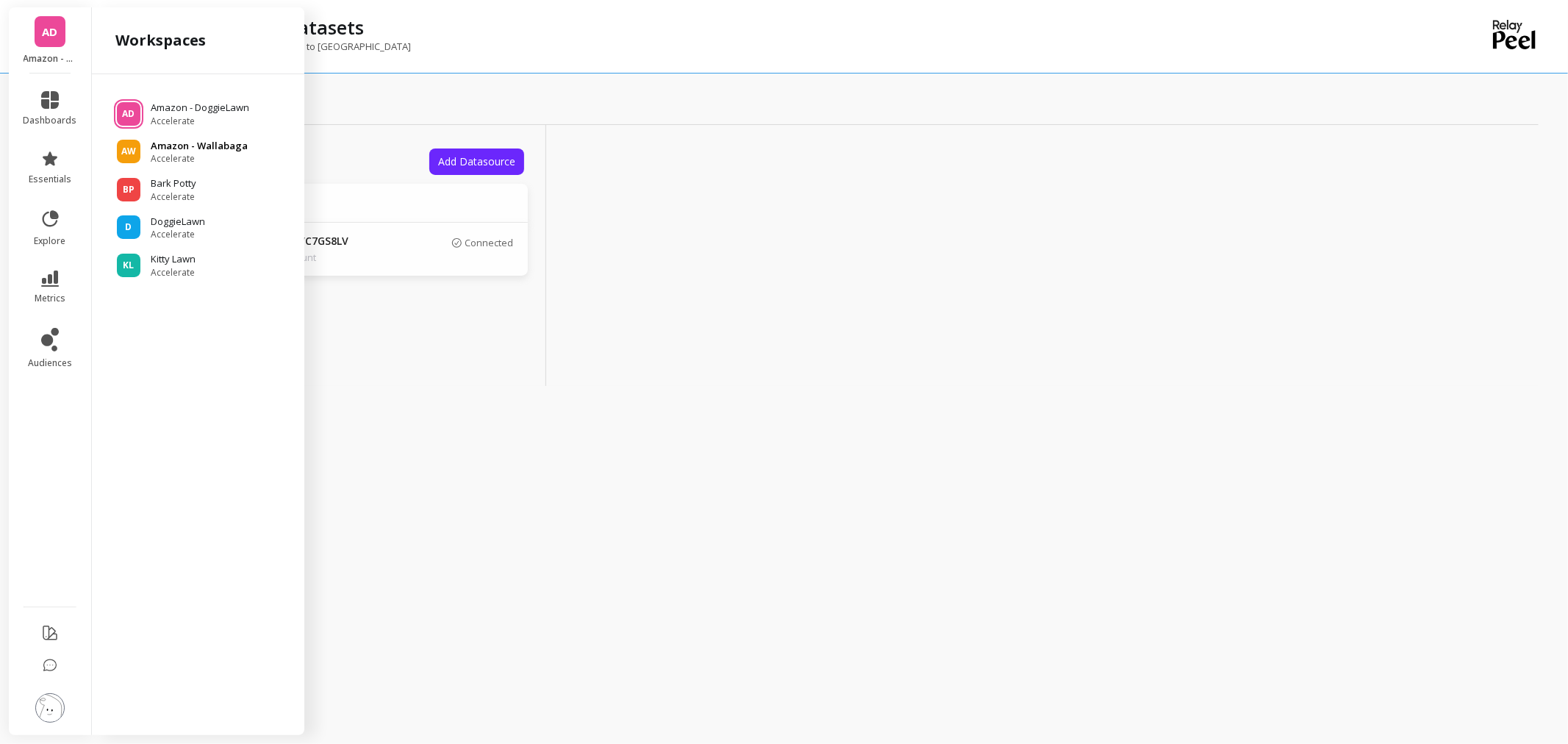
click at [192, 144] on p "Amazon - Wallabaga" at bounding box center [200, 146] width 97 height 15
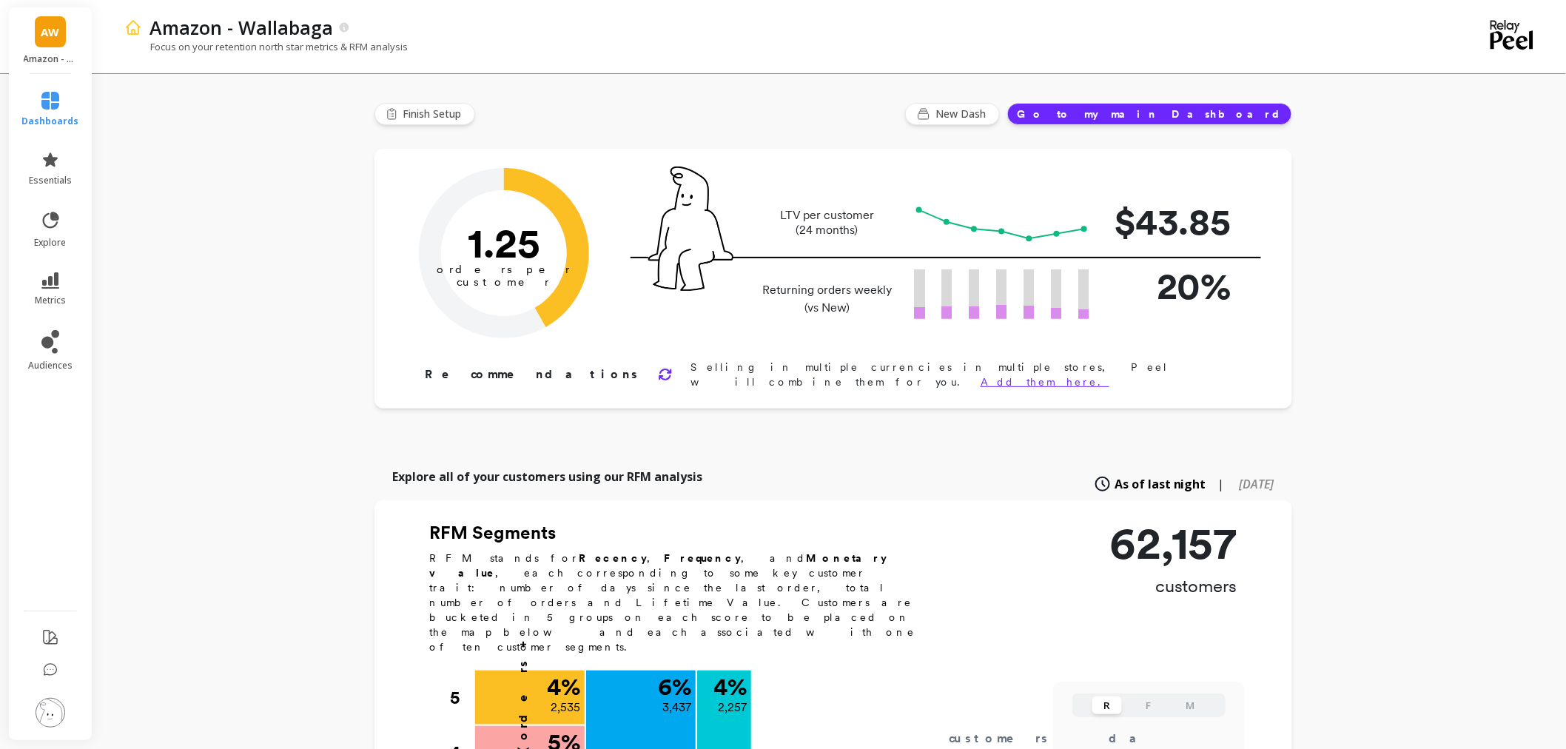
click at [46, 705] on img at bounding box center [51, 713] width 30 height 30
click at [38, 4] on div at bounding box center [783, 37] width 1566 height 74
click at [38, 13] on div "AW Amazon - Wallabaga" at bounding box center [50, 40] width 83 height 67
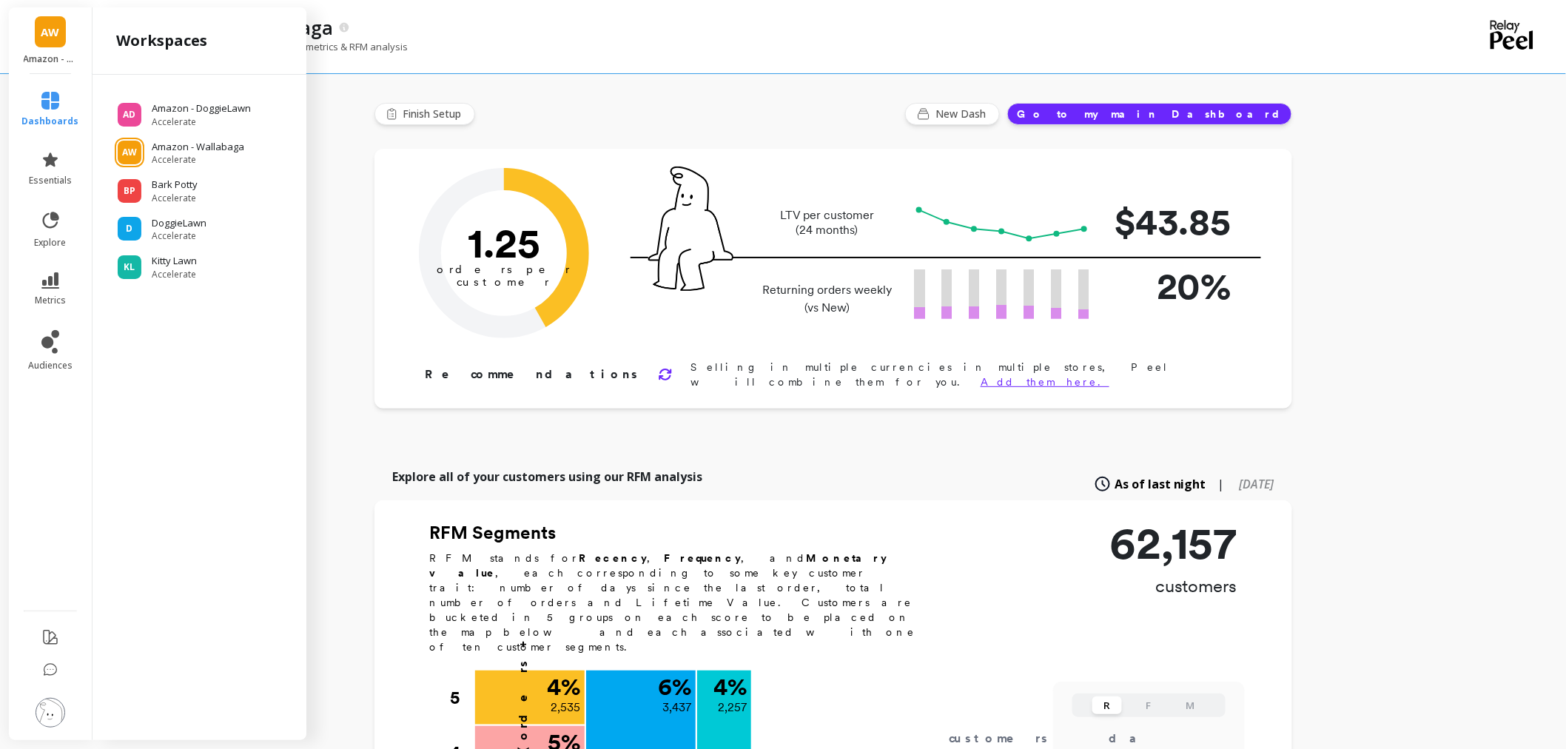
click at [44, 30] on span "AW" at bounding box center [50, 32] width 19 height 17
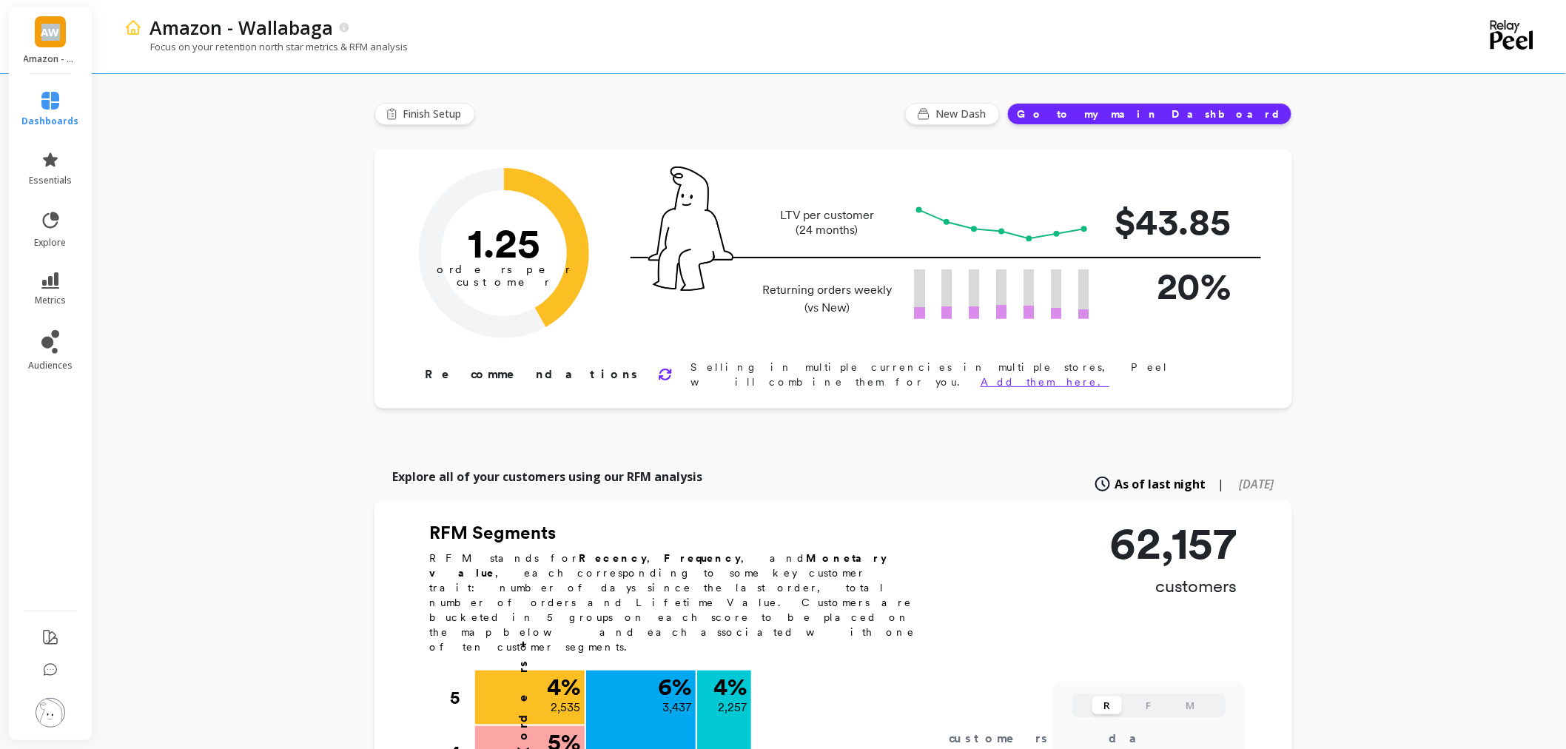
click at [44, 30] on span "AW" at bounding box center [50, 32] width 19 height 17
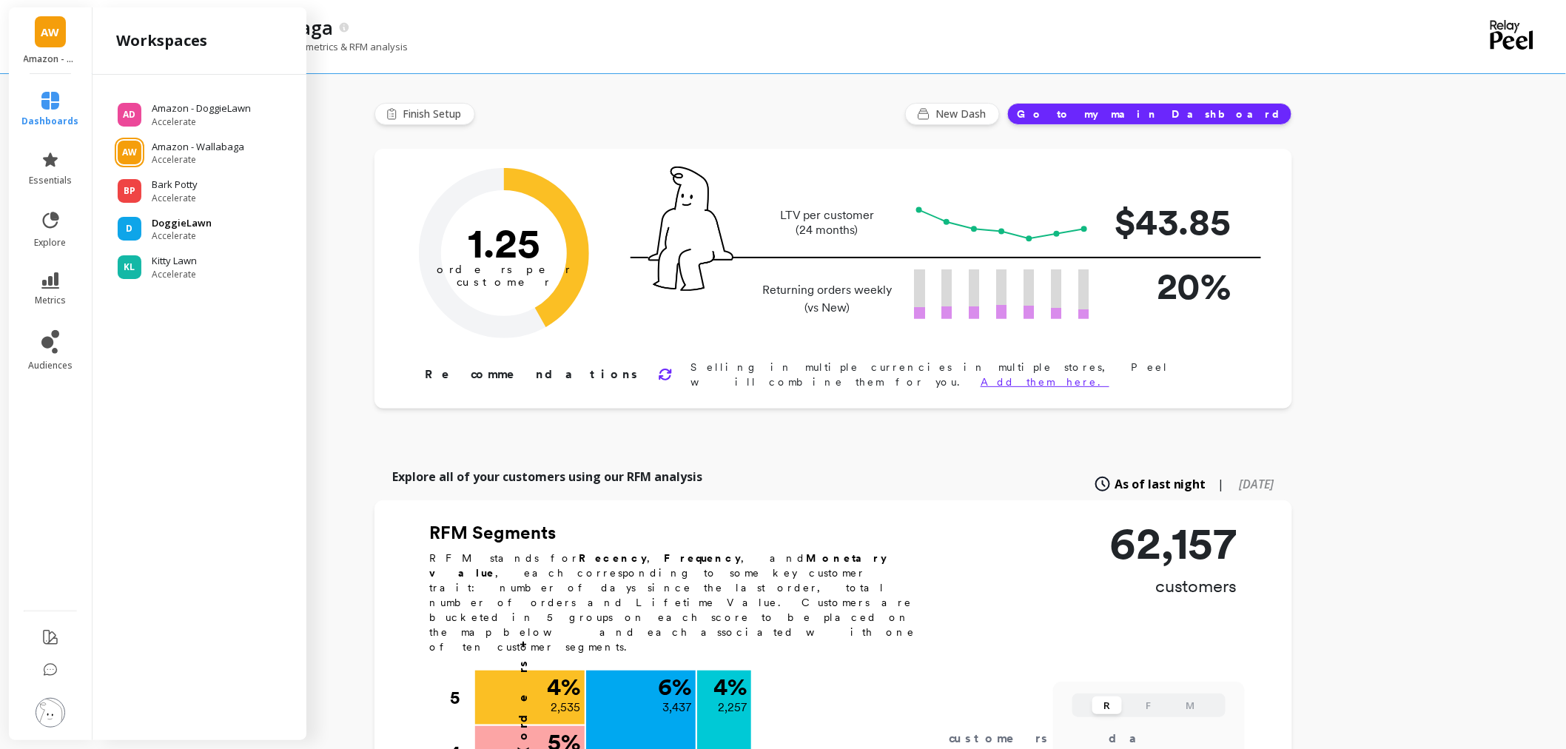
click at [169, 240] on span "Accelerate" at bounding box center [182, 236] width 60 height 12
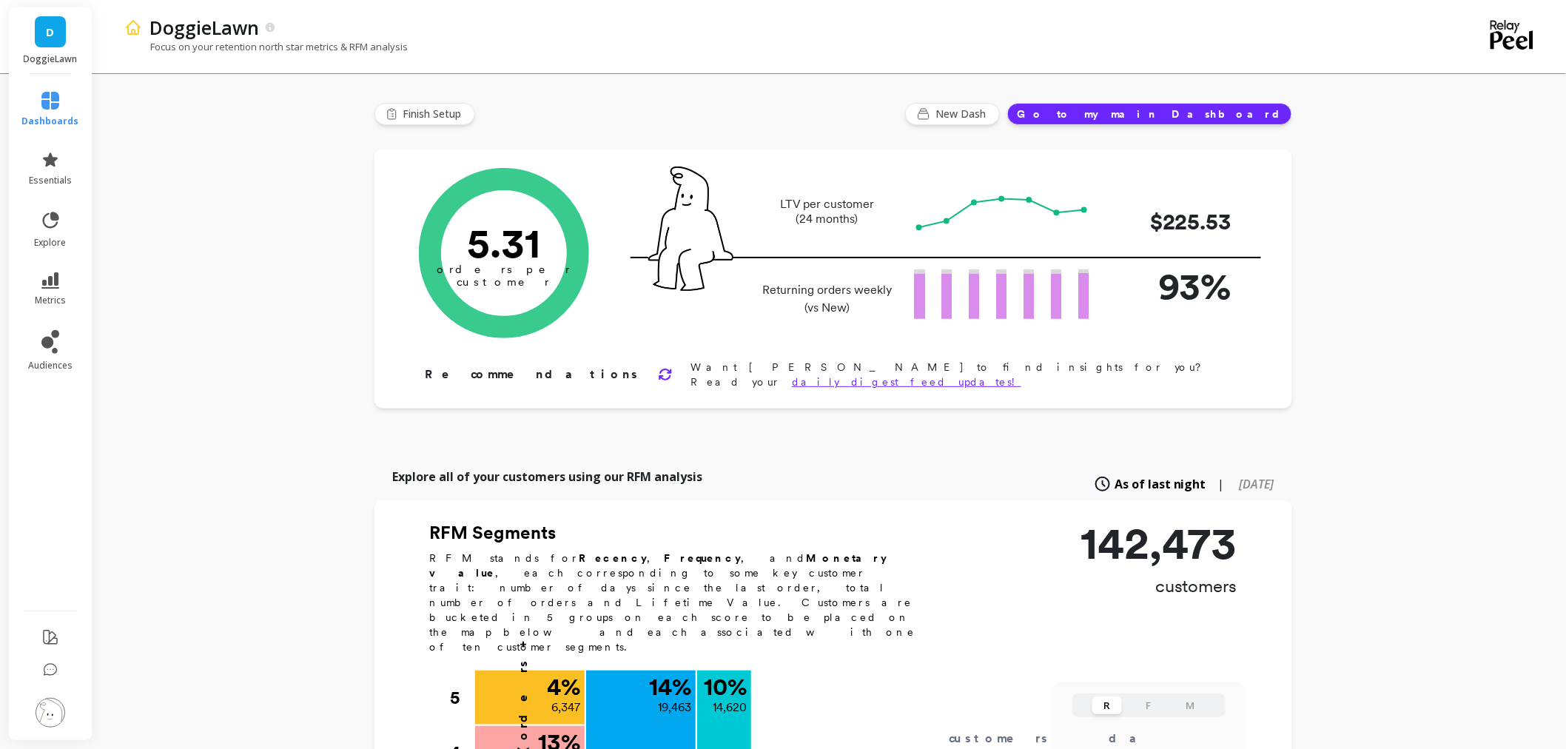
click at [47, 721] on img at bounding box center [51, 713] width 30 height 30
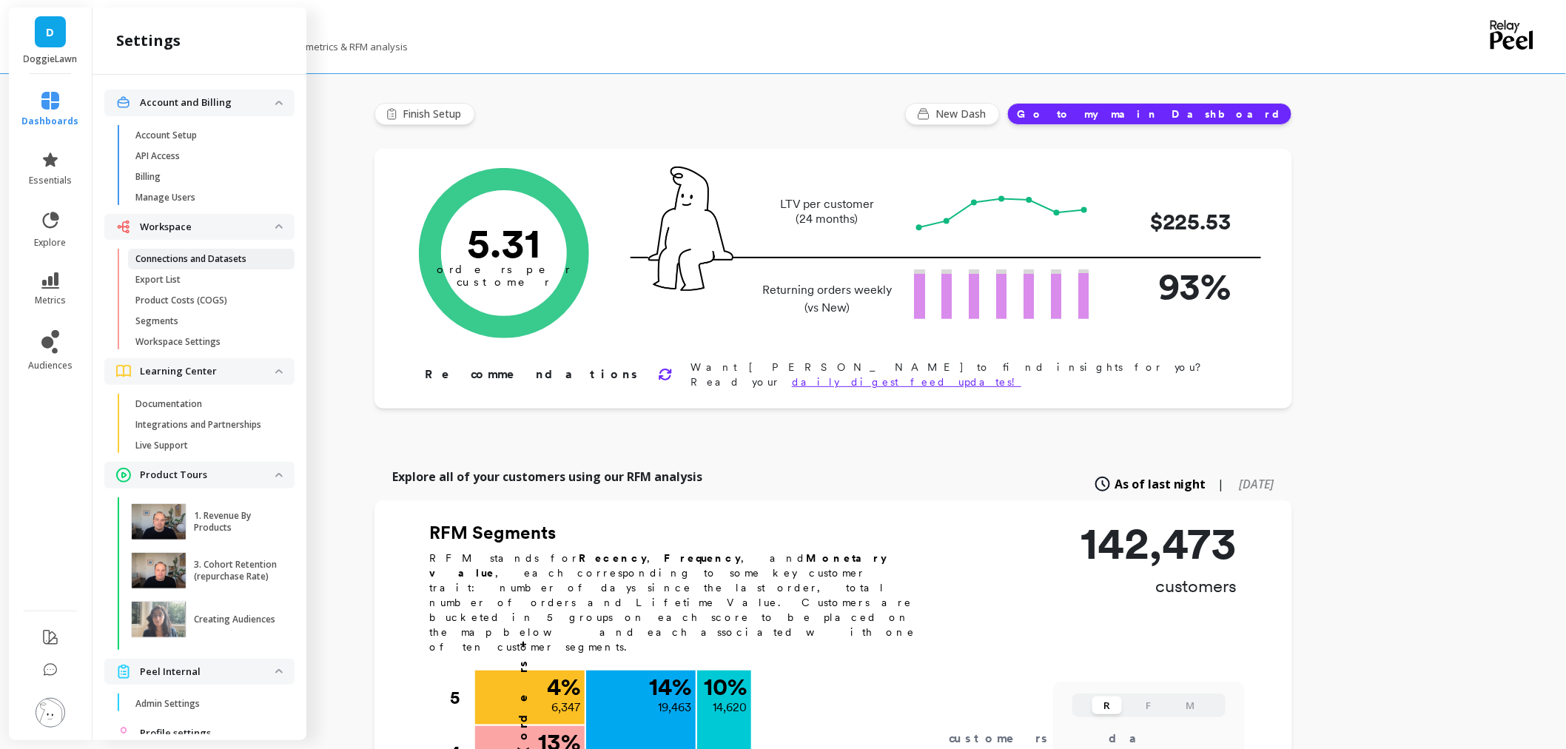
click at [198, 262] on p "Connections and Datasets" at bounding box center [190, 259] width 111 height 12
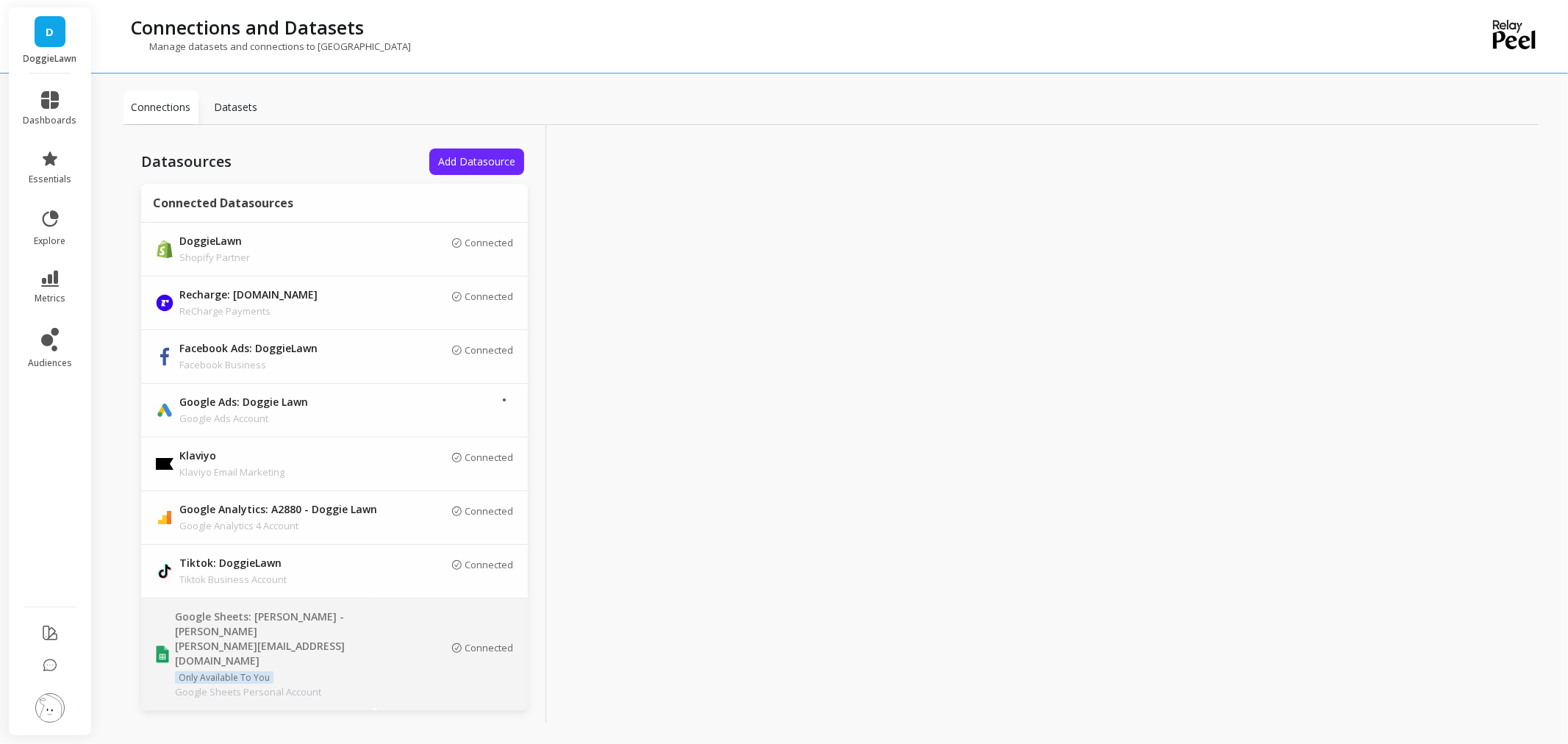
click at [465, 642] on p "Connected" at bounding box center [489, 648] width 49 height 12
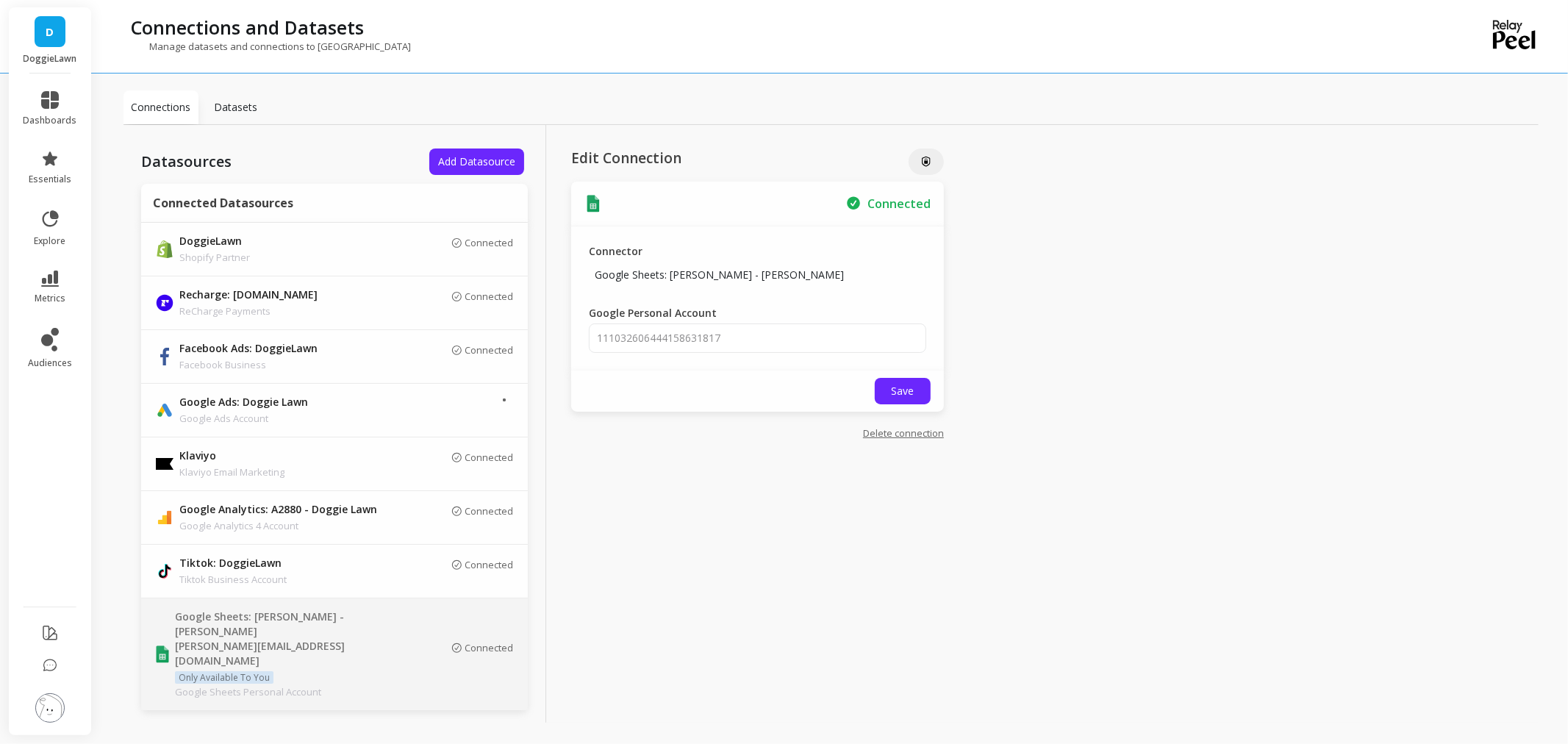
click at [903, 429] on link "Delete connection" at bounding box center [903, 432] width 80 height 13
click at [609, 589] on input "Delete" at bounding box center [764, 584] width 359 height 30
type input "DELETE"
click at [907, 672] on button "Delete" at bounding box center [903, 667] width 50 height 30
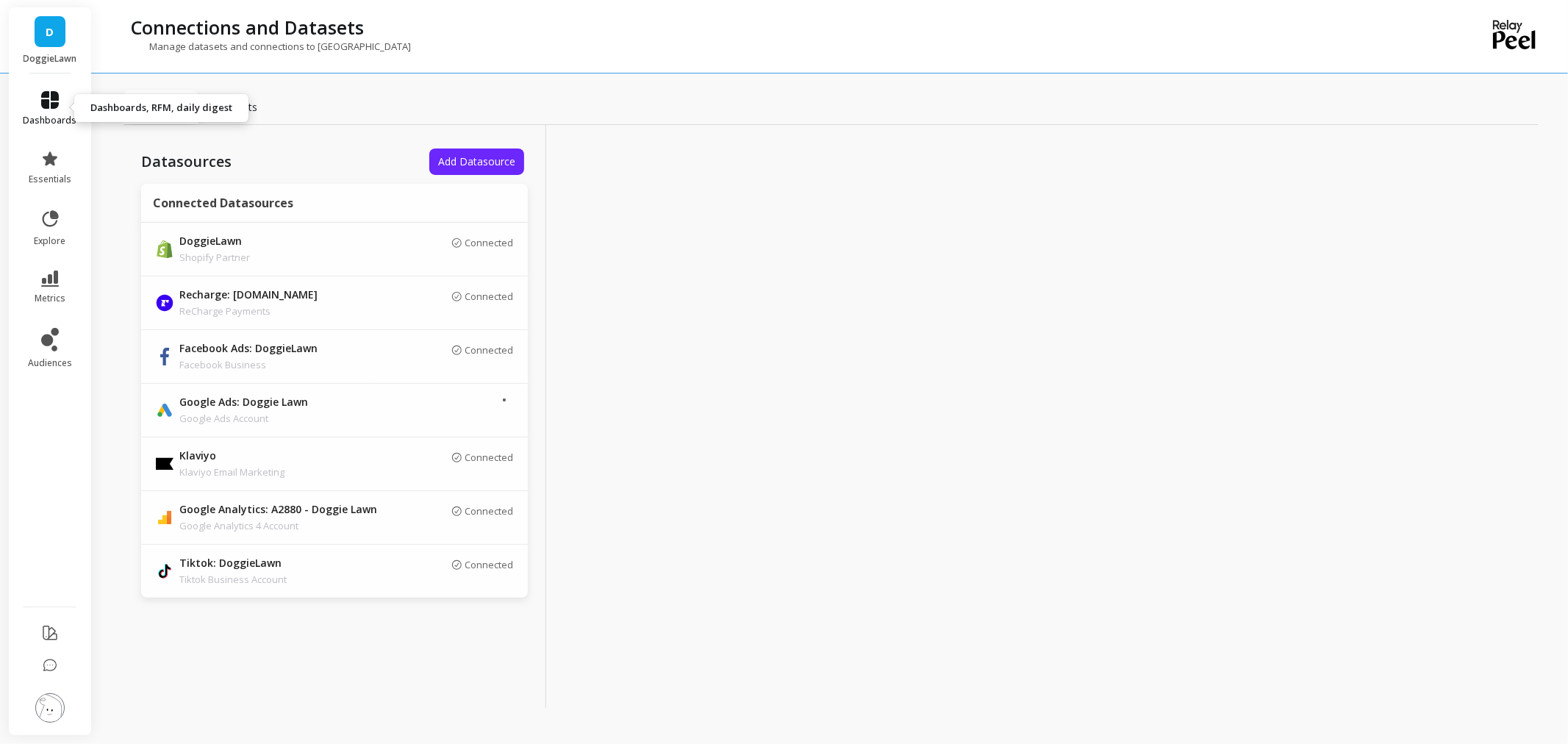
click at [28, 99] on link "dashboards" at bounding box center [51, 109] width 54 height 36
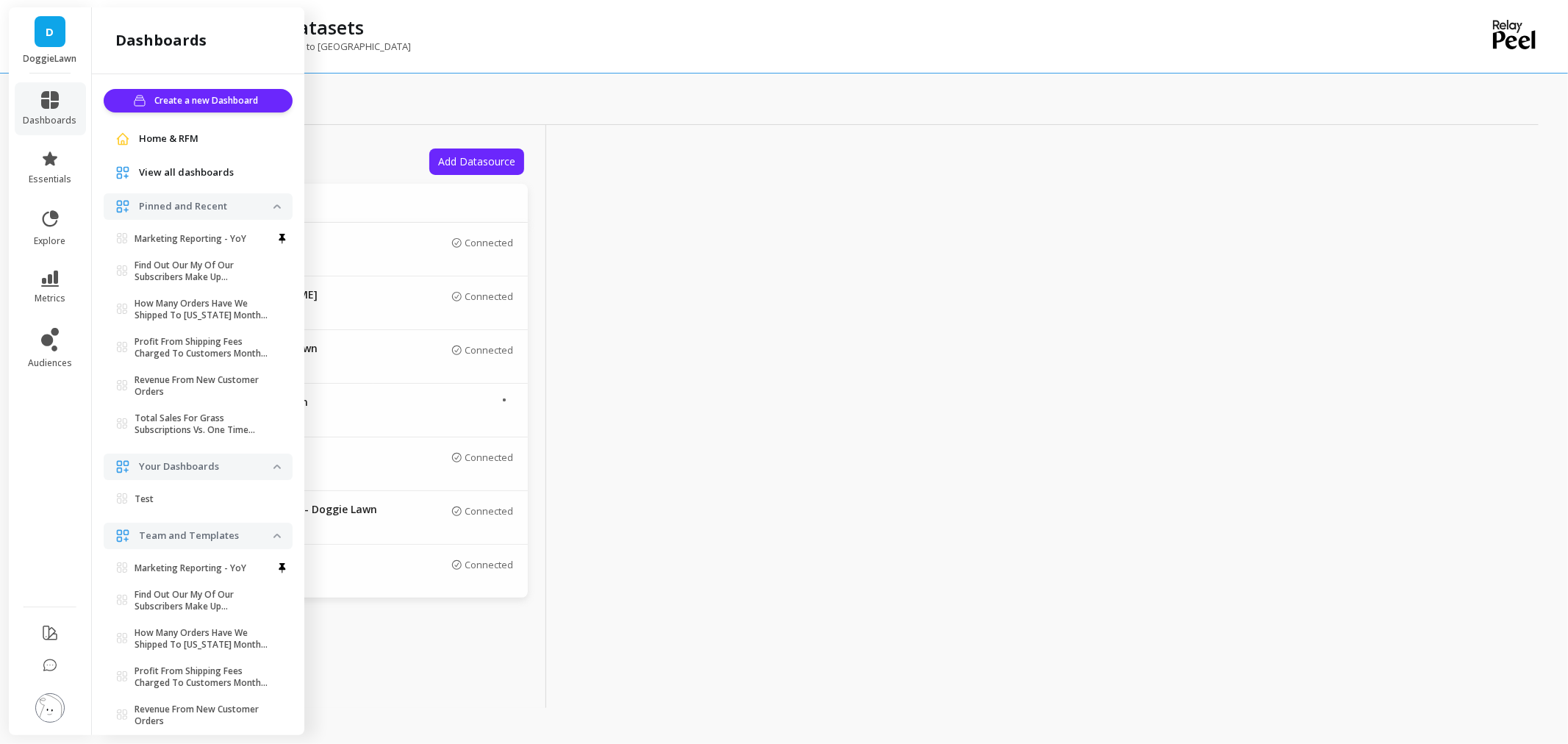
click at [47, 1] on div at bounding box center [784, 37] width 1568 height 74
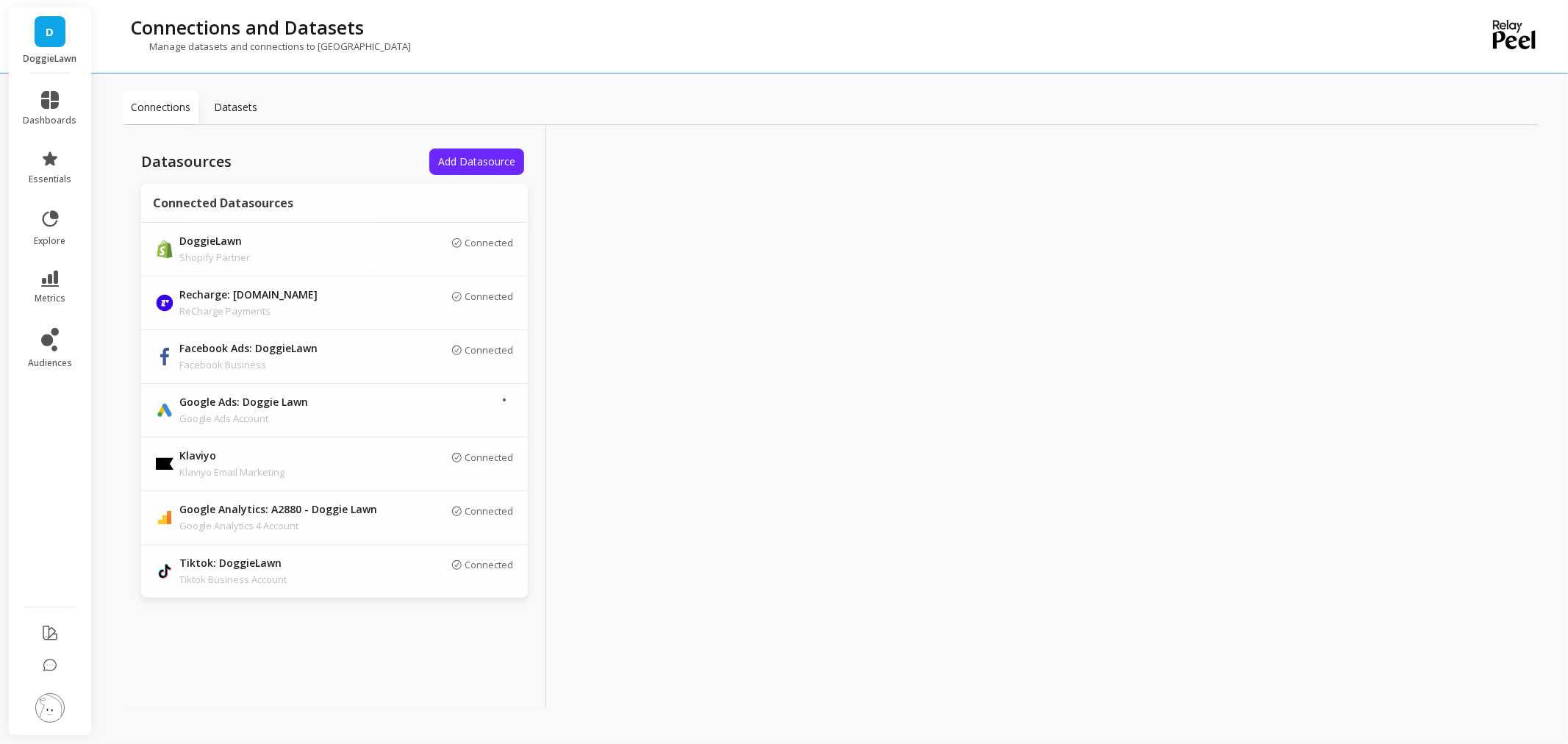
click at [41, 26] on link "D" at bounding box center [50, 31] width 31 height 31
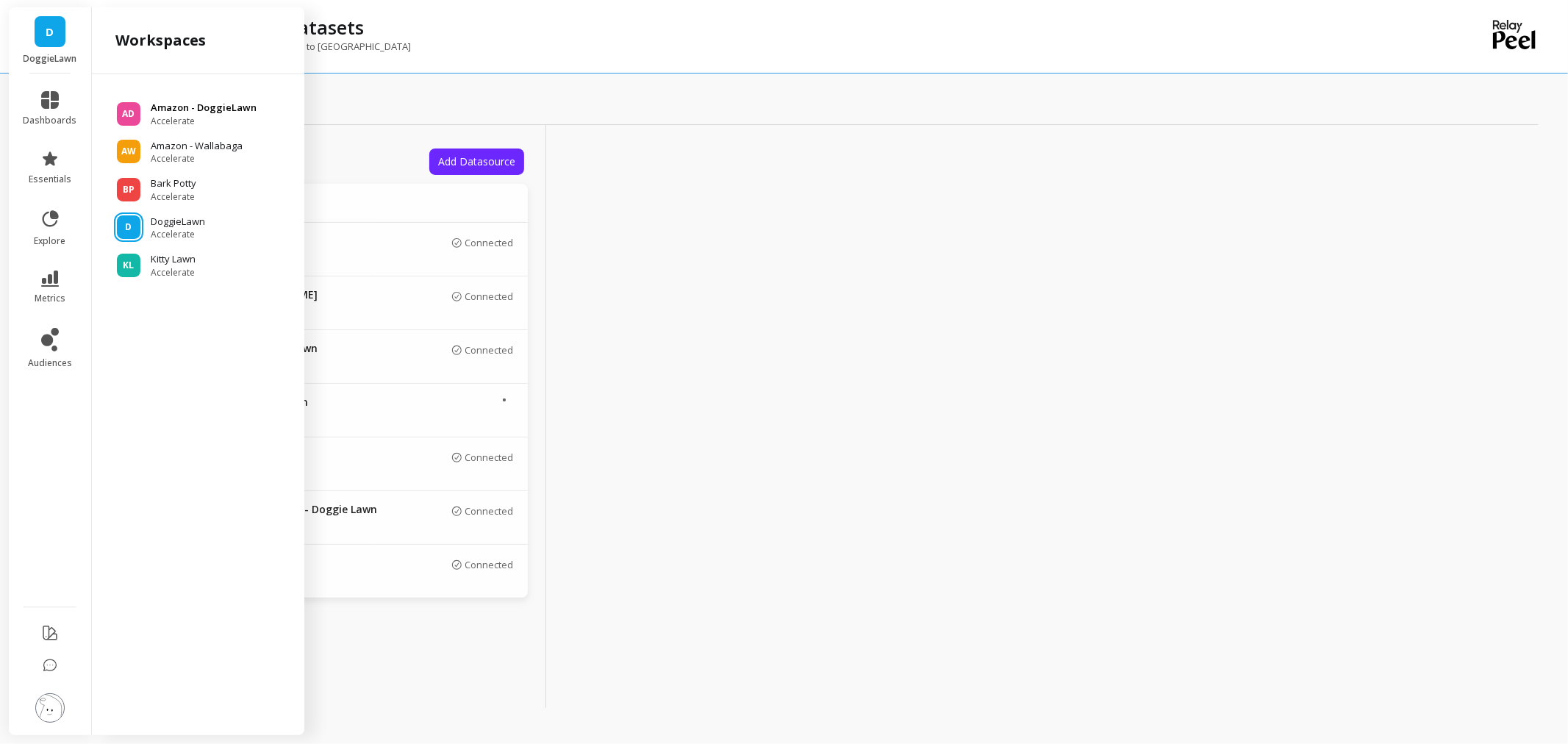
click at [214, 111] on p "Amazon - DoggieLawn" at bounding box center [204, 107] width 106 height 15
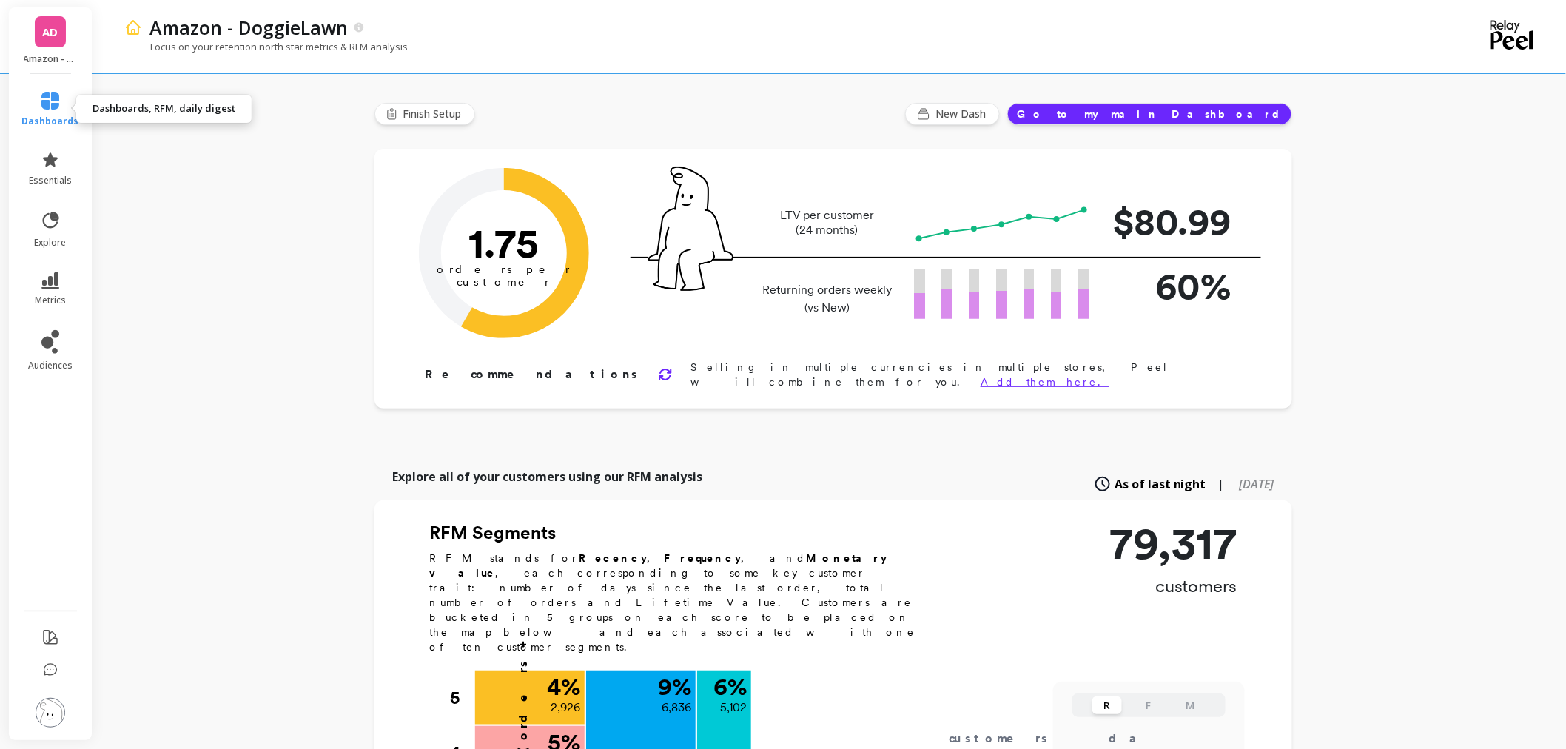
click at [53, 112] on link "dashboards" at bounding box center [50, 110] width 57 height 36
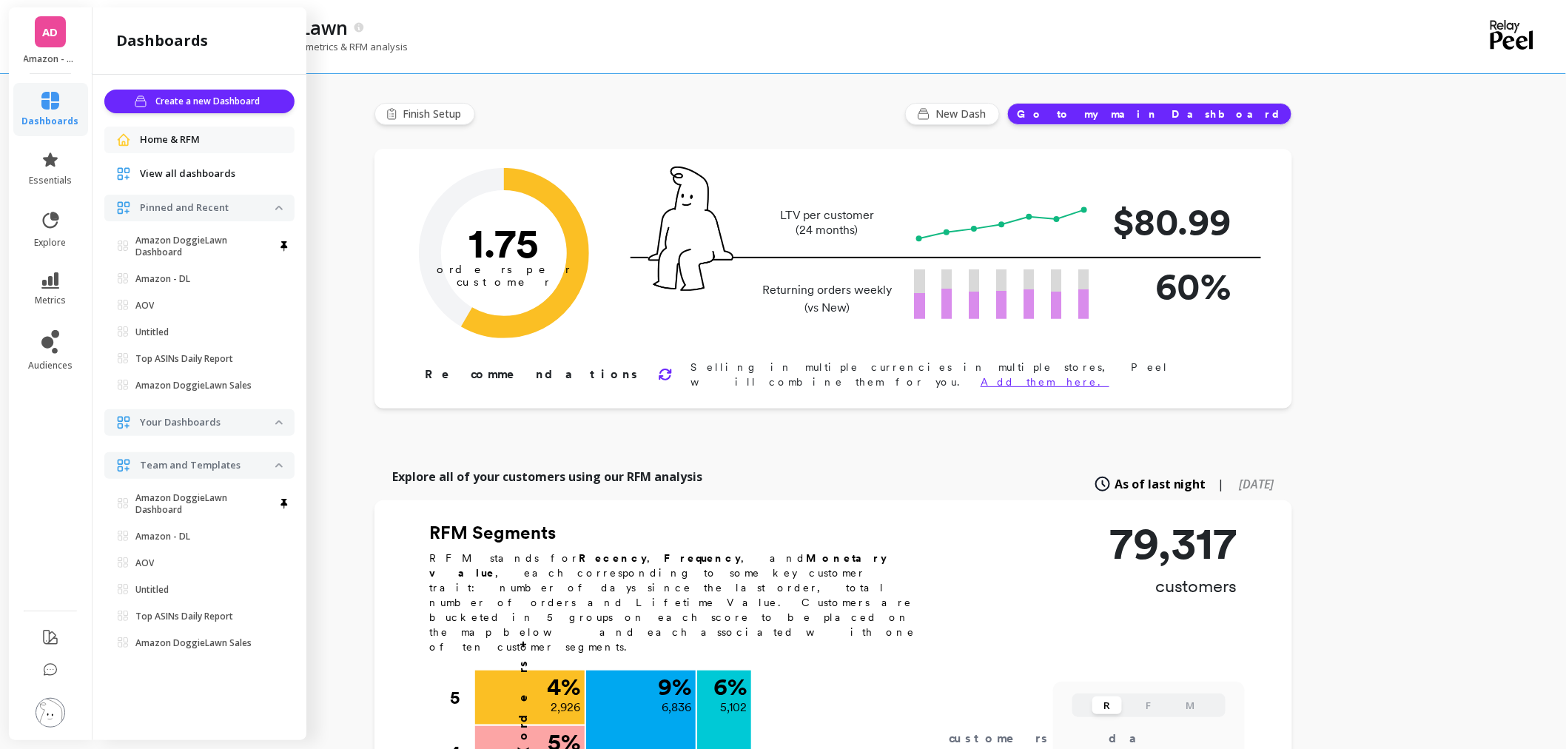
click at [279, 417] on span "Your Dashboards" at bounding box center [199, 422] width 190 height 27
click at [278, 463] on img at bounding box center [278, 465] width 7 height 4
click at [36, 35] on link "AD" at bounding box center [50, 31] width 31 height 31
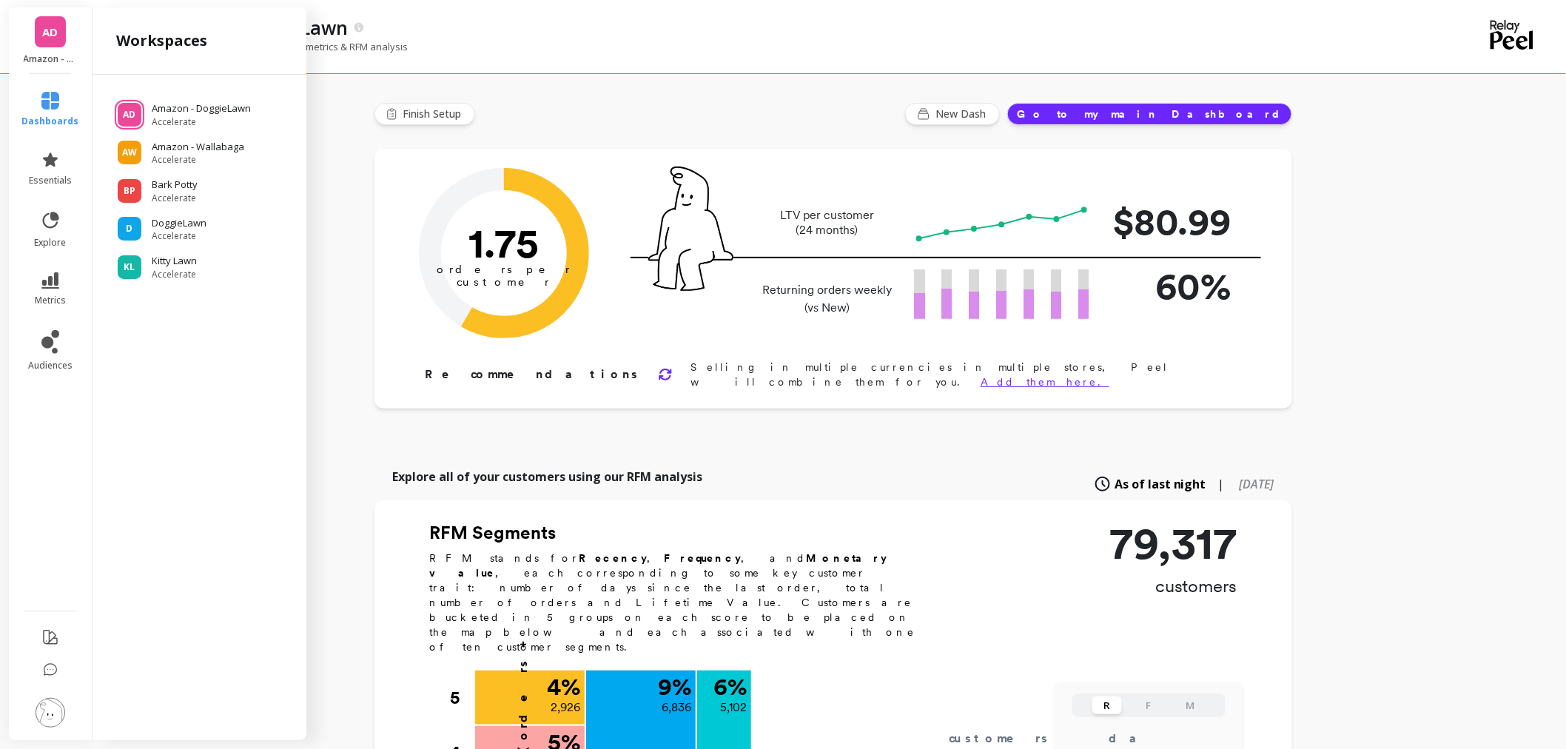
click at [487, 34] on div "Amazon - DoggieLawn" at bounding box center [778, 27] width 1273 height 25
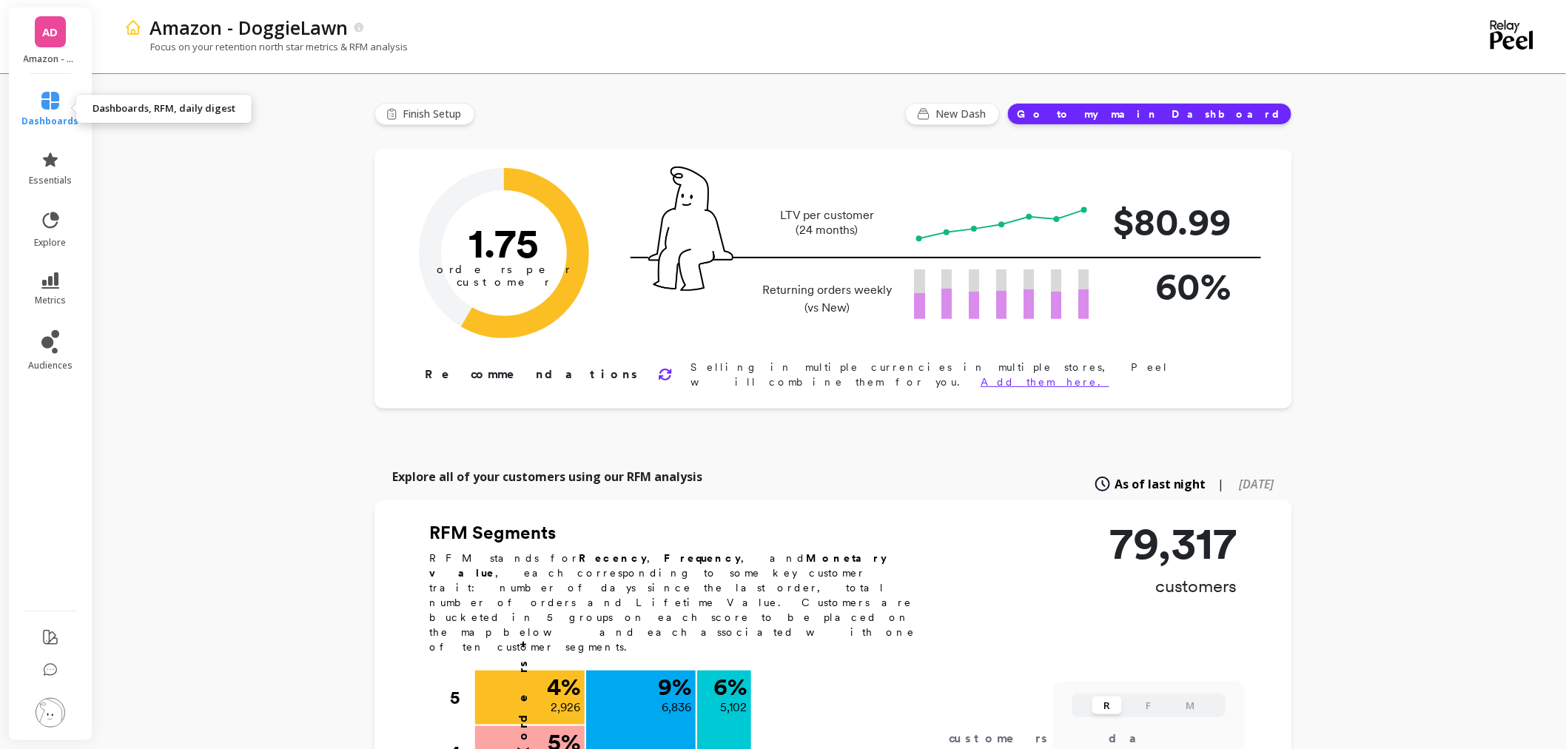
click at [53, 118] on span "dashboards" at bounding box center [50, 121] width 57 height 12
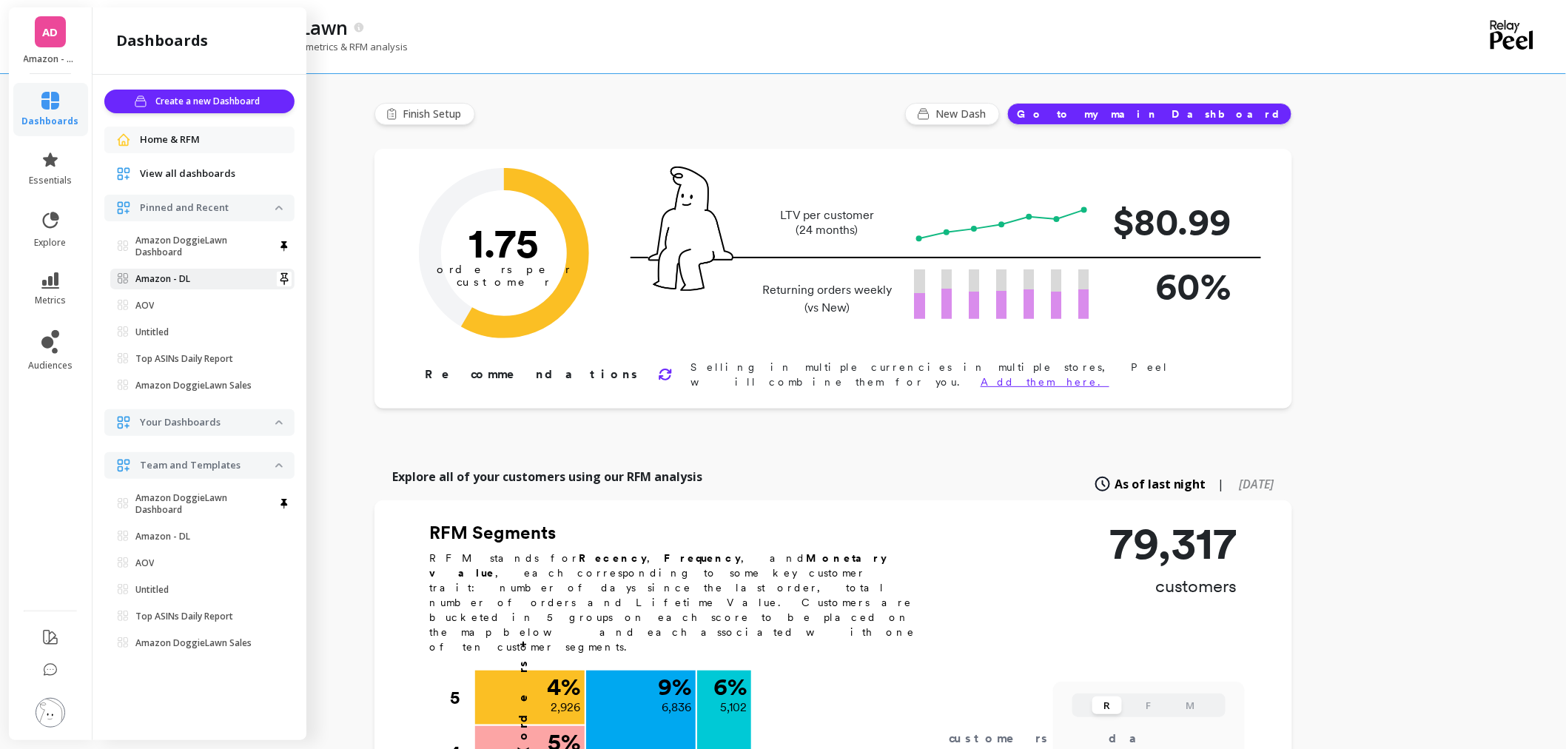
click at [184, 273] on p "Amazon - DL" at bounding box center [162, 279] width 55 height 12
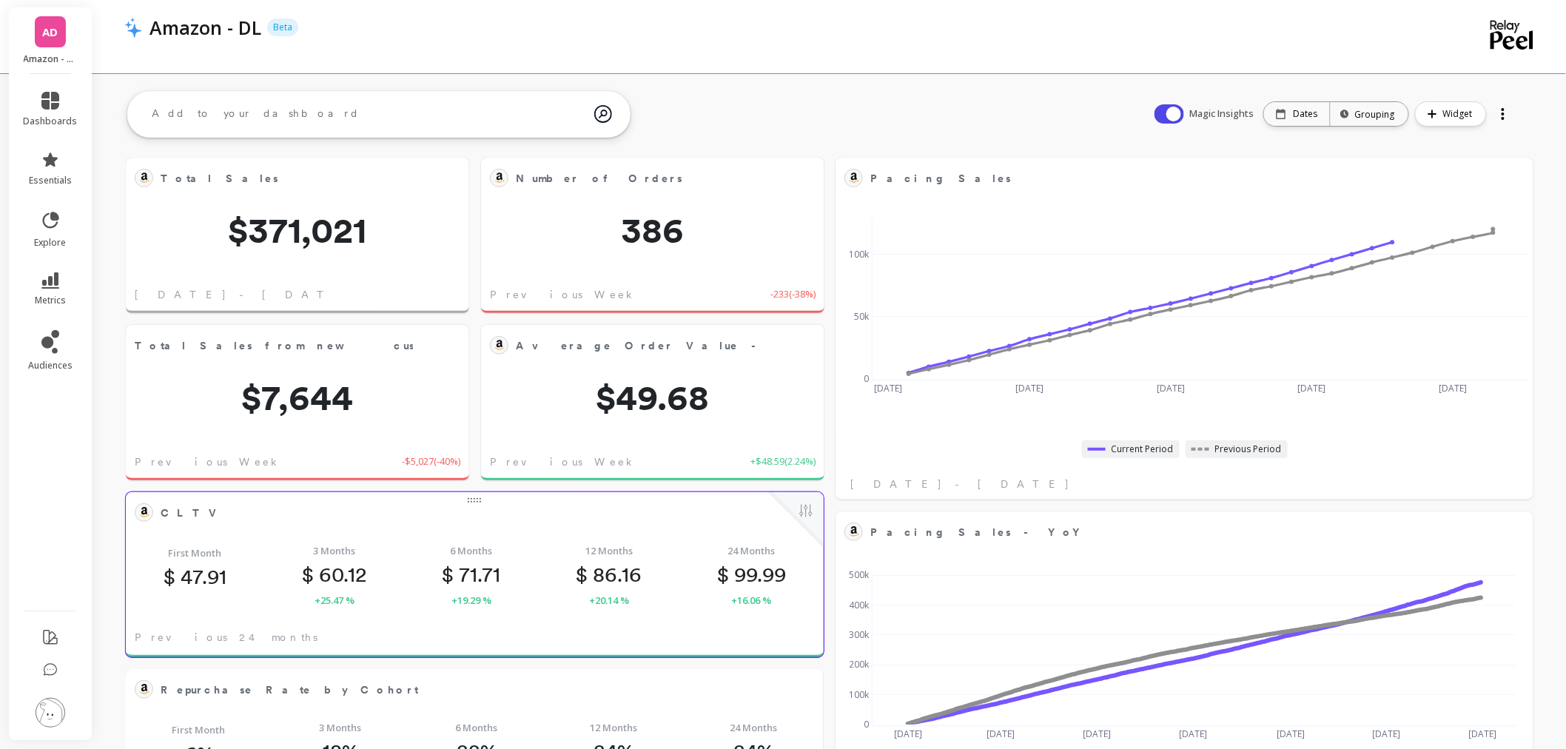
scroll to position [394, 641]
click at [49, 38] on span "AD" at bounding box center [51, 32] width 16 height 17
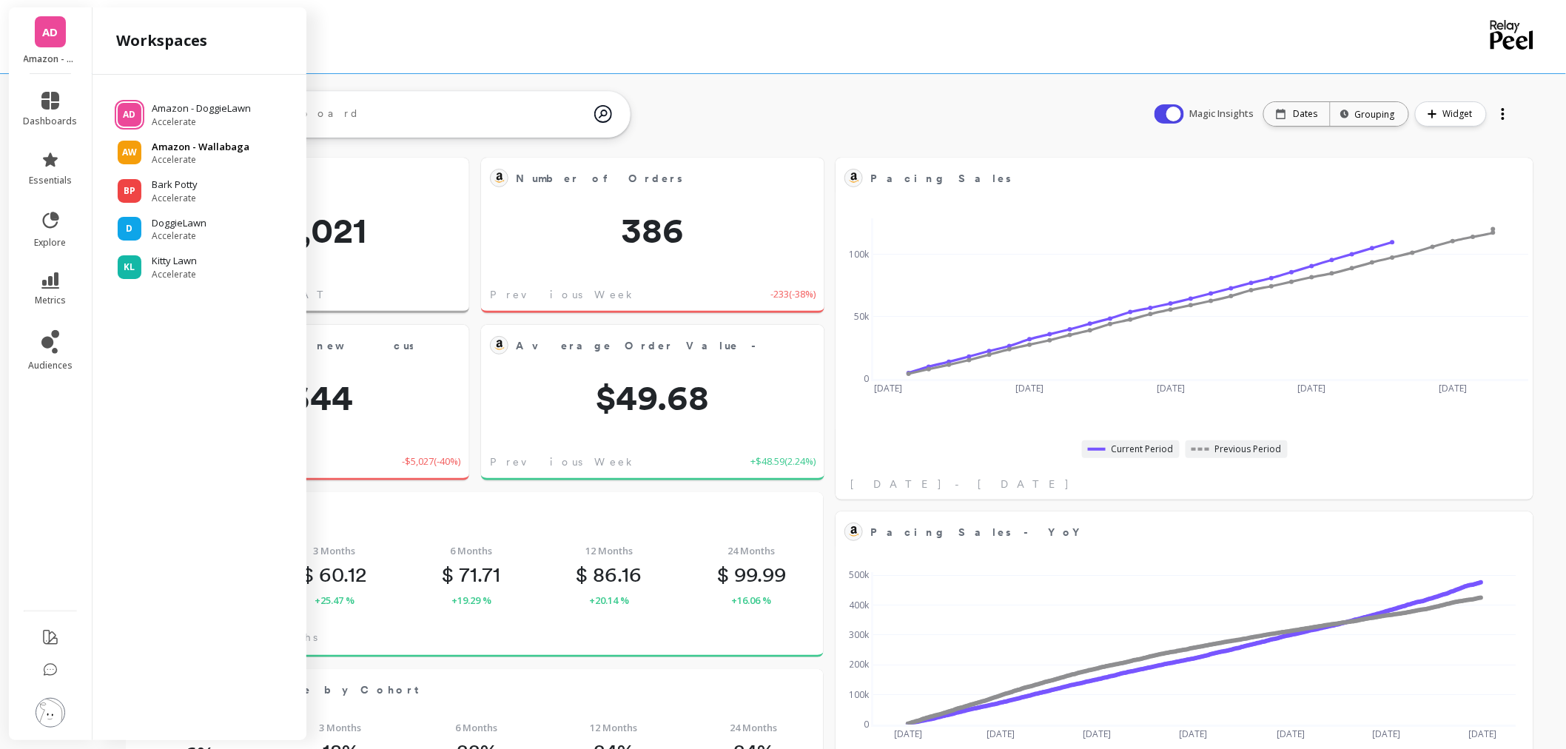
click at [195, 142] on p "Amazon - Wallabaga" at bounding box center [201, 147] width 98 height 15
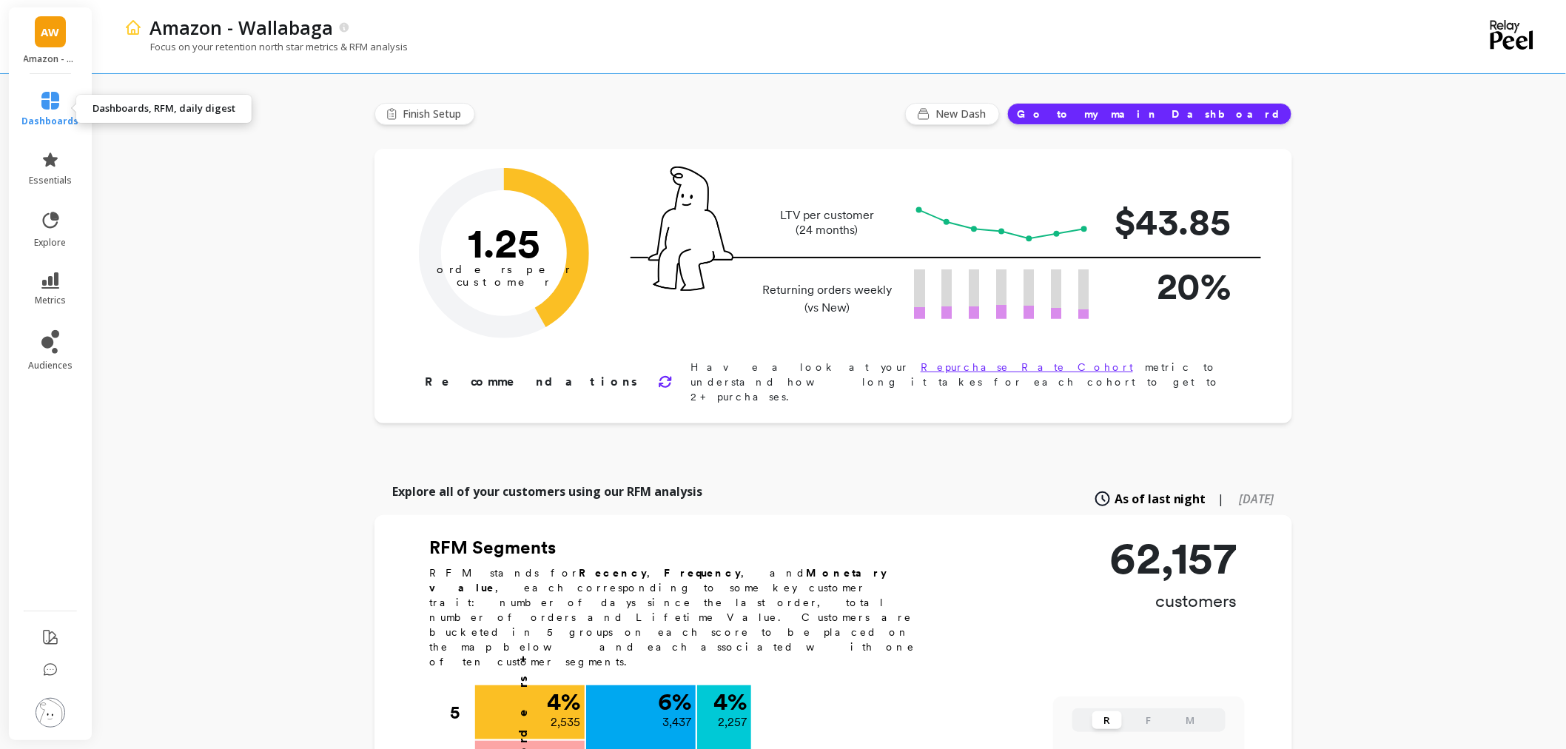
click at [56, 115] on span "dashboards" at bounding box center [50, 121] width 57 height 12
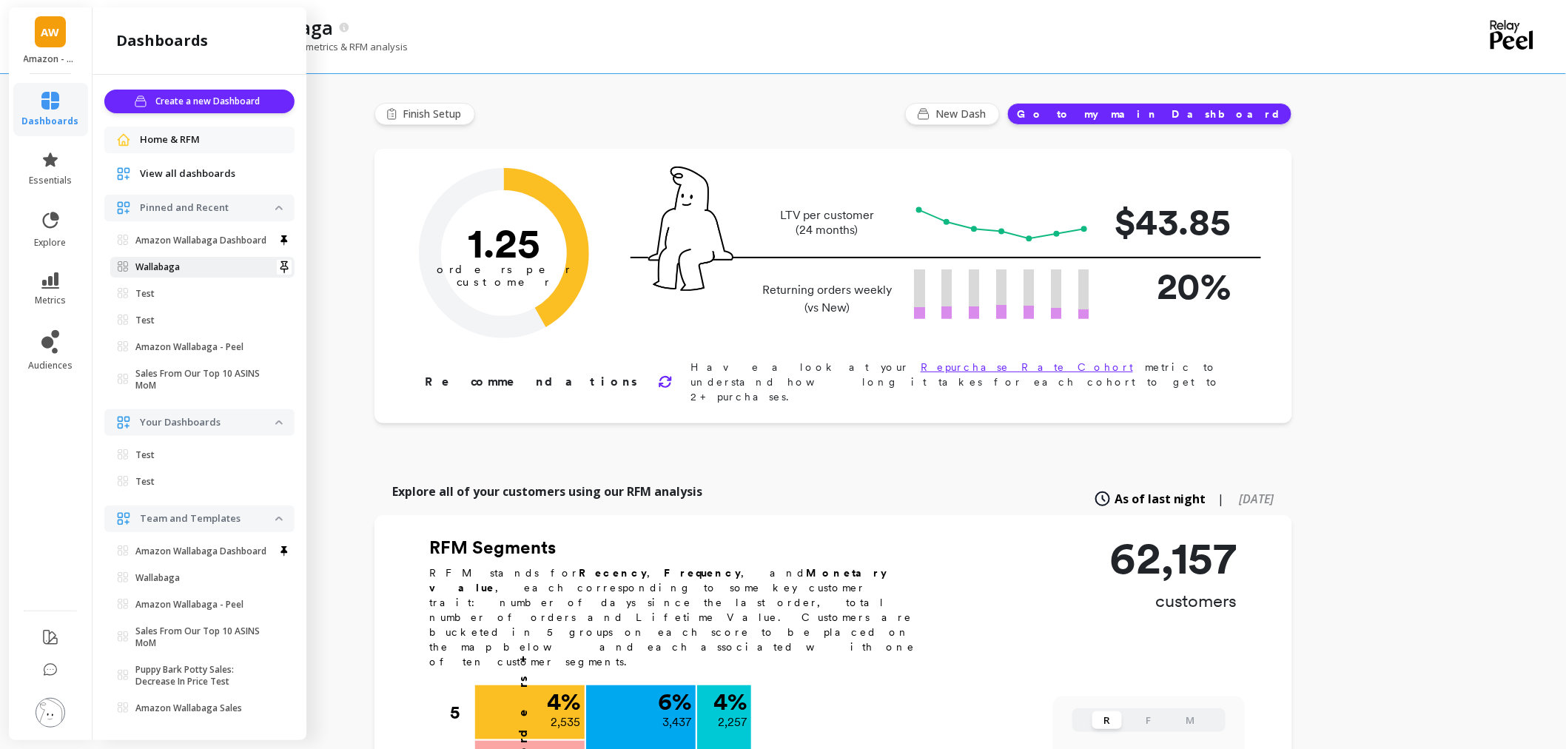
click at [174, 269] on link "Wallabaga" at bounding box center [202, 267] width 184 height 21
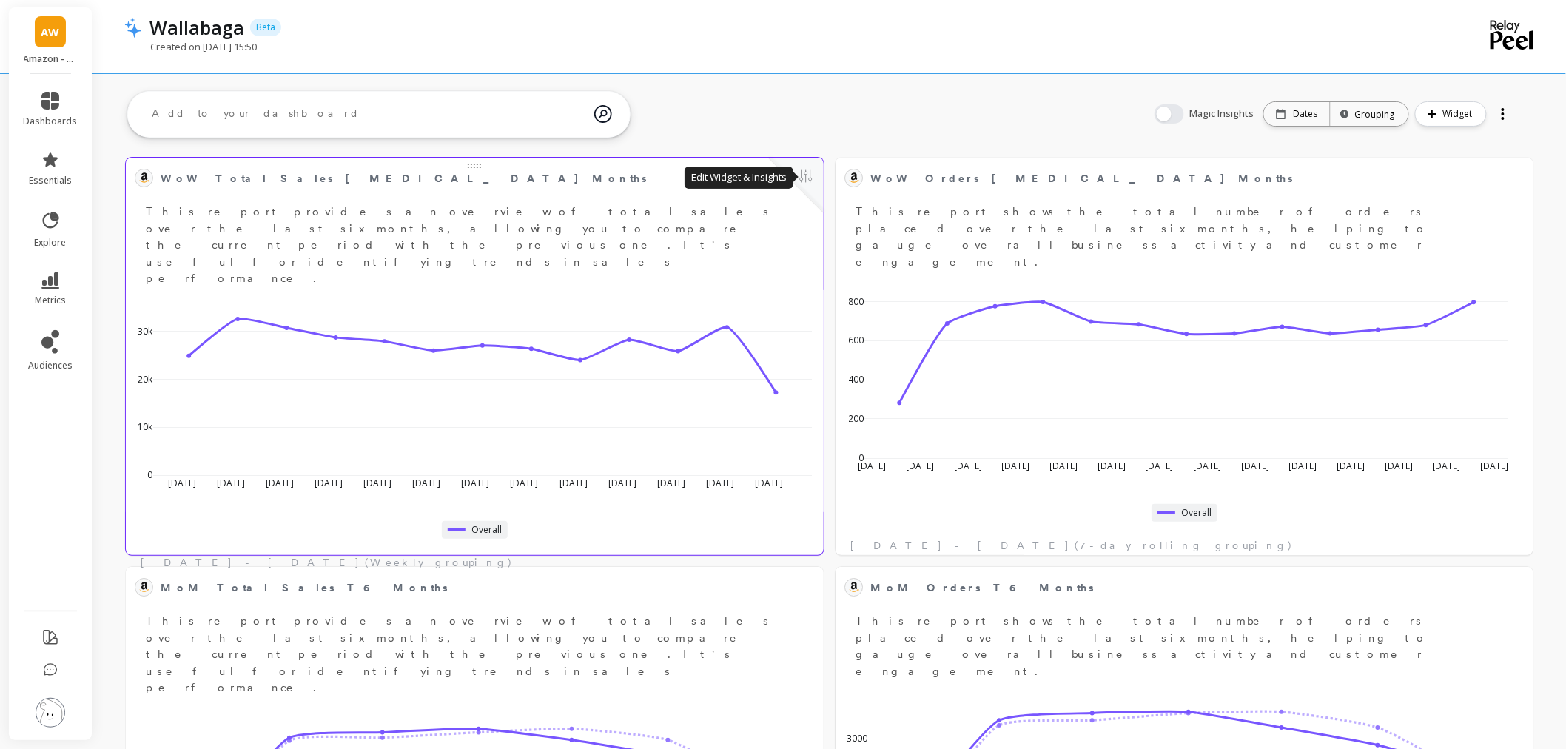
click at [805, 183] on button at bounding box center [806, 177] width 18 height 21
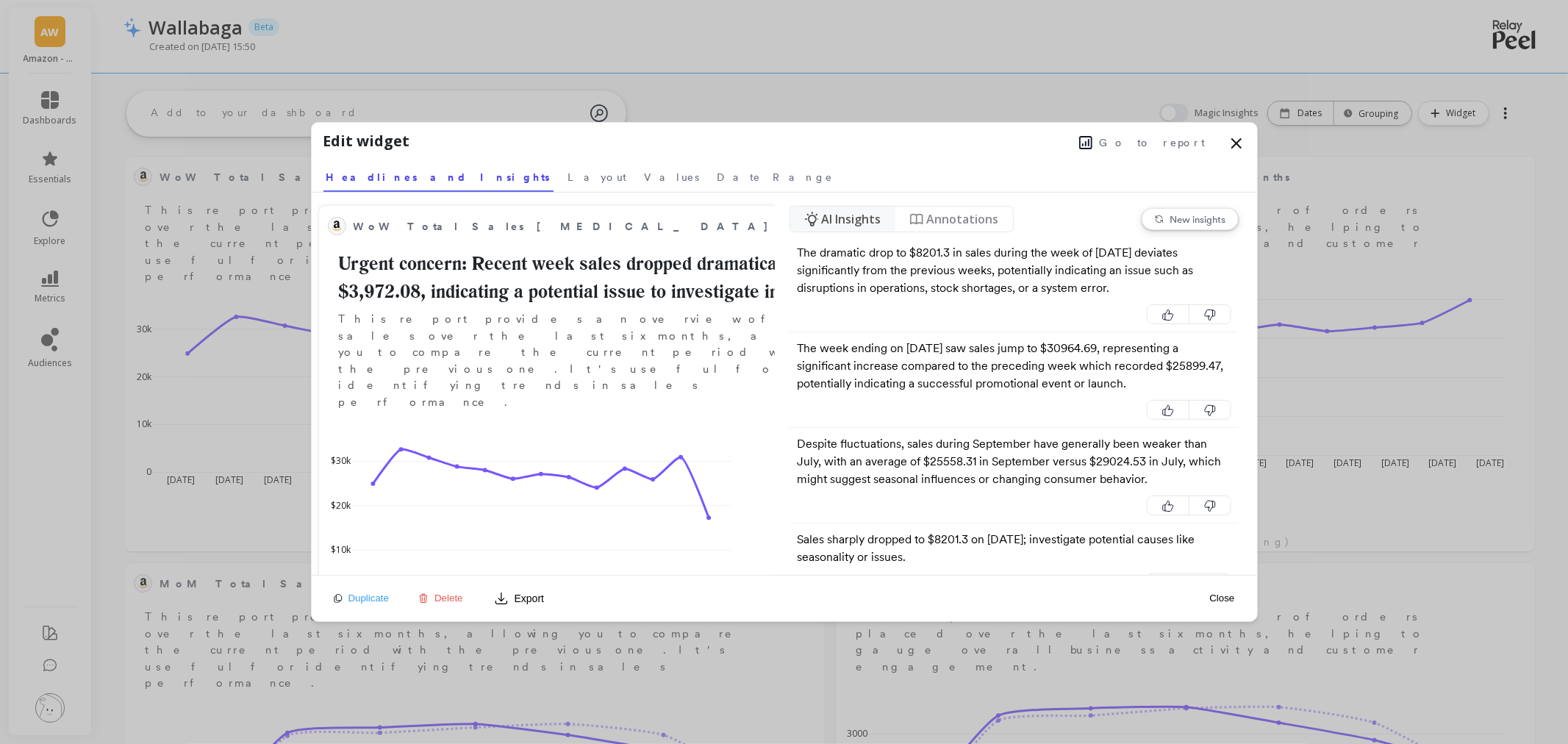
click at [1148, 138] on span "Go to report" at bounding box center [1152, 142] width 106 height 15
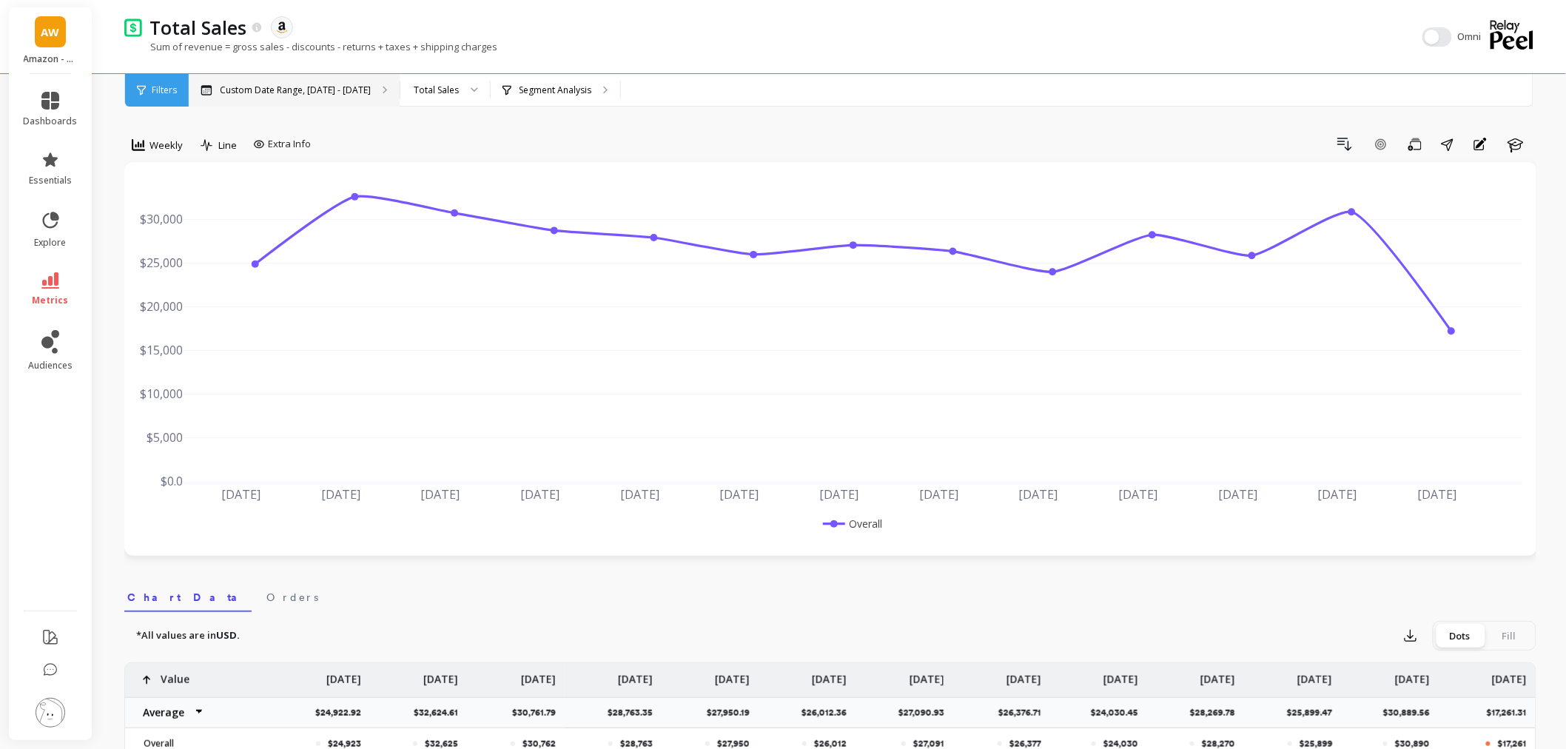
click at [283, 95] on p "Custom Date Range, [DATE] - [DATE]" at bounding box center [295, 90] width 151 height 12
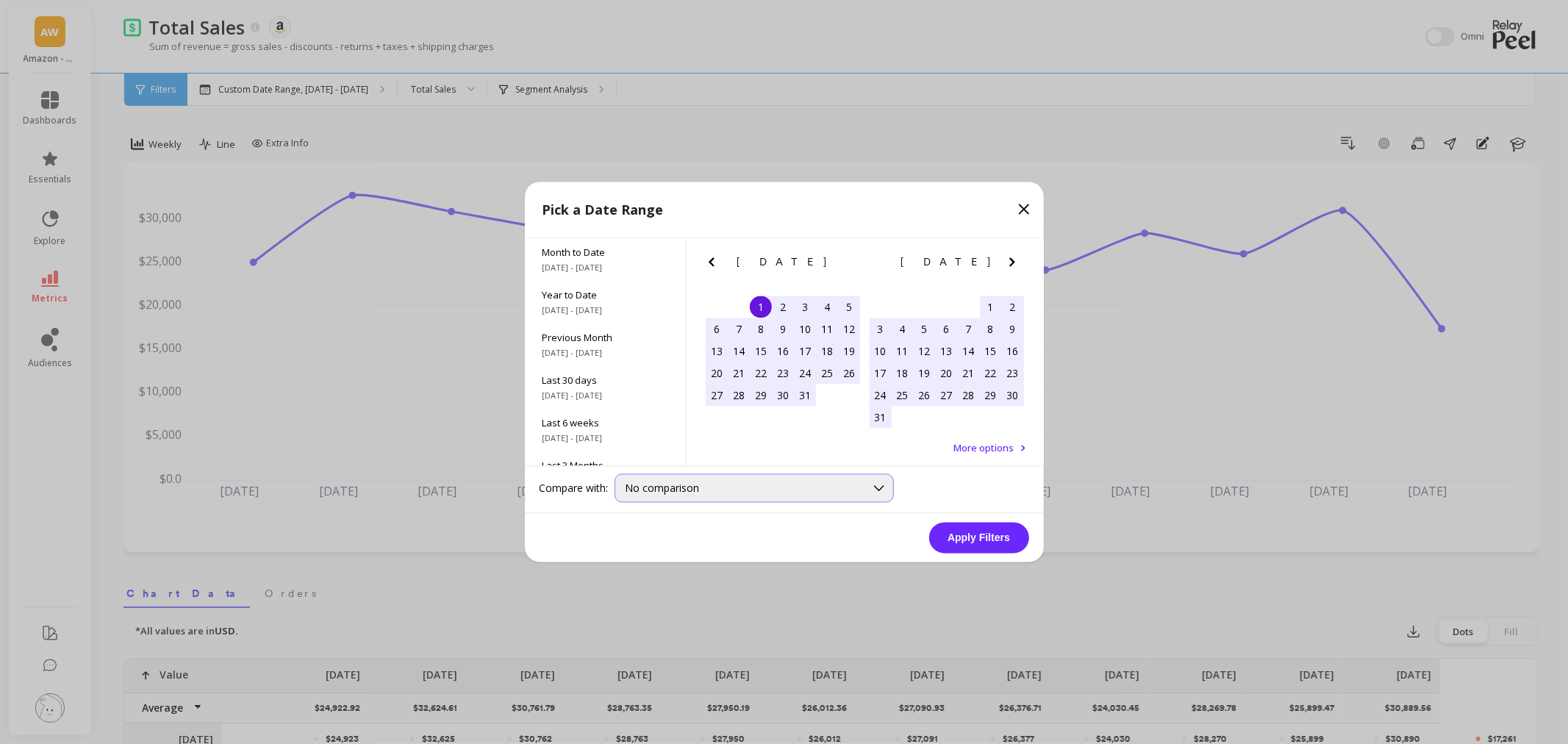
click at [710, 494] on div "No comparison" at bounding box center [745, 489] width 239 height 14
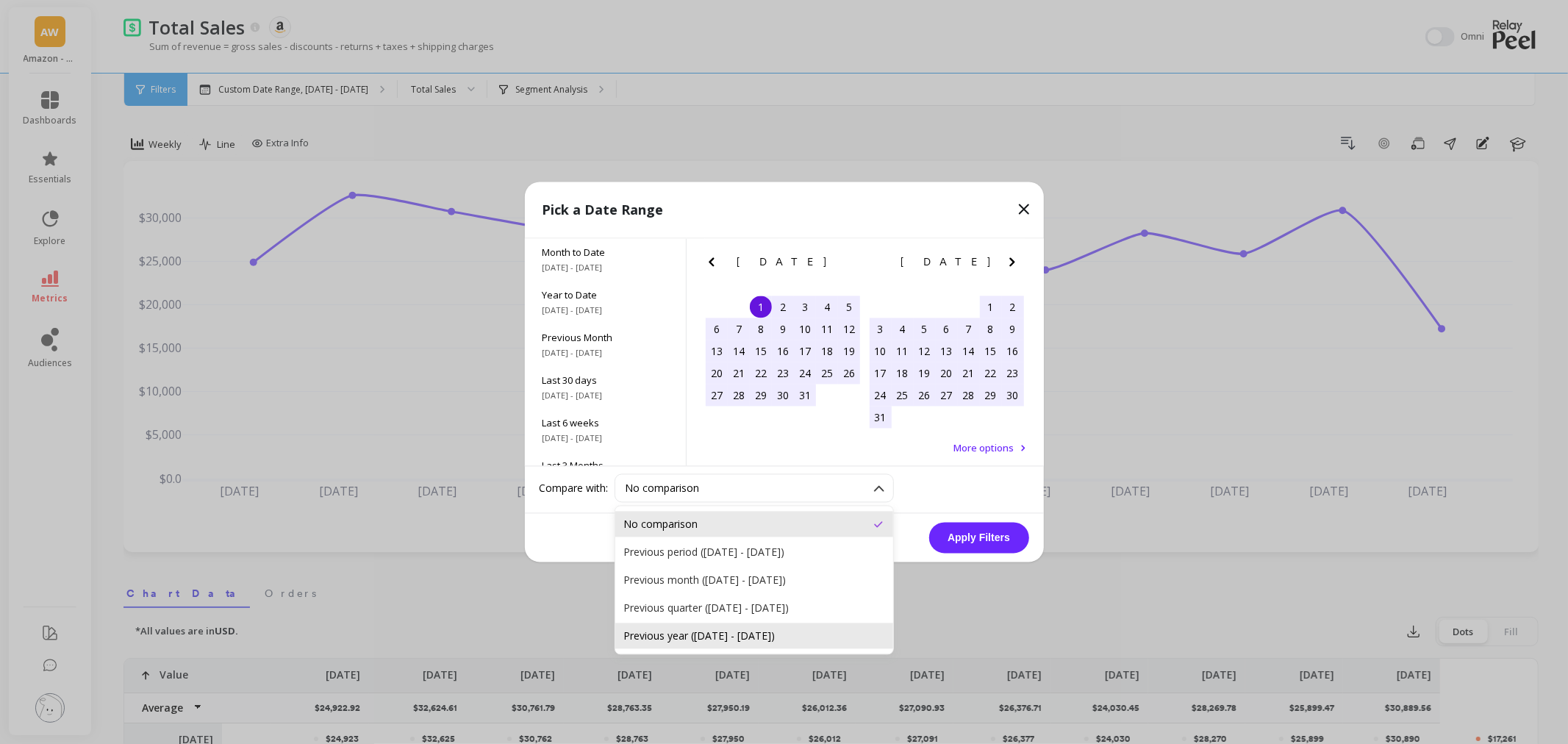
click at [737, 637] on div "Previous year (Jul 1, 2024 - Sep 25, 2024)" at bounding box center [754, 637] width 260 height 14
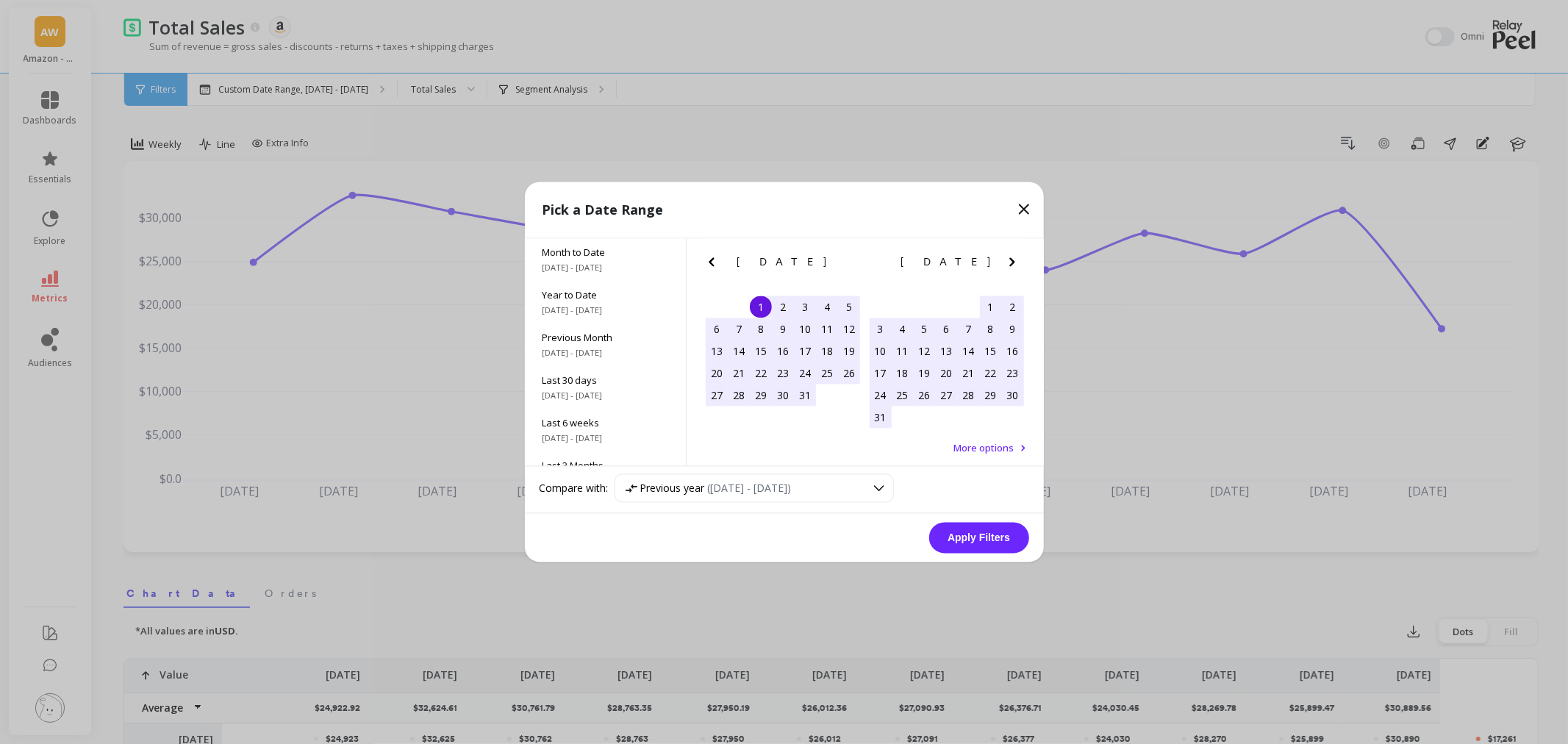
click at [978, 540] on button "Apply Filters" at bounding box center [978, 537] width 100 height 31
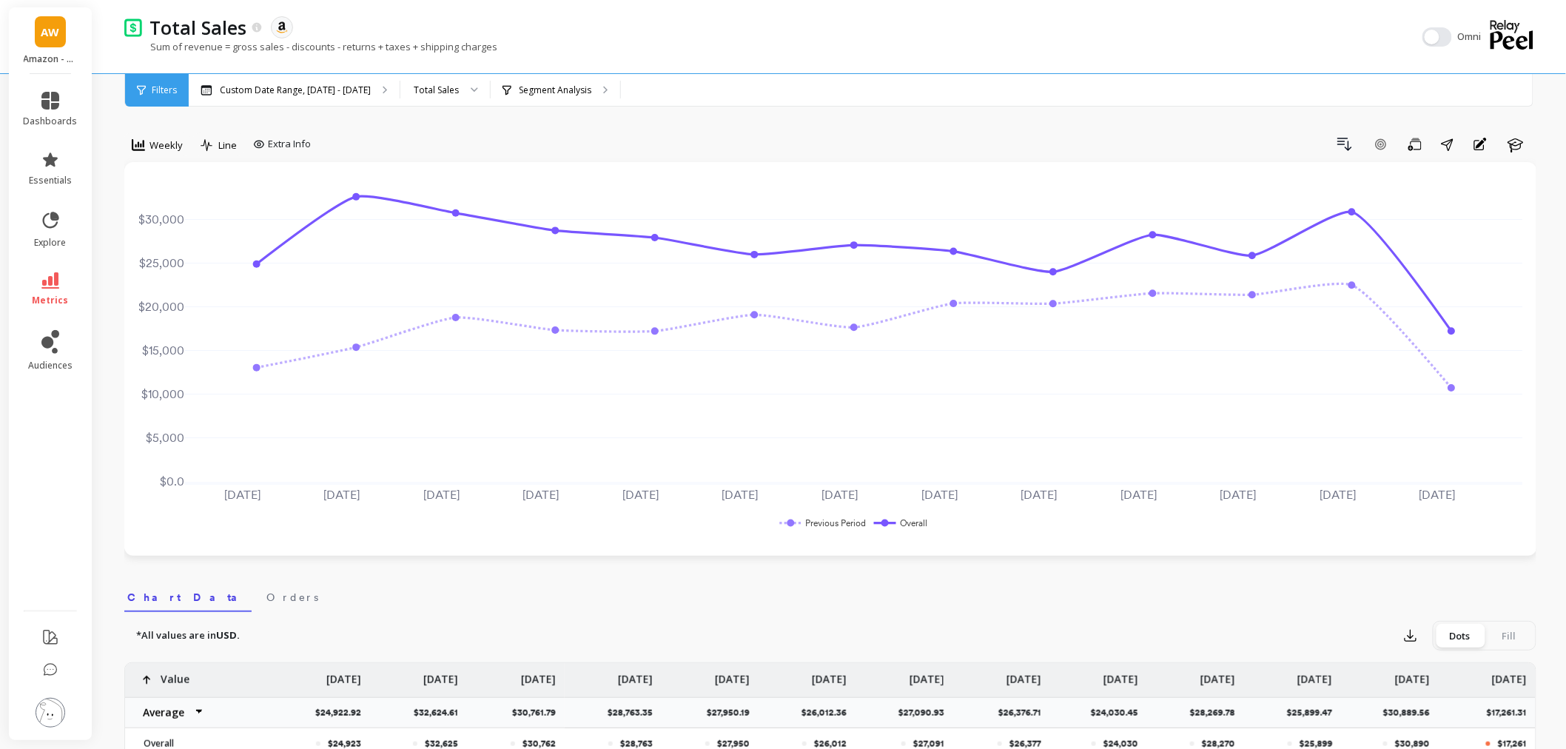
click at [36, 187] on li "essentials" at bounding box center [51, 168] width 72 height 53
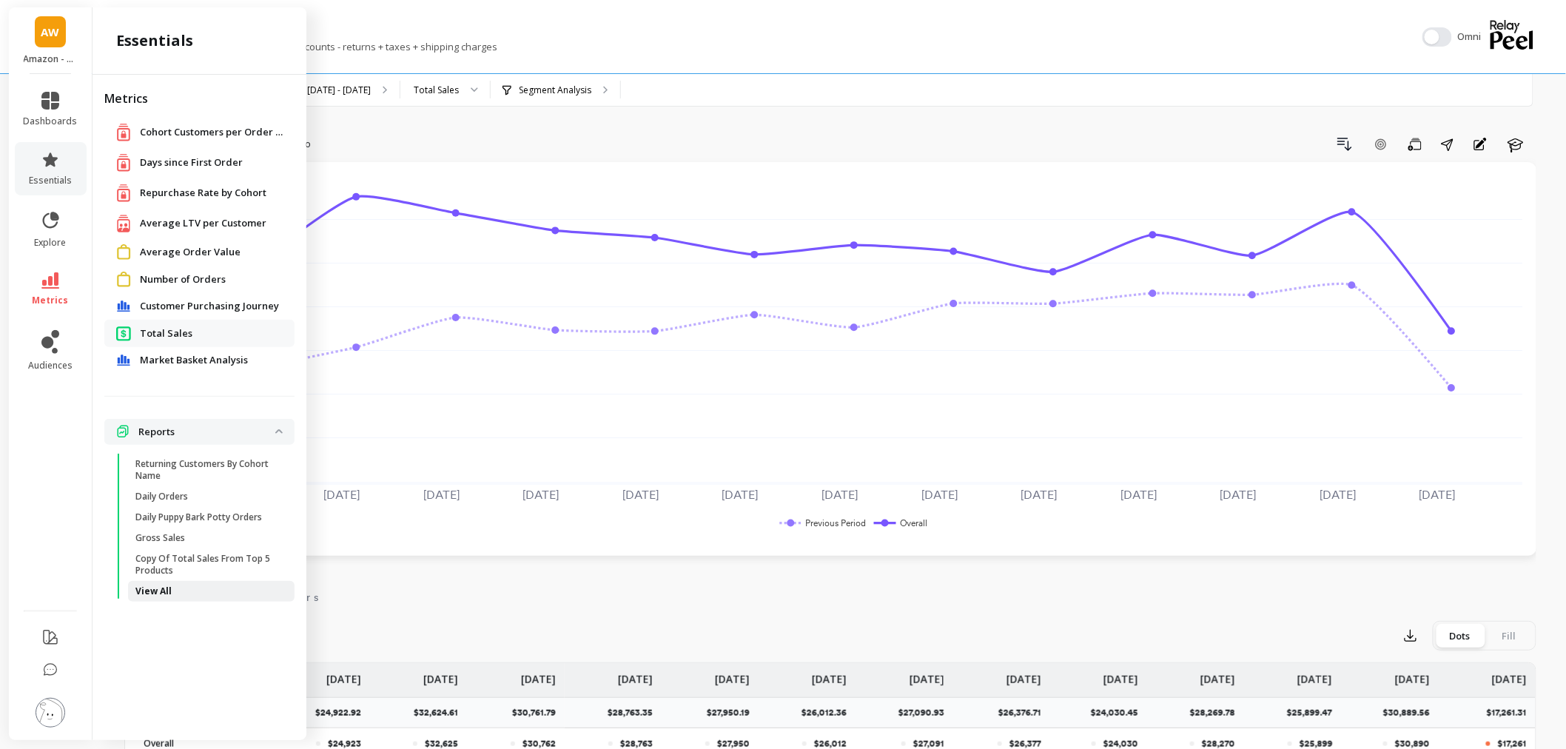
click at [165, 583] on link "View All" at bounding box center [211, 591] width 167 height 21
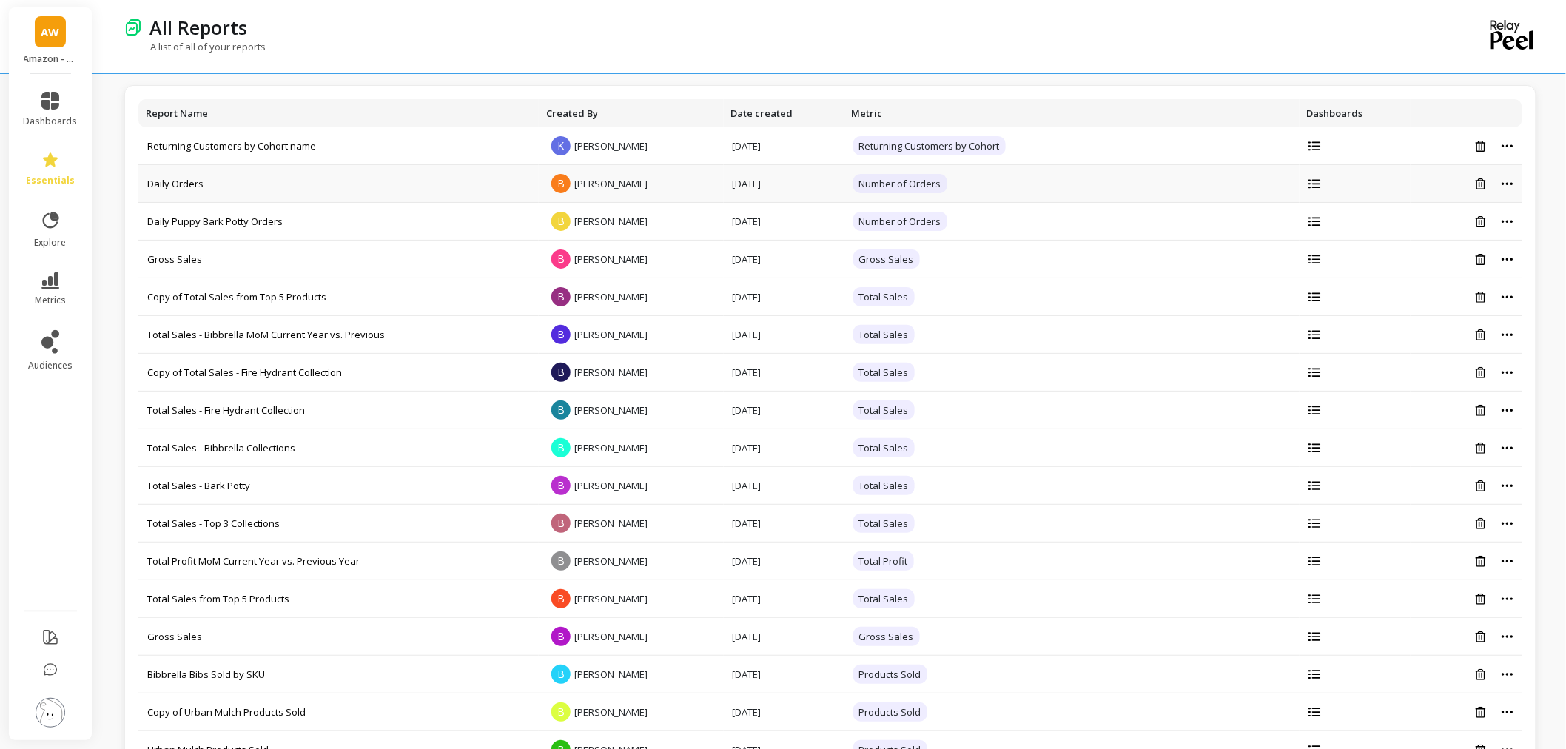
click at [1514, 189] on td at bounding box center [1467, 184] width 112 height 38
click at [1510, 185] on icon at bounding box center [1508, 184] width 12 height 4
click at [1313, 146] on icon at bounding box center [1314, 145] width 12 height 9
click at [551, 38] on div "All Reports" at bounding box center [778, 27] width 1273 height 25
click at [1512, 484] on icon at bounding box center [1508, 486] width 12 height 4
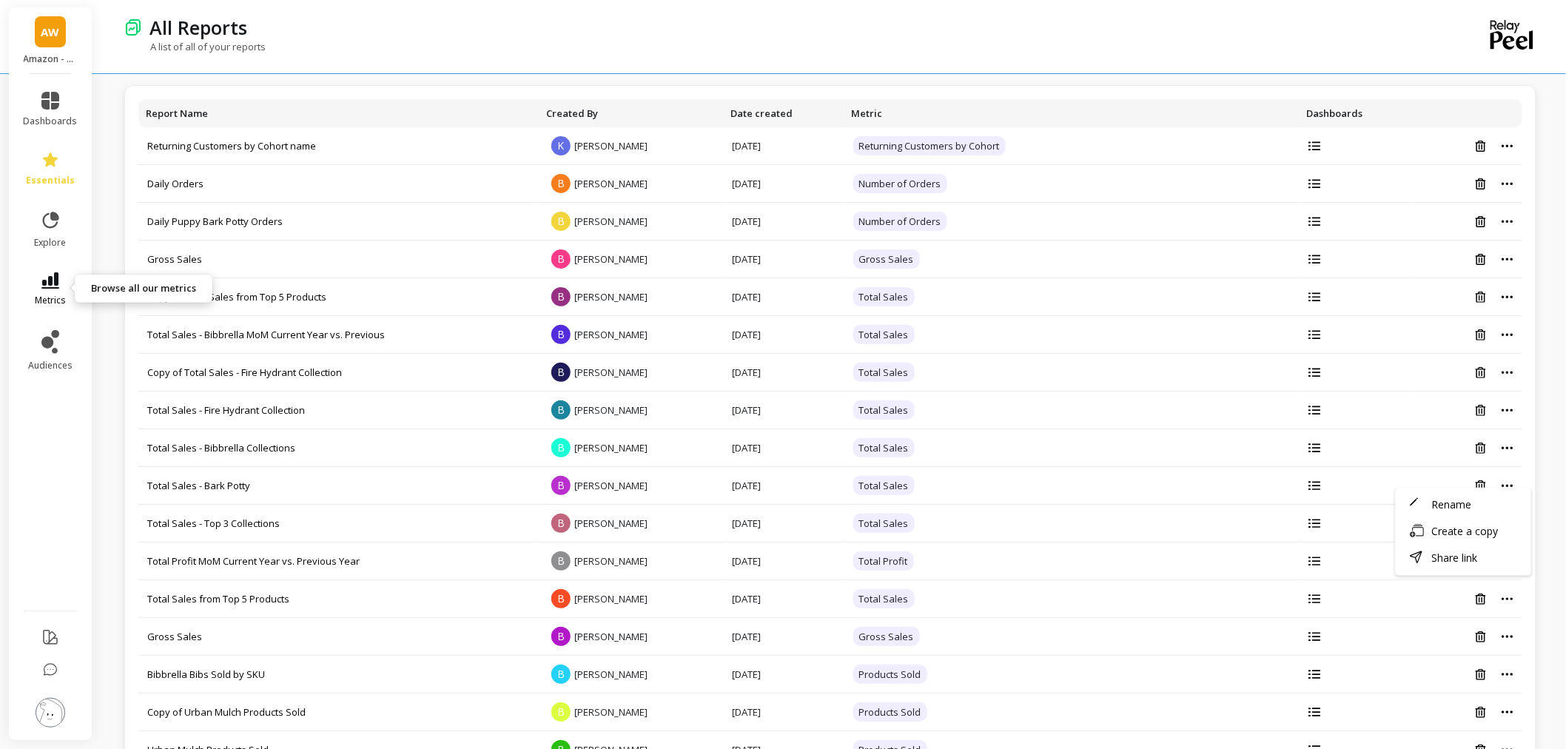
click at [47, 287] on icon at bounding box center [50, 280] width 18 height 16
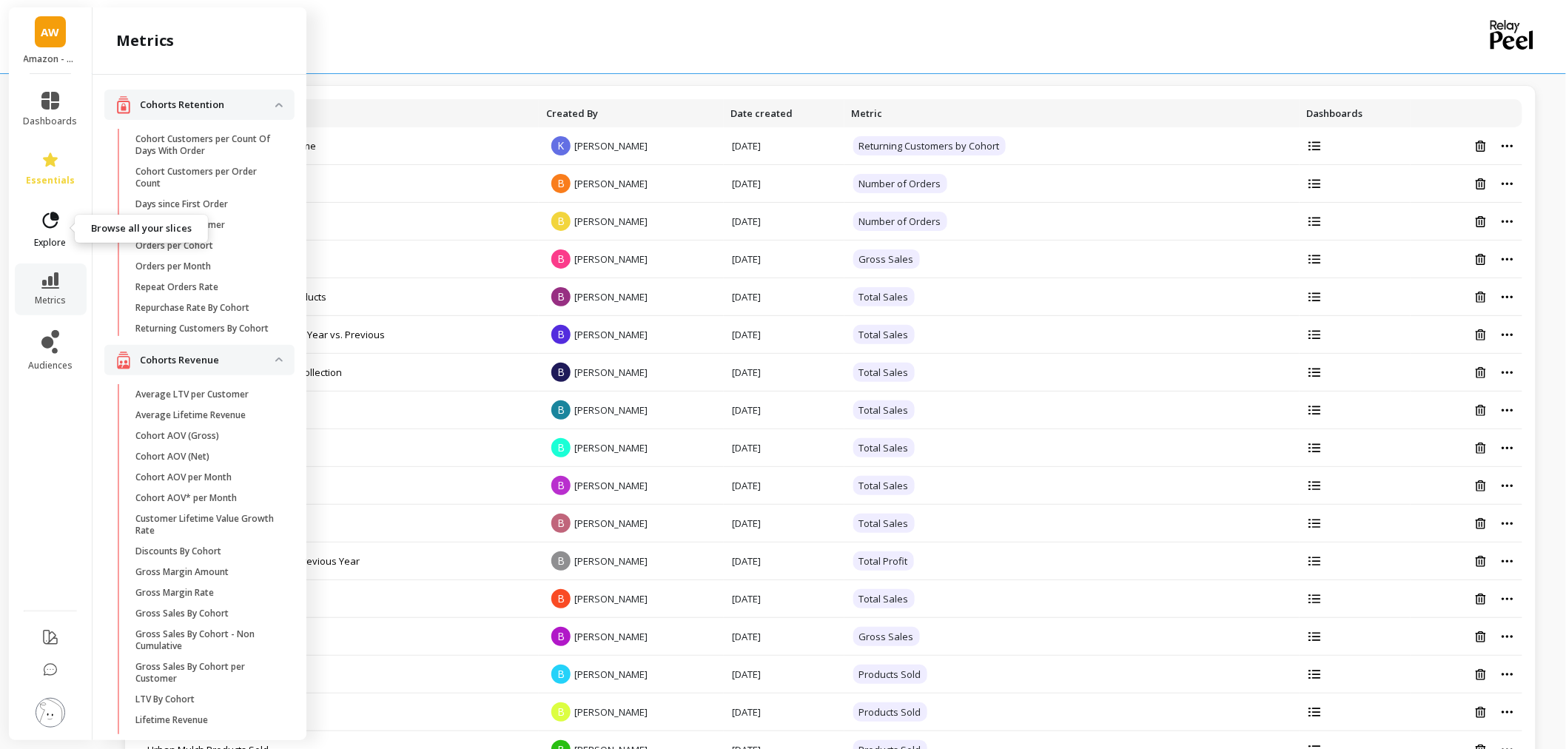
click at [55, 241] on span "explore" at bounding box center [51, 243] width 32 height 12
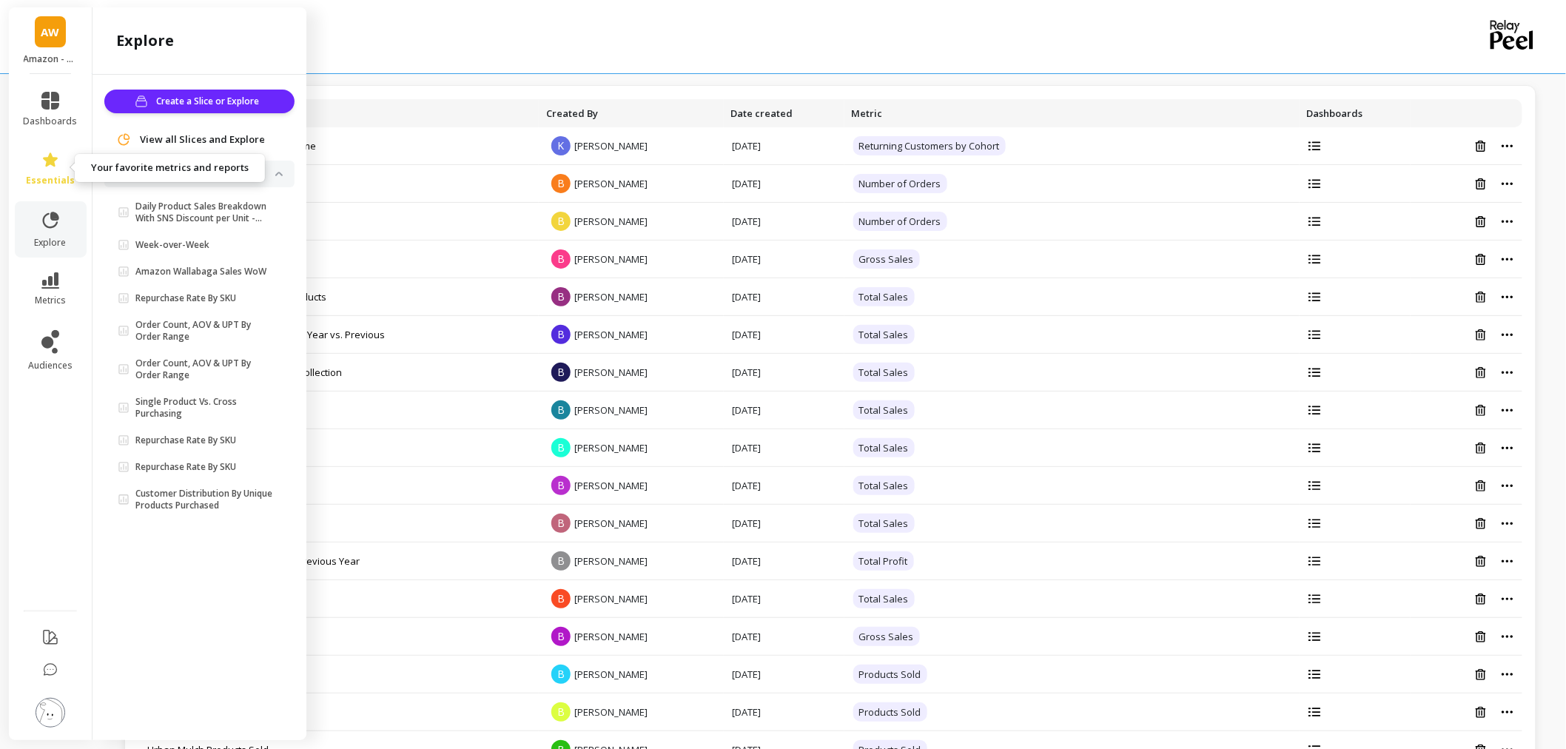
click at [53, 164] on icon at bounding box center [50, 159] width 15 height 14
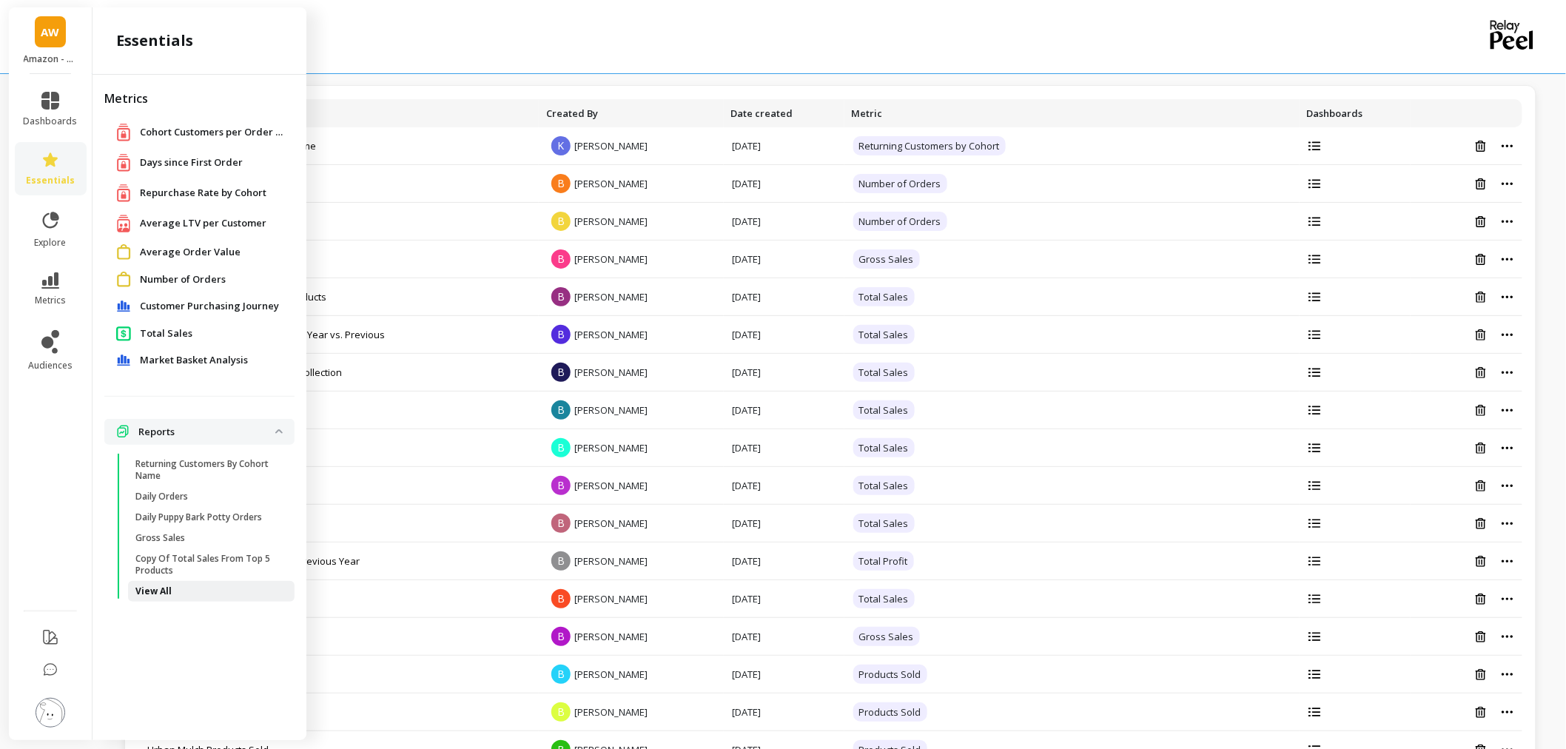
click at [161, 585] on p "View All" at bounding box center [153, 591] width 36 height 12
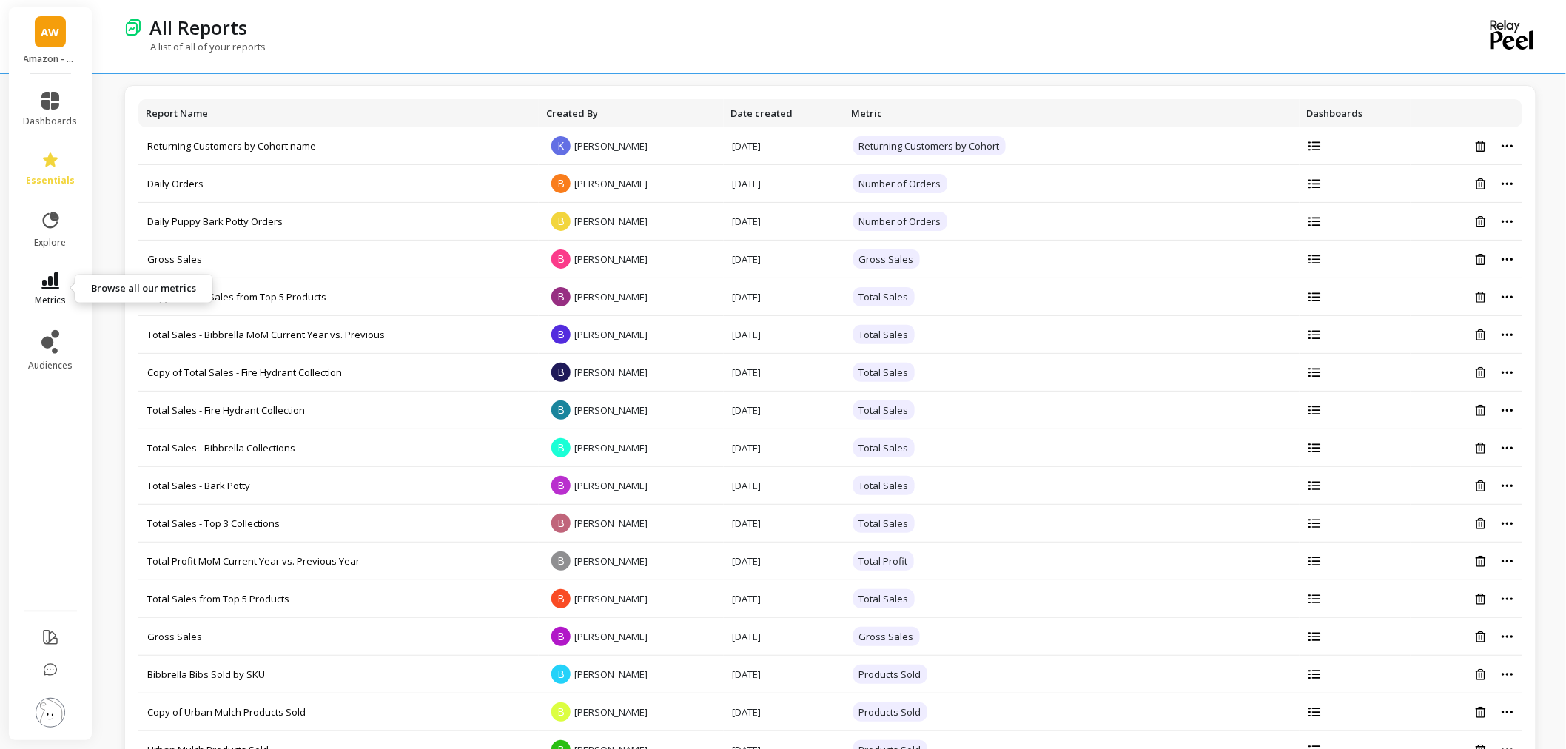
click at [55, 274] on icon at bounding box center [50, 280] width 18 height 16
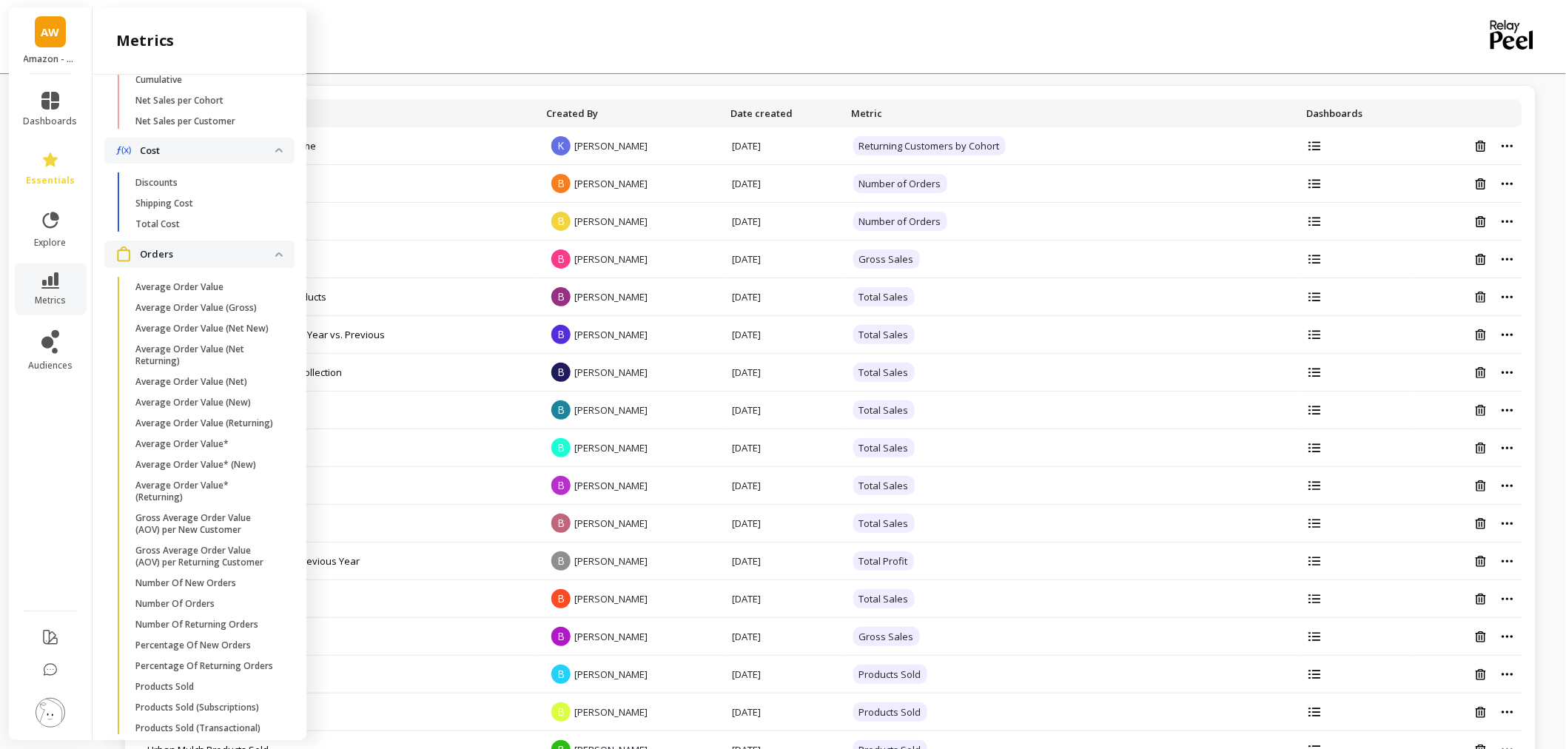
scroll to position [740, 0]
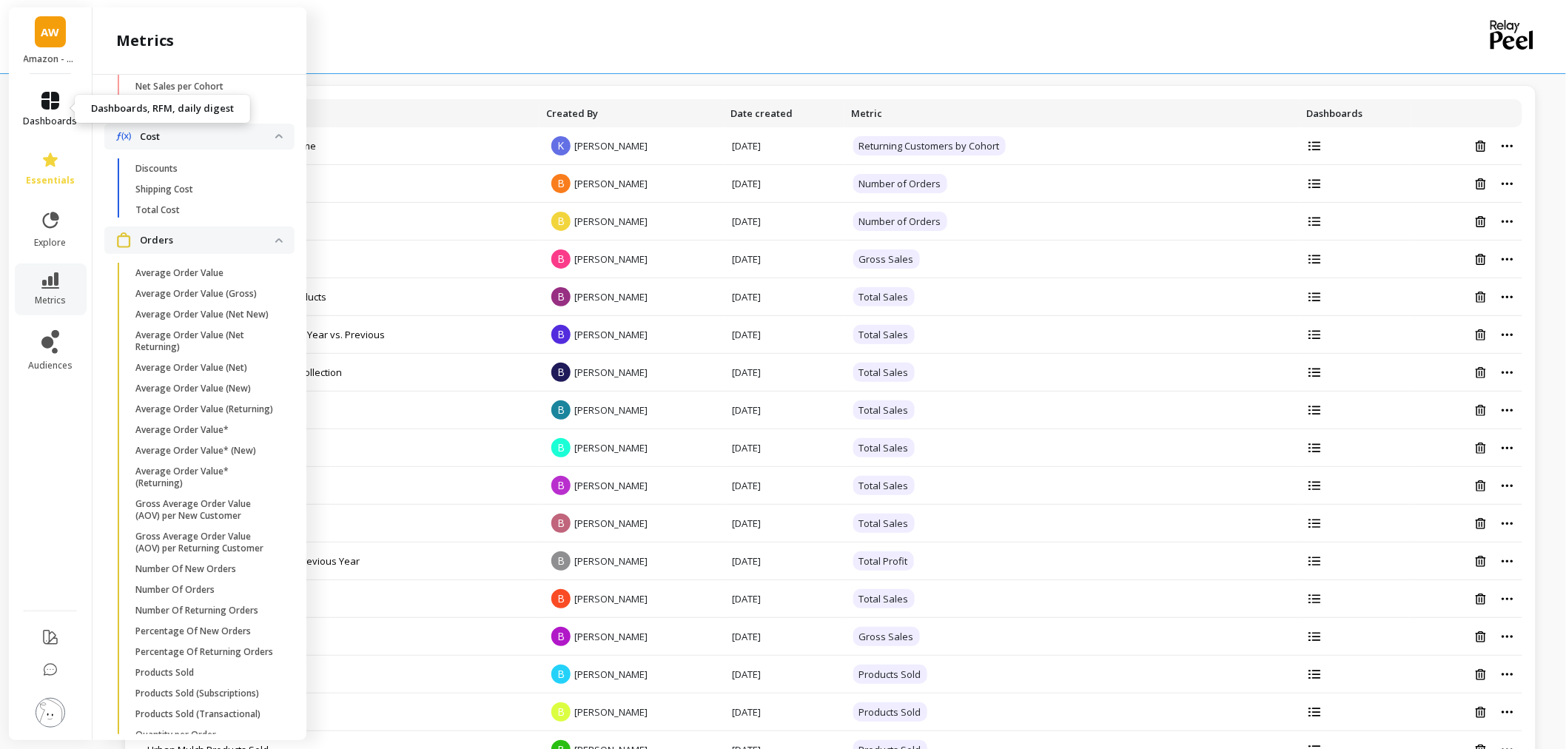
click at [50, 104] on icon at bounding box center [50, 101] width 18 height 18
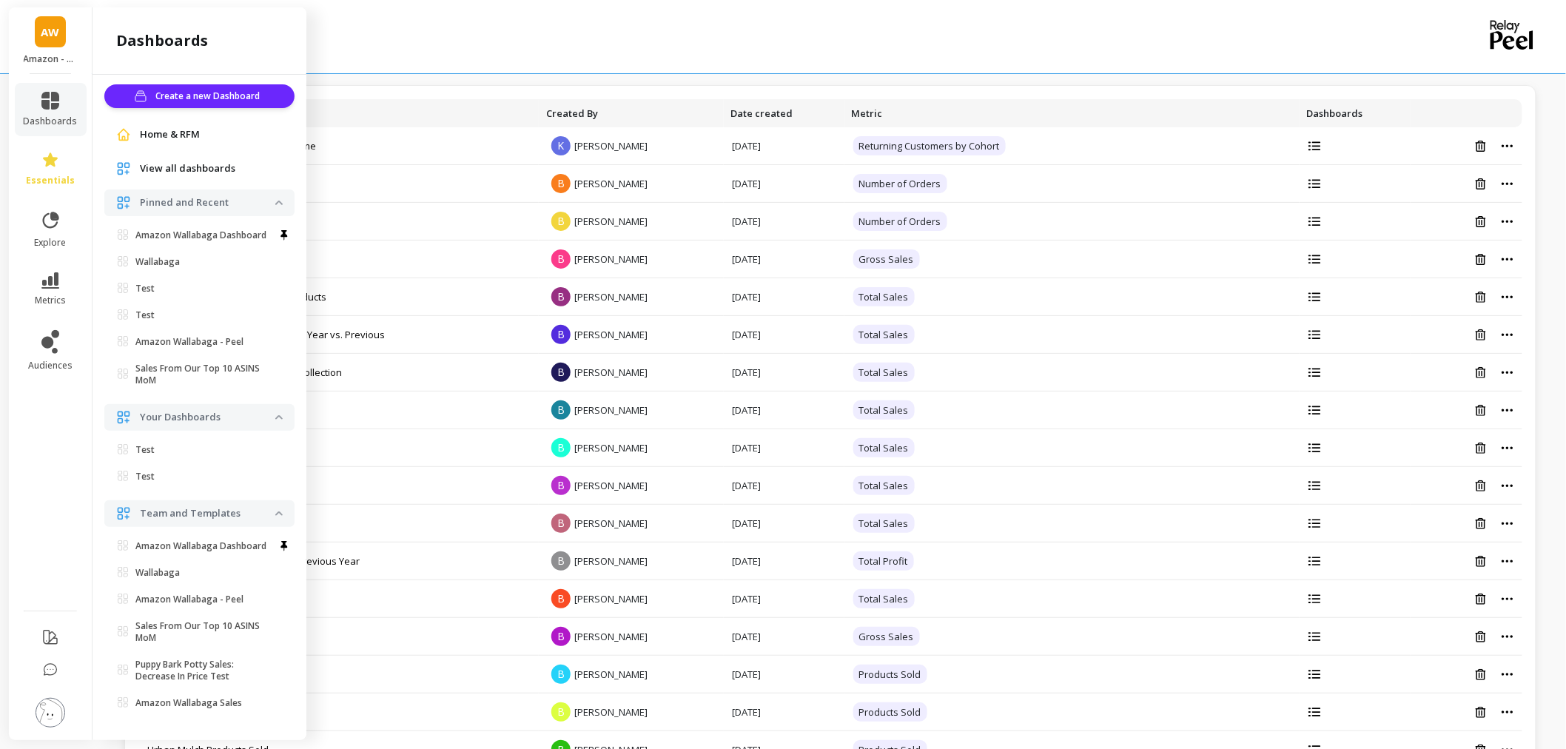
scroll to position [0, 0]
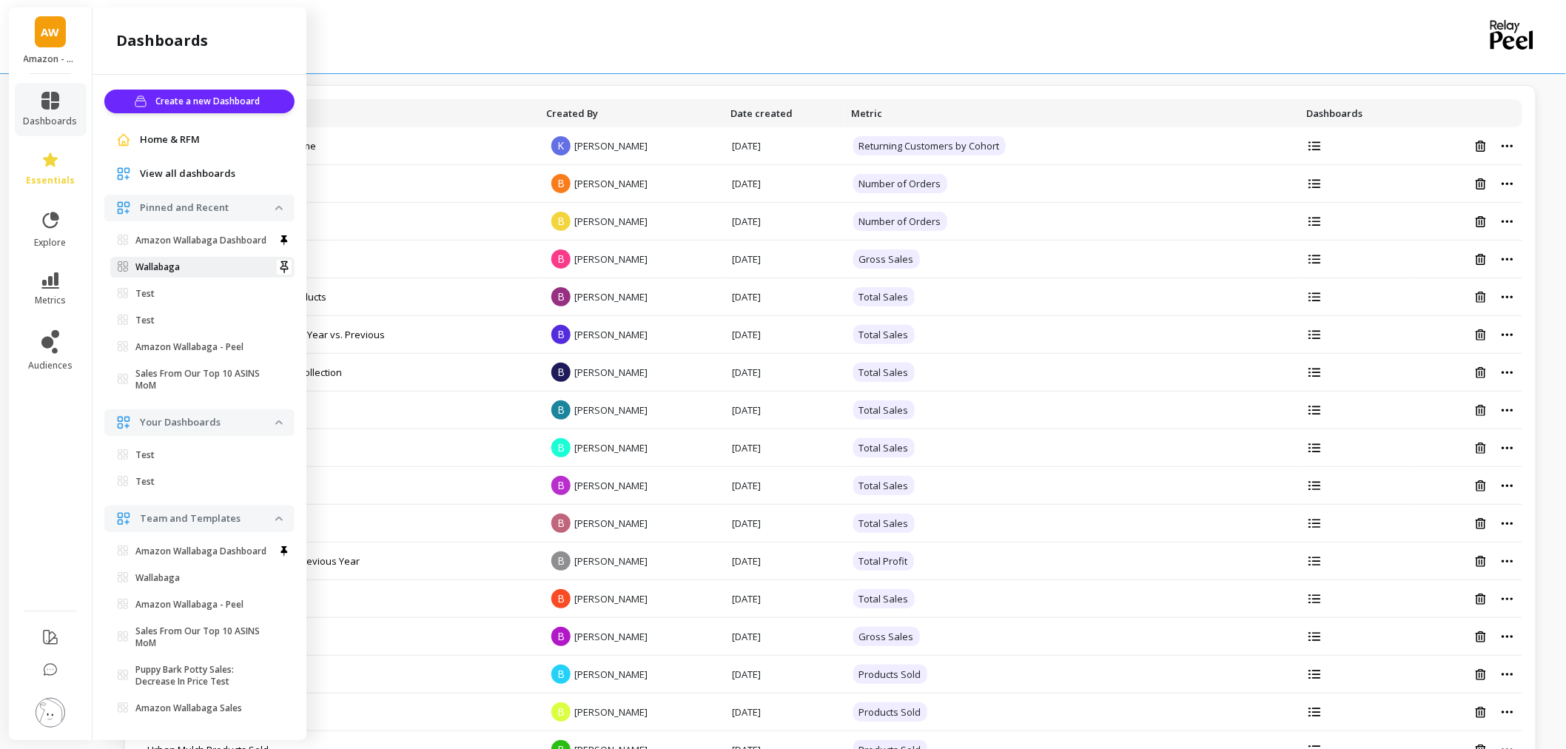
click at [204, 273] on span "Wallabaga" at bounding box center [197, 267] width 158 height 12
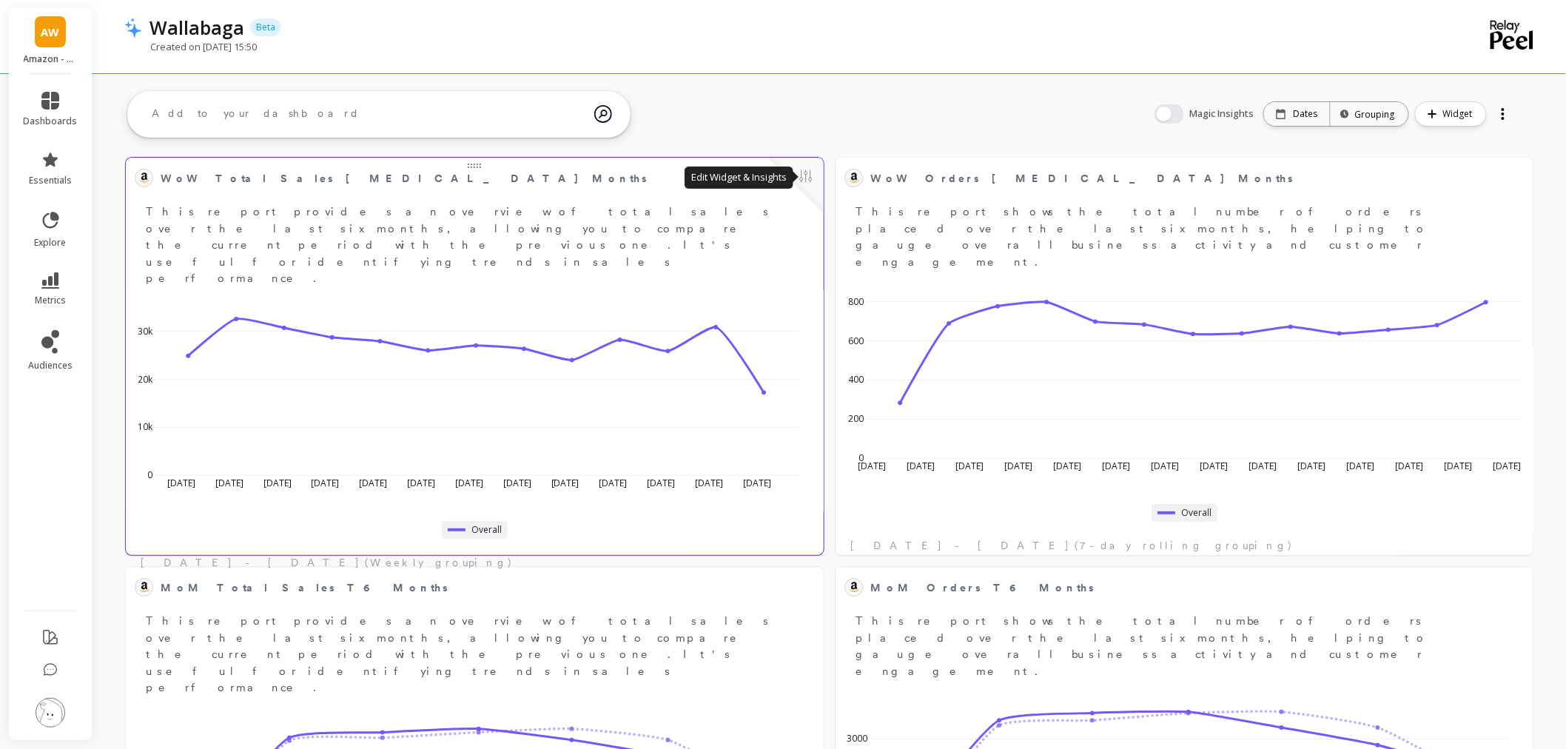
click at [800, 179] on button at bounding box center [806, 177] width 18 height 21
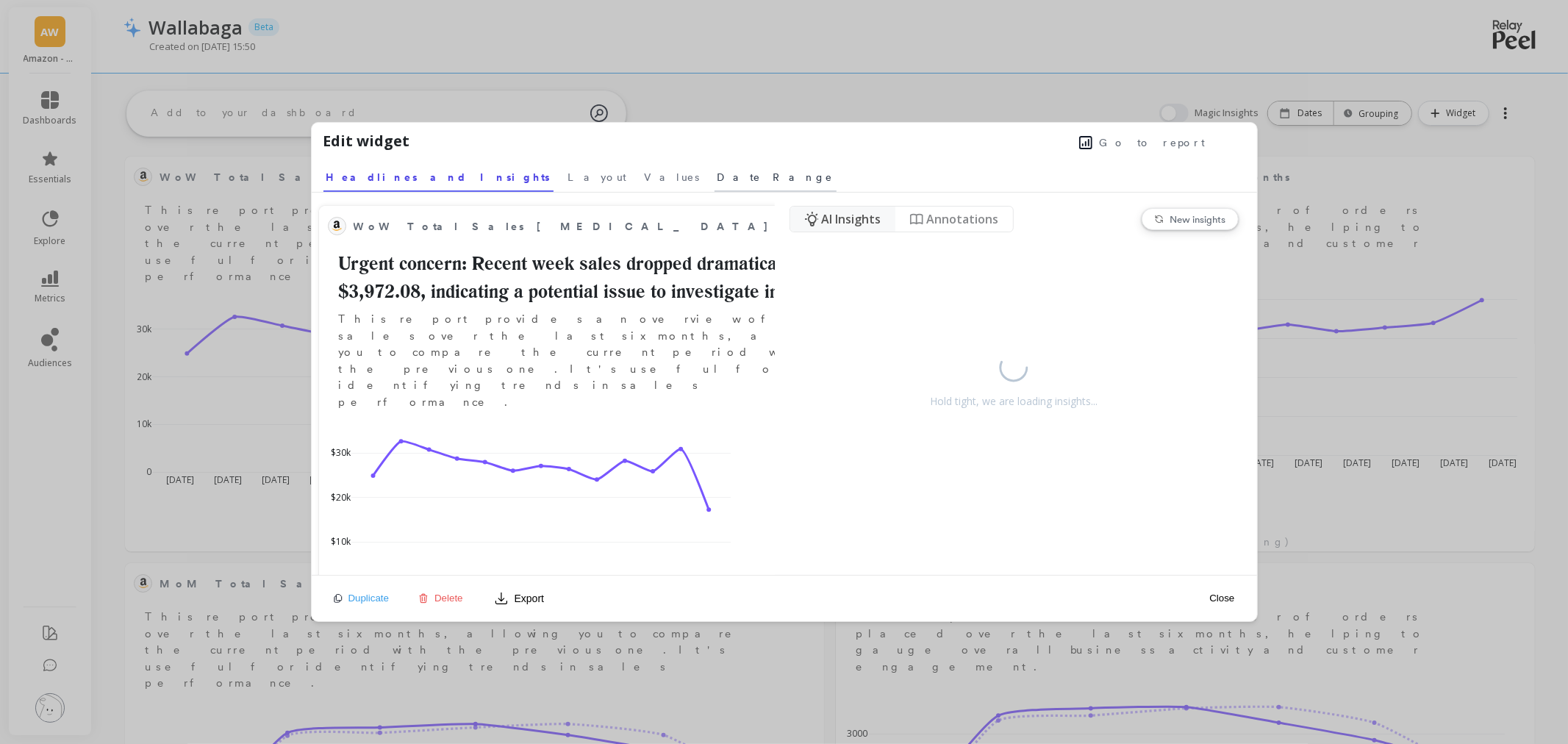
click at [717, 180] on span "Date Range" at bounding box center [775, 177] width 116 height 15
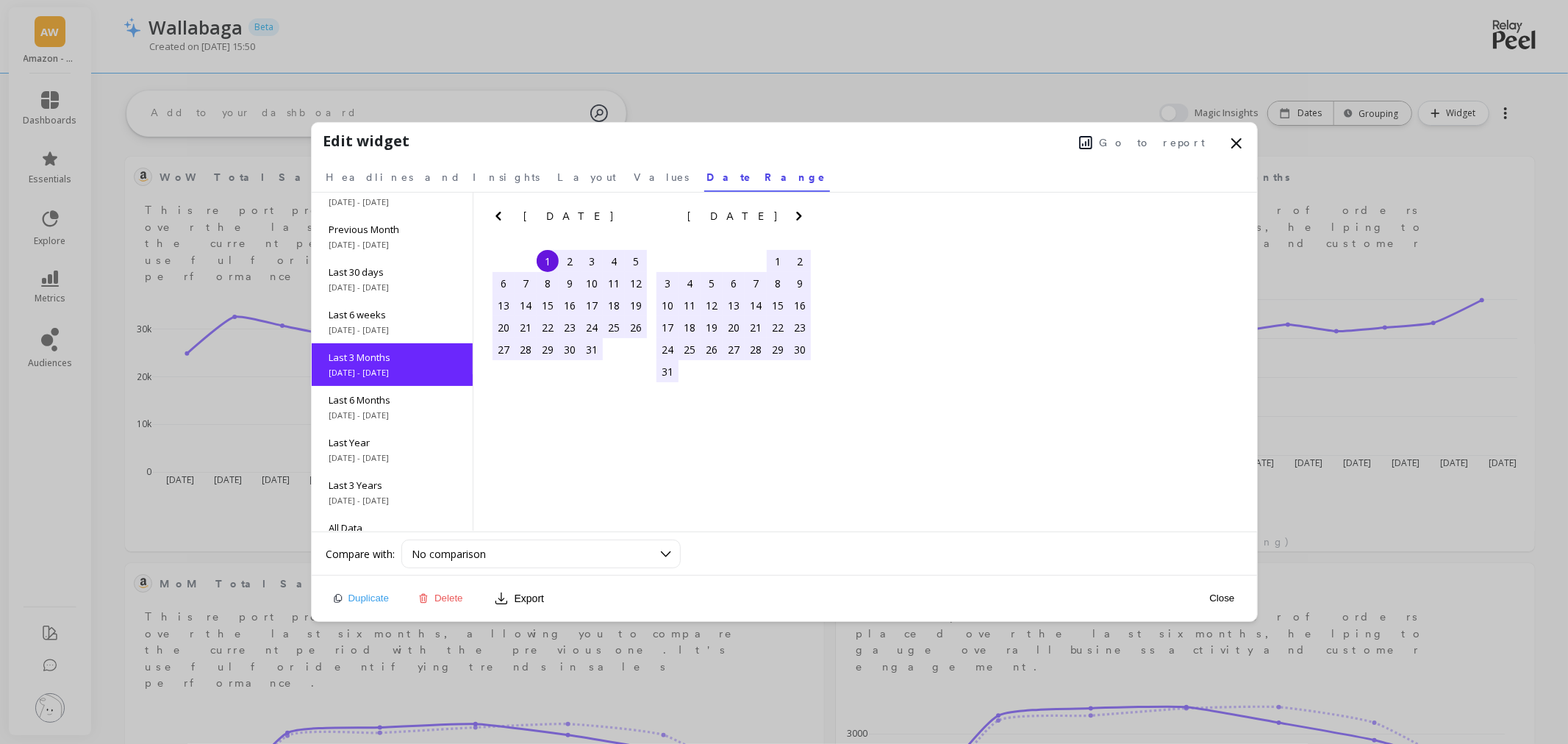
scroll to position [65, 0]
click at [391, 405] on div "Last 6 Months 4/1/2025 - 9/25/2025" at bounding box center [392, 404] width 161 height 43
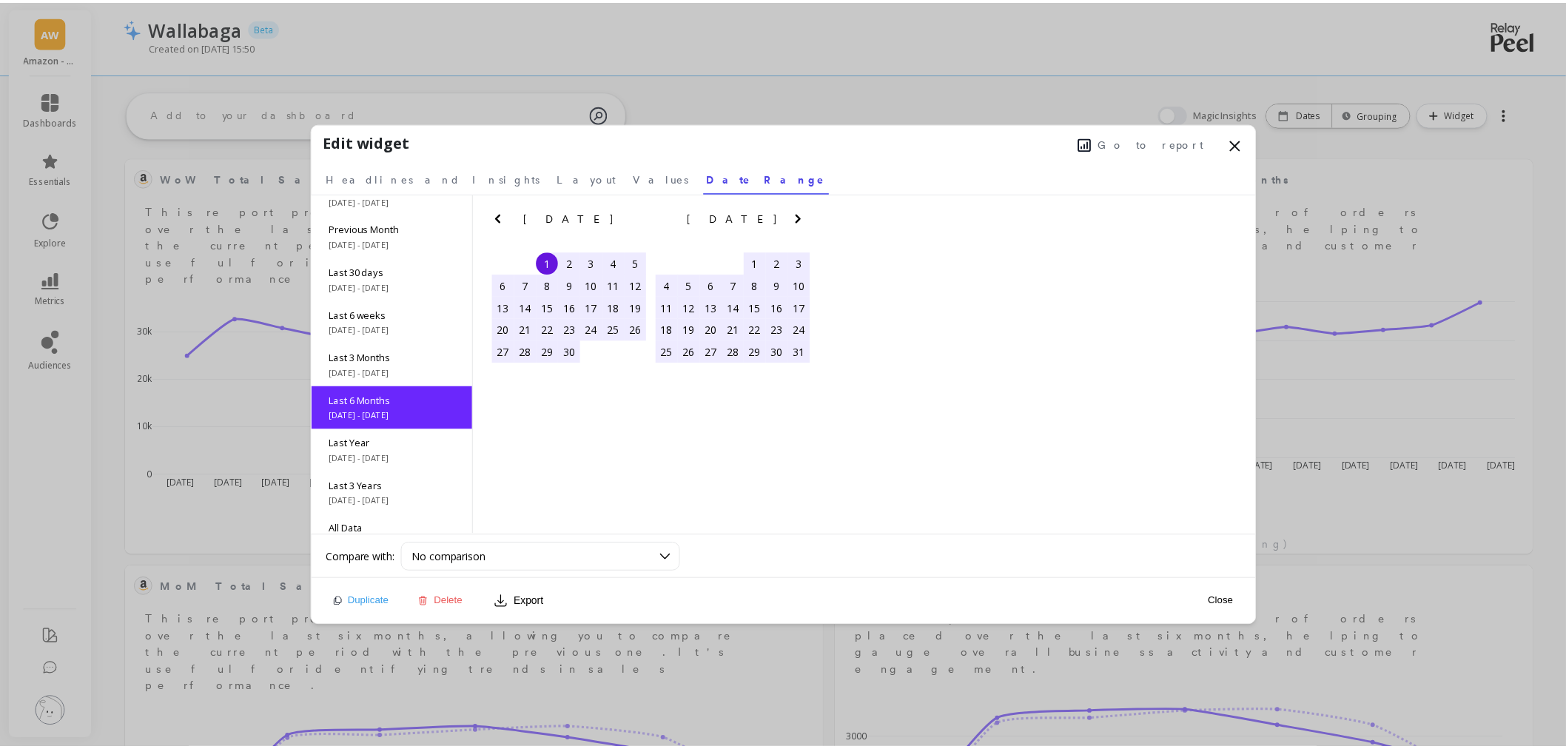
scroll to position [89, 0]
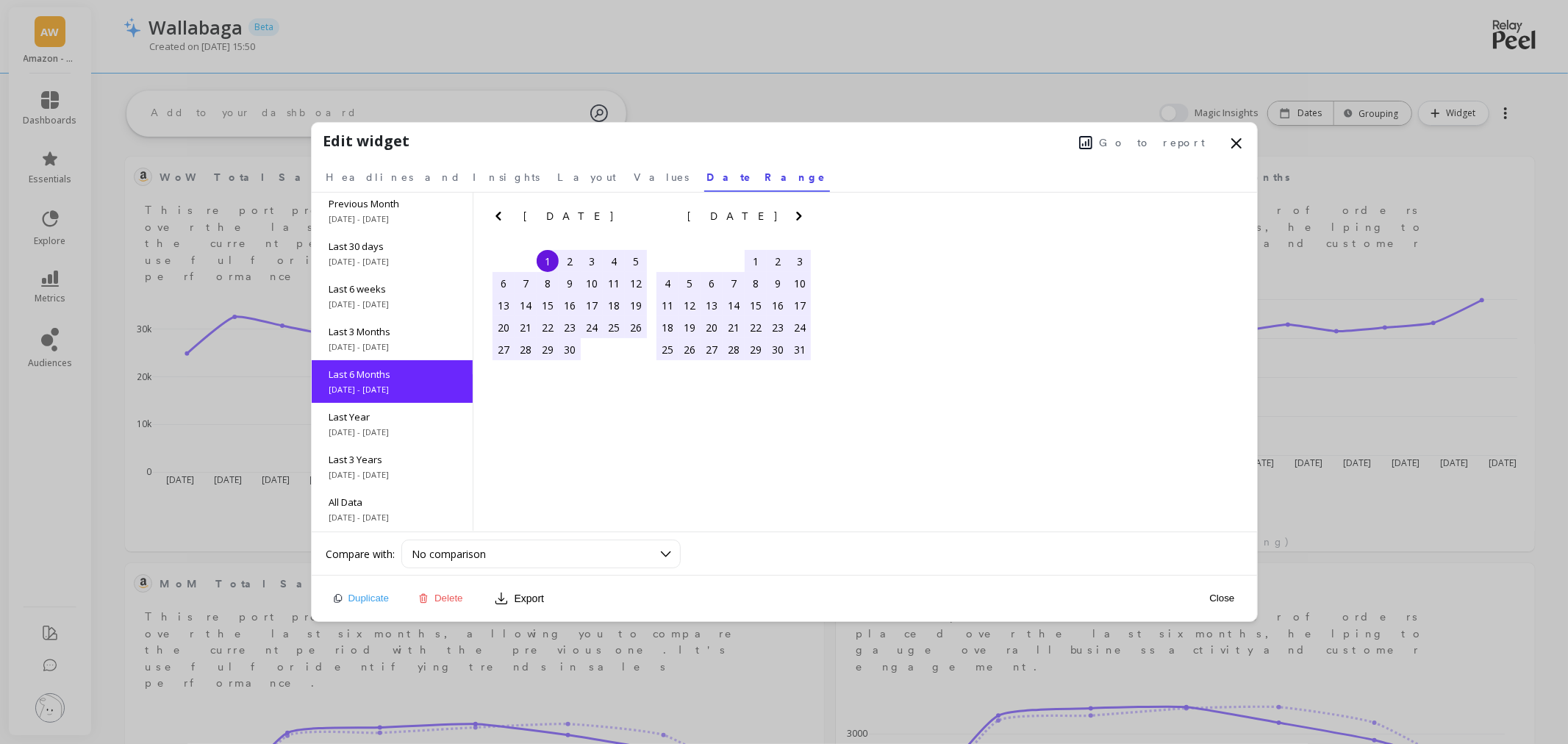
click at [1231, 597] on button "Close" at bounding box center [1221, 598] width 34 height 13
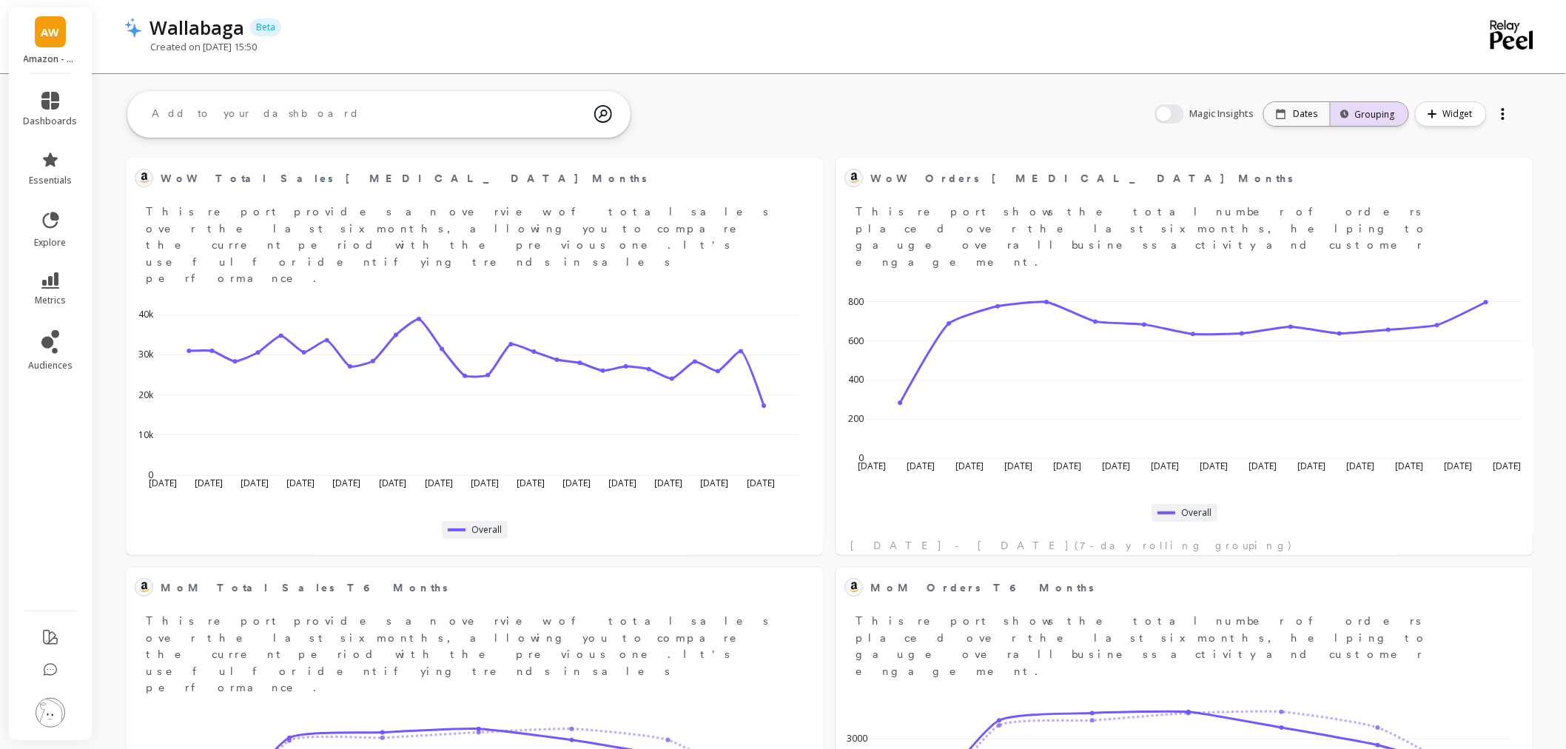
click at [1367, 104] on div "Grouping" at bounding box center [1370, 114] width 78 height 33
click at [805, 173] on button at bounding box center [806, 177] width 18 height 21
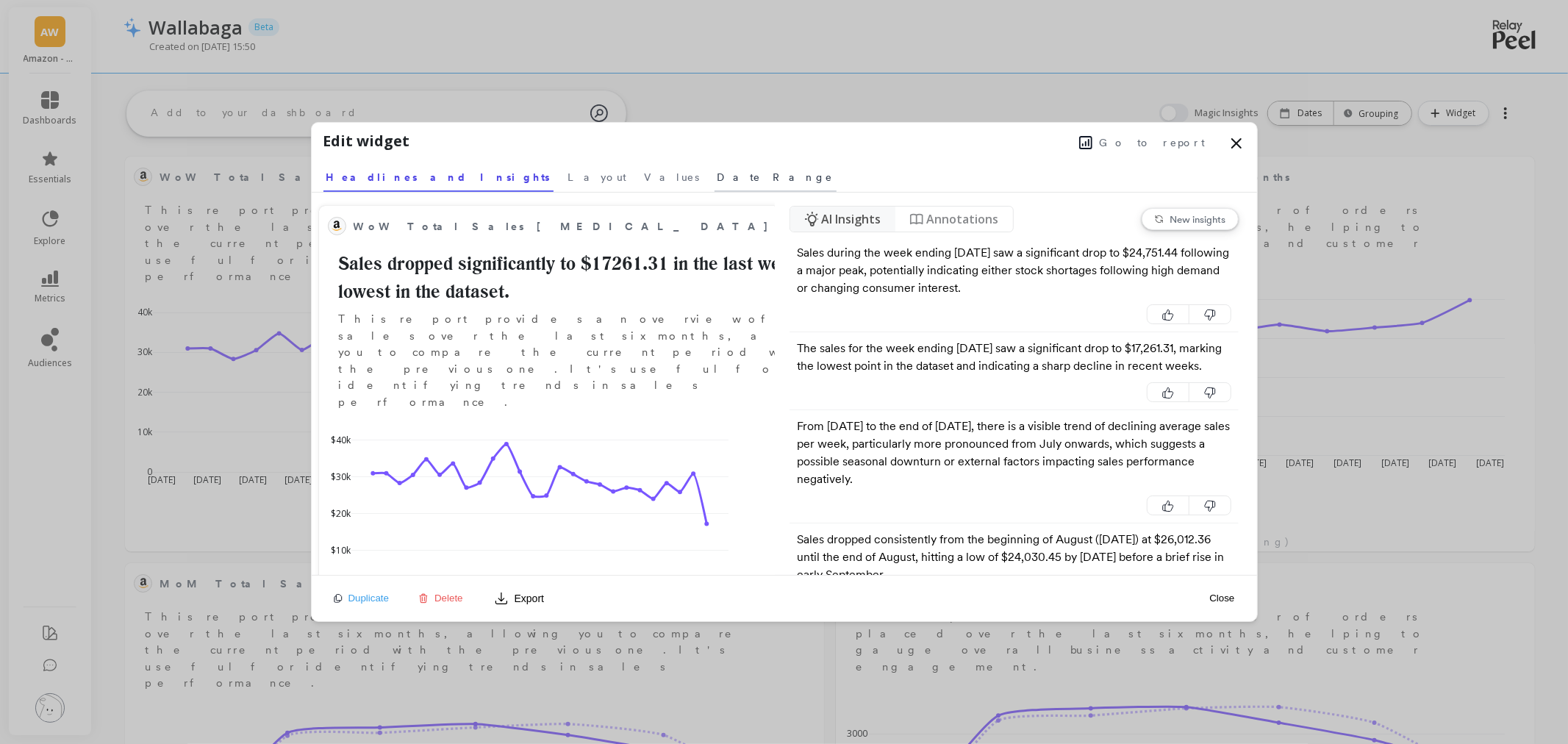
click at [717, 174] on span "Date Range" at bounding box center [775, 177] width 116 height 15
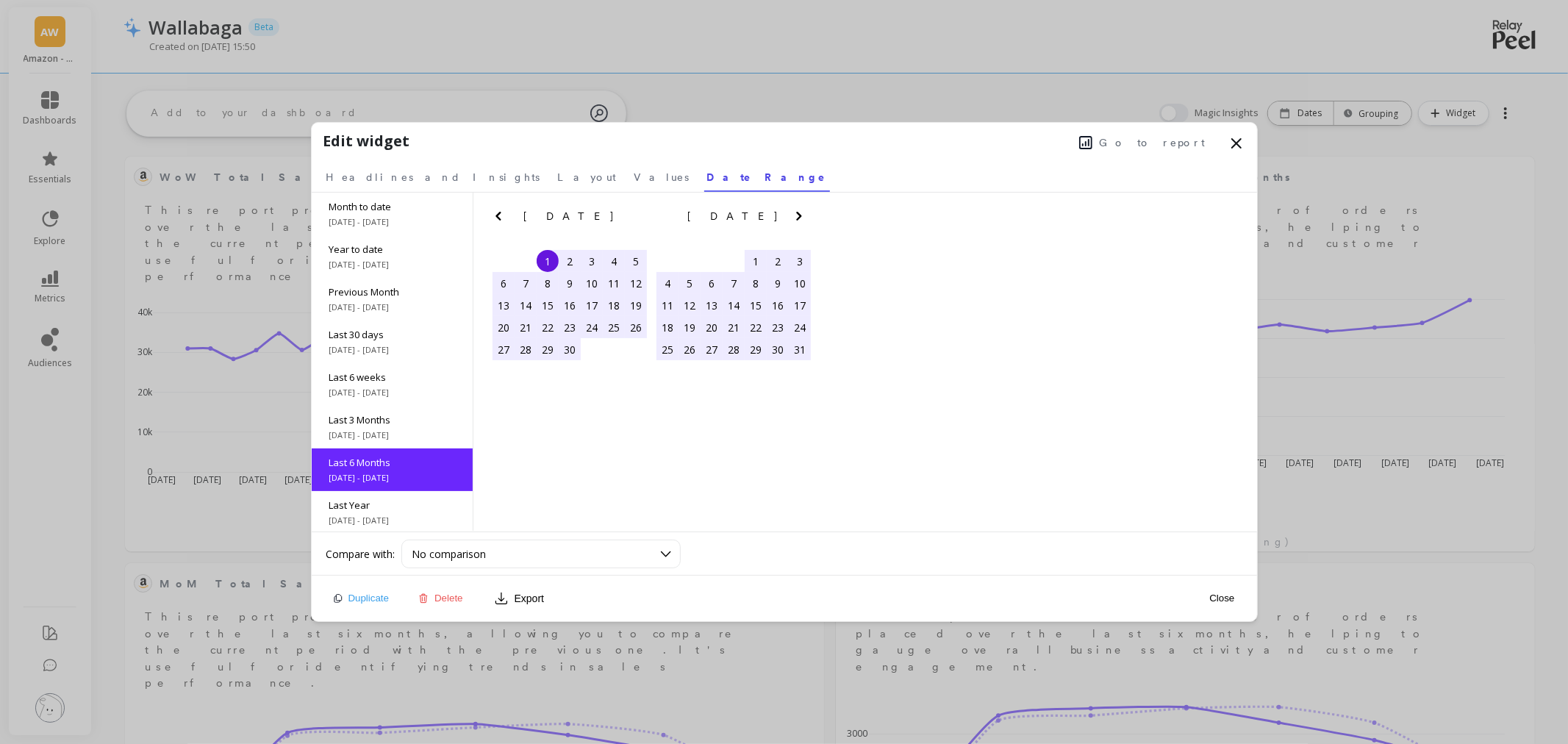
scroll to position [88, 0]
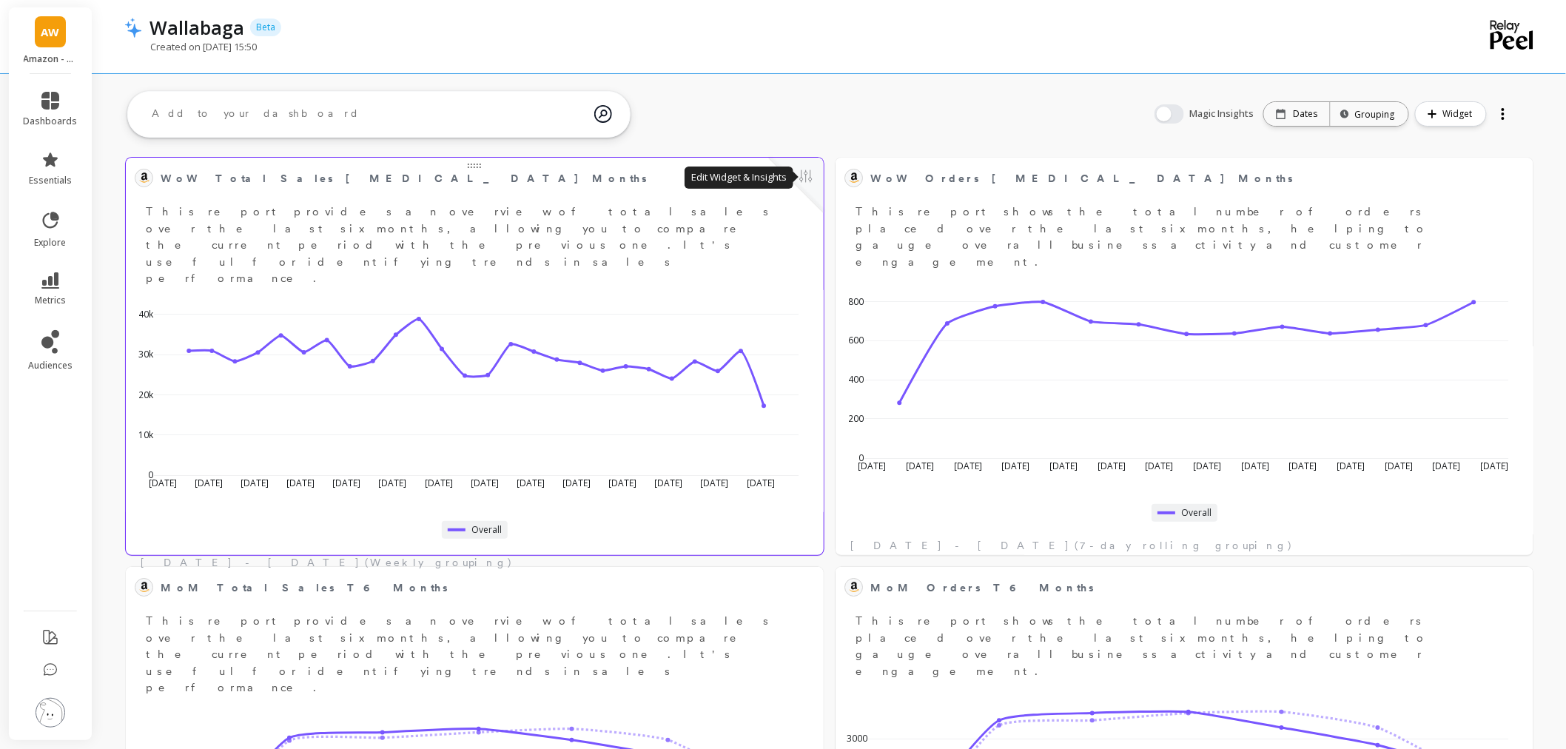
click at [807, 182] on button at bounding box center [806, 177] width 18 height 21
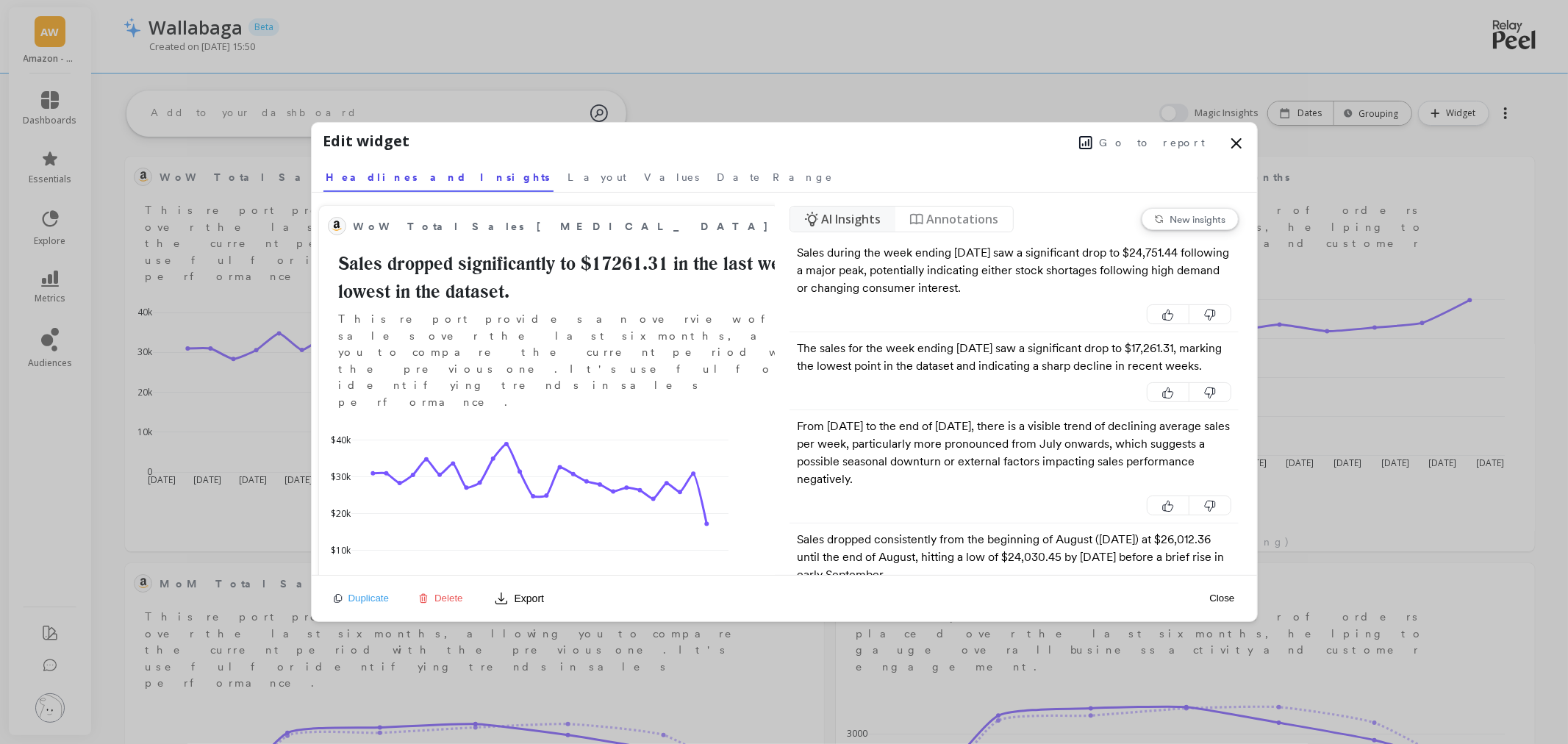
click at [1178, 141] on span "Go to report" at bounding box center [1152, 142] width 106 height 15
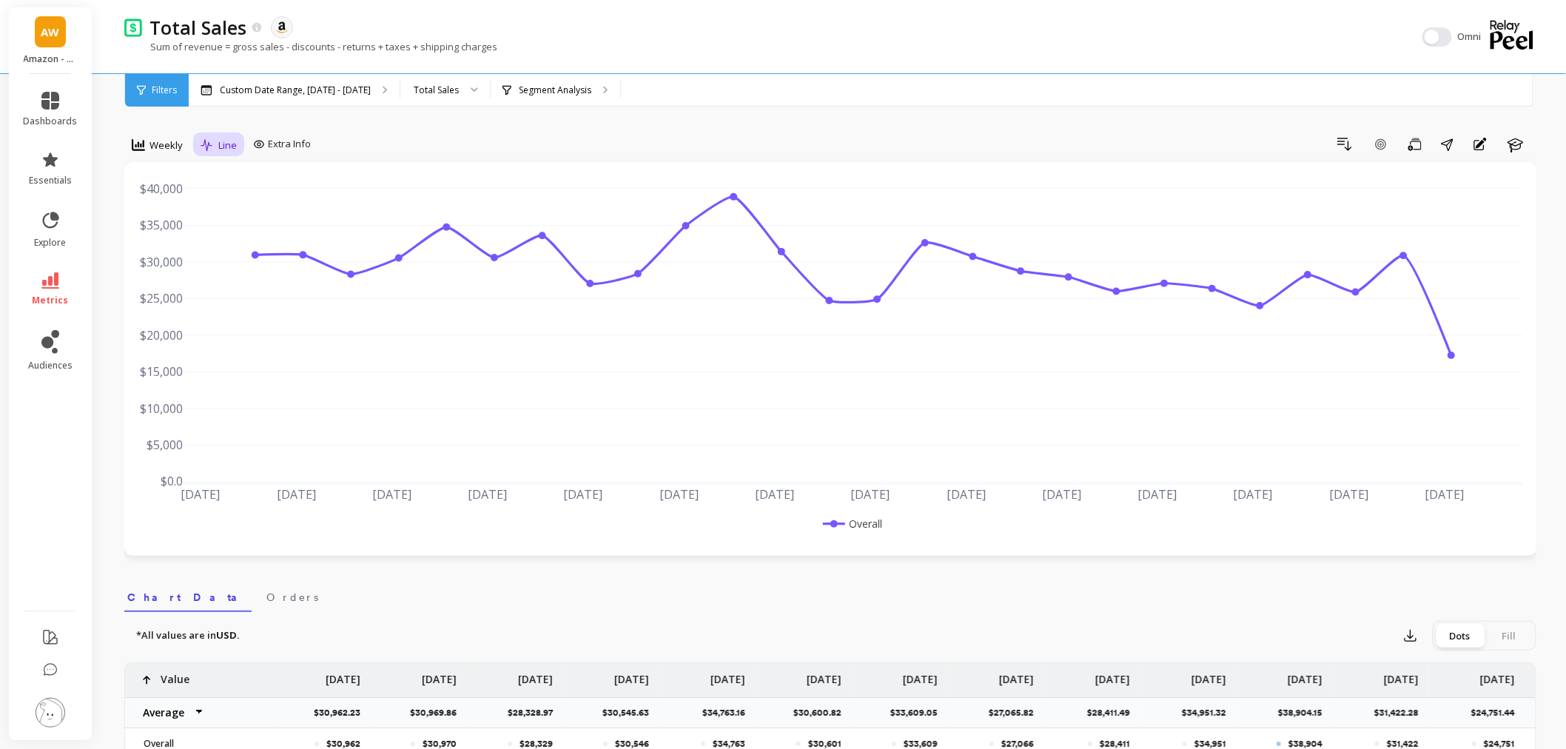
click at [226, 147] on span "Line" at bounding box center [227, 145] width 19 height 14
click at [44, 721] on img at bounding box center [51, 713] width 30 height 30
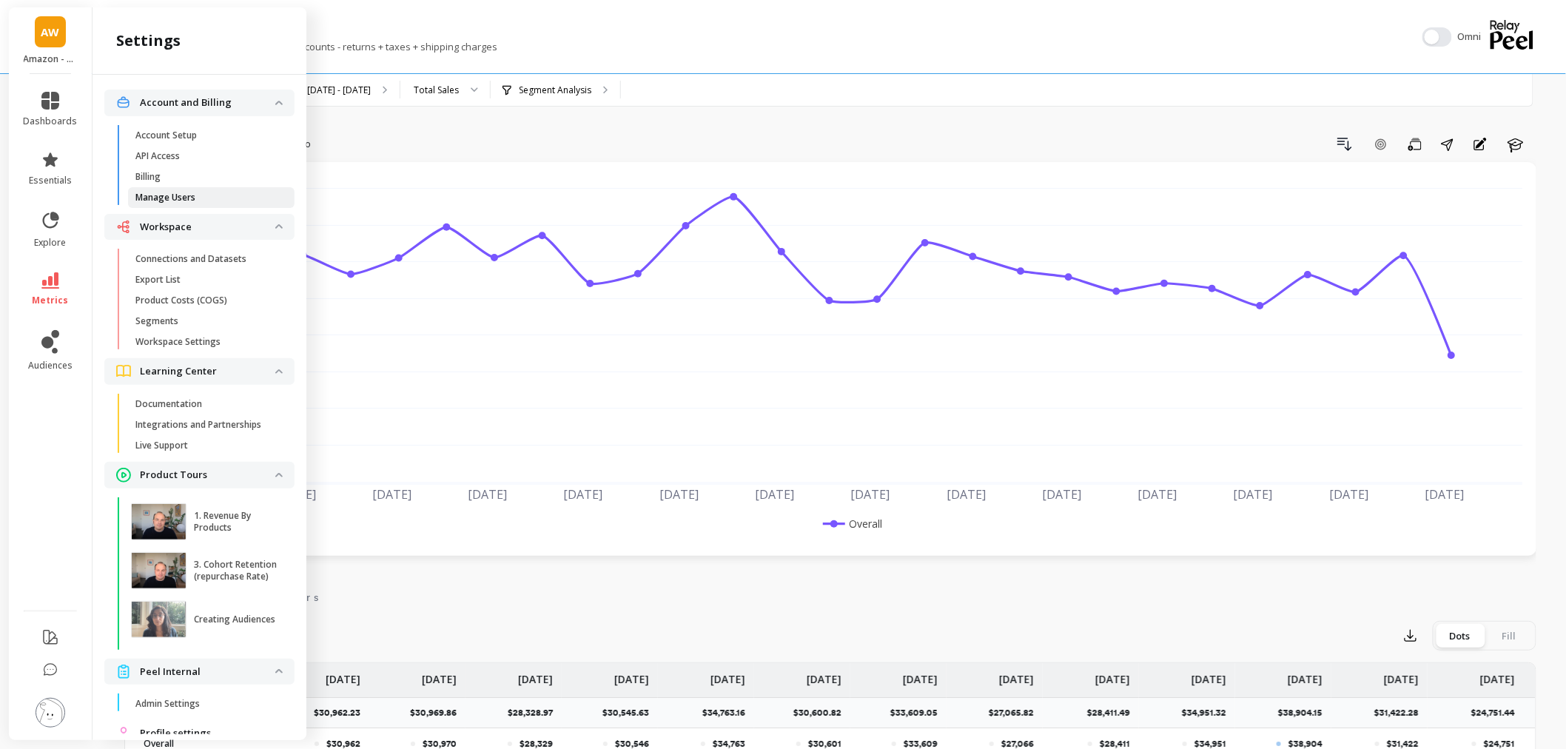
click at [182, 187] on link "Manage Users" at bounding box center [211, 197] width 167 height 21
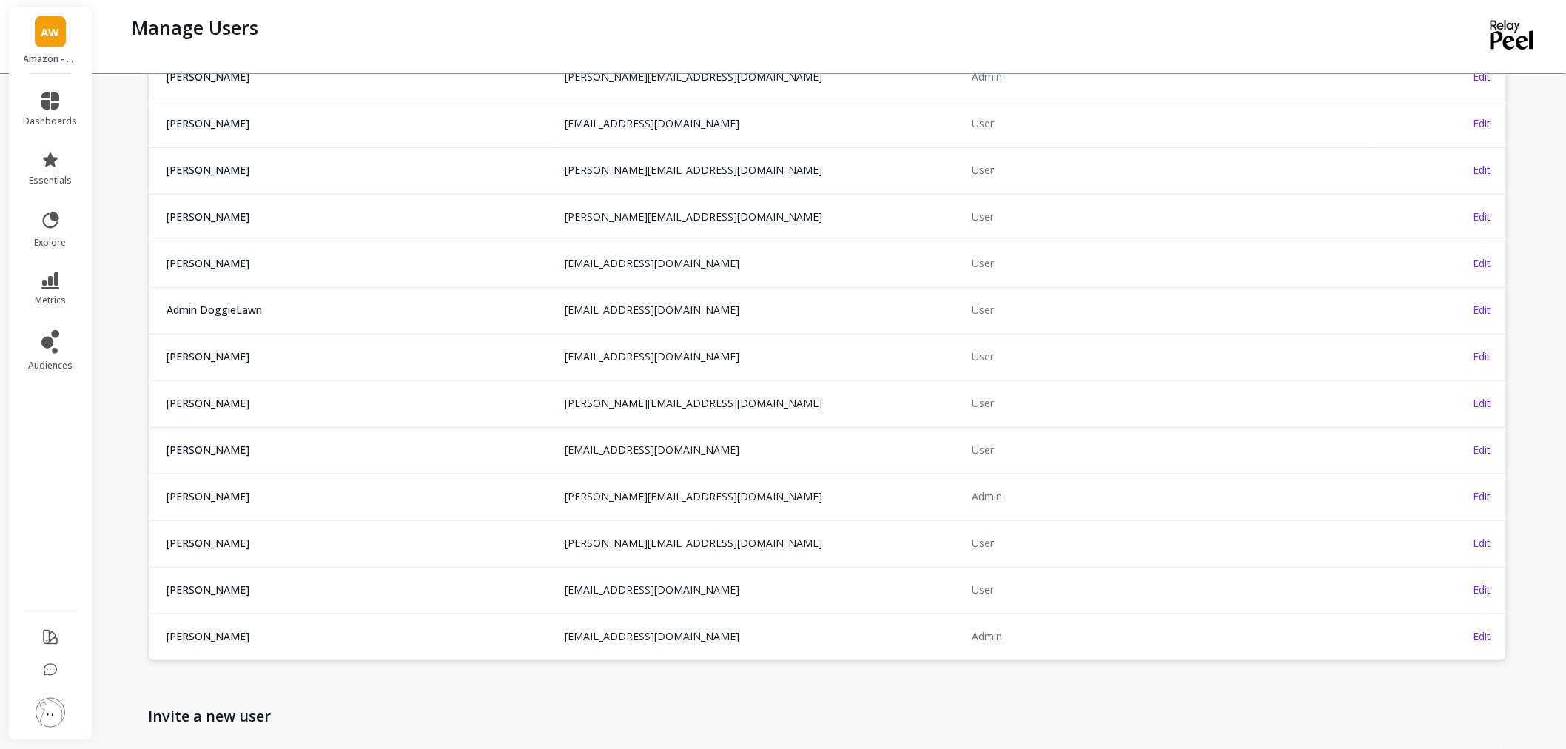
scroll to position [411, 0]
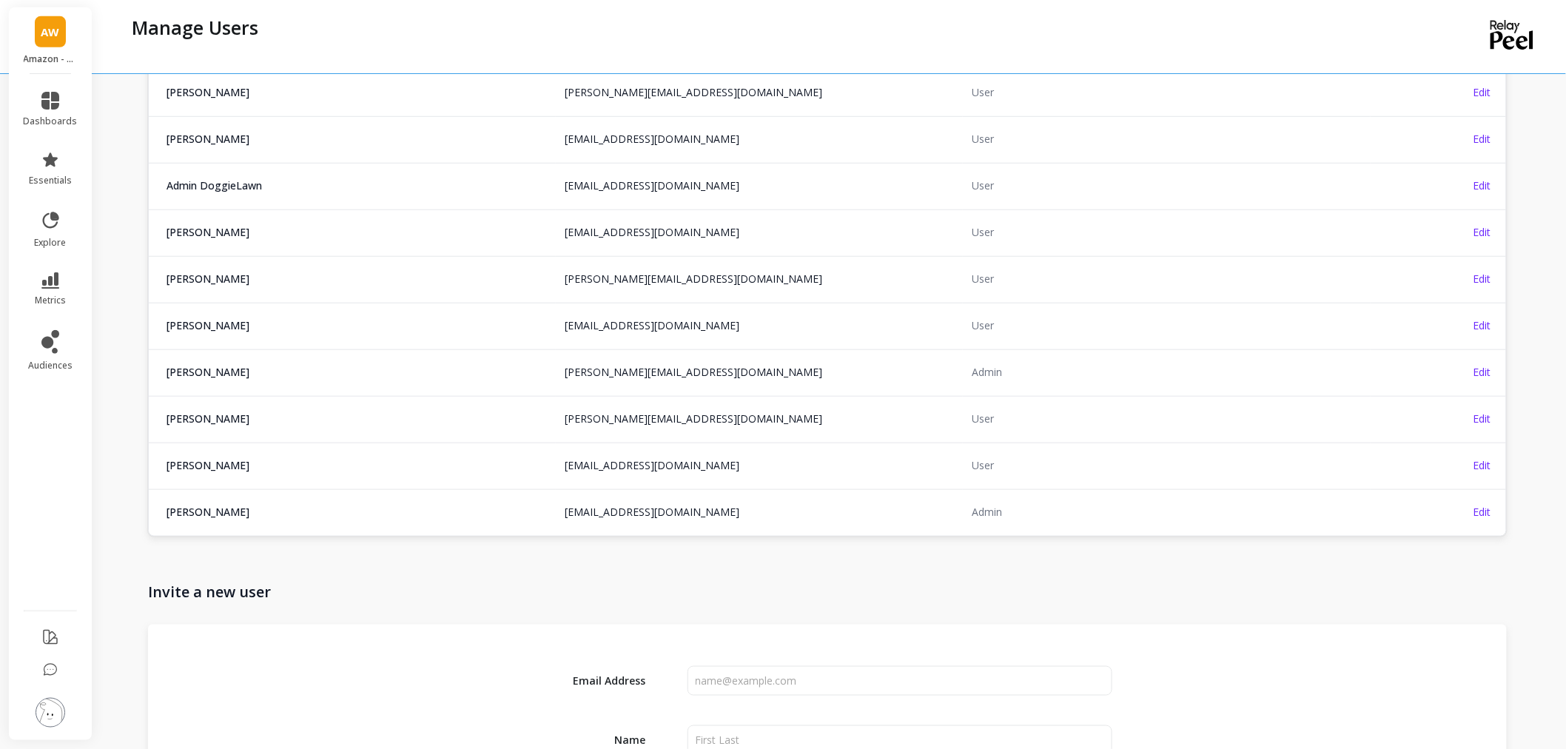
click at [238, 503] on td "Laura Mandell lauren@doggielawn.com" at bounding box center [352, 511] width 407 height 45
drag, startPoint x: 736, startPoint y: 668, endPoint x: 719, endPoint y: 668, distance: 17.0
click at [719, 668] on input "input" at bounding box center [899, 668] width 401 height 30
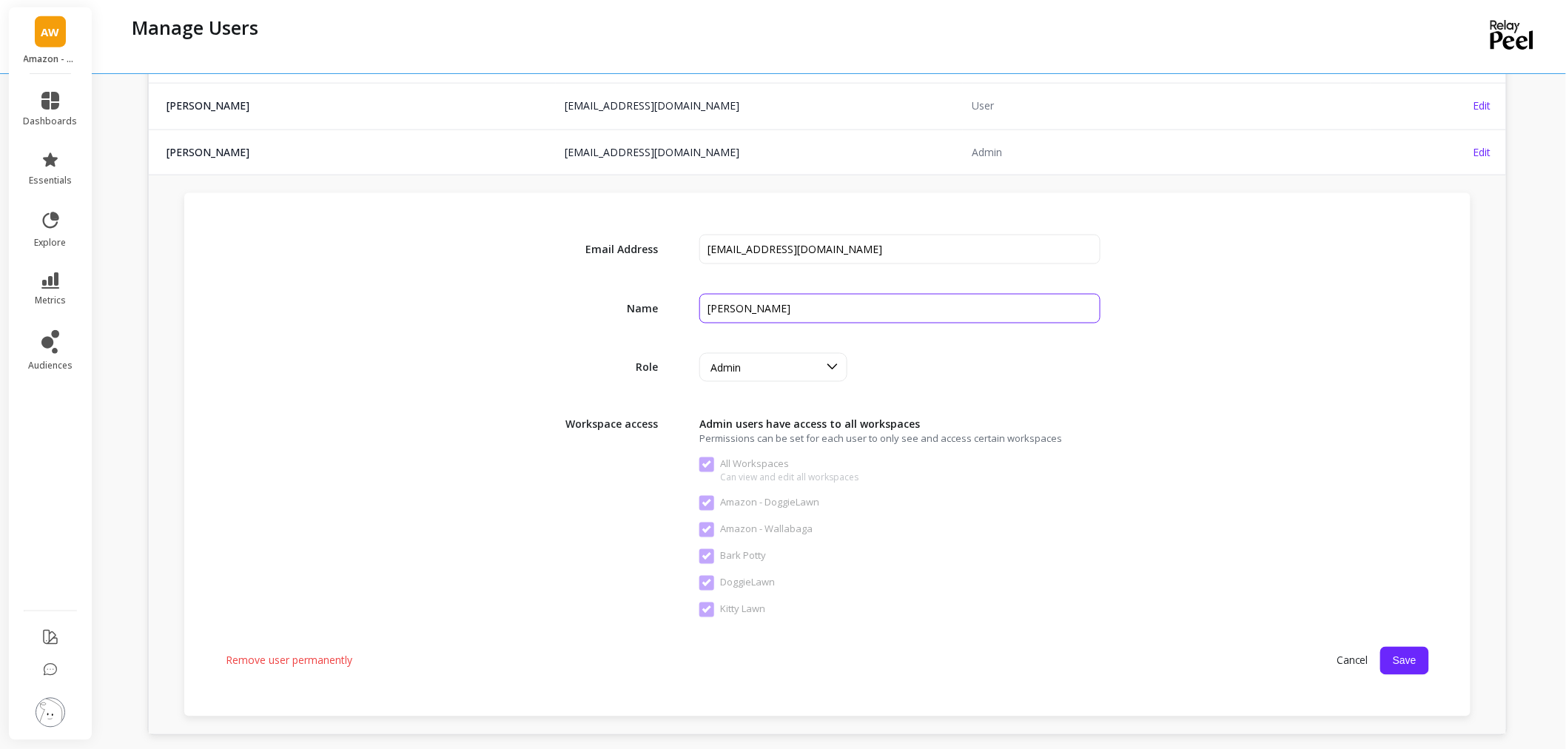
scroll to position [822, 0]
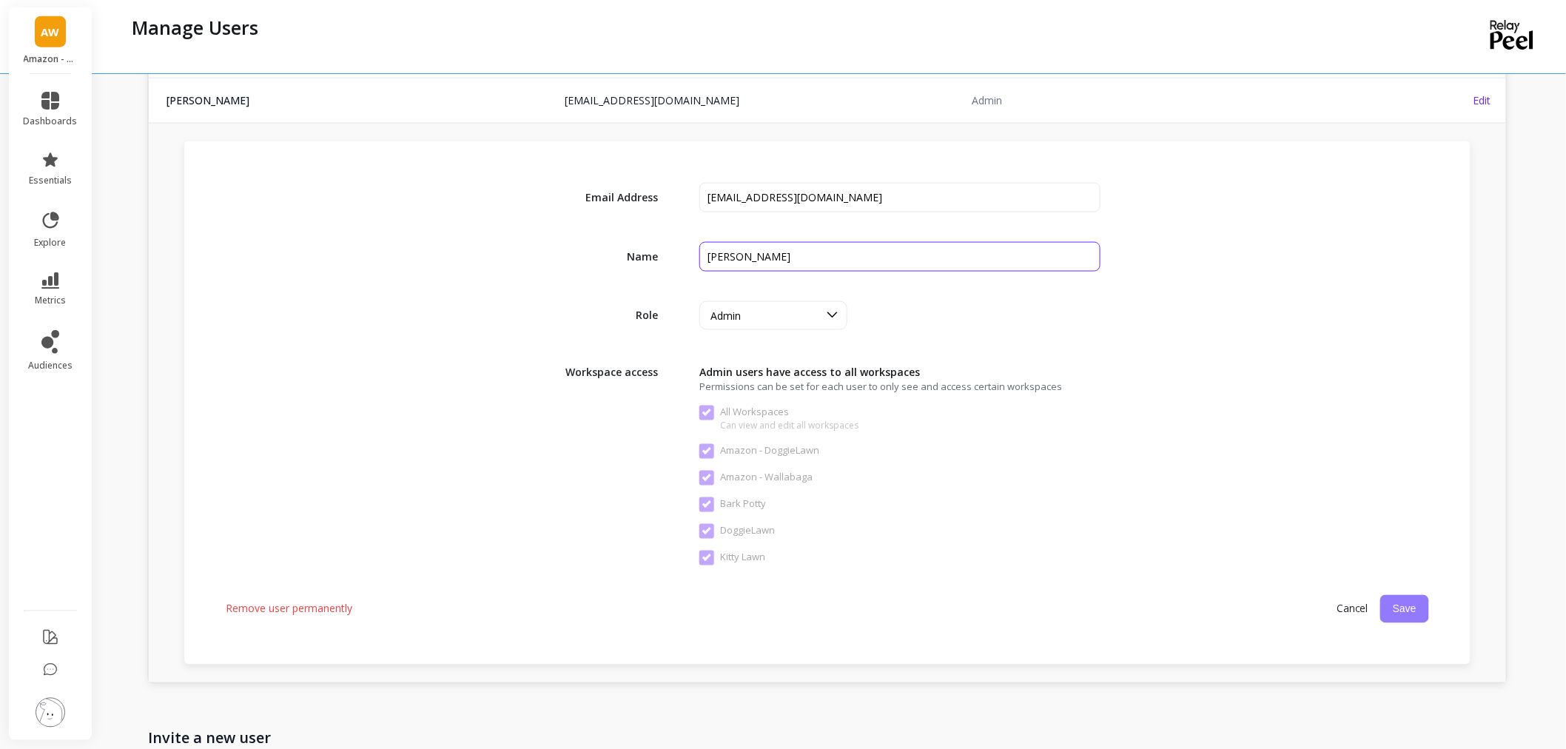
type input "Lauren Mandell"
click at [1412, 612] on button "Save" at bounding box center [1404, 609] width 49 height 28
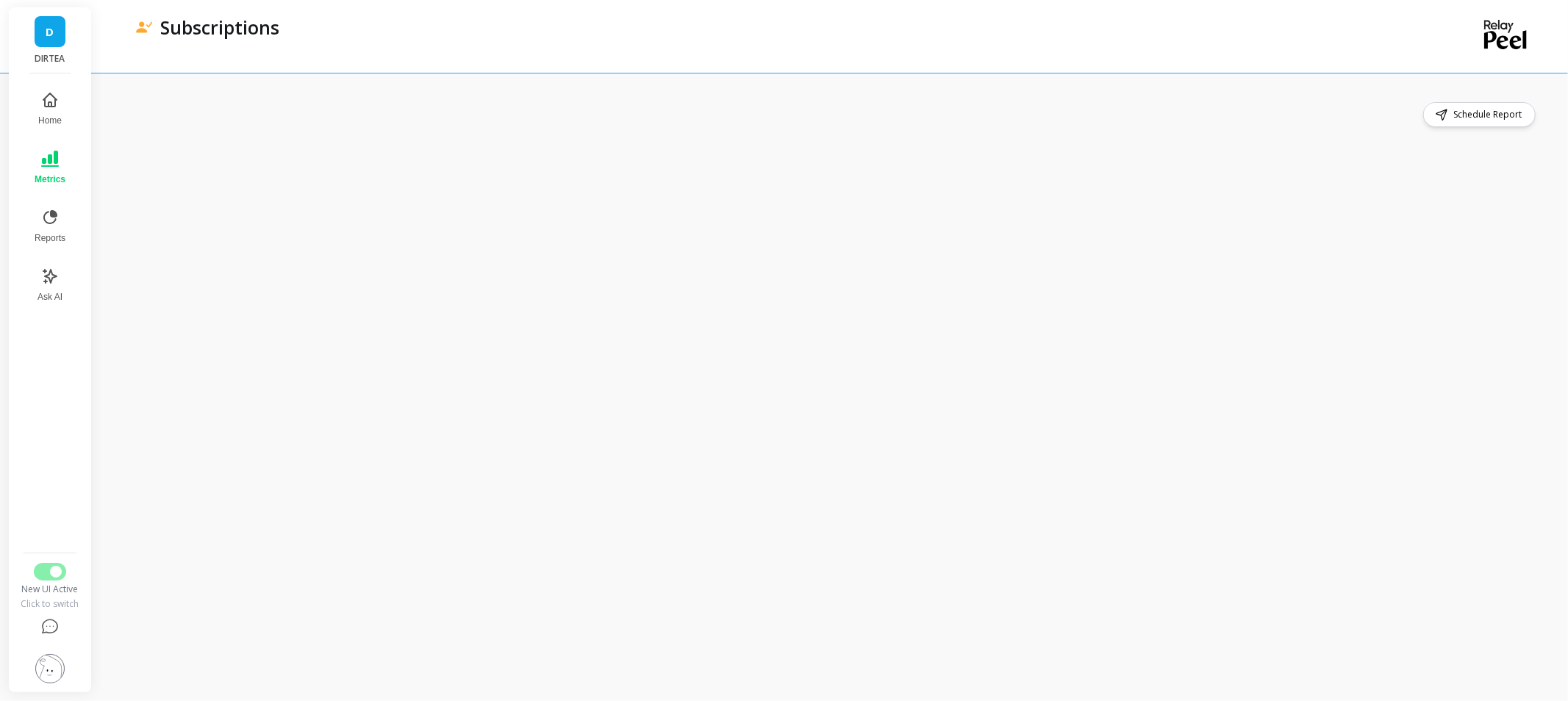
click at [36, 159] on button "Metrics" at bounding box center [50, 167] width 49 height 53
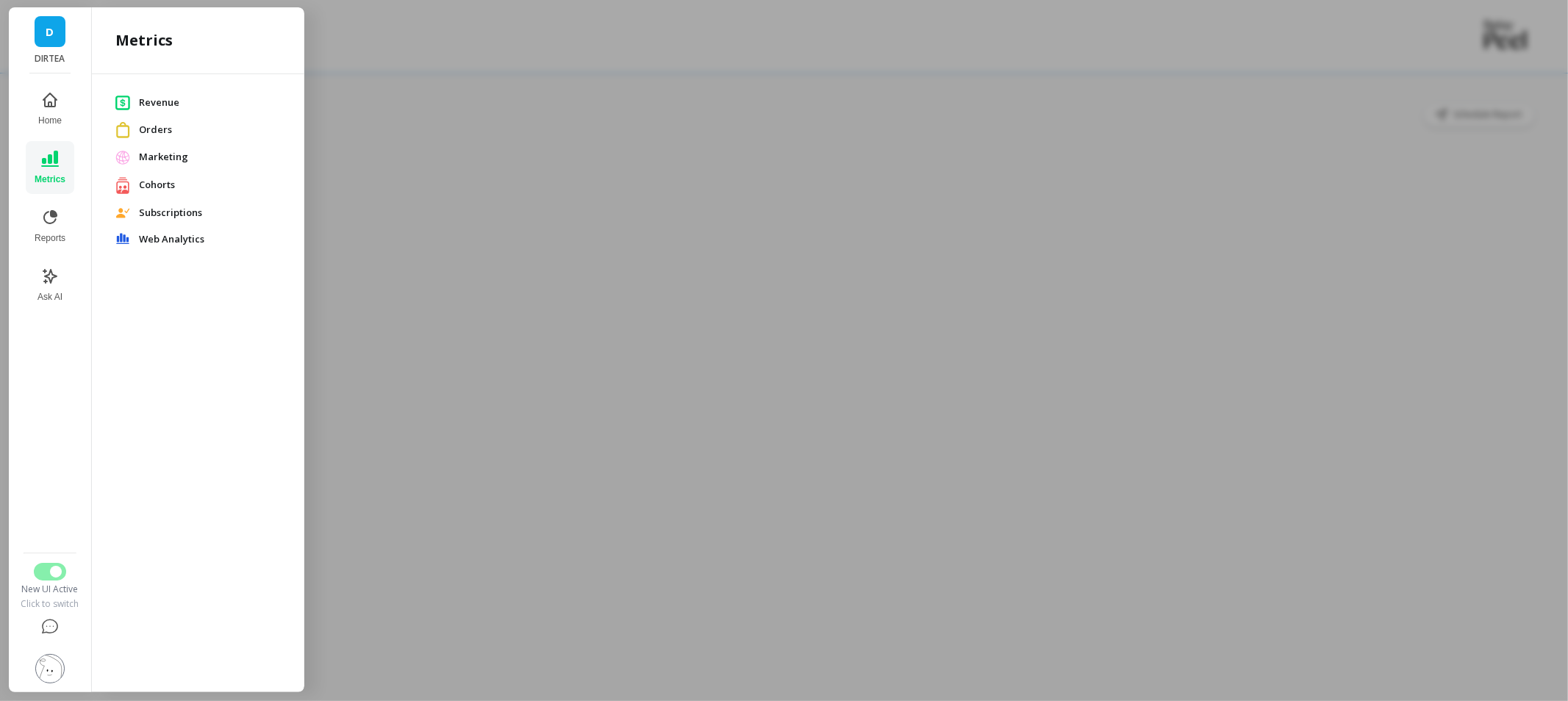
click at [177, 97] on span "Revenue" at bounding box center [210, 102] width 142 height 15
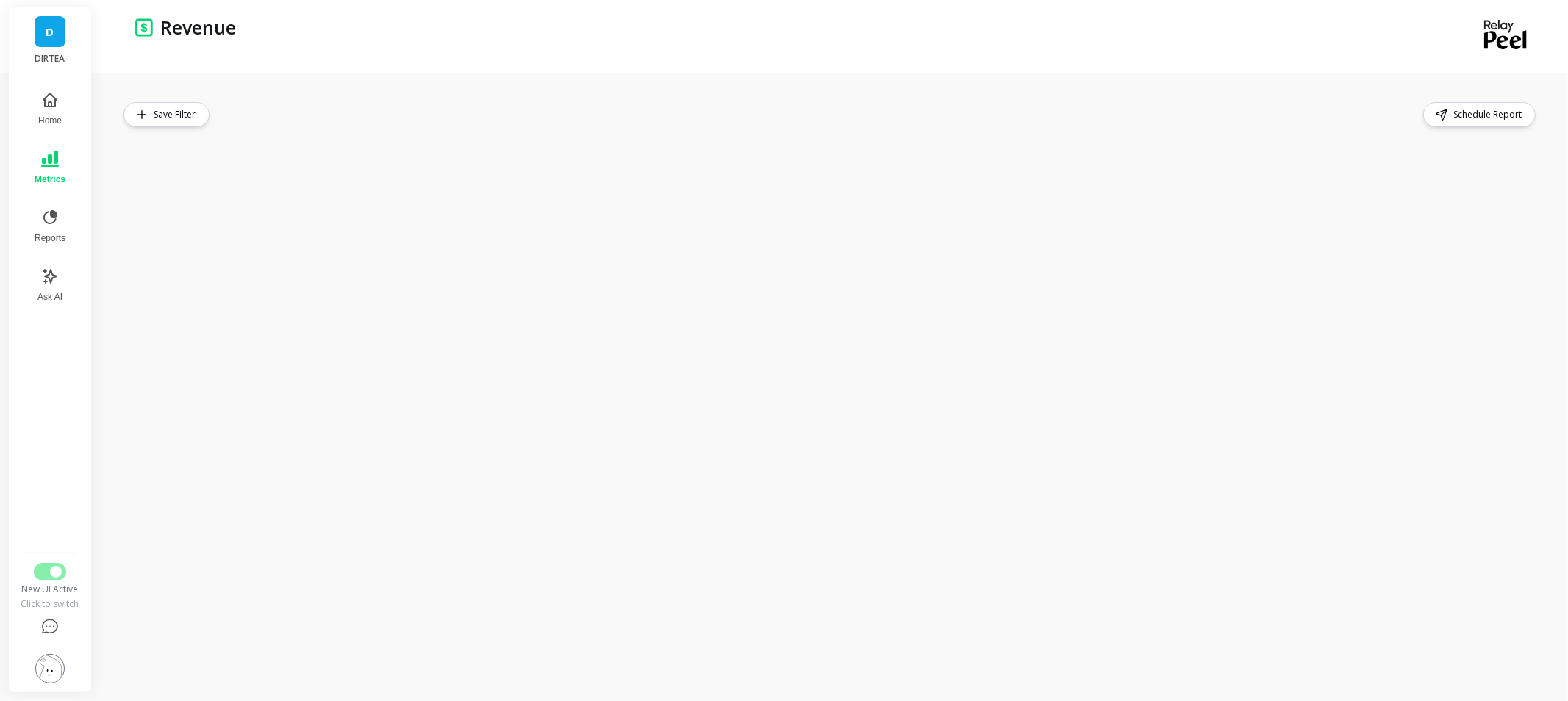
click at [56, 168] on button "Metrics" at bounding box center [50, 167] width 49 height 53
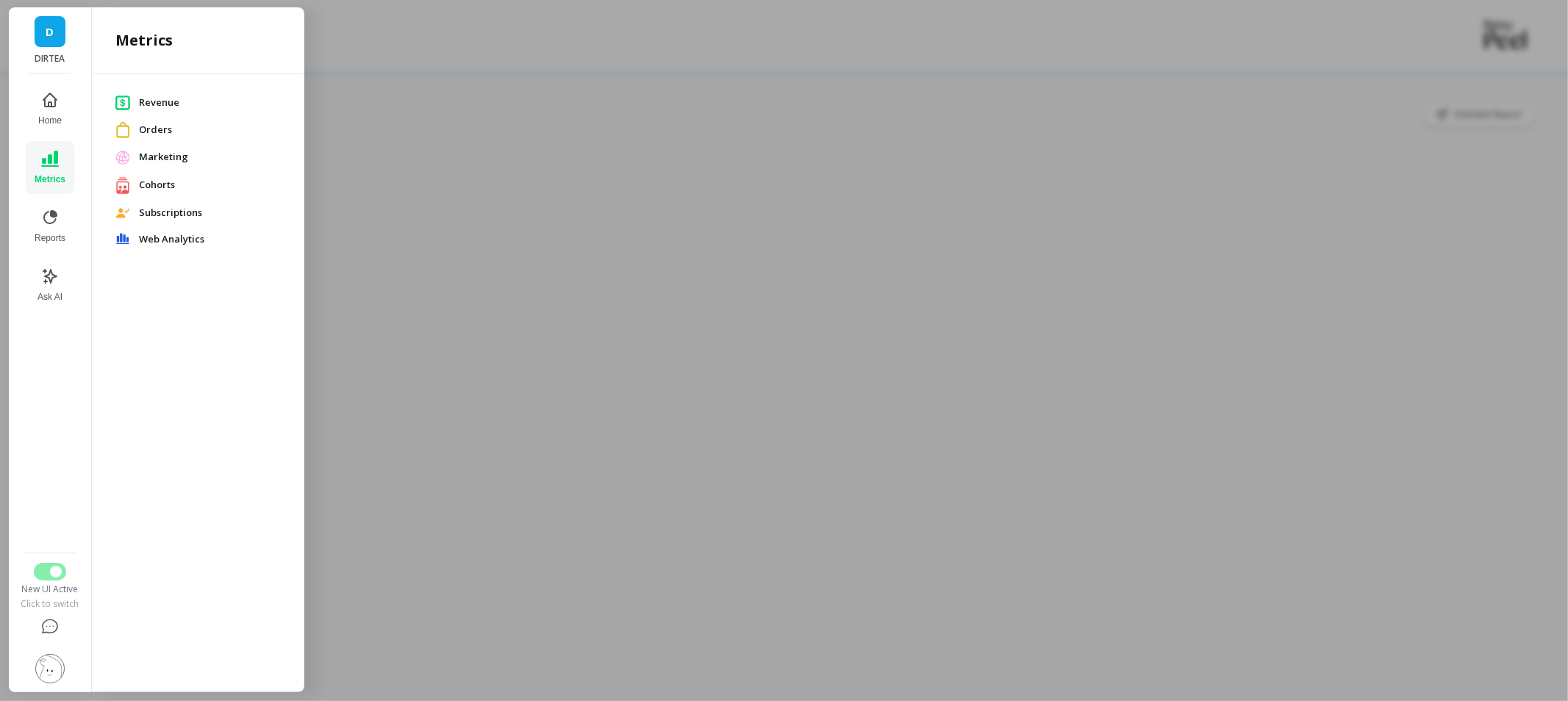
click at [166, 213] on span "Subscriptions" at bounding box center [210, 212] width 142 height 15
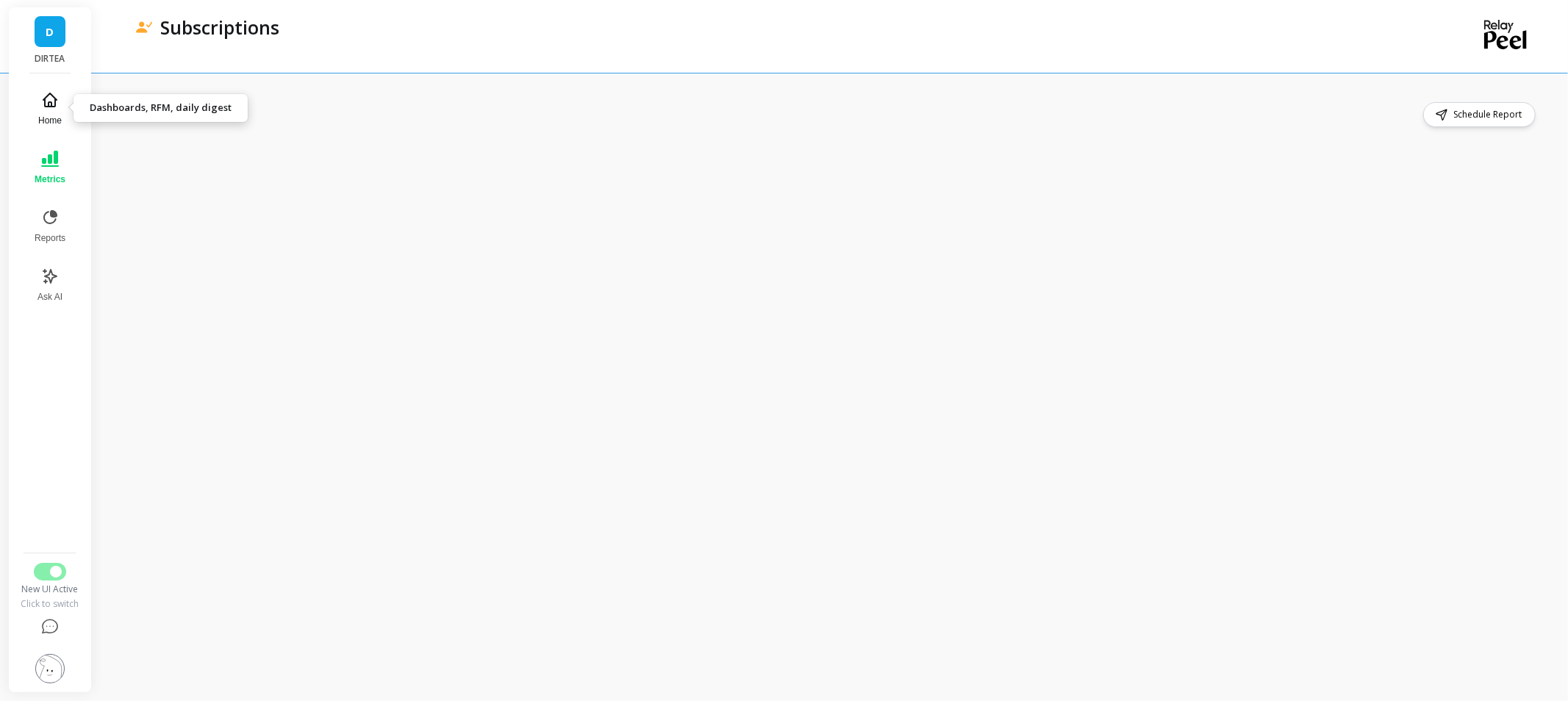
click at [52, 115] on span "Home" at bounding box center [50, 120] width 24 height 12
click at [40, 167] on button "Metrics" at bounding box center [50, 167] width 49 height 53
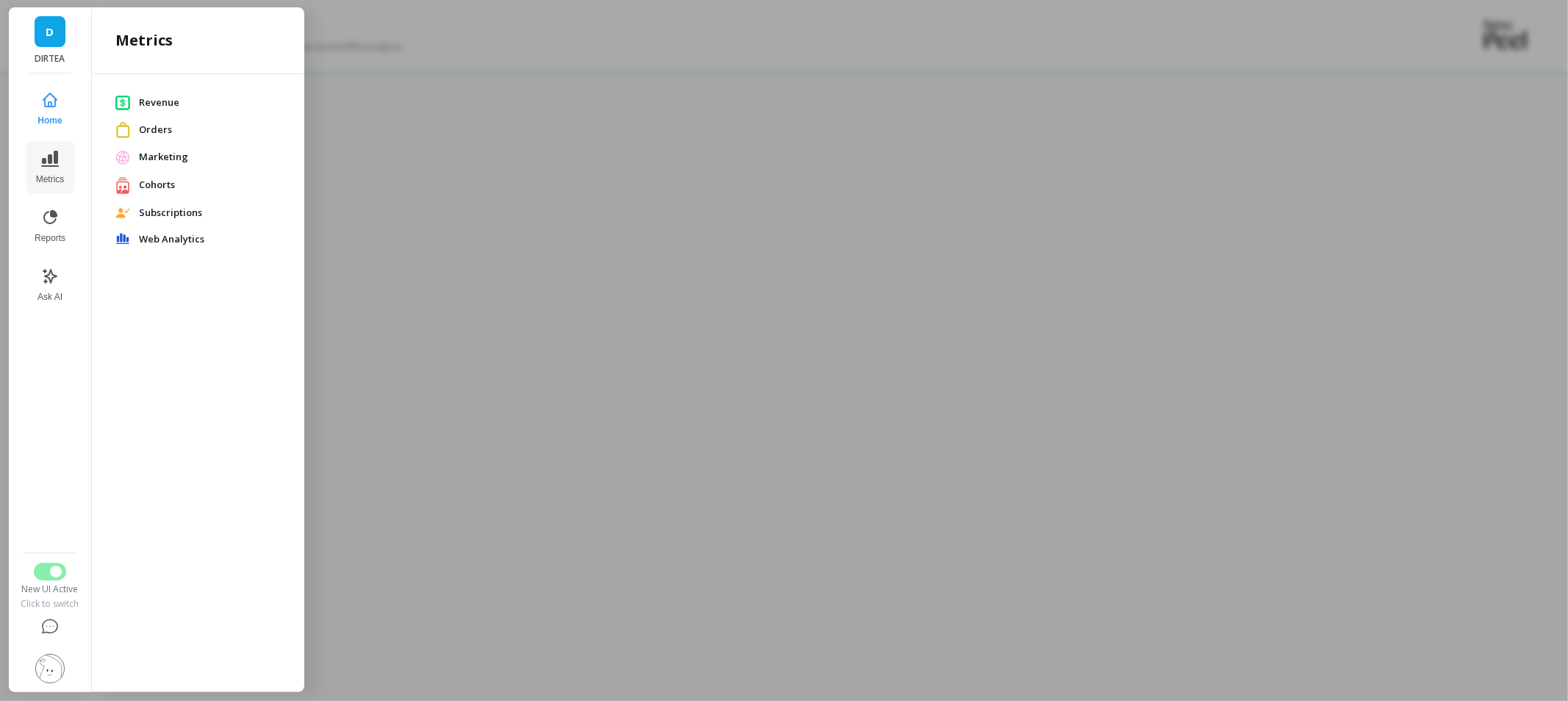
click at [157, 103] on span "Revenue" at bounding box center [210, 102] width 142 height 15
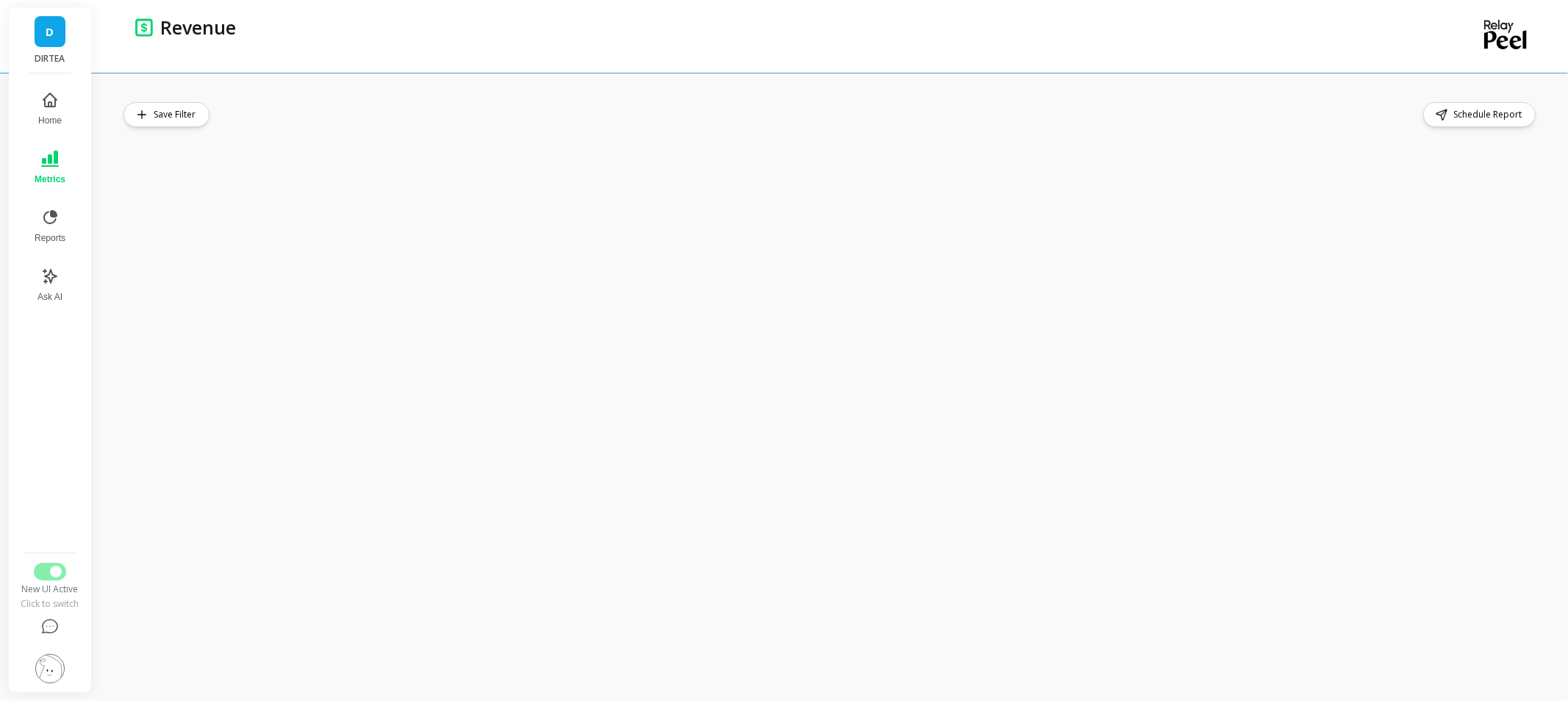
click at [400, 118] on div "Save Filter Schedule Report" at bounding box center [830, 114] width 1415 height 25
click at [494, 111] on div "Save Filter Schedule Report" at bounding box center [830, 114] width 1415 height 25
click at [33, 557] on div "Home Metrics Reports Ask AI New UI Active Click to switch" at bounding box center [50, 382] width 61 height 619
click at [44, 570] on button "Switch to Legacy UI" at bounding box center [50, 572] width 33 height 18
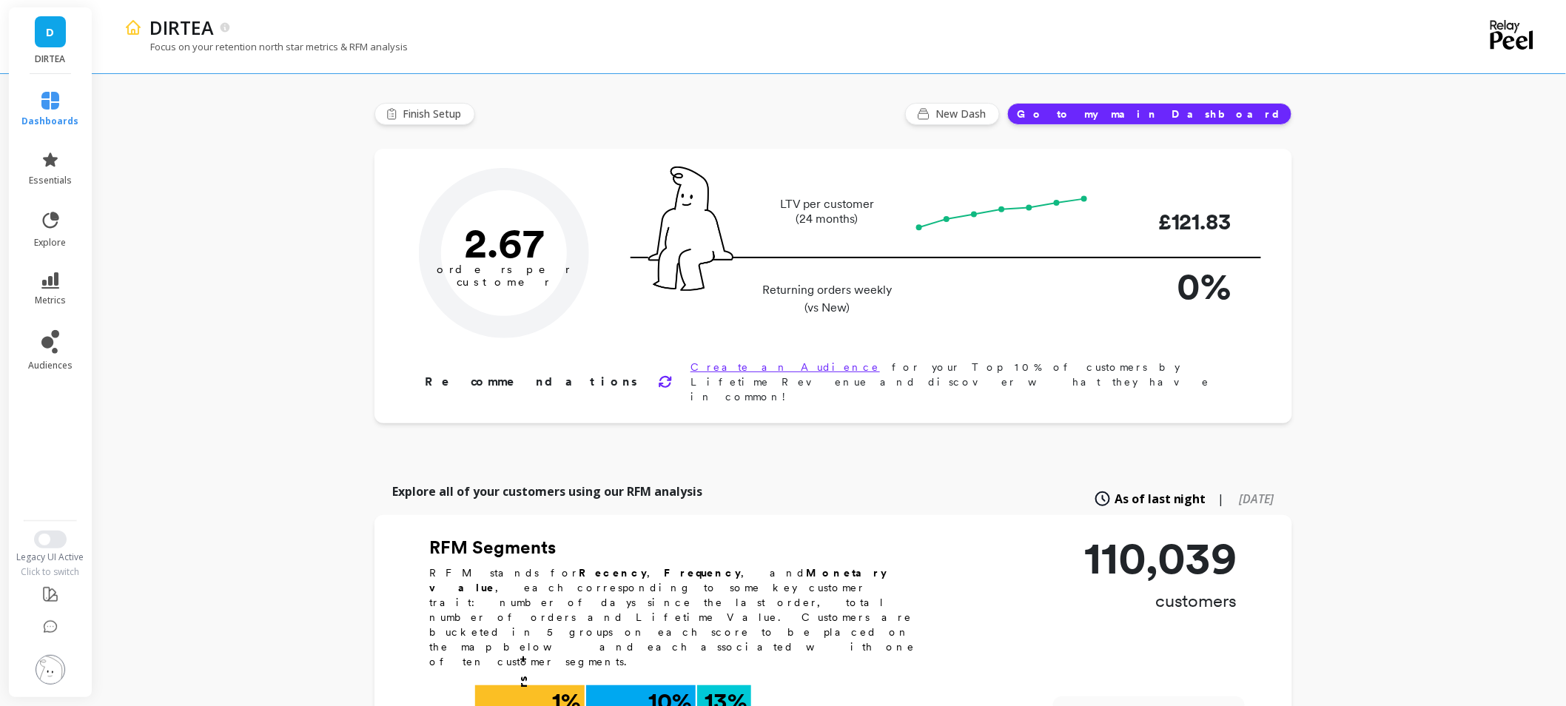
type input "Champions"
type input "13795"
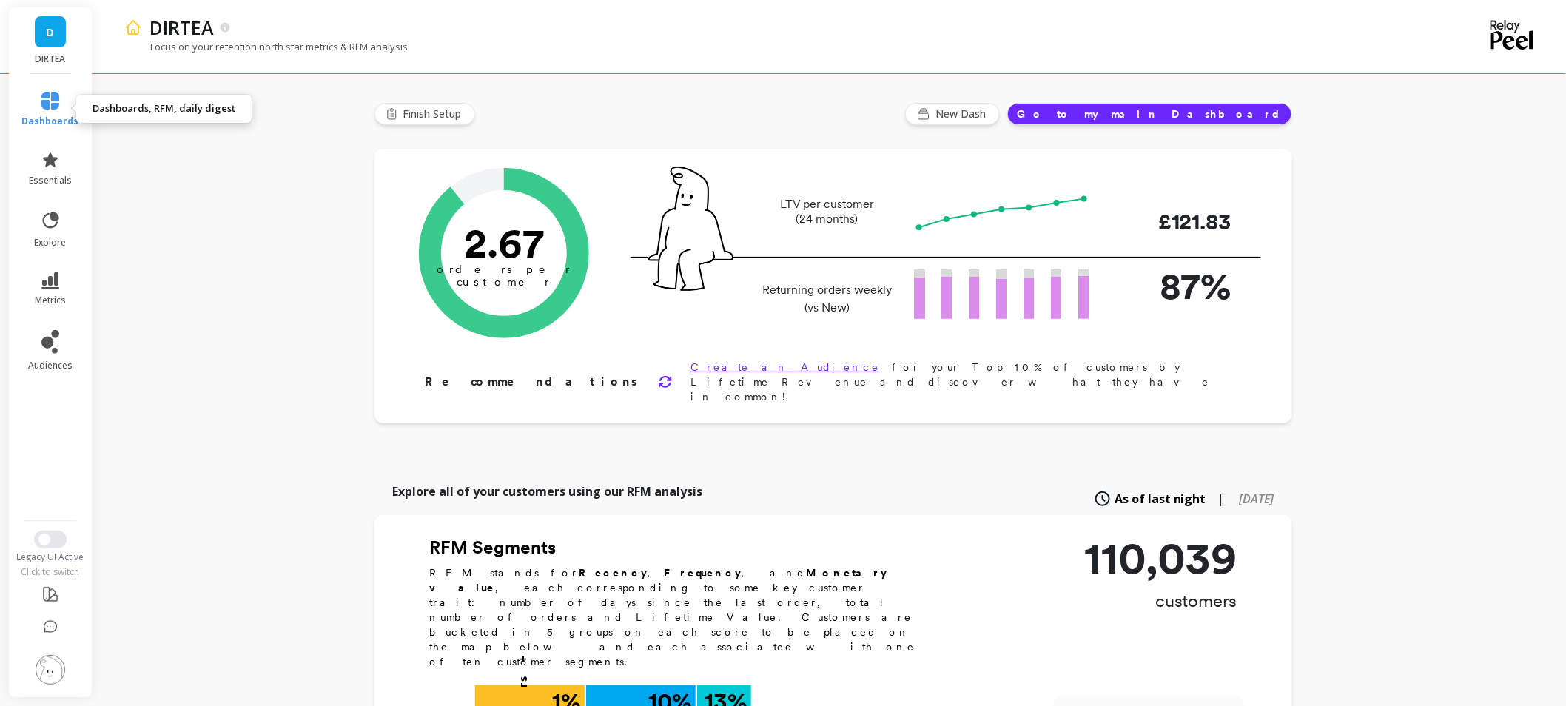
click at [44, 93] on icon at bounding box center [50, 101] width 18 height 18
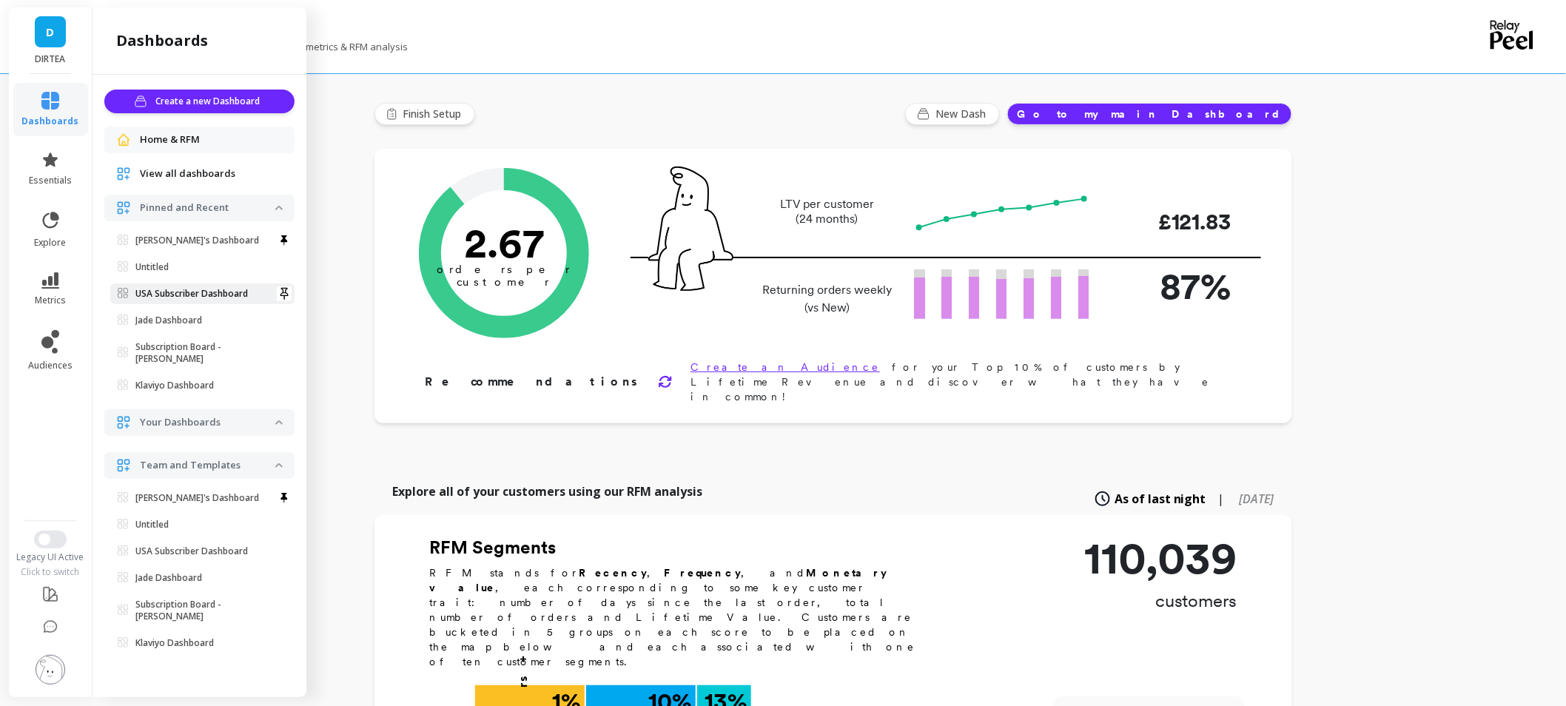
click at [253, 299] on span "USA Subscriber Dashboard" at bounding box center [197, 294] width 158 height 12
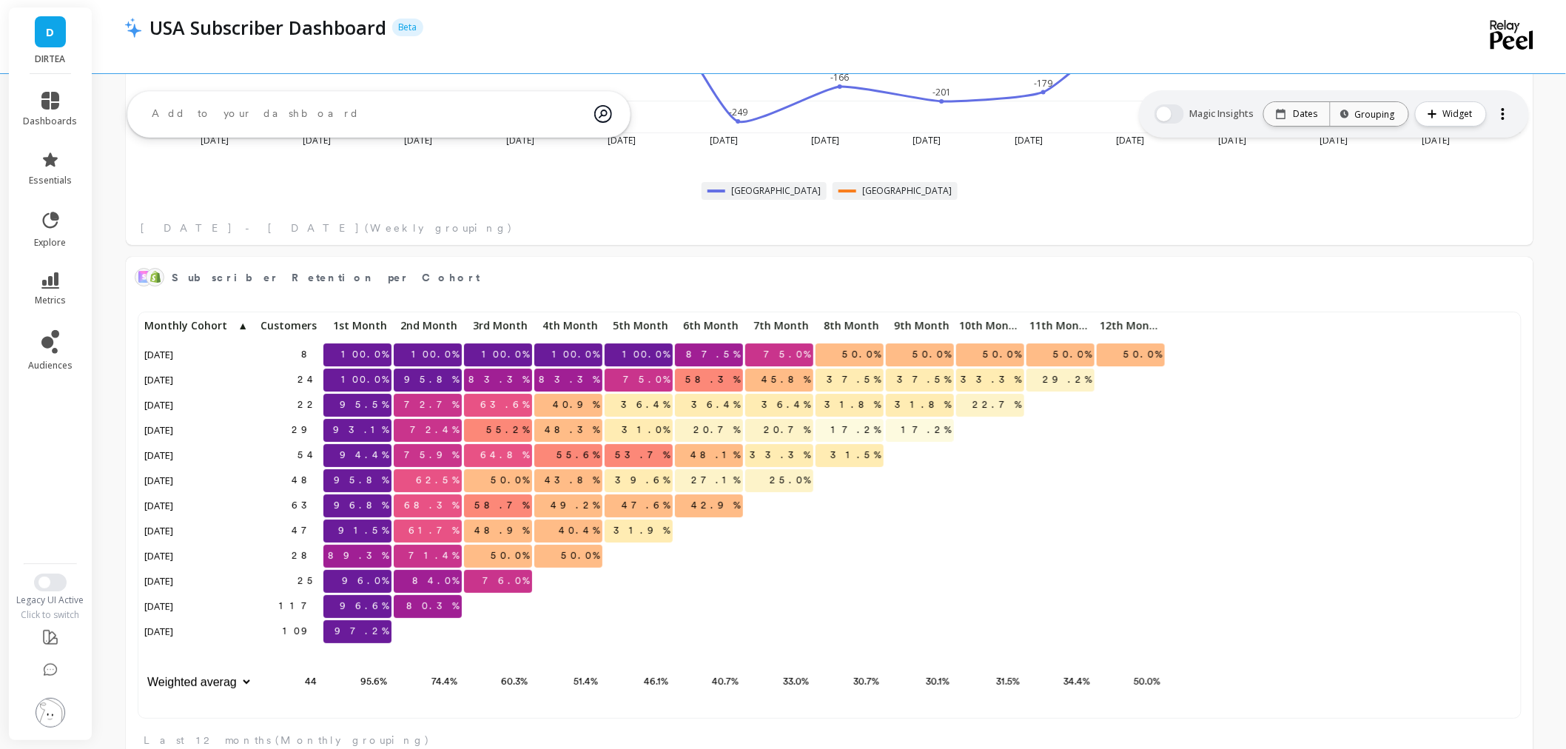
scroll to position [394, 1351]
